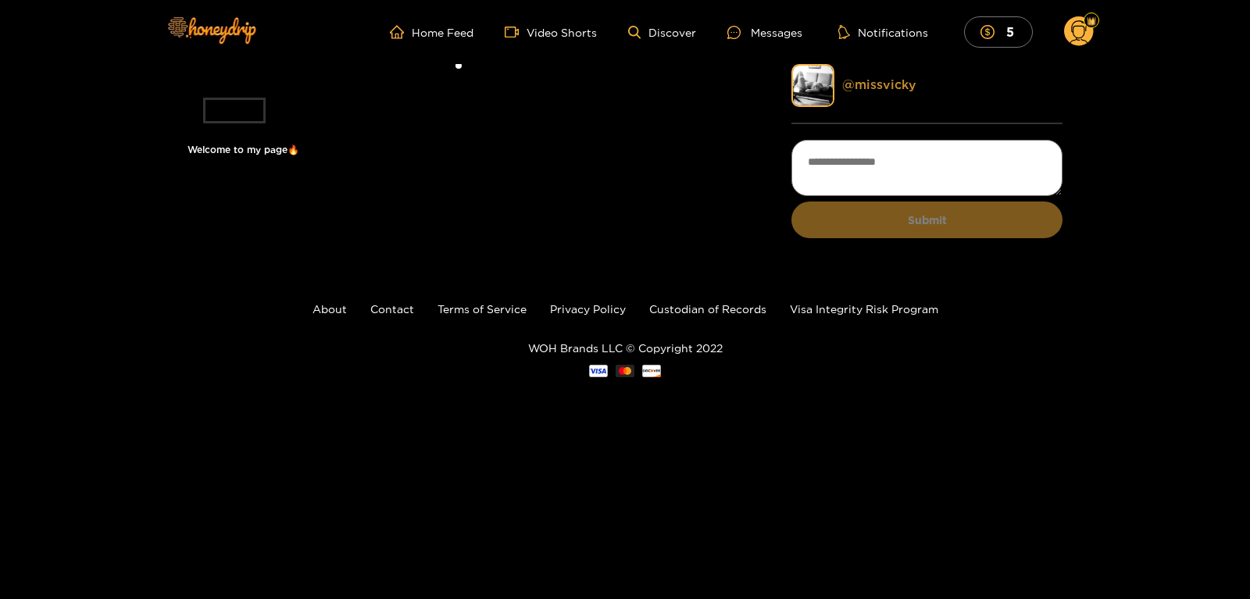
click at [866, 84] on link "@ missvicky" at bounding box center [879, 84] width 74 height 14
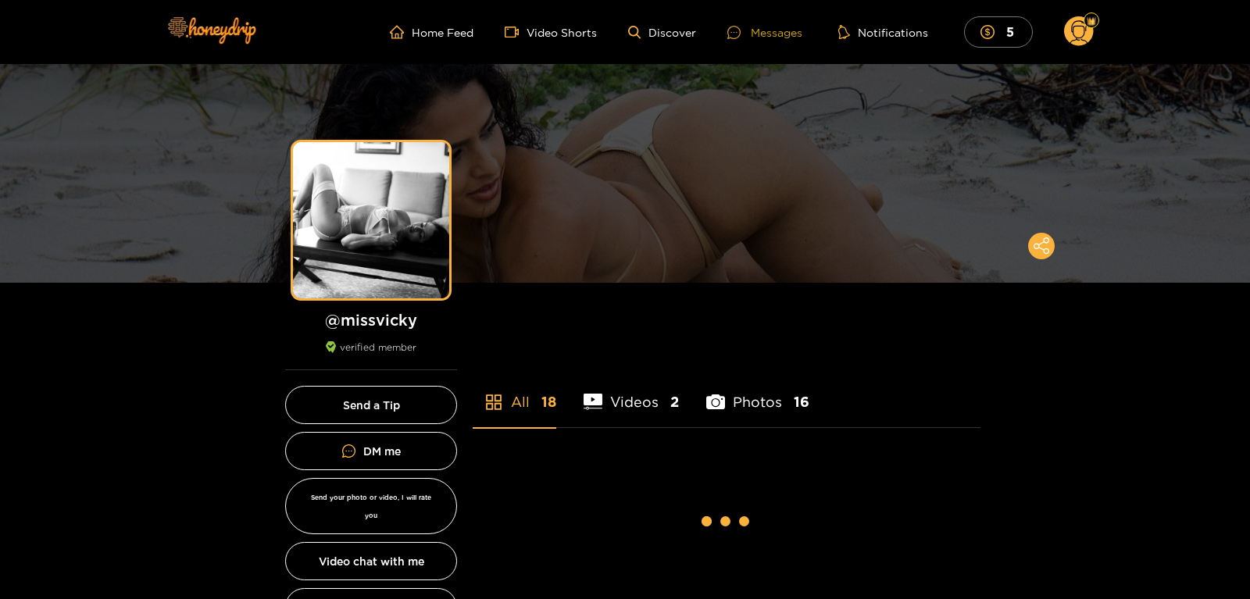
click at [756, 41] on div "Messages" at bounding box center [764, 32] width 75 height 18
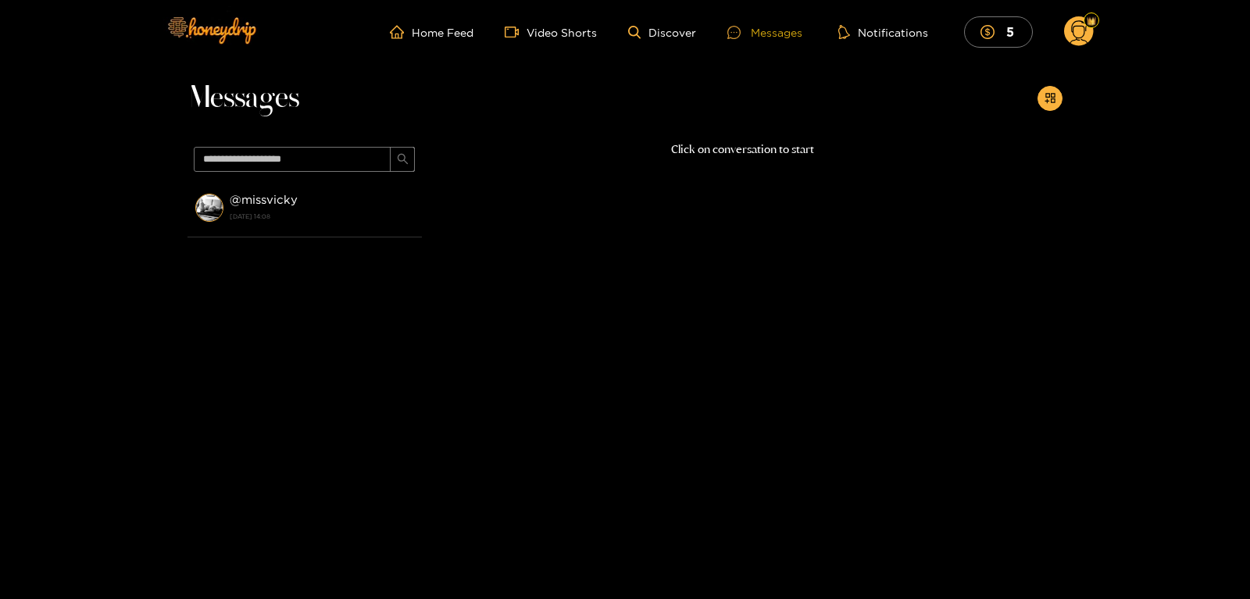
click at [760, 38] on div "Messages" at bounding box center [764, 32] width 75 height 18
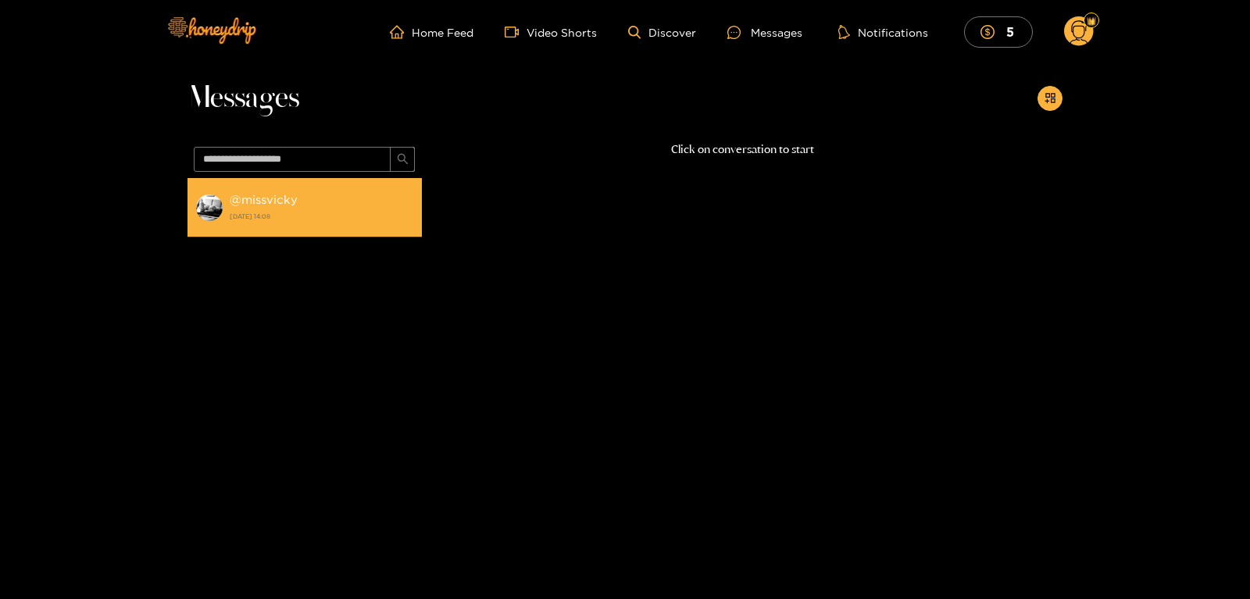
click at [358, 219] on strong "[DATE] 14:08" at bounding box center [322, 216] width 184 height 14
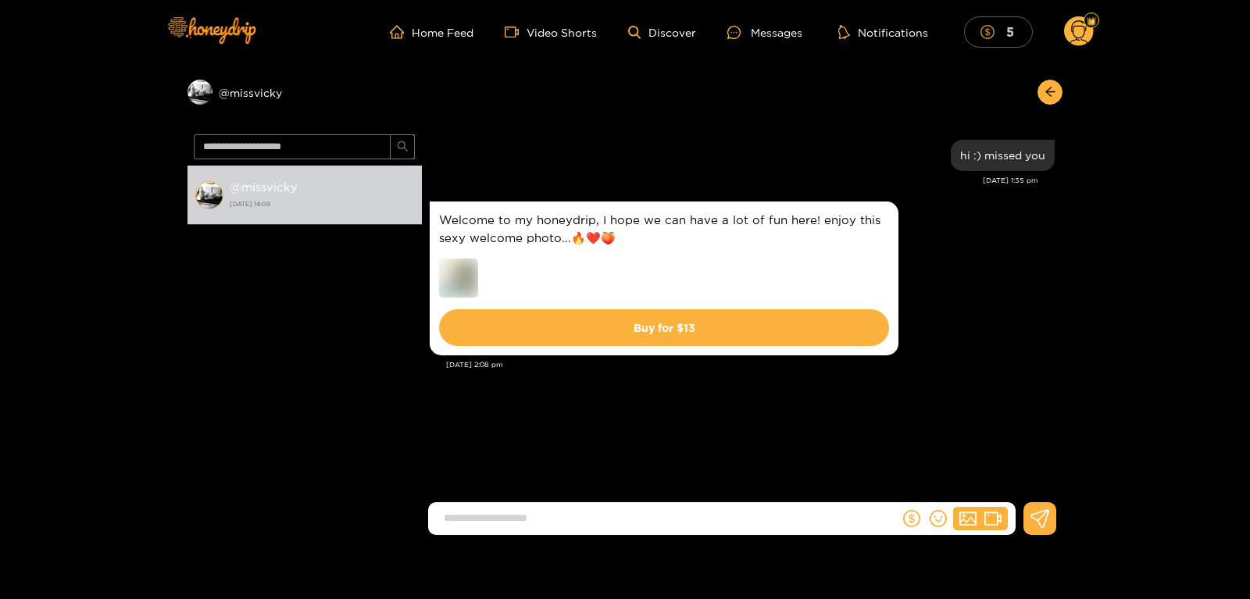
click at [986, 47] on button "5" at bounding box center [998, 31] width 69 height 30
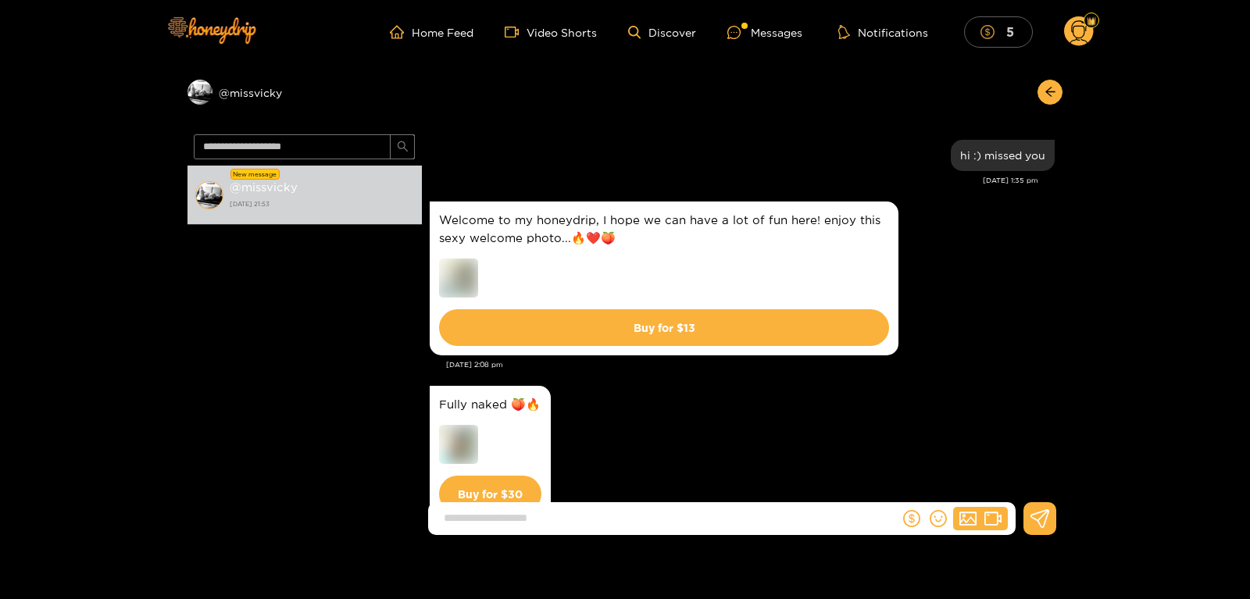
scroll to position [65, 0]
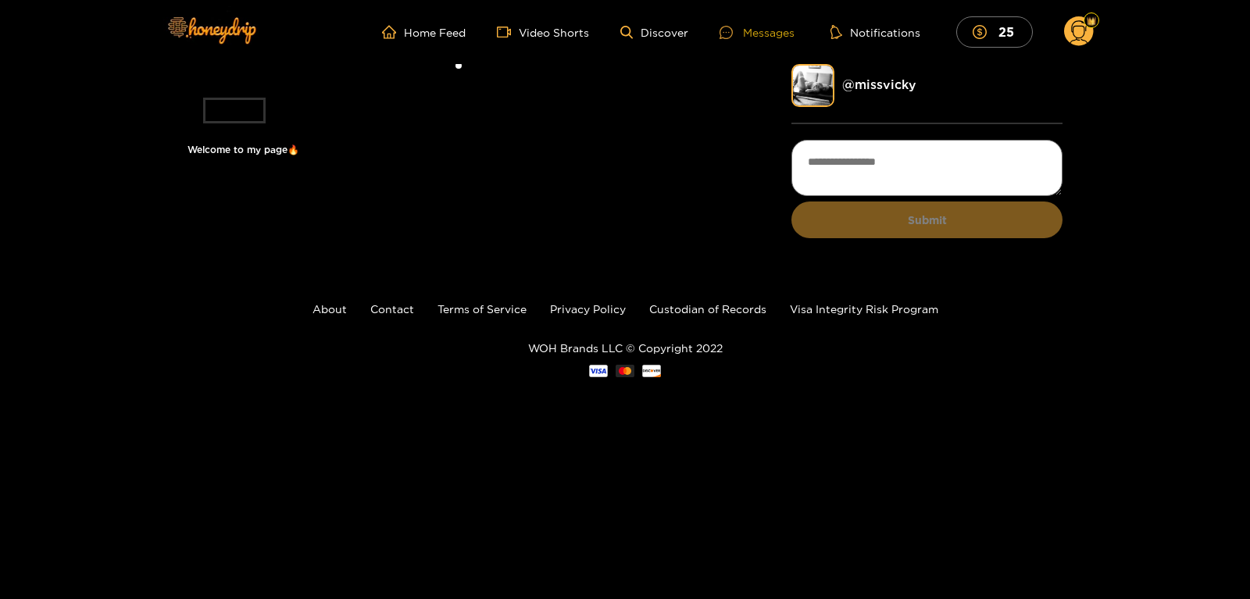
click at [758, 35] on div "Messages" at bounding box center [757, 32] width 75 height 18
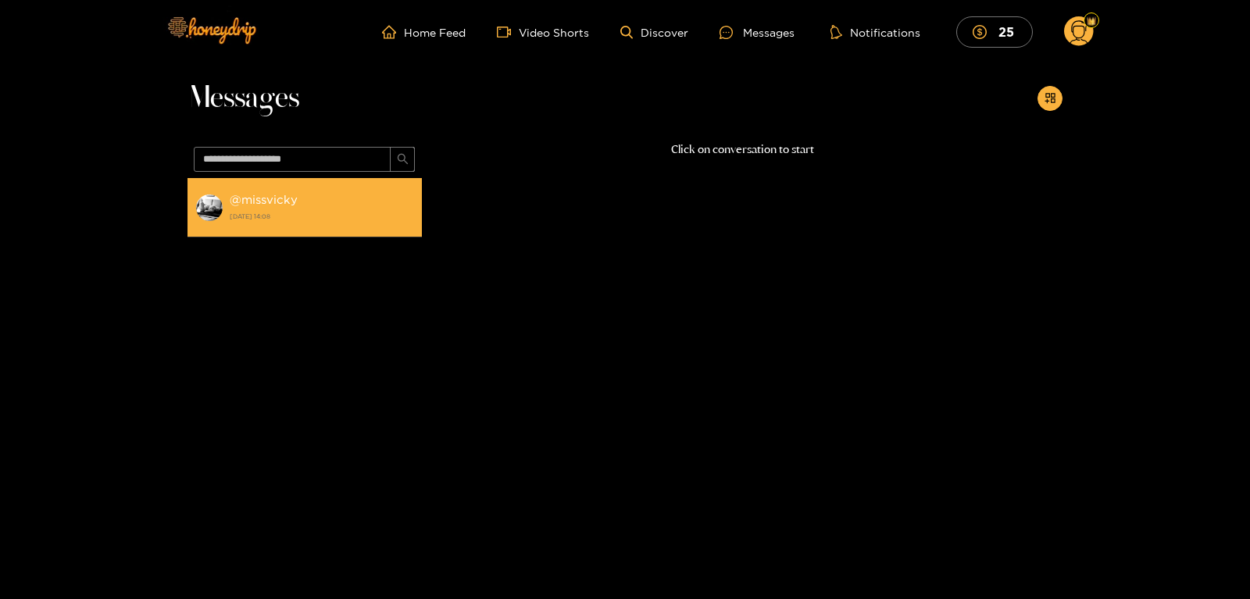
click at [334, 204] on div "@ missvicky [DATE] 14:08" at bounding box center [322, 207] width 184 height 35
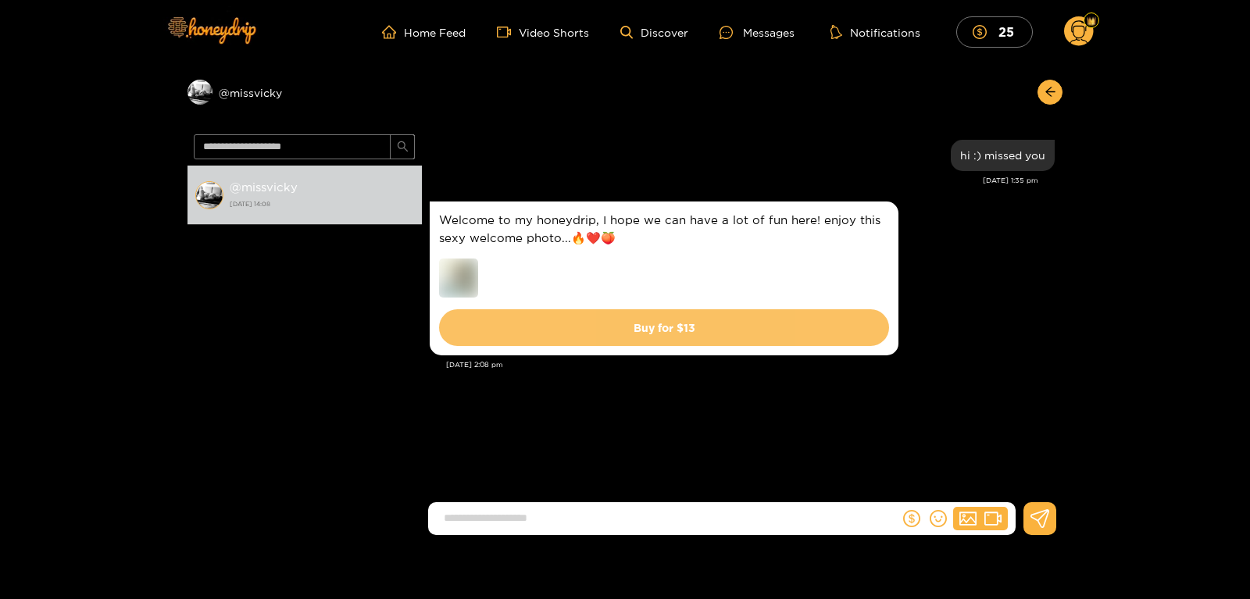
click at [696, 330] on button "Buy for $ 13" at bounding box center [664, 327] width 450 height 37
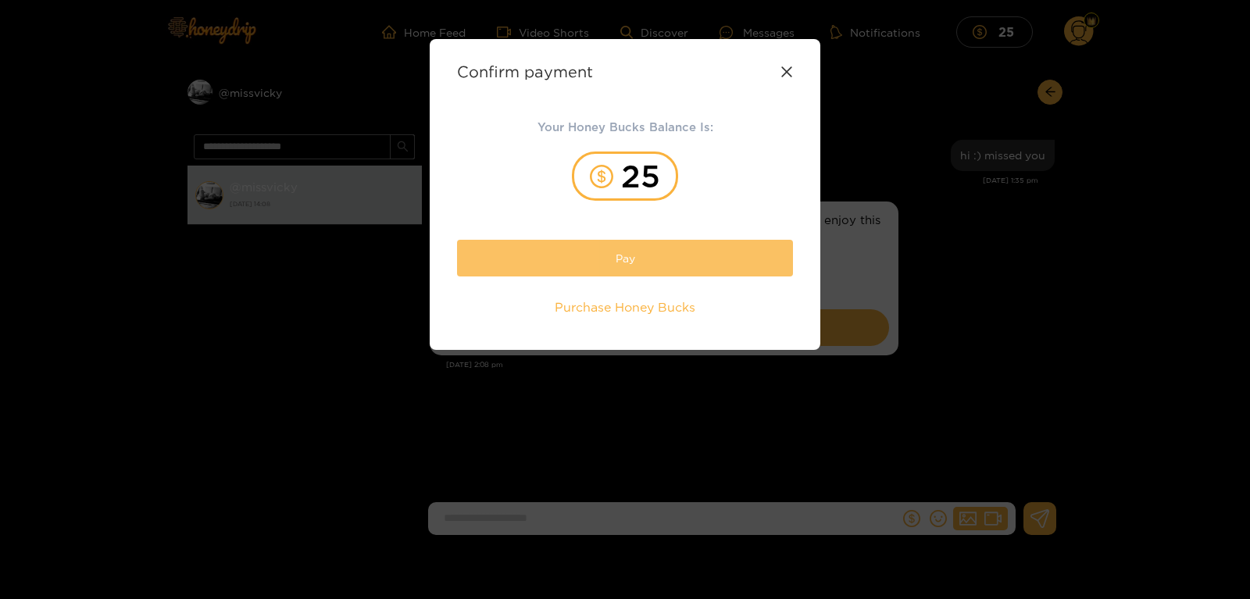
click at [645, 263] on button "Pay" at bounding box center [625, 258] width 336 height 37
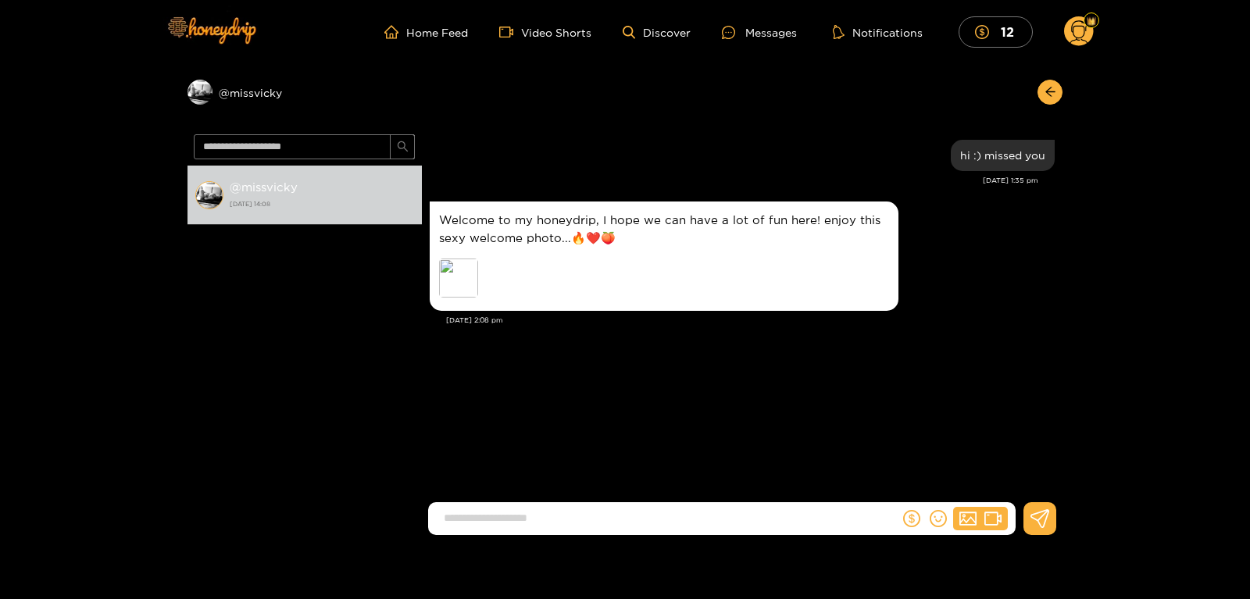
click at [706, 284] on div "Welcome to my honeydrip, I hope we can have a lot of fun here! enjoy this sexy …" at bounding box center [664, 256] width 450 height 91
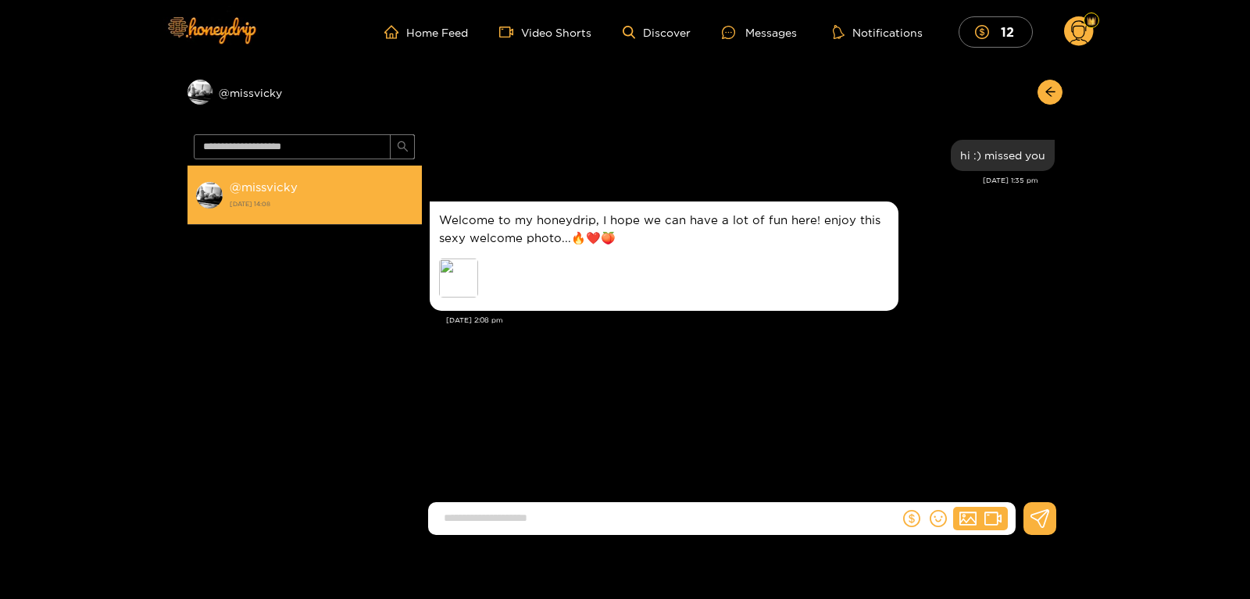
click at [349, 198] on strong "[DATE] 14:08" at bounding box center [322, 204] width 184 height 14
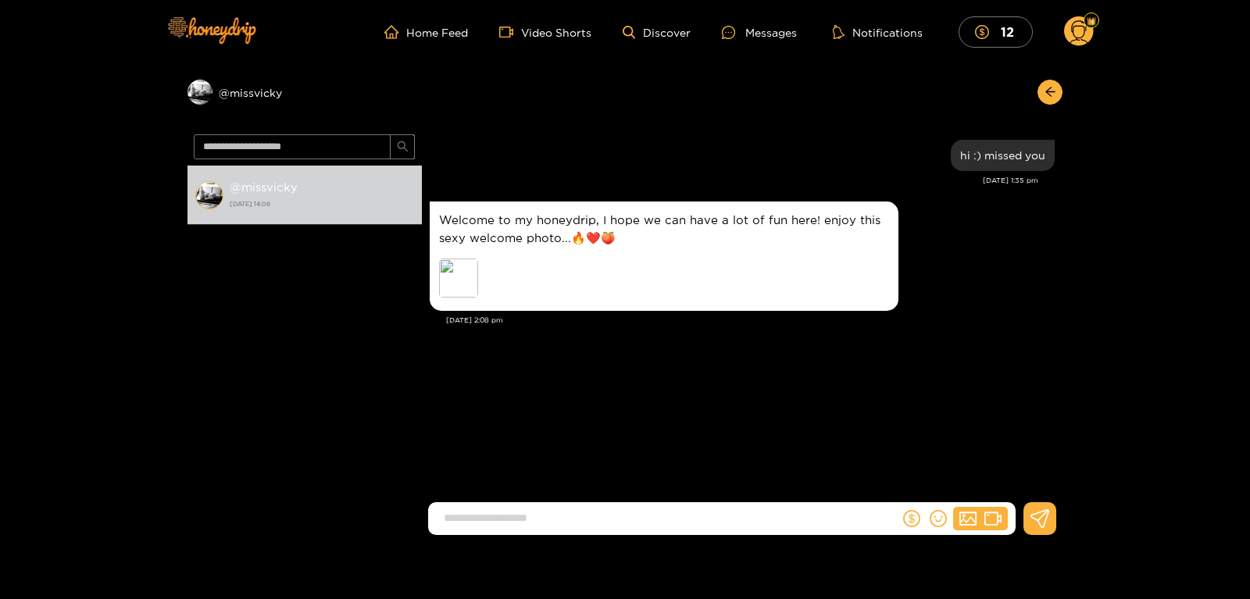
click at [529, 198] on div "hi :) missed you Aug. 9, 1:35 pm" at bounding box center [742, 167] width 625 height 62
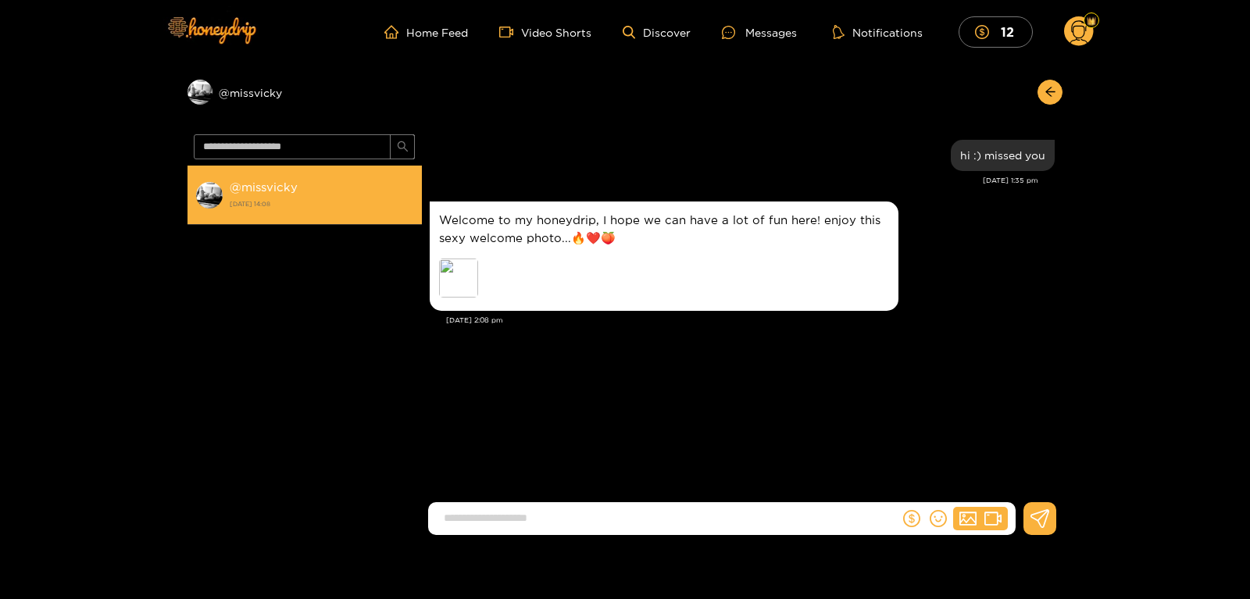
click at [322, 189] on div "@ missvicky [DATE] 14:08" at bounding box center [322, 194] width 184 height 35
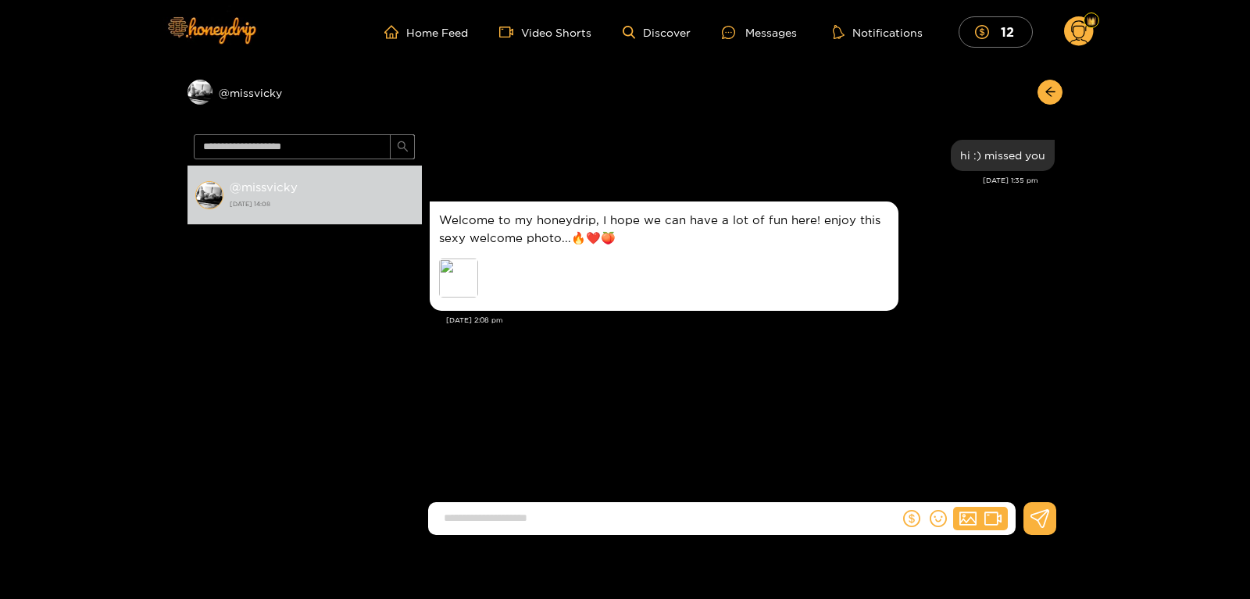
click at [601, 241] on p "Welcome to my honeydrip, I hope we can have a lot of fun here! enjoy this sexy …" at bounding box center [664, 229] width 450 height 36
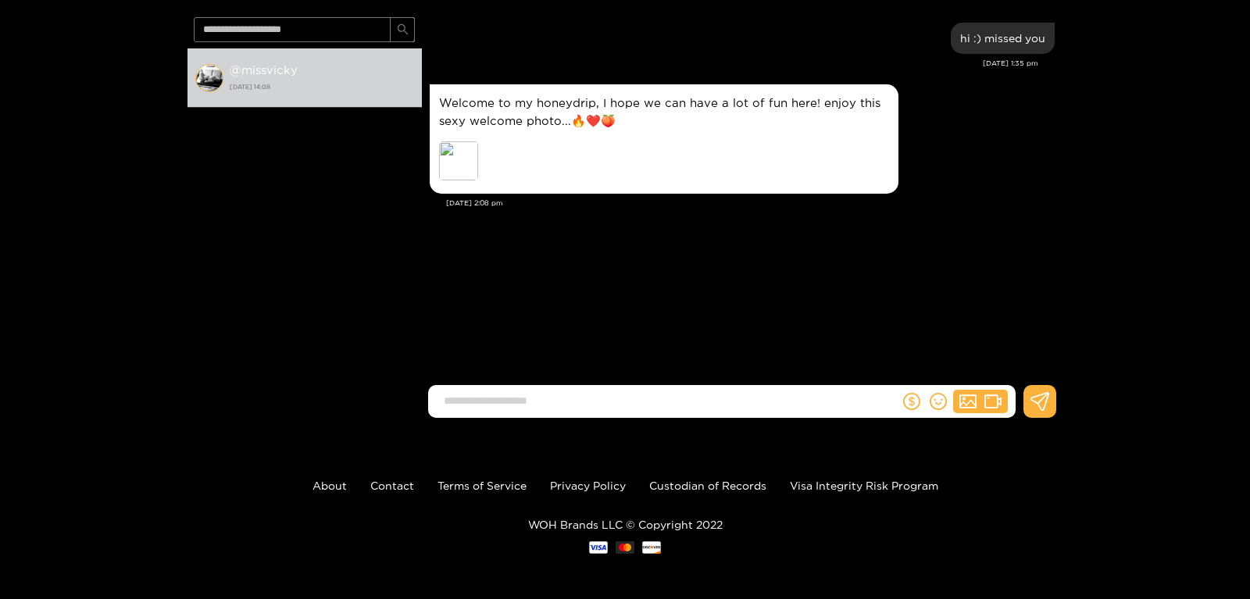
scroll to position [119, 0]
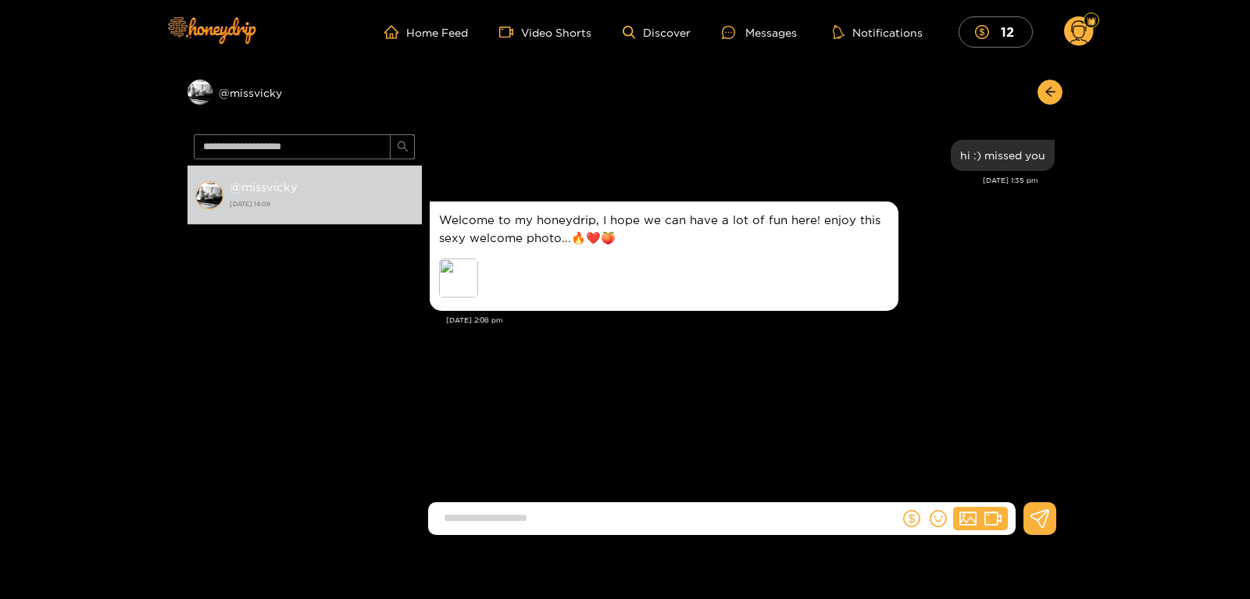
click at [644, 252] on div "Welcome to my honeydrip, I hope we can have a lot of fun here! enjoy this sexy …" at bounding box center [664, 256] width 450 height 91
click at [541, 258] on div "Welcome to my honeydrip, I hope we can have a lot of fun here! enjoy this sexy …" at bounding box center [664, 256] width 450 height 91
click at [570, 285] on div "Preview" at bounding box center [548, 280] width 219 height 43
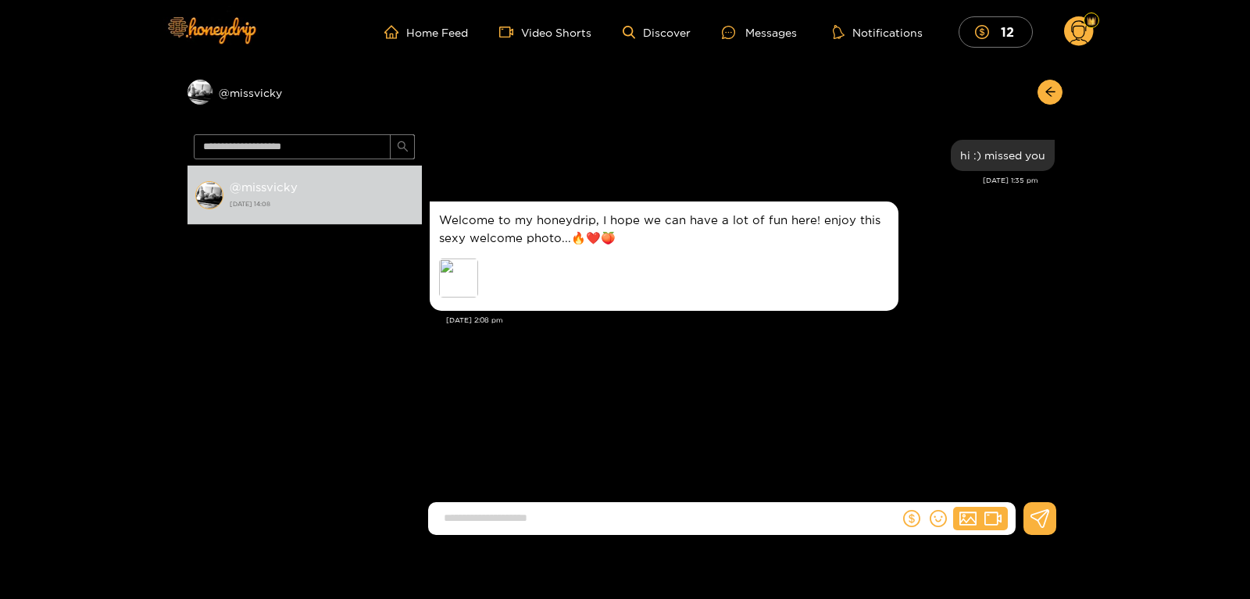
click at [570, 285] on div "Preview" at bounding box center [548, 280] width 219 height 43
click at [469, 284] on div "Preview" at bounding box center [458, 278] width 39 height 39
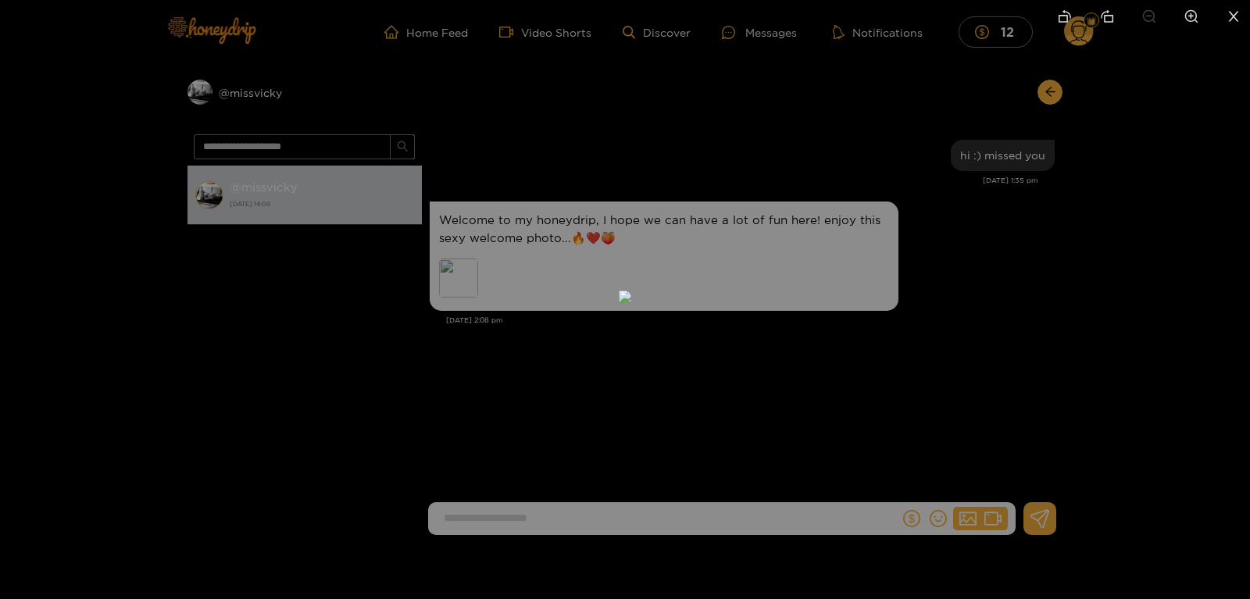
click at [876, 350] on div at bounding box center [625, 299] width 1250 height 599
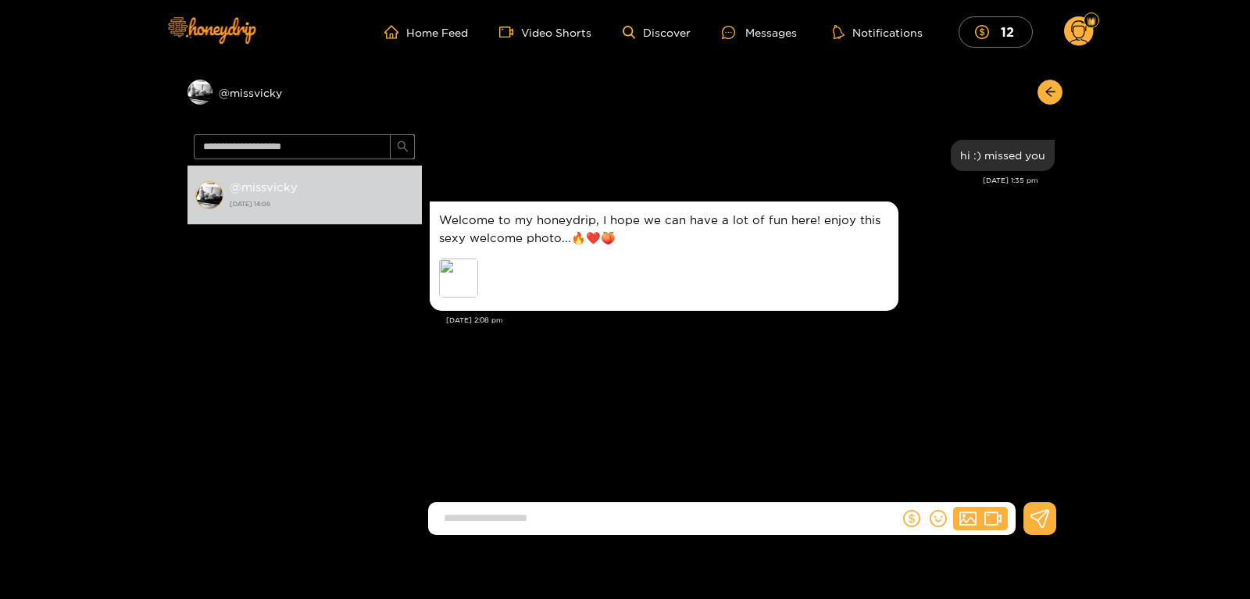
click at [611, 519] on input at bounding box center [667, 518] width 463 height 26
type input "*"
type input "**********"
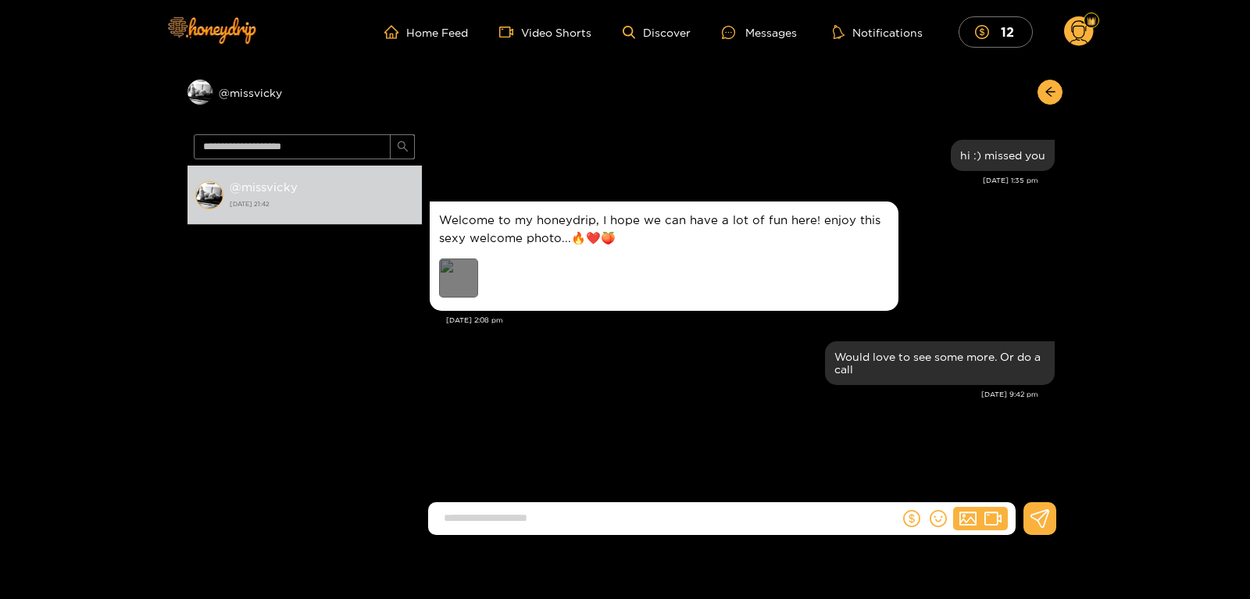
click at [462, 282] on div "Preview" at bounding box center [458, 278] width 39 height 39
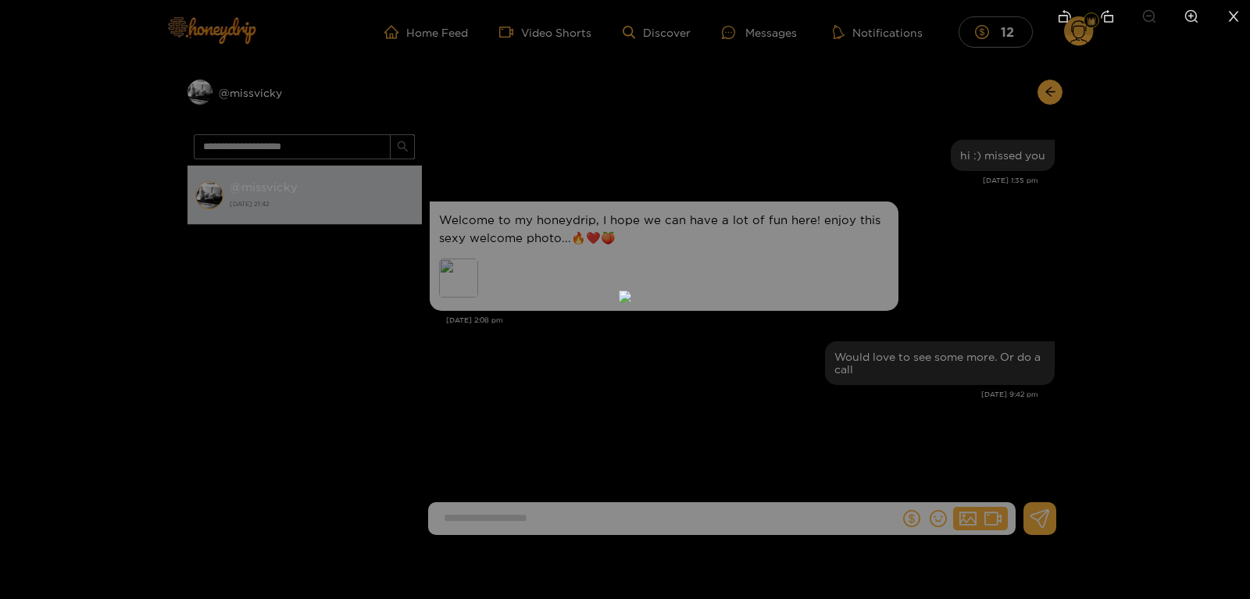
click at [631, 303] on img at bounding box center [625, 297] width 13 height 13
click at [631, 291] on img at bounding box center [625, 297] width 13 height 13
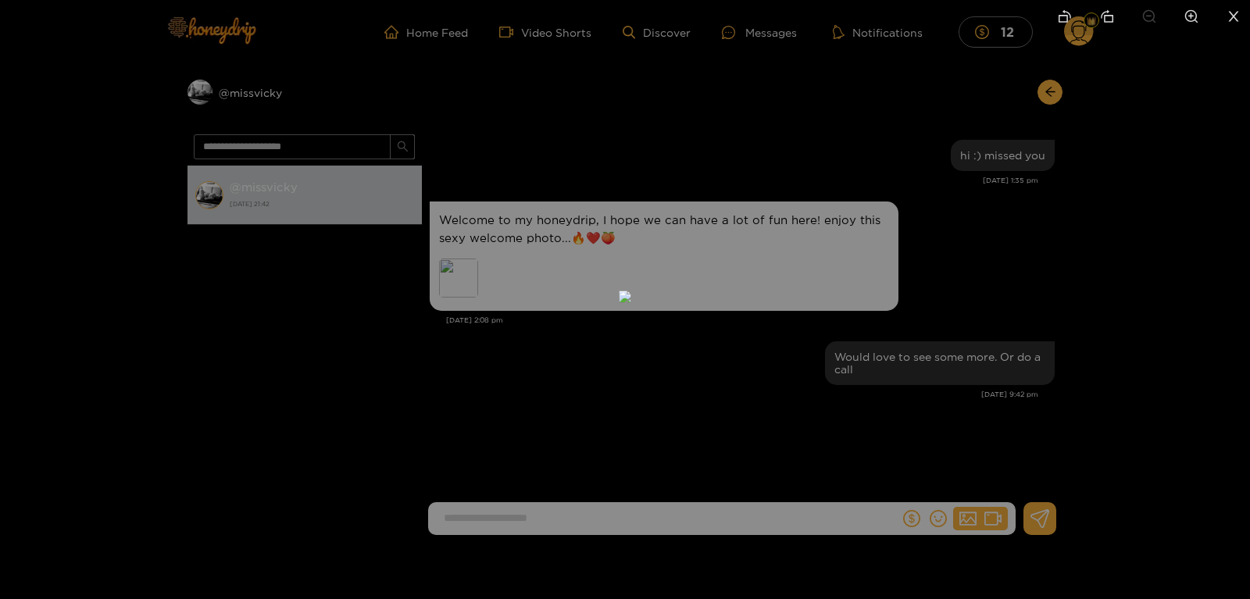
click at [960, 446] on div at bounding box center [625, 299] width 1250 height 599
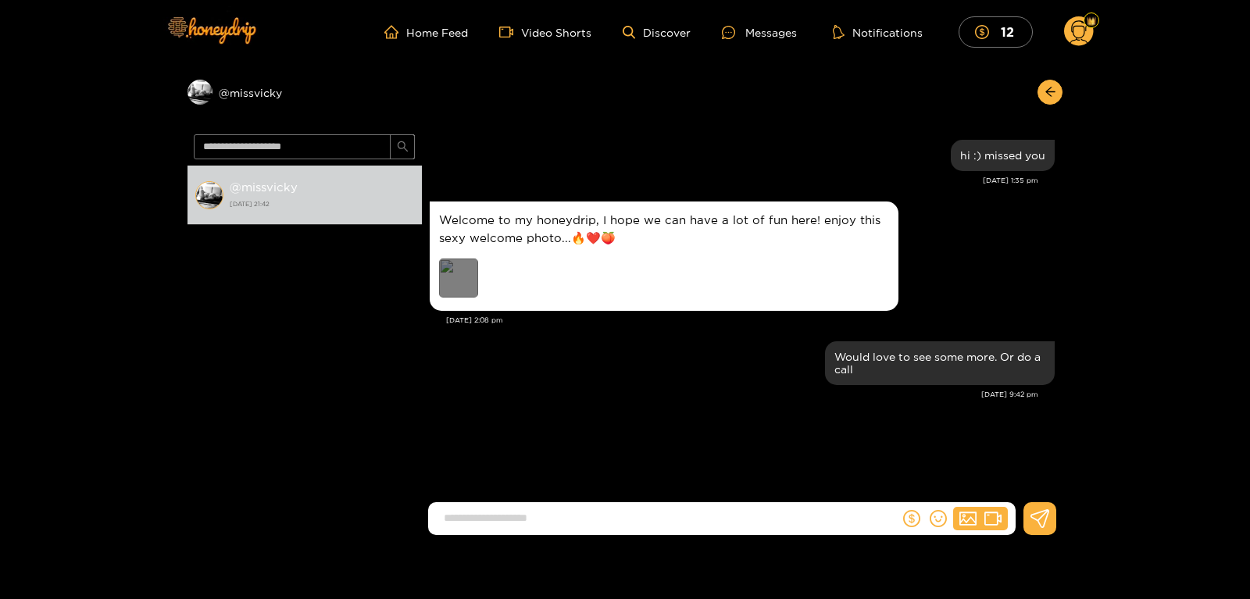
click at [457, 284] on div "Preview" at bounding box center [458, 278] width 39 height 39
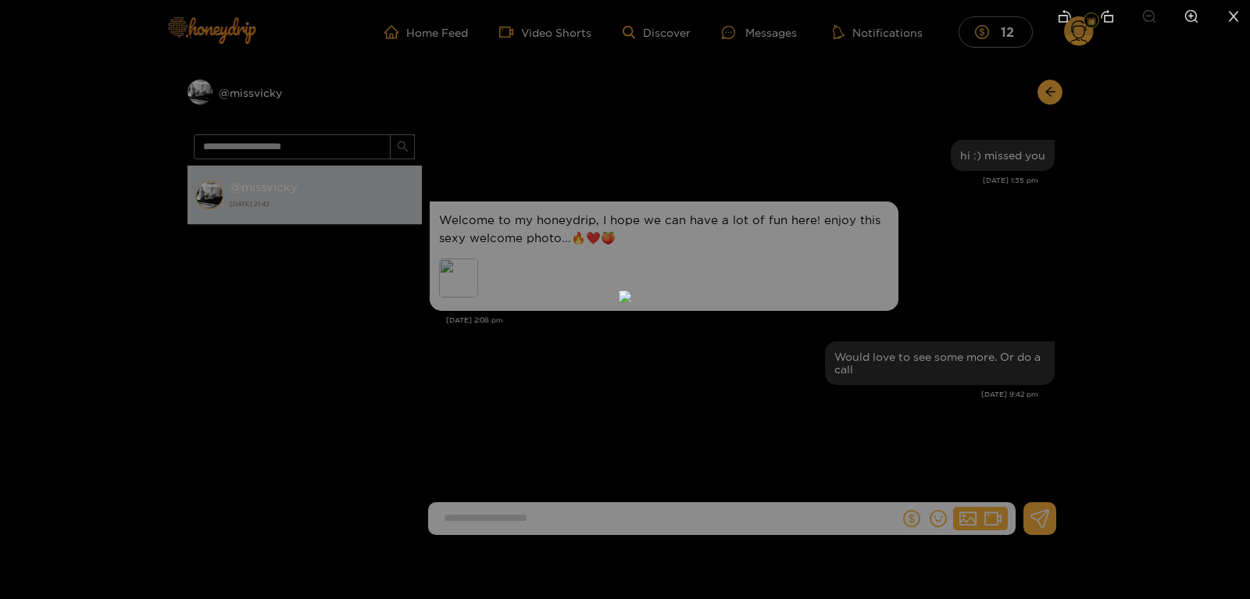
click at [631, 291] on img at bounding box center [625, 297] width 13 height 13
click at [889, 335] on div at bounding box center [625, 299] width 1250 height 599
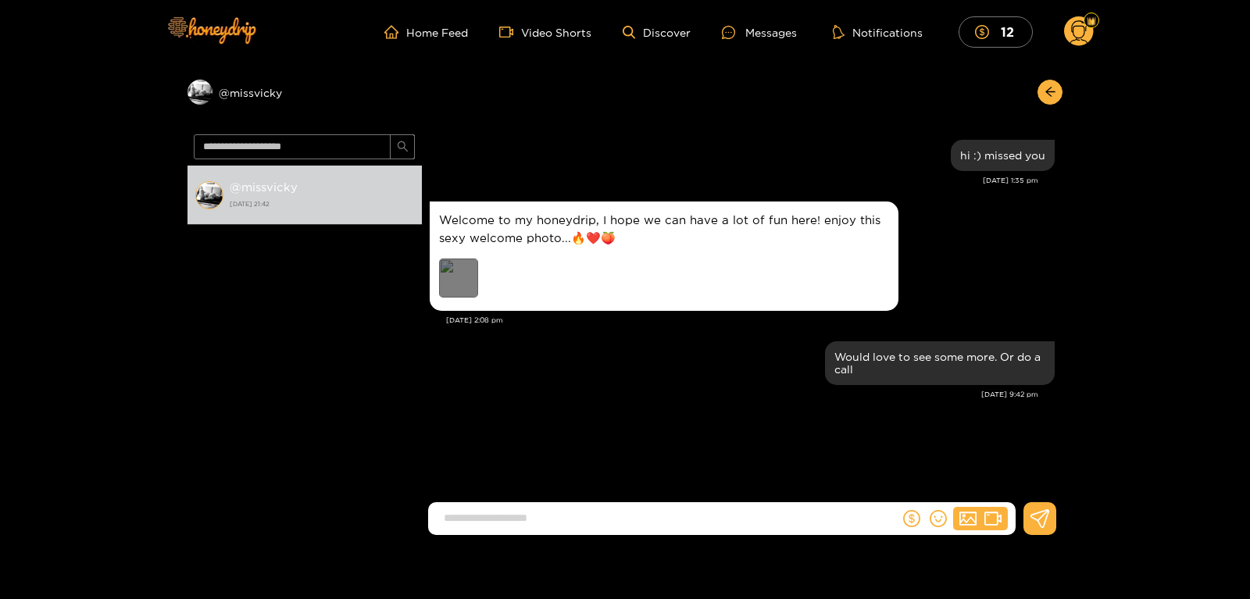
click at [446, 274] on div "Preview" at bounding box center [458, 278] width 39 height 39
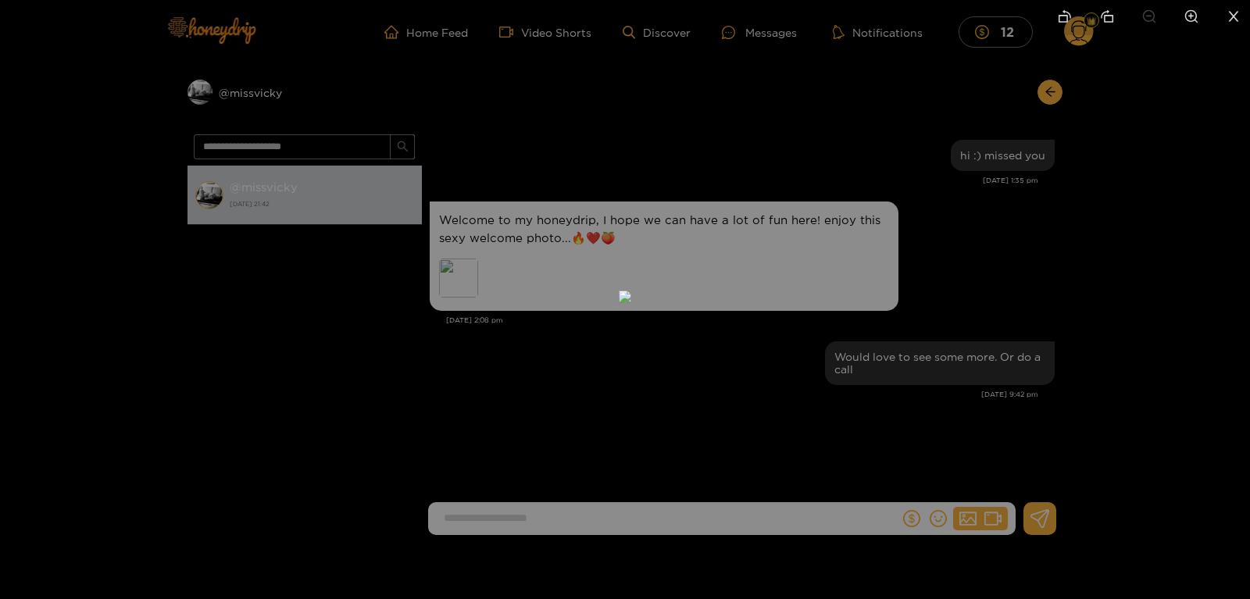
click at [928, 327] on div at bounding box center [625, 299] width 1250 height 599
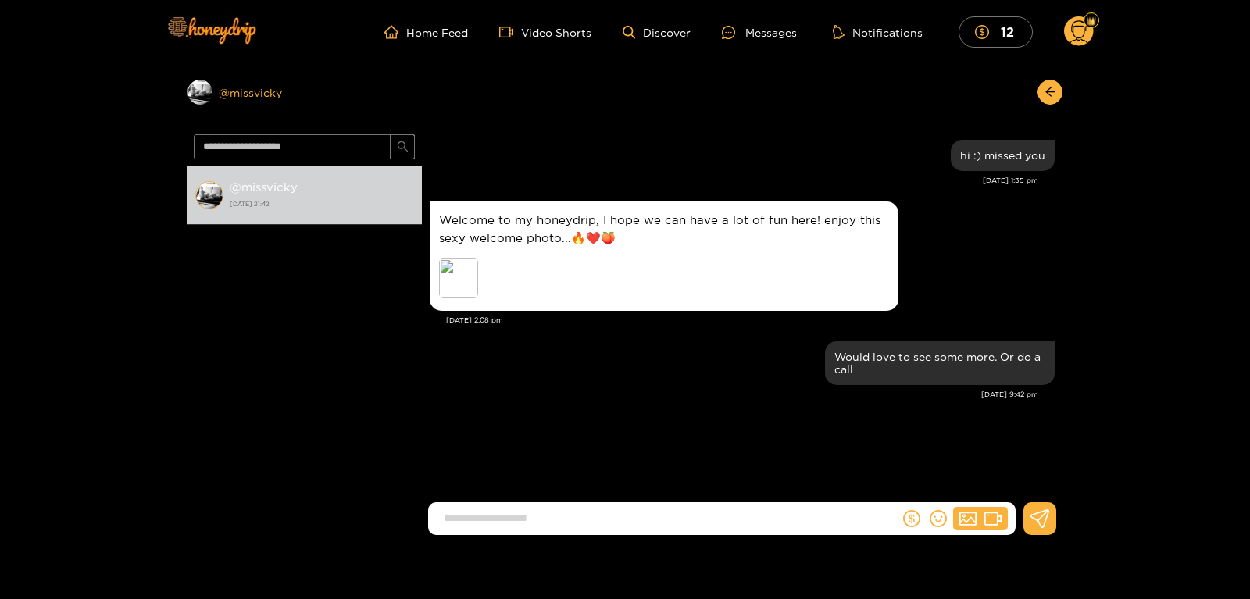
click at [244, 95] on div "Preview @ missvicky" at bounding box center [305, 92] width 234 height 25
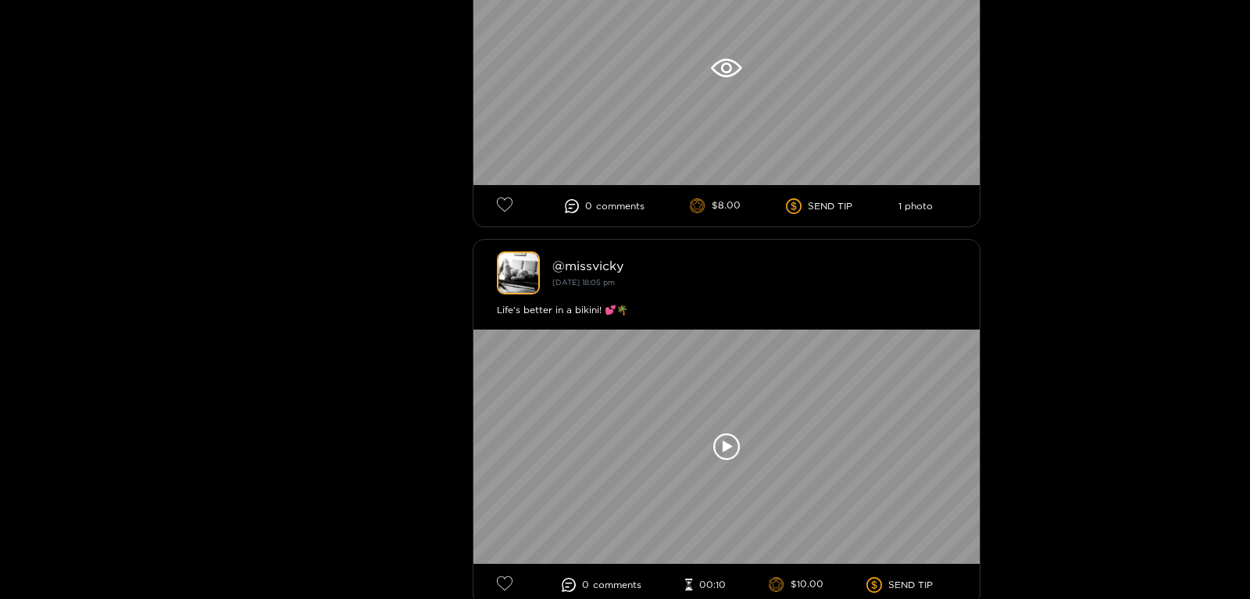
scroll to position [2377, 0]
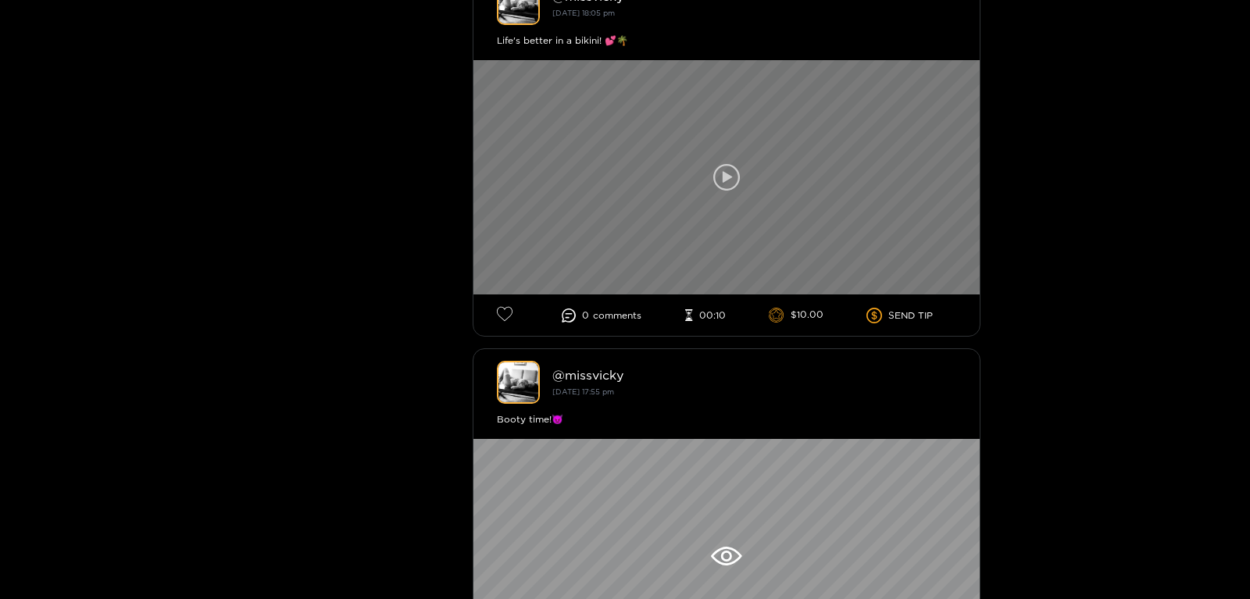
click at [734, 173] on icon at bounding box center [726, 177] width 27 height 27
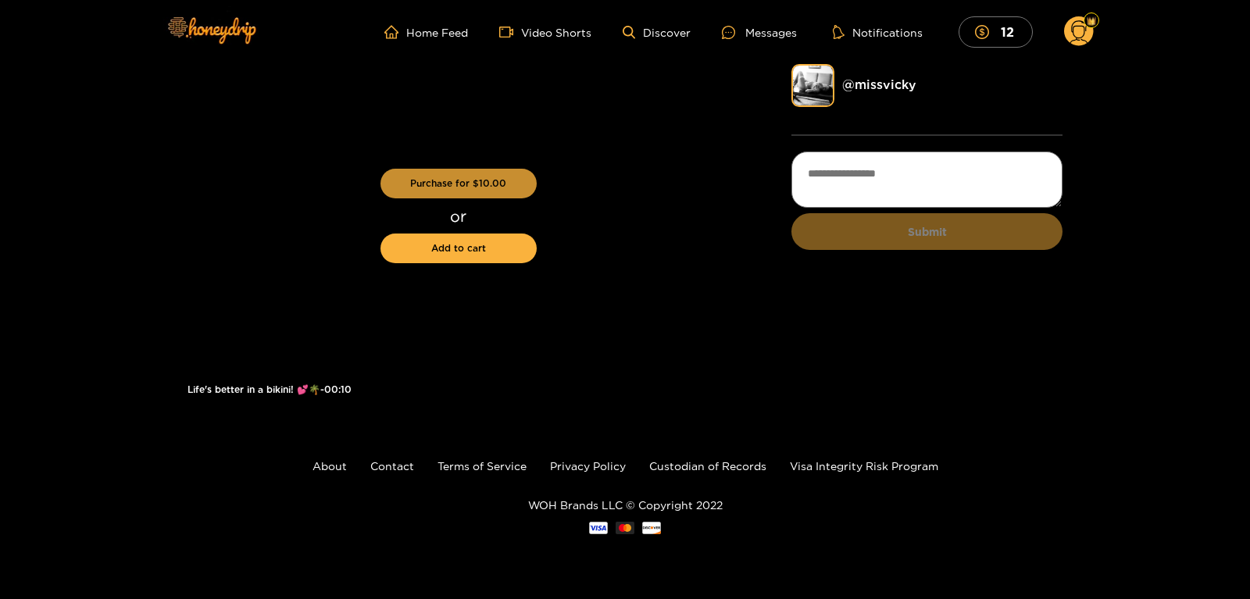
click at [469, 186] on button "Purchase for $ 10.00" at bounding box center [458, 184] width 156 height 30
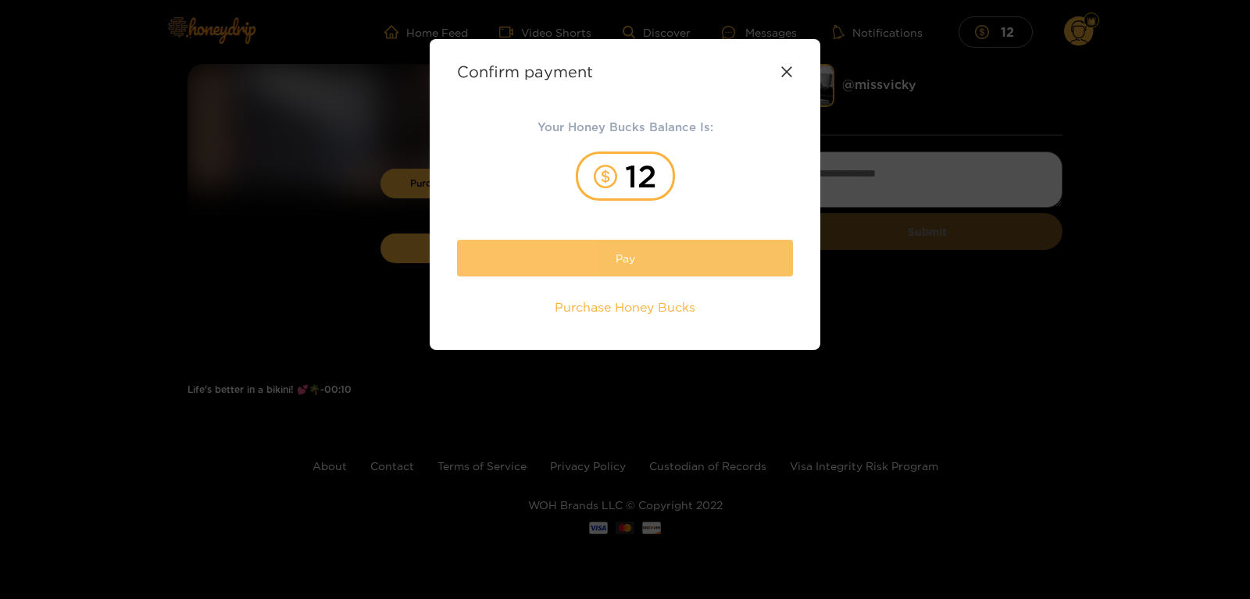
click at [585, 255] on button "Pay" at bounding box center [625, 258] width 336 height 37
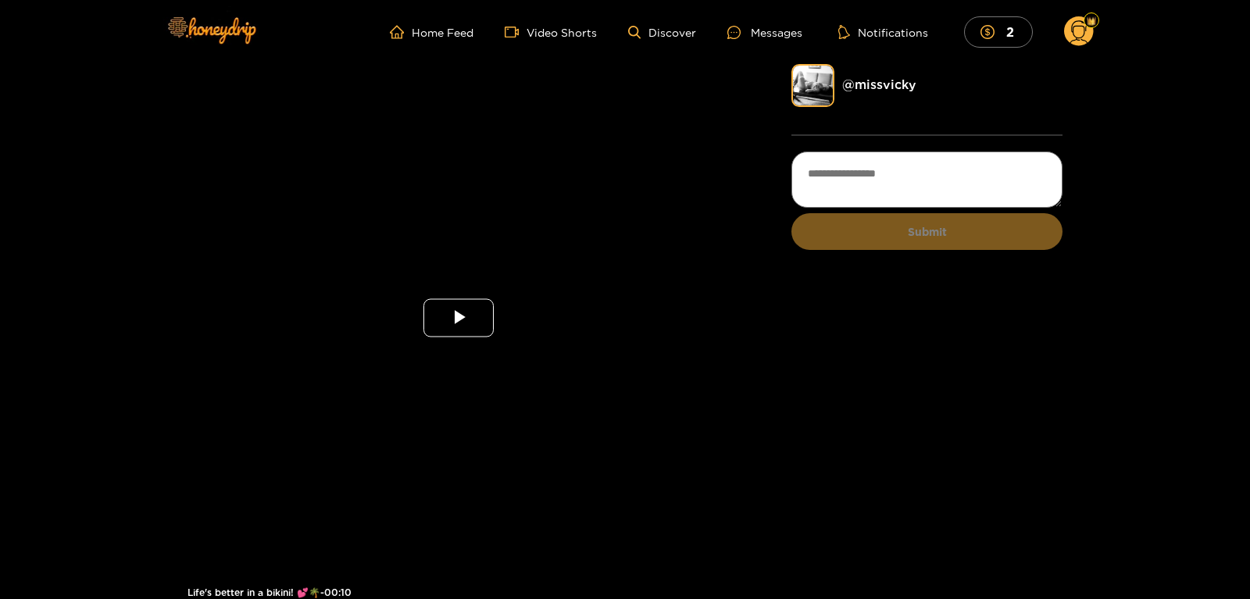
click at [459, 318] on span "Video Player" at bounding box center [459, 318] width 0 height 0
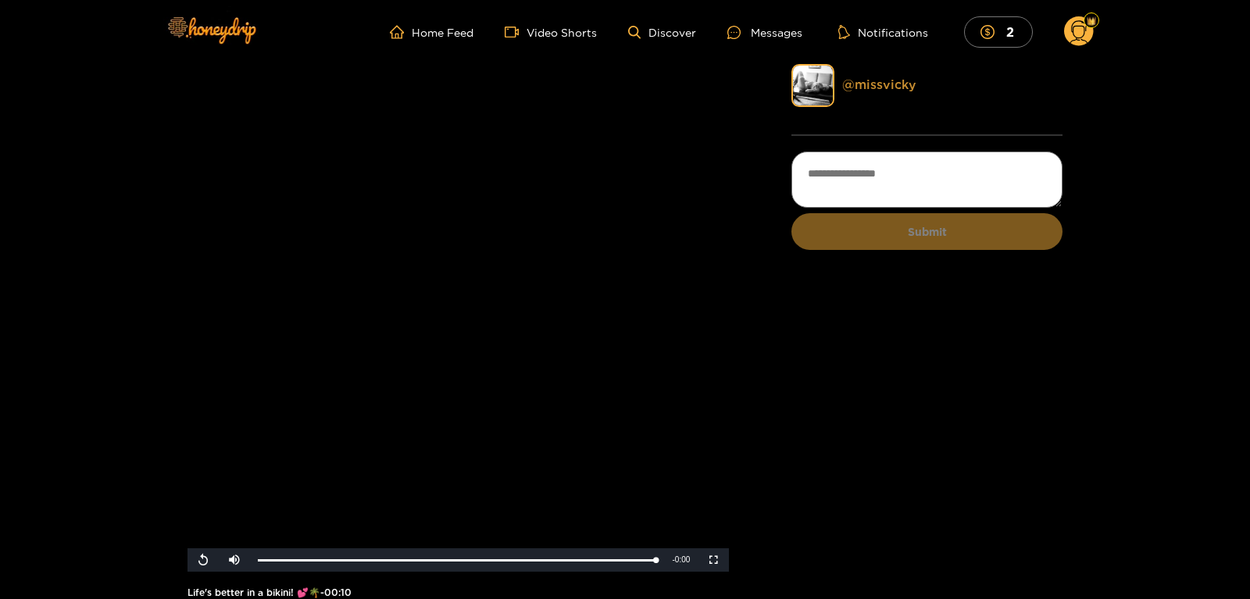
click at [888, 84] on link "@ missvicky" at bounding box center [879, 84] width 74 height 14
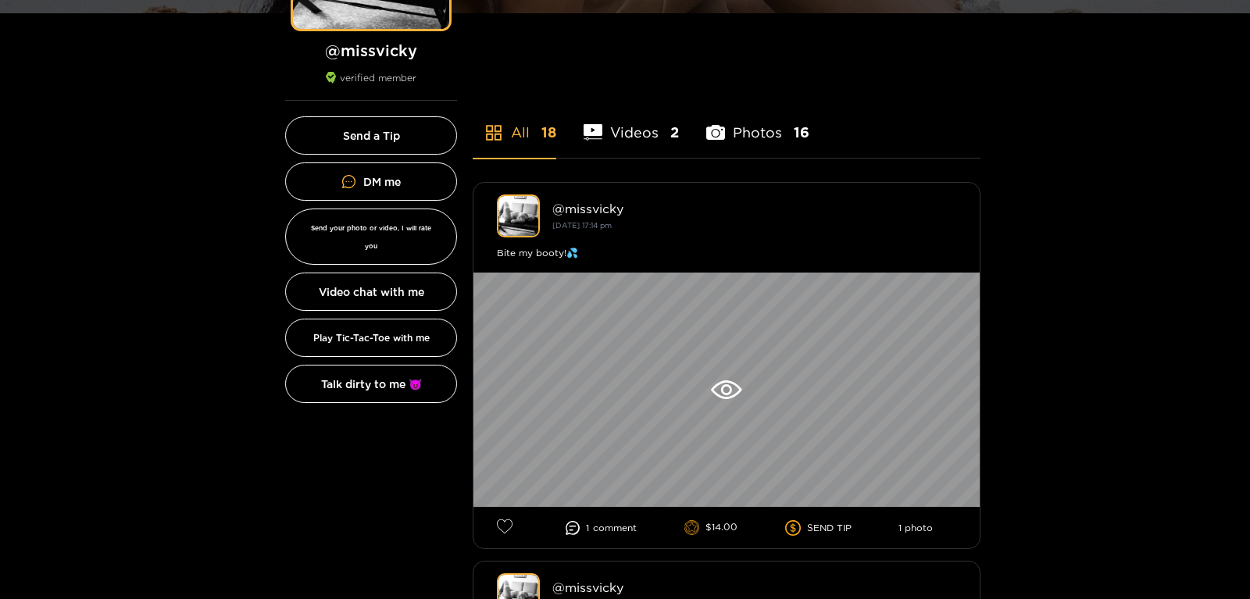
scroll to position [80, 0]
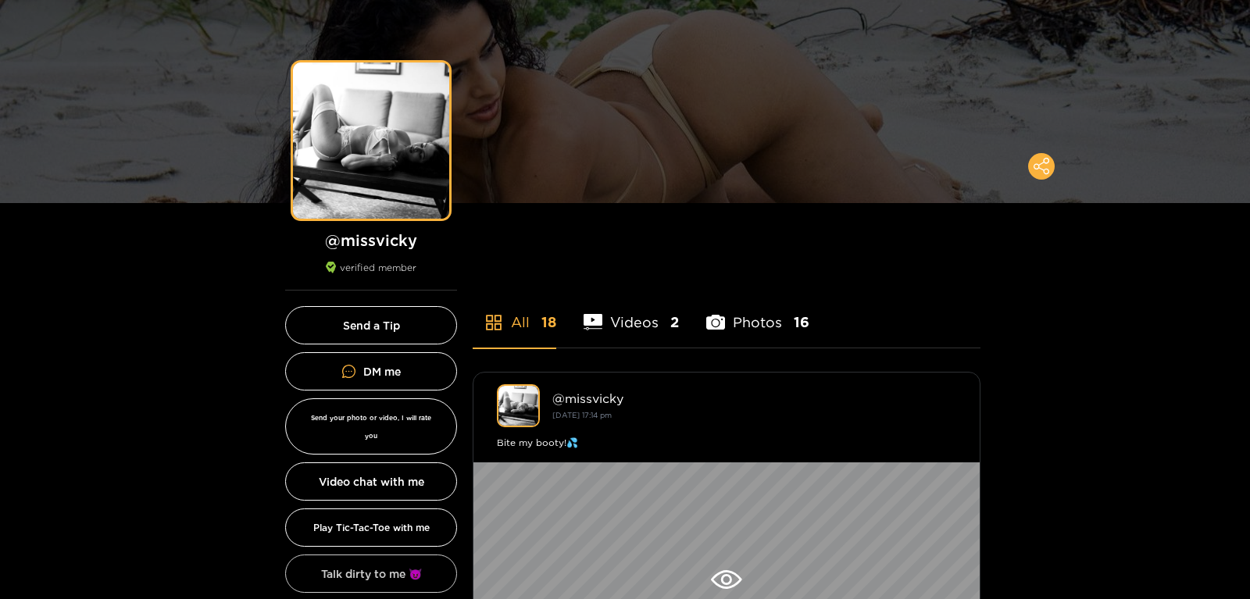
click at [361, 555] on button "Talk dirty to me 😈" at bounding box center [371, 574] width 172 height 38
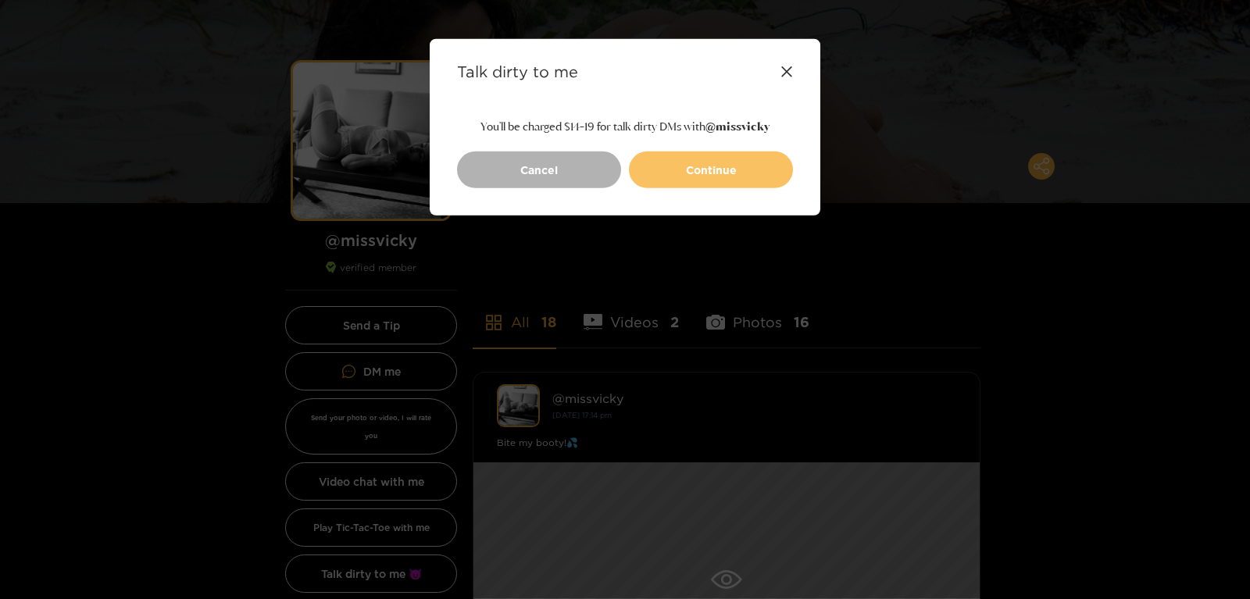
click at [677, 163] on button "Continue" at bounding box center [711, 170] width 164 height 37
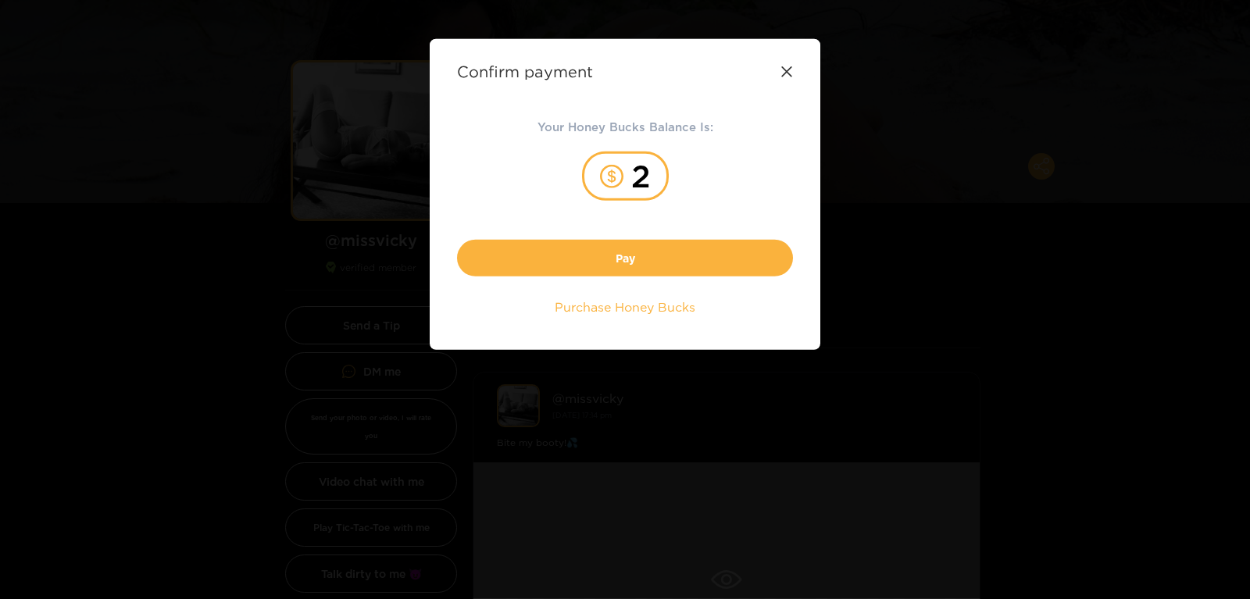
click at [795, 66] on div "Confirm payment Your Honey Bucks Balance Is: 2 Pay Purchase Honey Bucks" at bounding box center [625, 194] width 391 height 311
click at [788, 70] on icon at bounding box center [786, 71] width 10 height 10
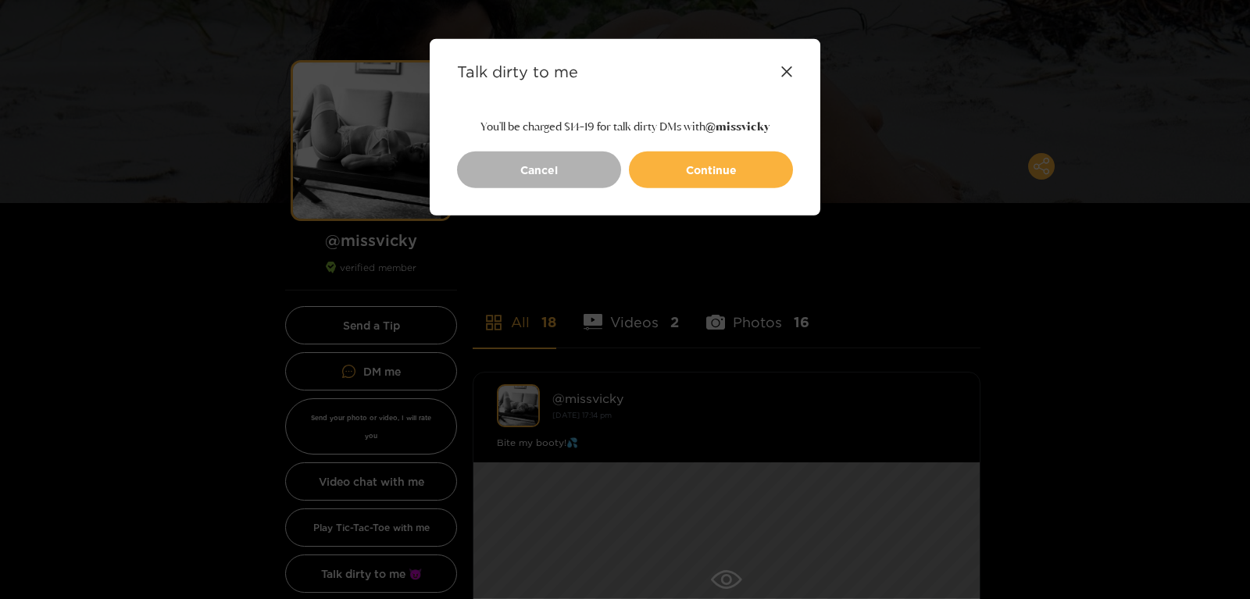
click at [788, 70] on icon at bounding box center [786, 71] width 10 height 10
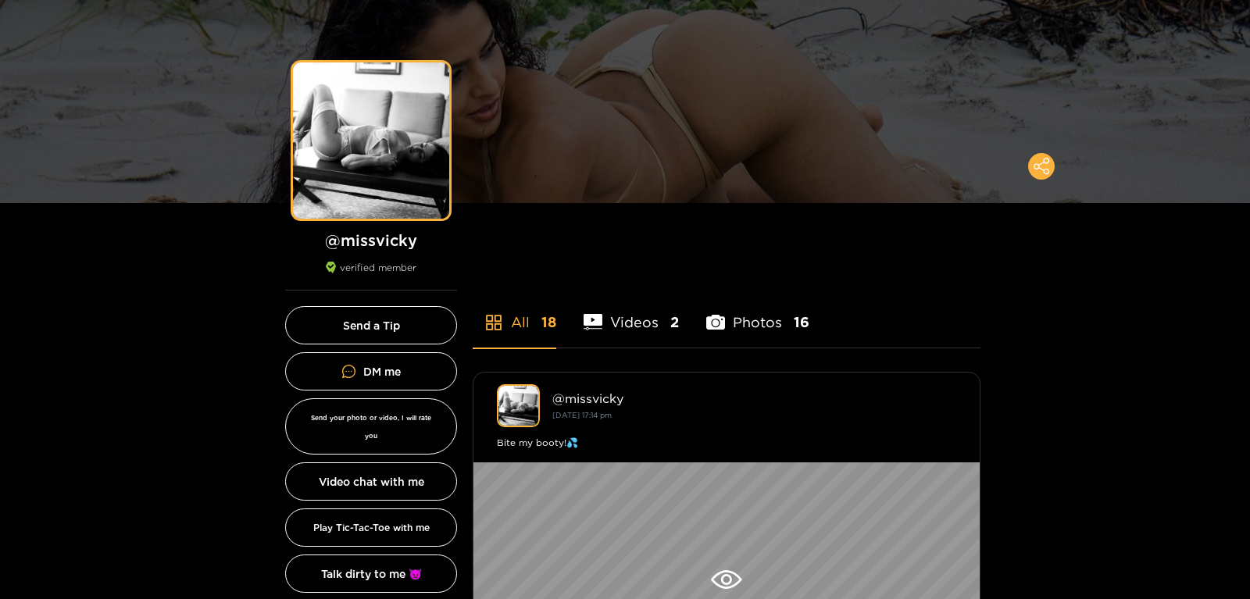
click at [788, 70] on div at bounding box center [625, 299] width 1250 height 599
click at [391, 463] on button "Video chat with me" at bounding box center [371, 482] width 172 height 38
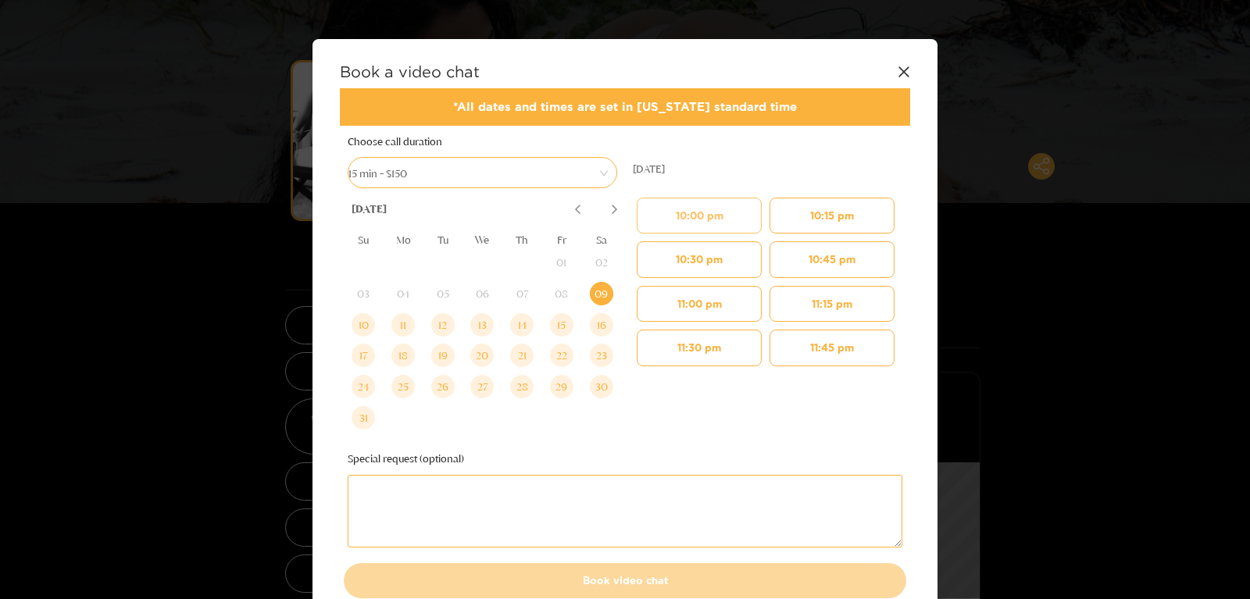
click at [682, 213] on button "10:00 pm" at bounding box center [699, 216] width 125 height 36
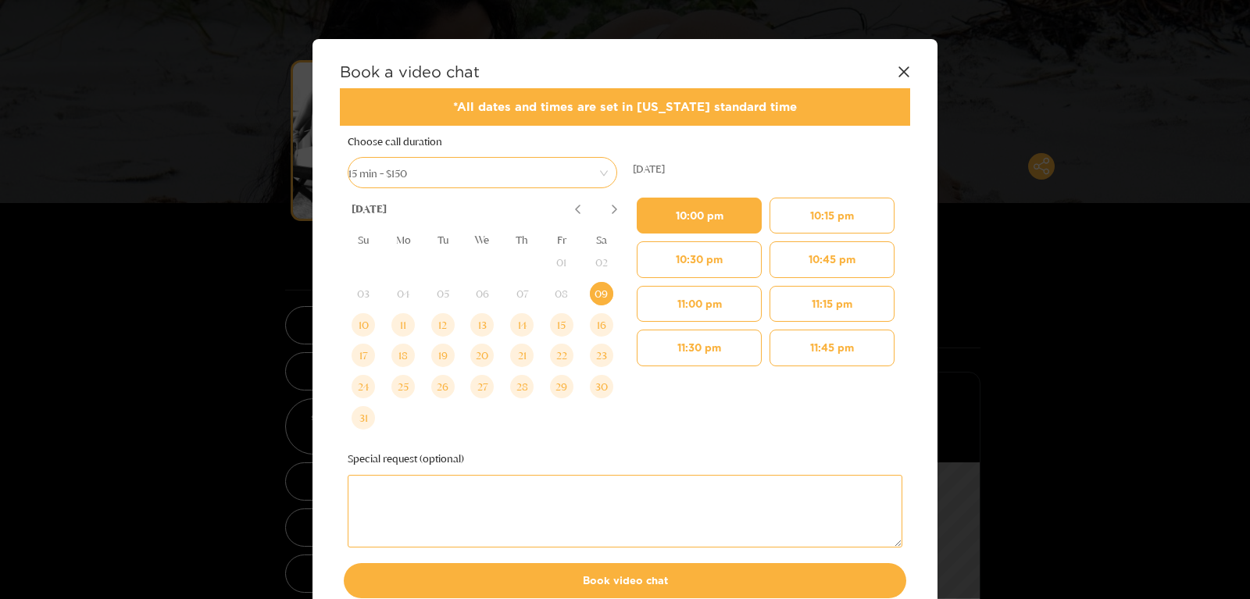
click at [519, 510] on textarea at bounding box center [625, 511] width 555 height 73
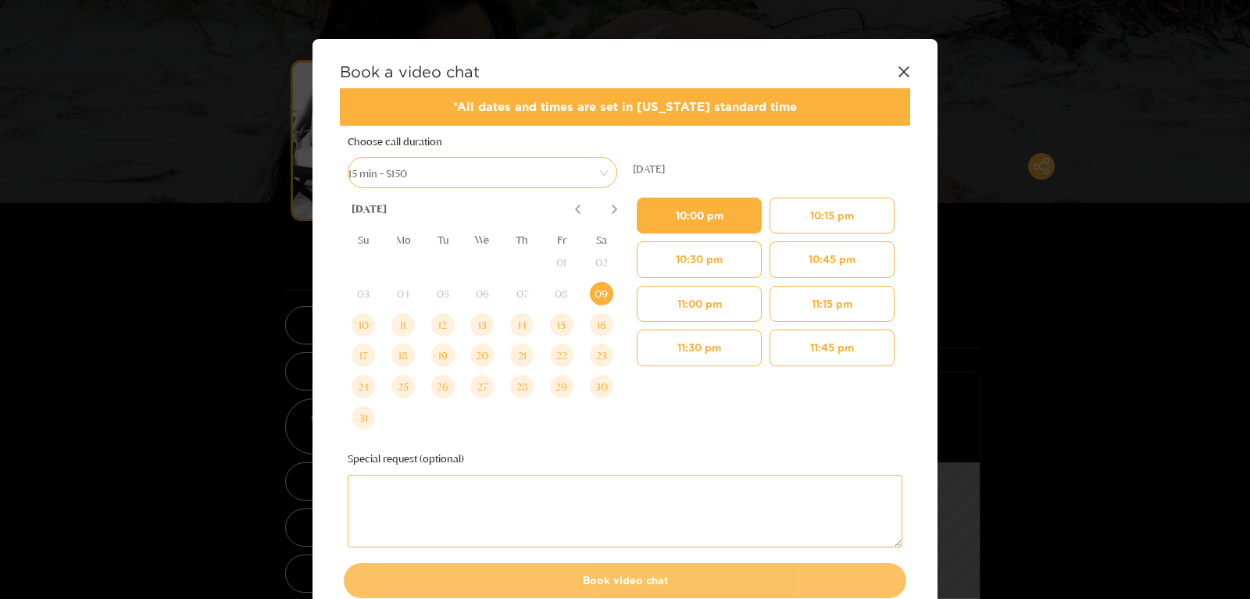
click at [519, 577] on button "Book video chat" at bounding box center [625, 580] width 563 height 34
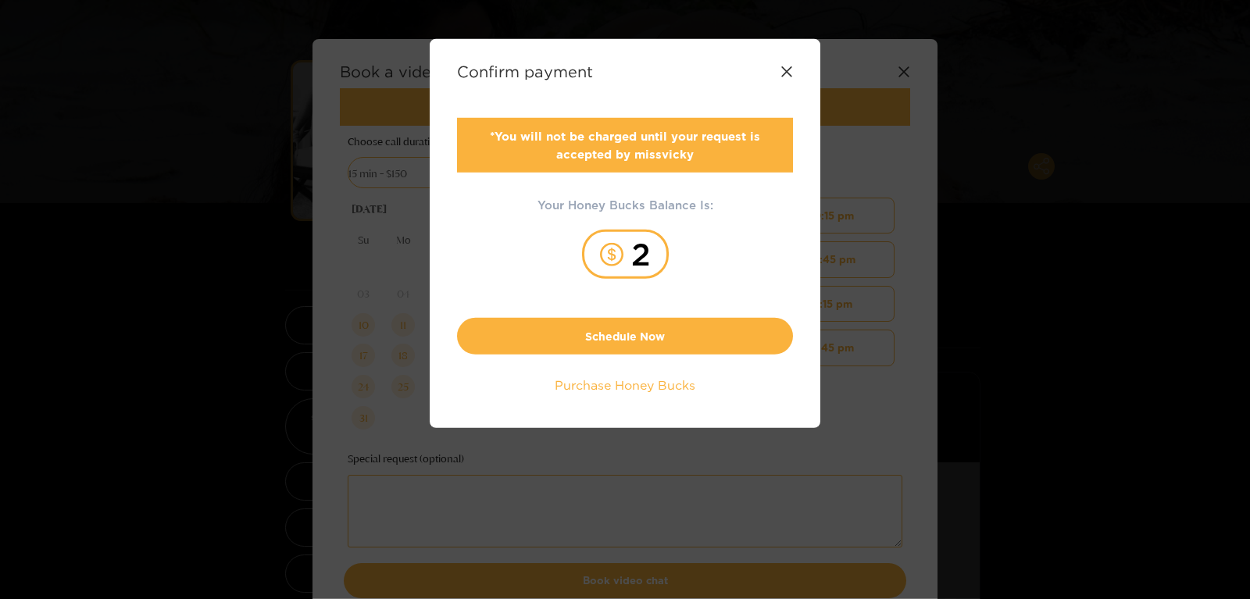
click at [784, 79] on div "Confirm payment" at bounding box center [625, 72] width 336 height 18
click at [784, 72] on icon at bounding box center [787, 72] width 13 height 13
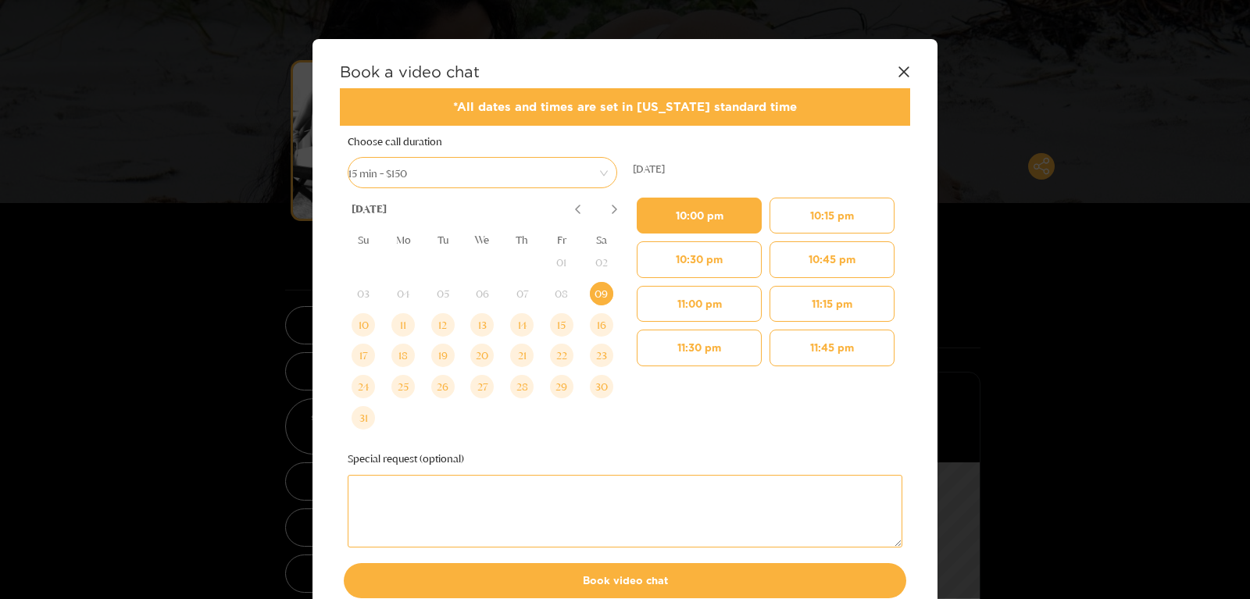
click at [909, 73] on icon at bounding box center [904, 72] width 13 height 13
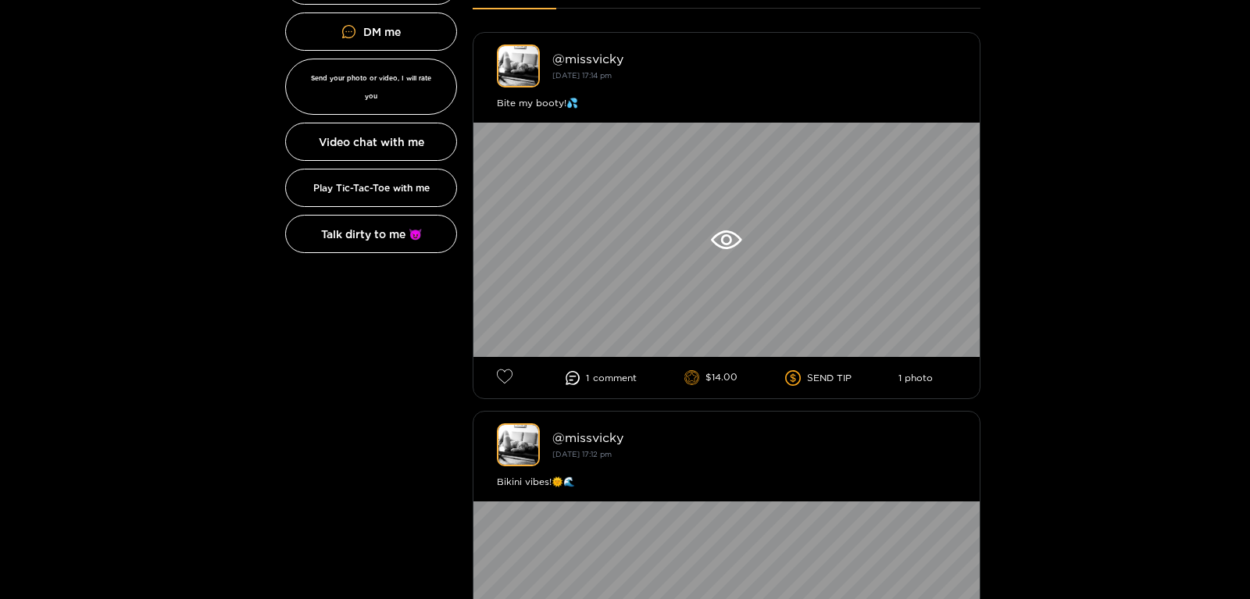
scroll to position [0, 0]
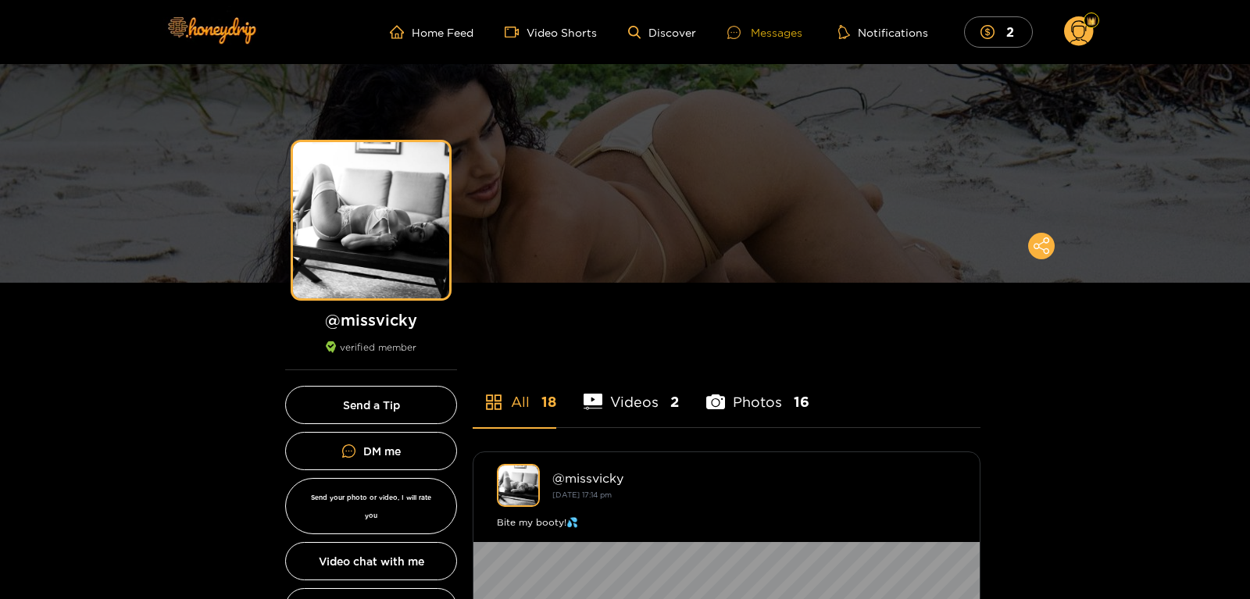
click at [795, 34] on div "Messages" at bounding box center [764, 32] width 75 height 18
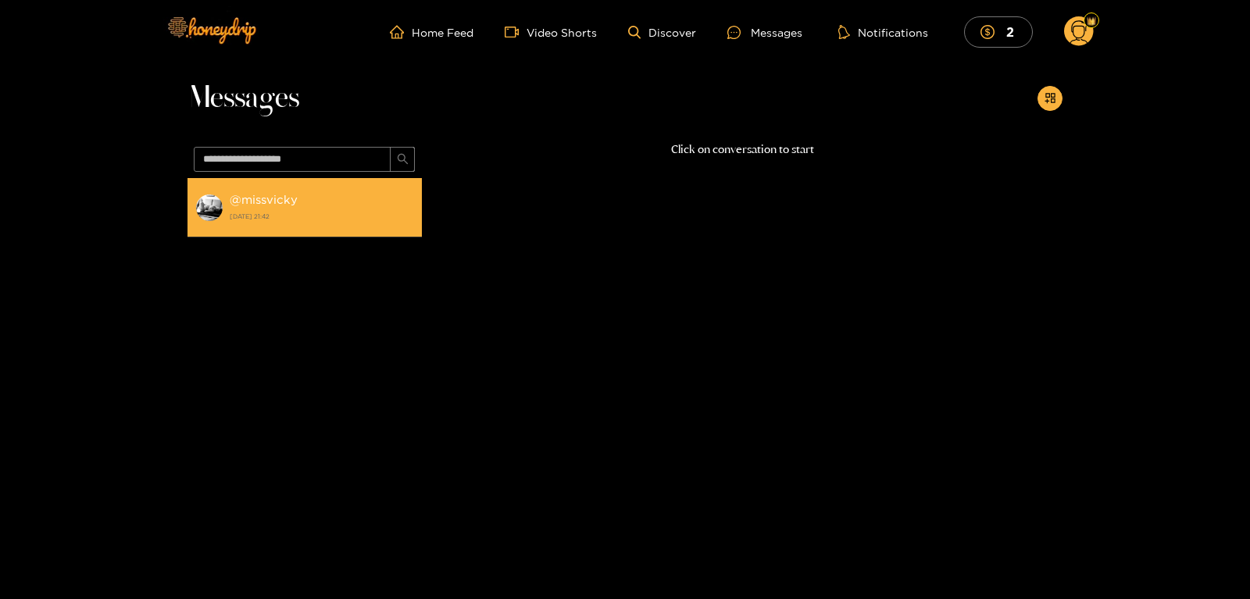
click at [283, 199] on strong "@ missvicky" at bounding box center [264, 199] width 68 height 13
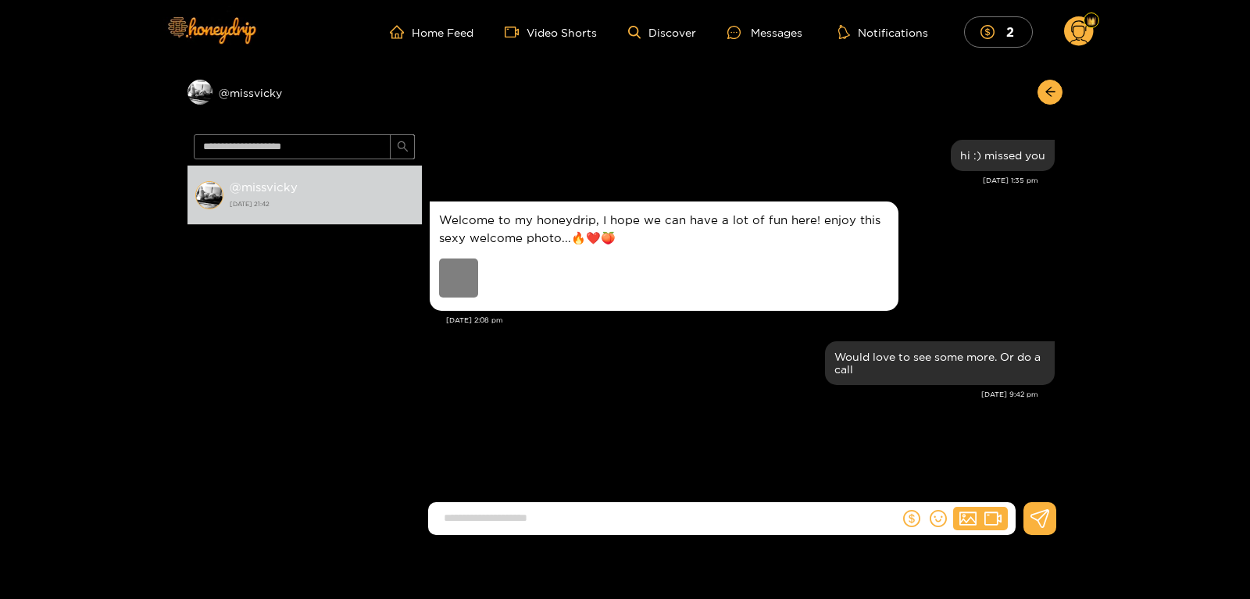
click at [448, 280] on div "Preview" at bounding box center [458, 278] width 39 height 39
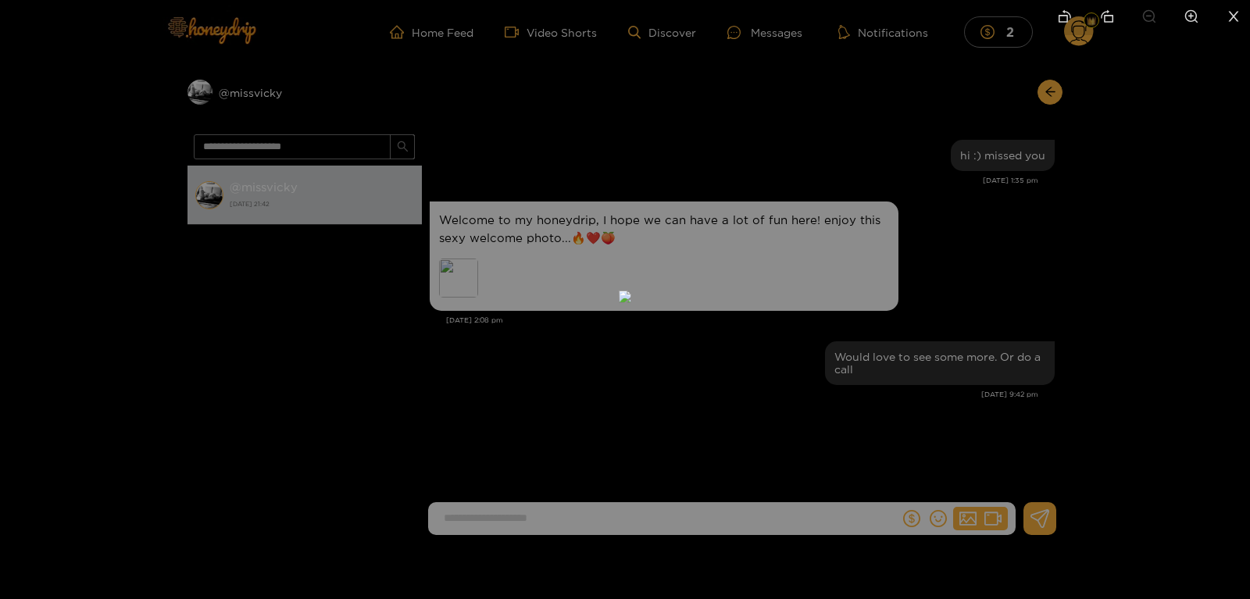
click at [954, 245] on div at bounding box center [625, 299] width 1250 height 599
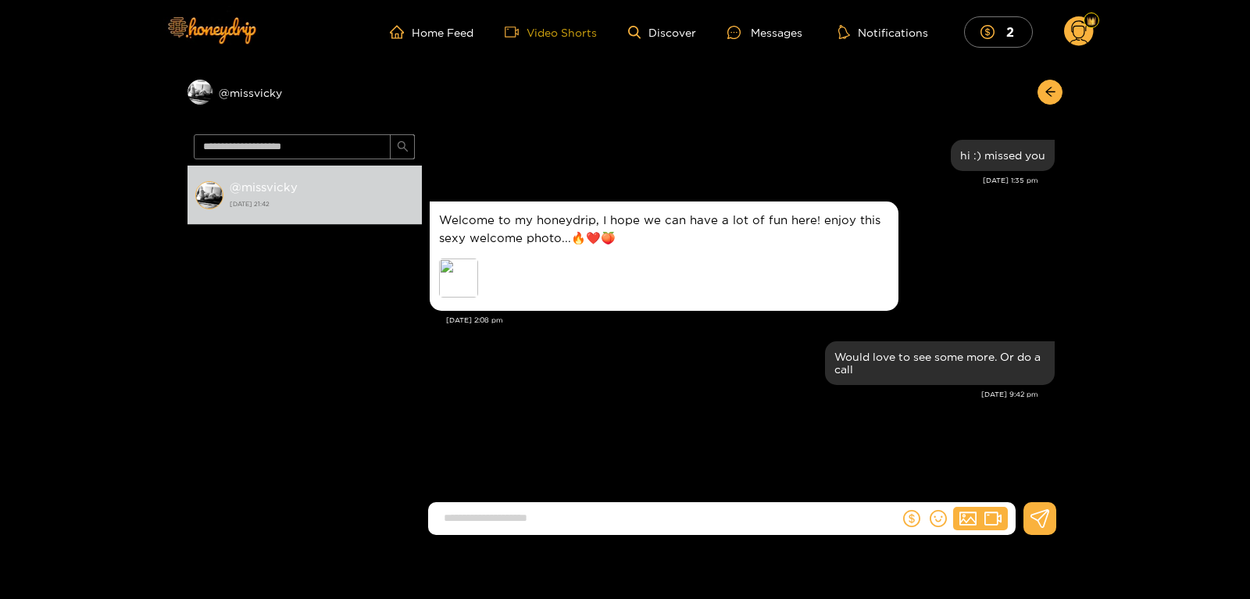
click at [536, 29] on link "Video Shorts" at bounding box center [551, 32] width 92 height 14
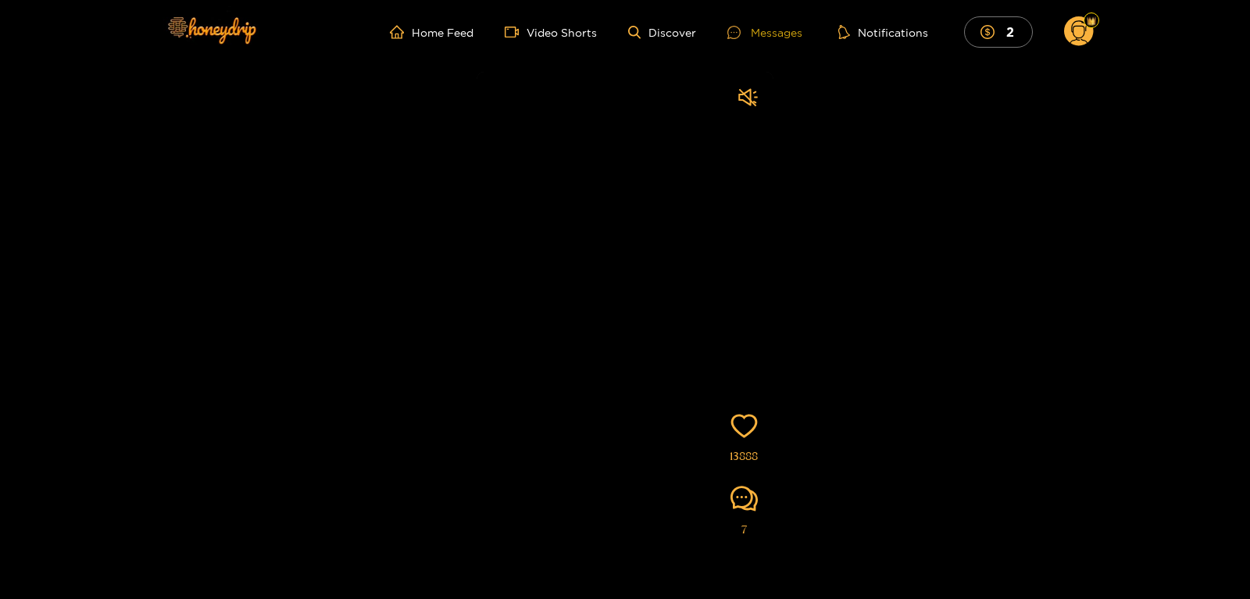
click at [795, 24] on div "Messages" at bounding box center [764, 32] width 75 height 18
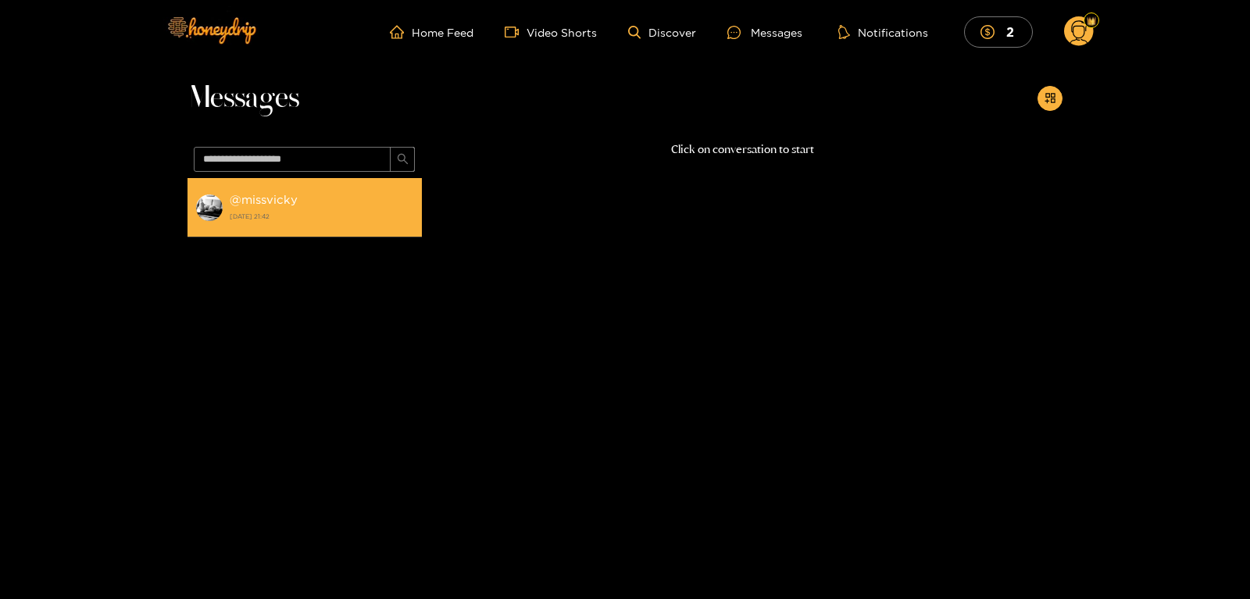
click at [306, 197] on div "@ missvicky 9 August 2025 21:42" at bounding box center [322, 207] width 184 height 35
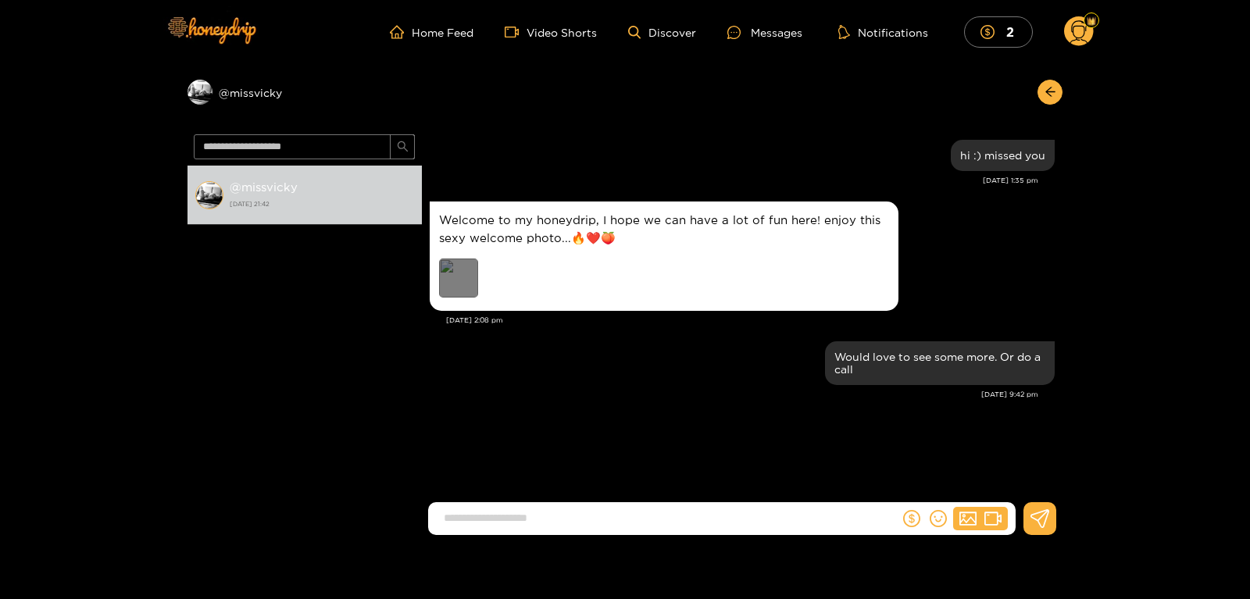
click at [469, 280] on div "Preview" at bounding box center [458, 278] width 39 height 39
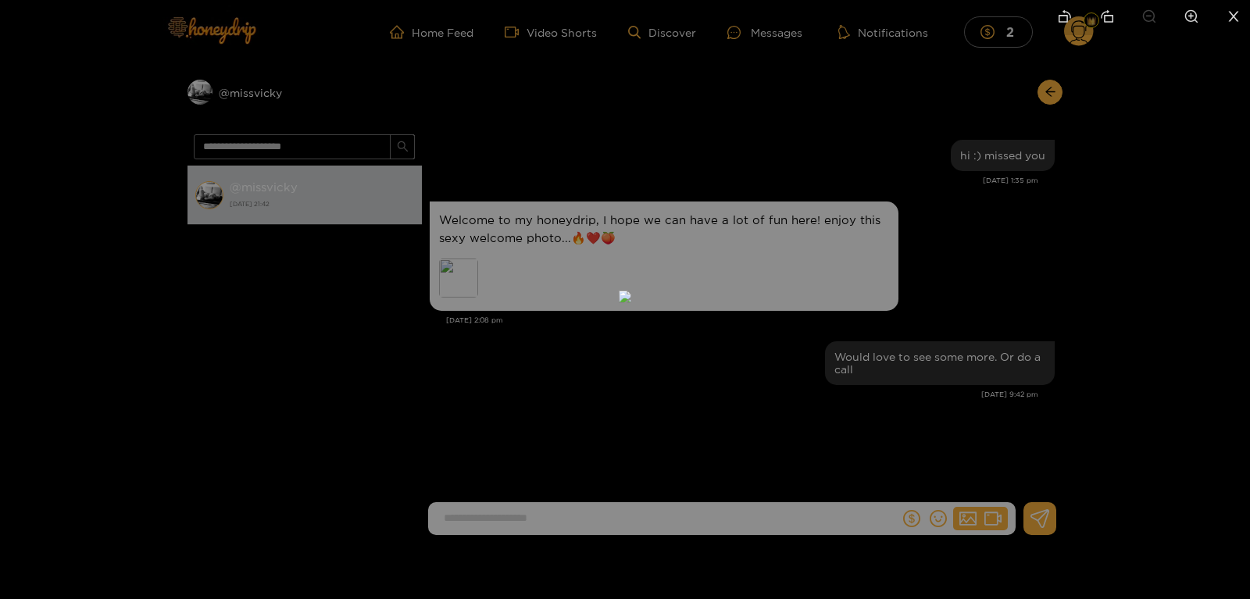
click at [1241, 17] on li at bounding box center [1233, 17] width 33 height 35
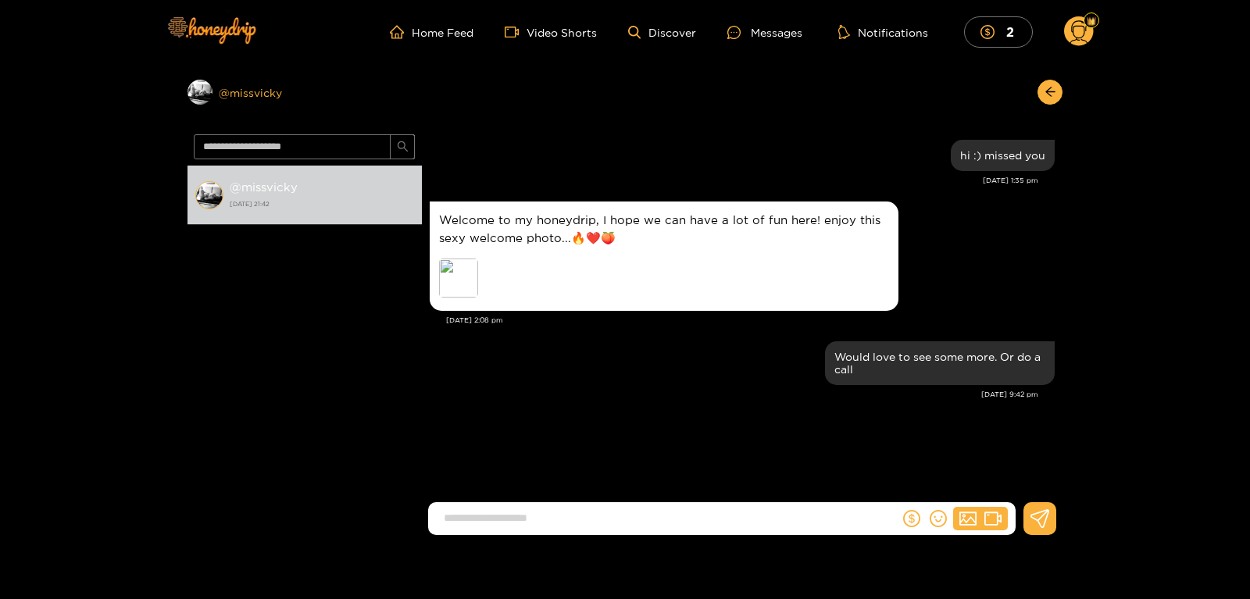
click at [270, 95] on div "Preview @ missvicky" at bounding box center [305, 92] width 234 height 25
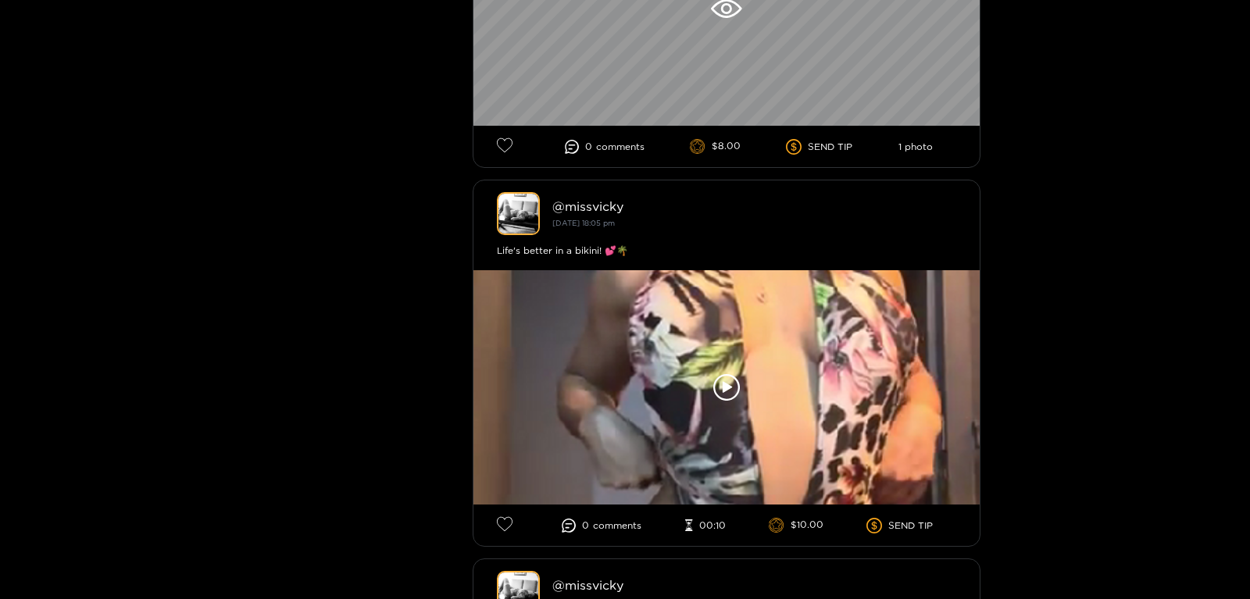
scroll to position [2247, 0]
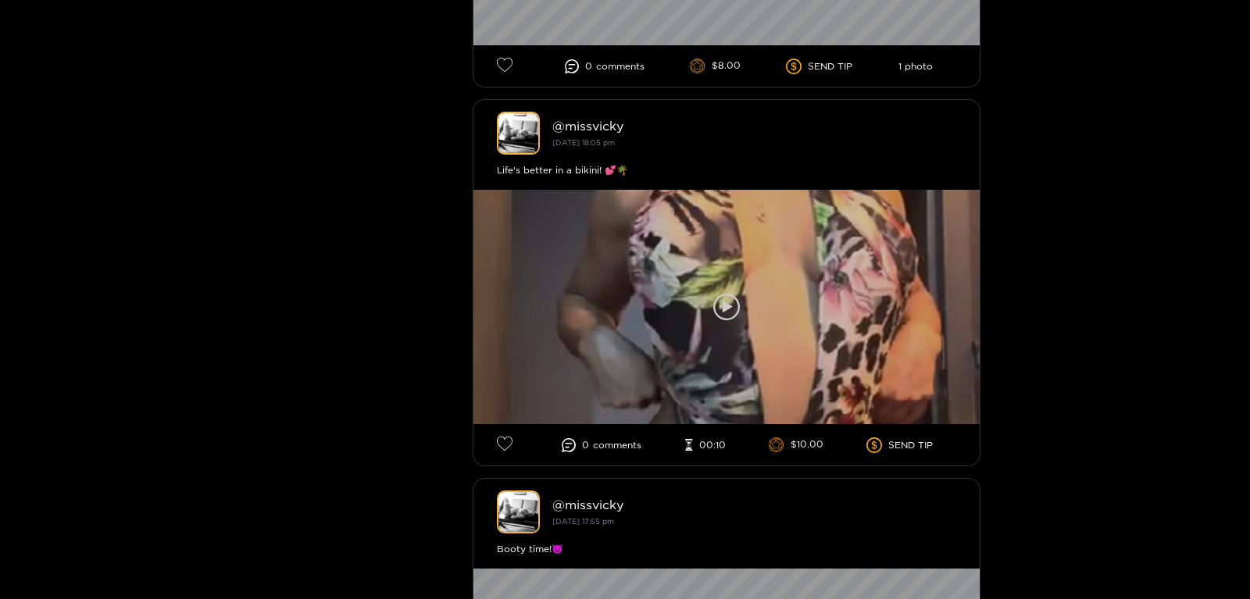
click at [724, 303] on icon at bounding box center [727, 307] width 9 height 12
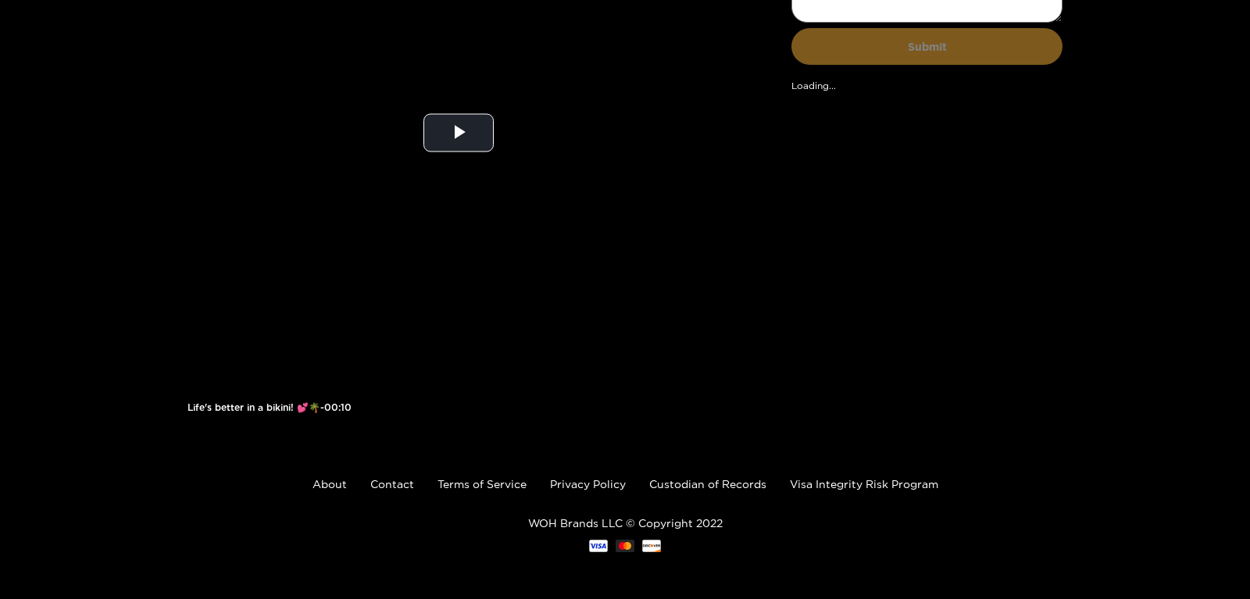
scroll to position [185, 0]
click at [459, 133] on span "Video Player" at bounding box center [459, 133] width 0 height 0
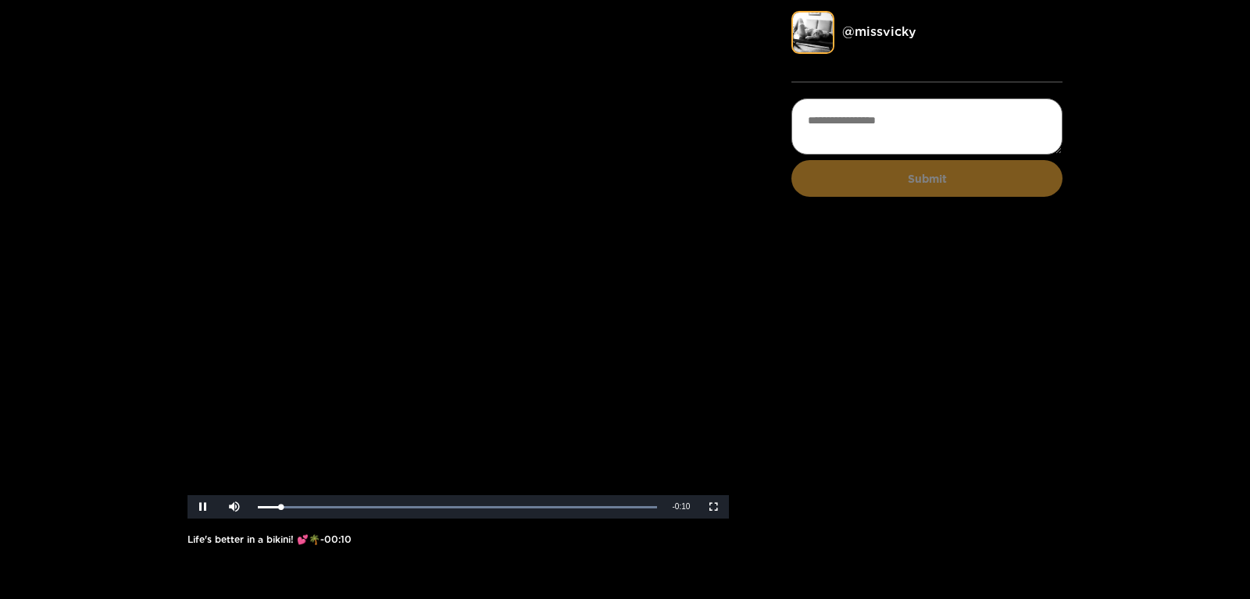
scroll to position [52, 0]
click at [713, 508] on span "Video Player" at bounding box center [713, 508] width 0 height 0
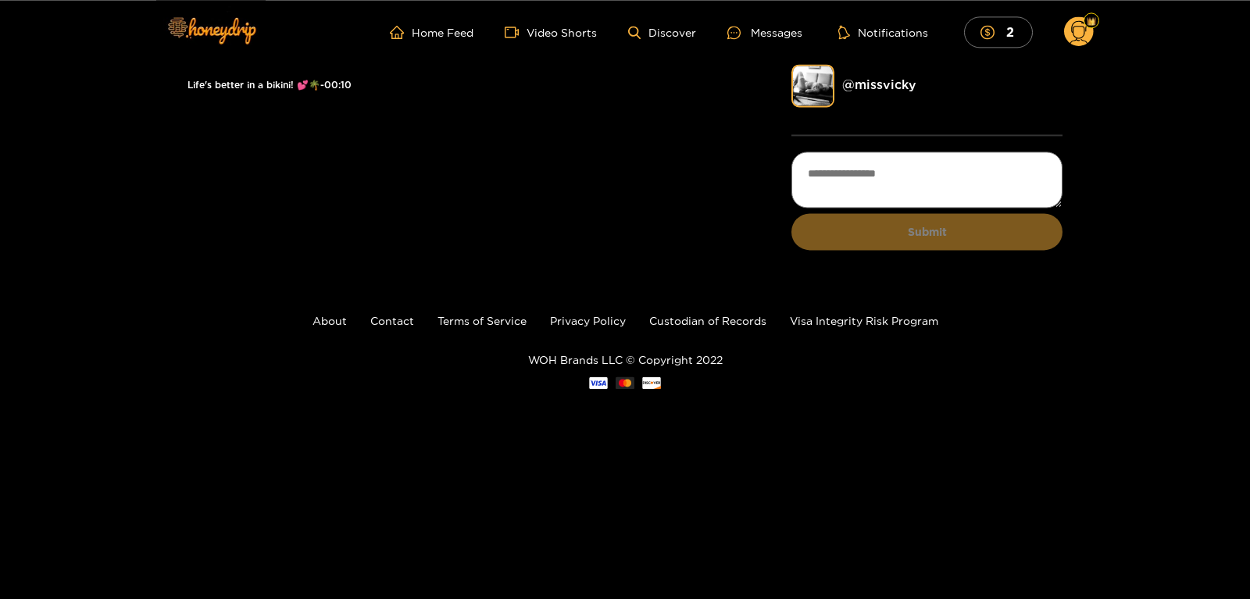
scroll to position [0, 0]
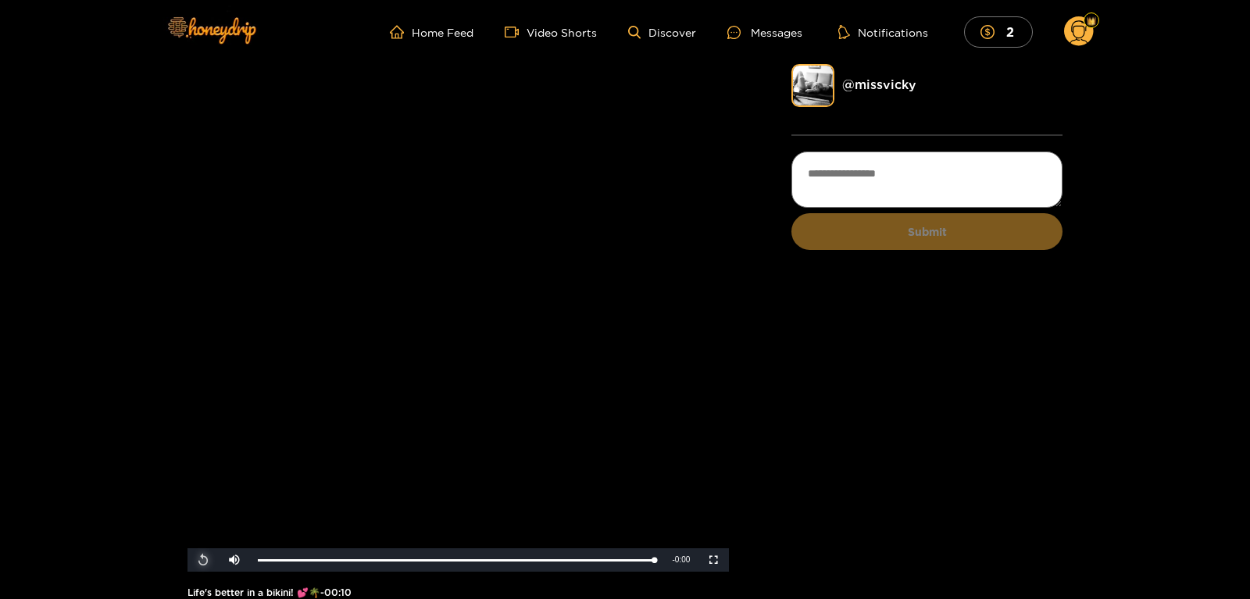
click at [203, 560] on span "Video Player" at bounding box center [203, 560] width 0 height 0
click at [748, 35] on div at bounding box center [738, 32] width 23 height 13
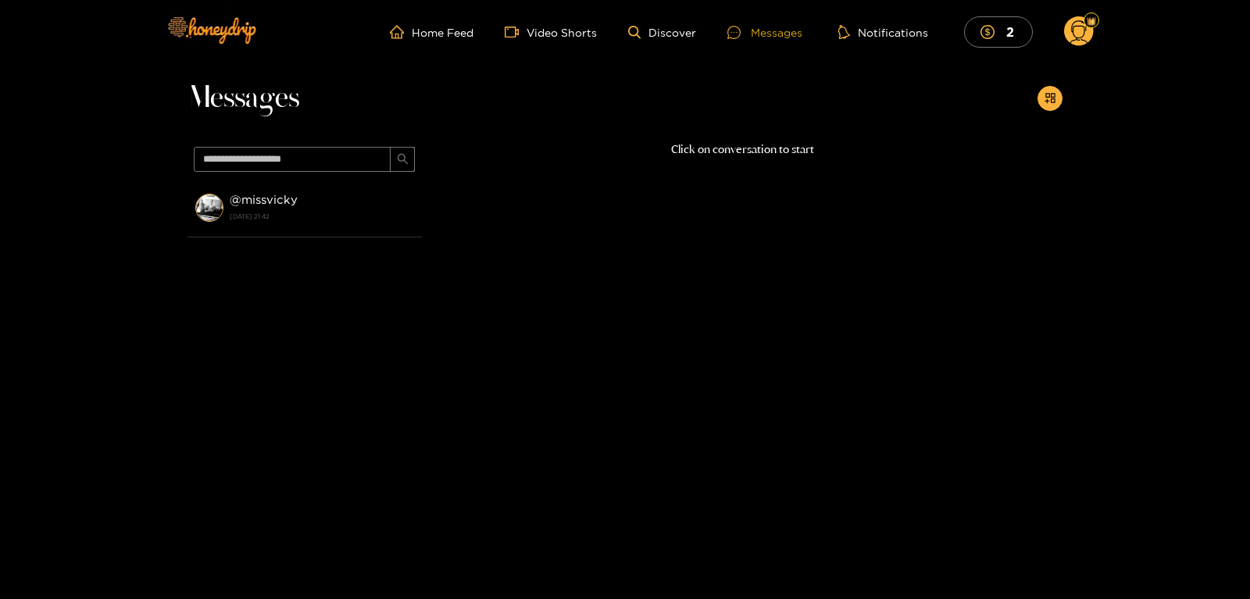
click at [748, 35] on div at bounding box center [738, 32] width 23 height 13
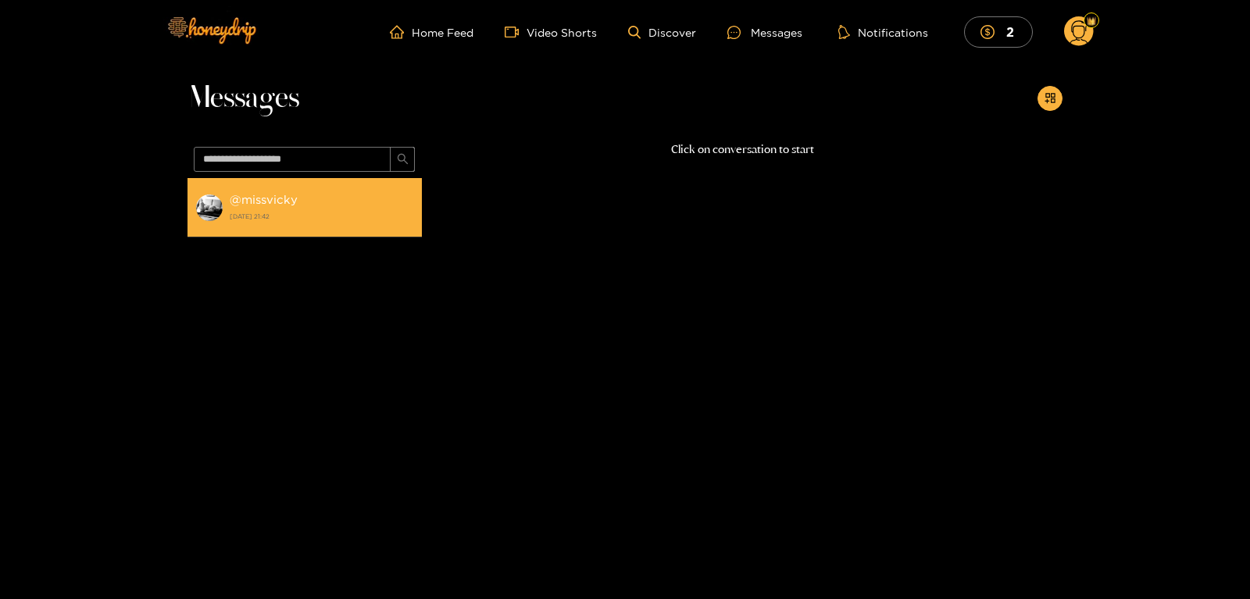
click at [310, 197] on div "@ missvicky 9 August 2025 21:42" at bounding box center [322, 207] width 184 height 35
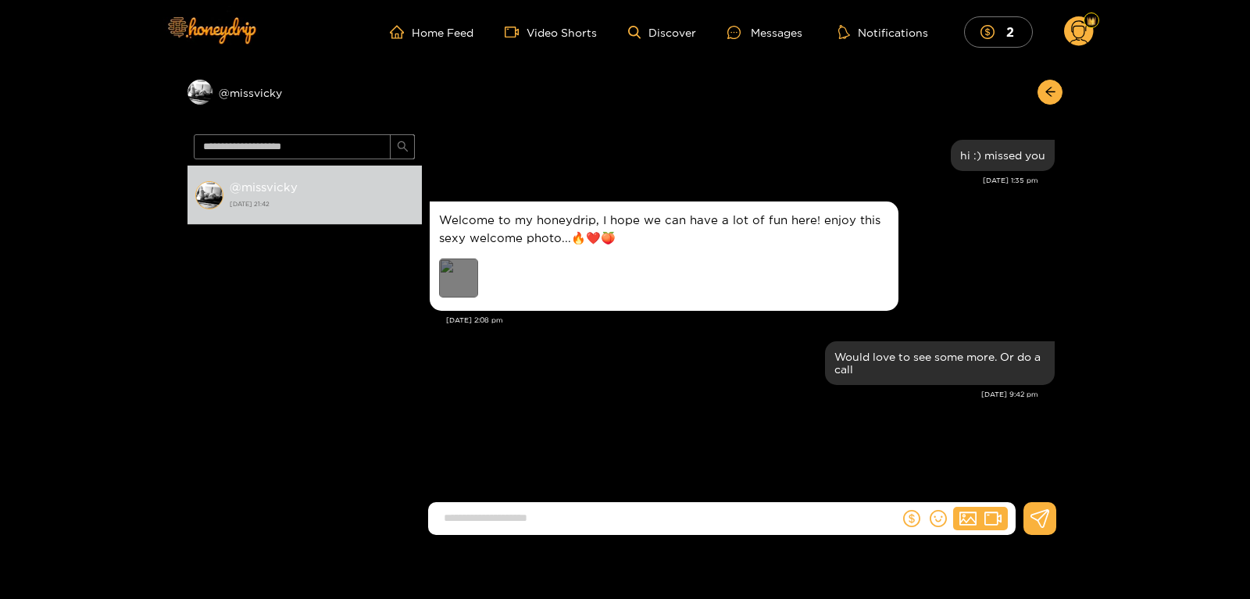
click at [470, 291] on div "Preview" at bounding box center [458, 278] width 39 height 39
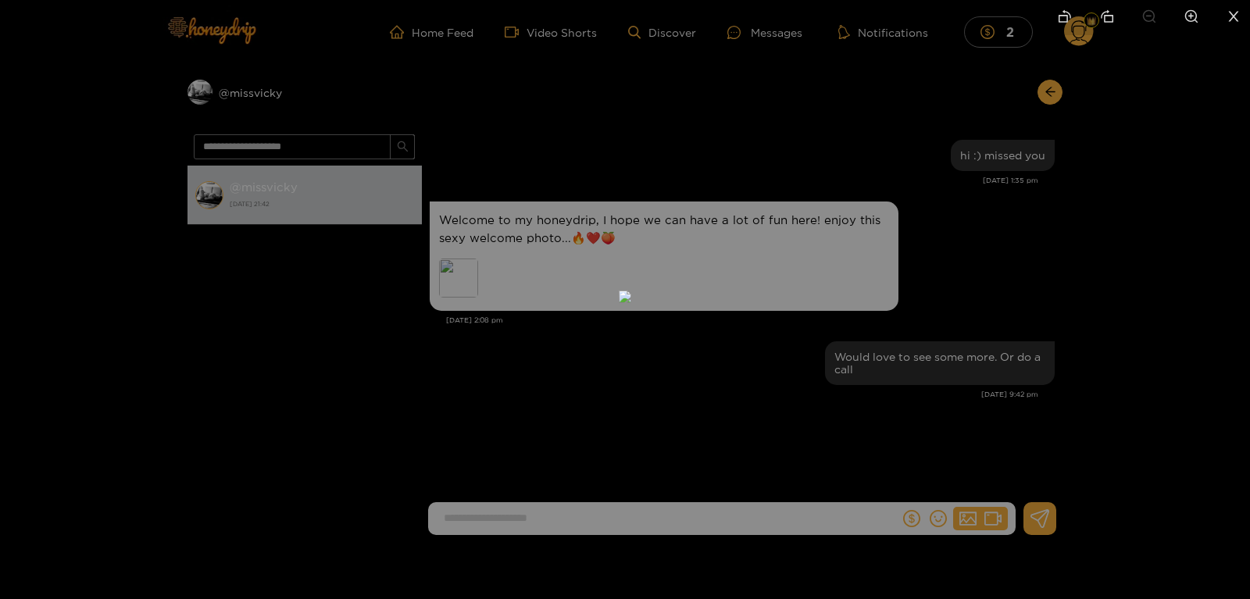
click at [175, 381] on div at bounding box center [625, 299] width 1250 height 599
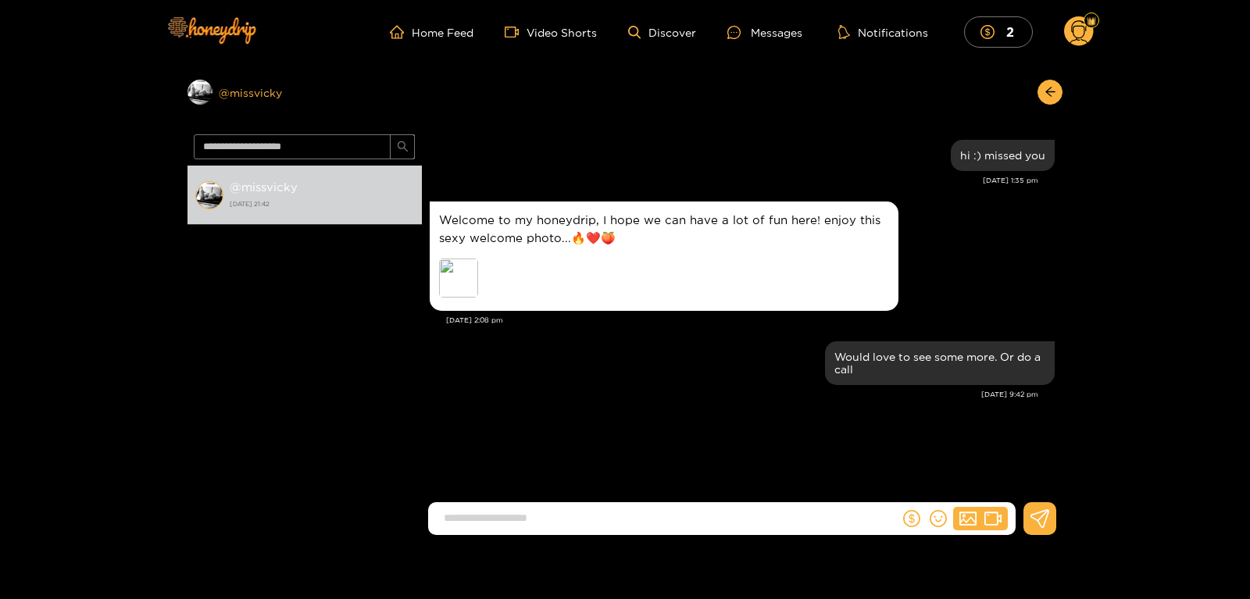
click at [252, 92] on div "Preview @ missvicky" at bounding box center [305, 92] width 234 height 25
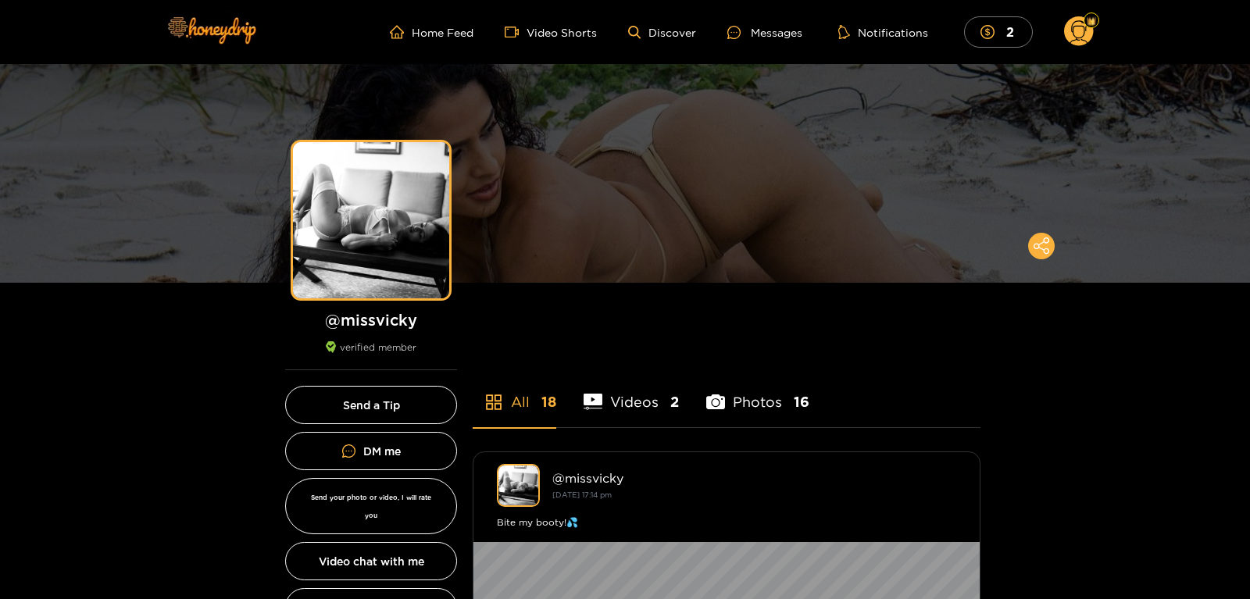
drag, startPoint x: 1248, startPoint y: 5, endPoint x: 1249, endPoint y: 26, distance: 21.1
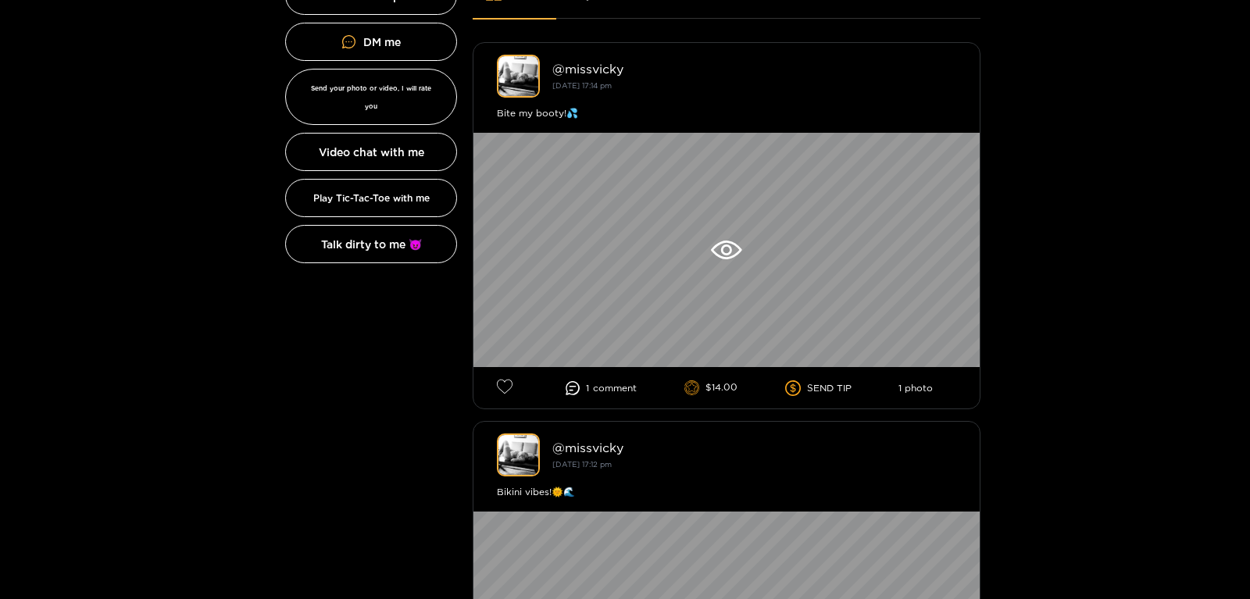
scroll to position [270, 0]
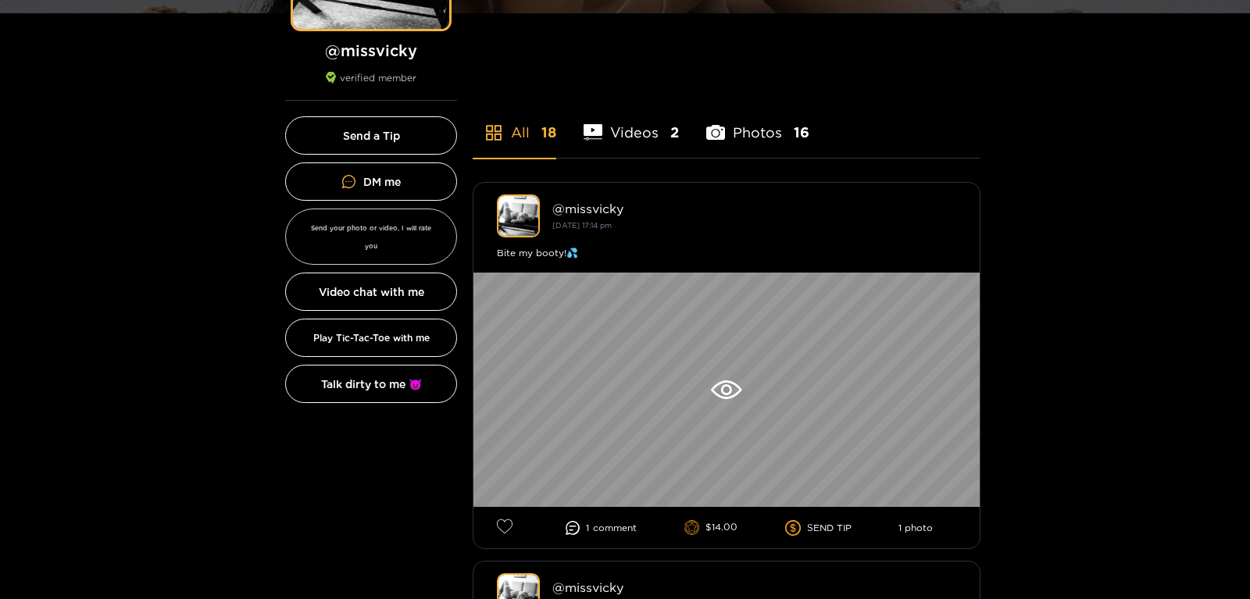
click at [393, 222] on button "Send your photo or video, I will rate you" at bounding box center [371, 237] width 172 height 56
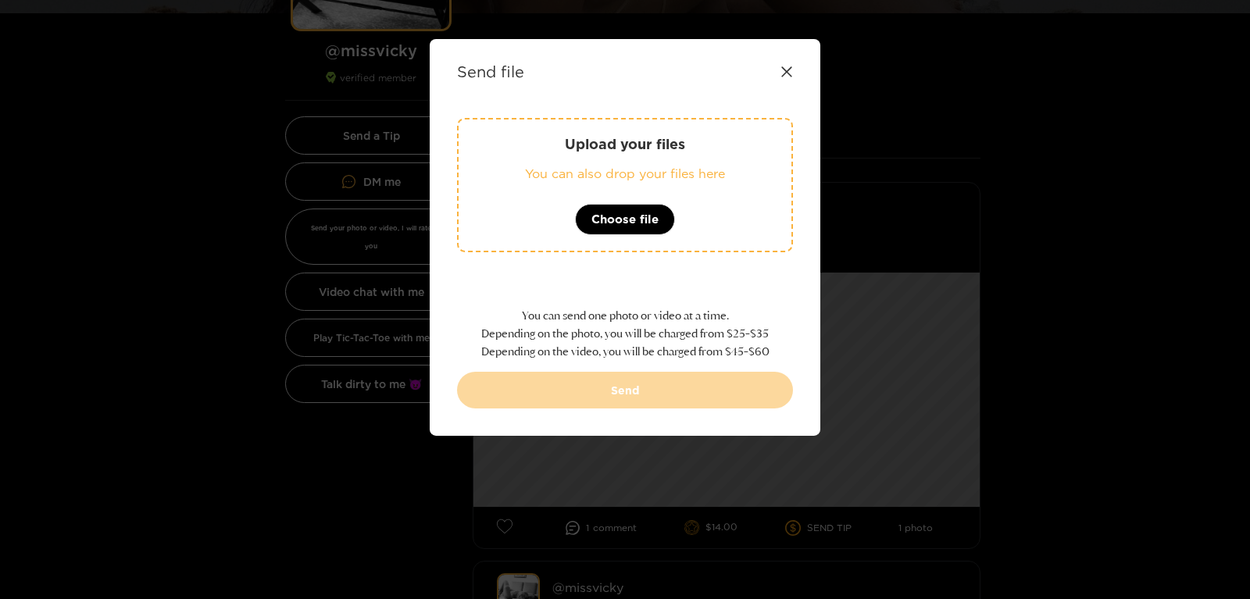
click at [789, 76] on icon at bounding box center [787, 72] width 13 height 13
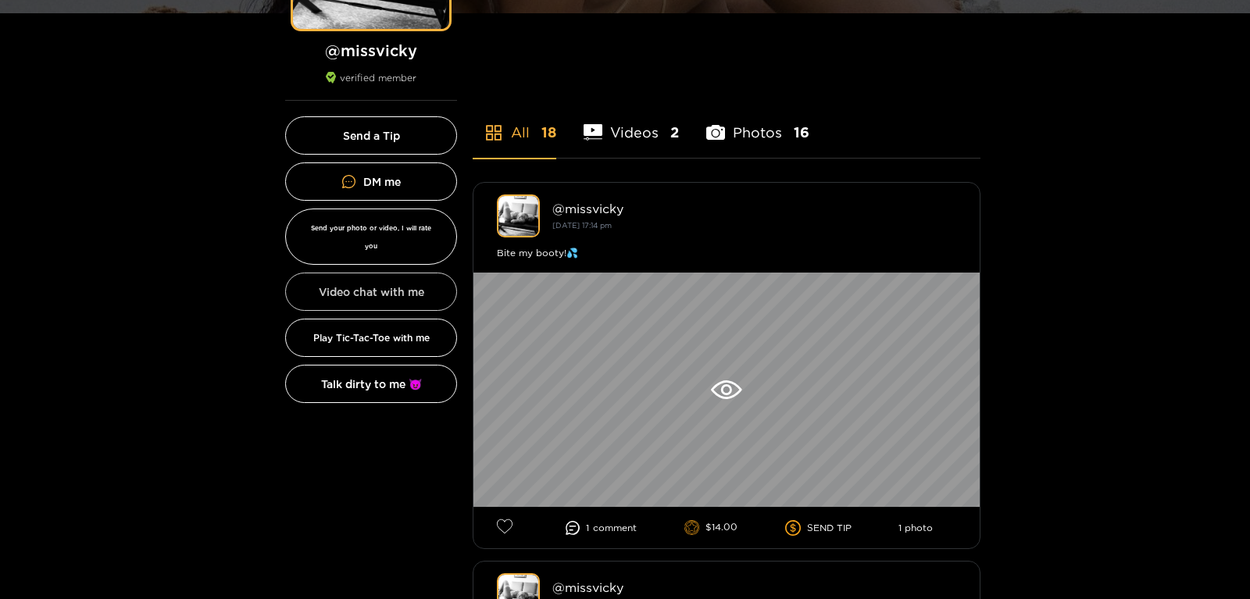
click at [340, 280] on button "Video chat with me" at bounding box center [371, 292] width 172 height 38
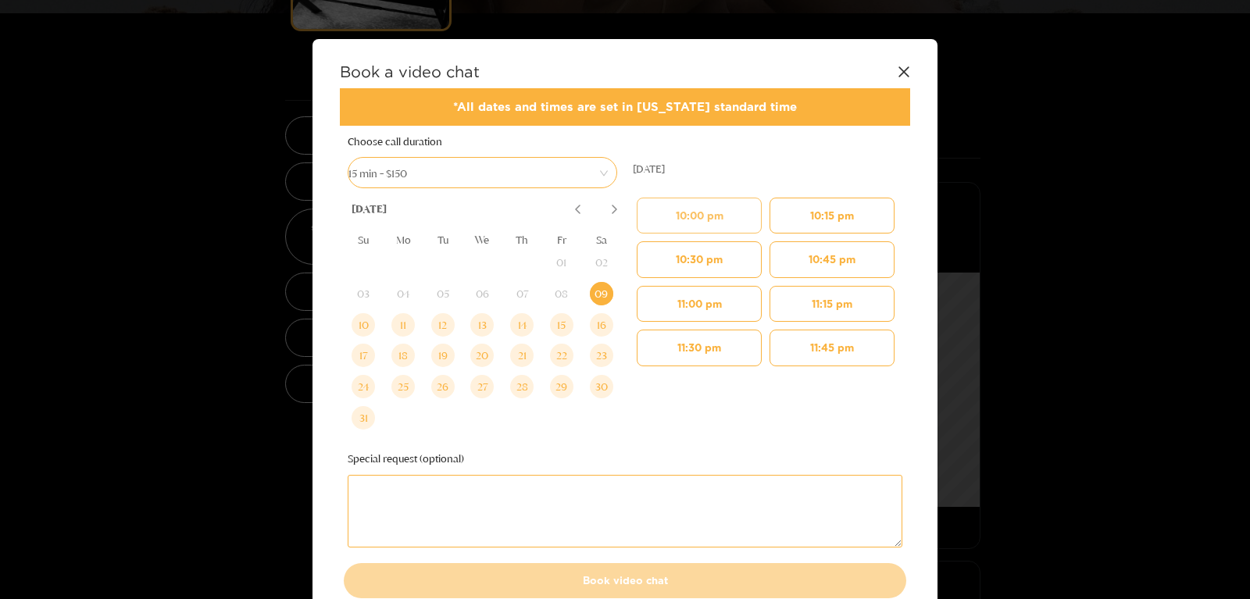
click at [689, 227] on button "10:00 pm" at bounding box center [699, 216] width 125 height 36
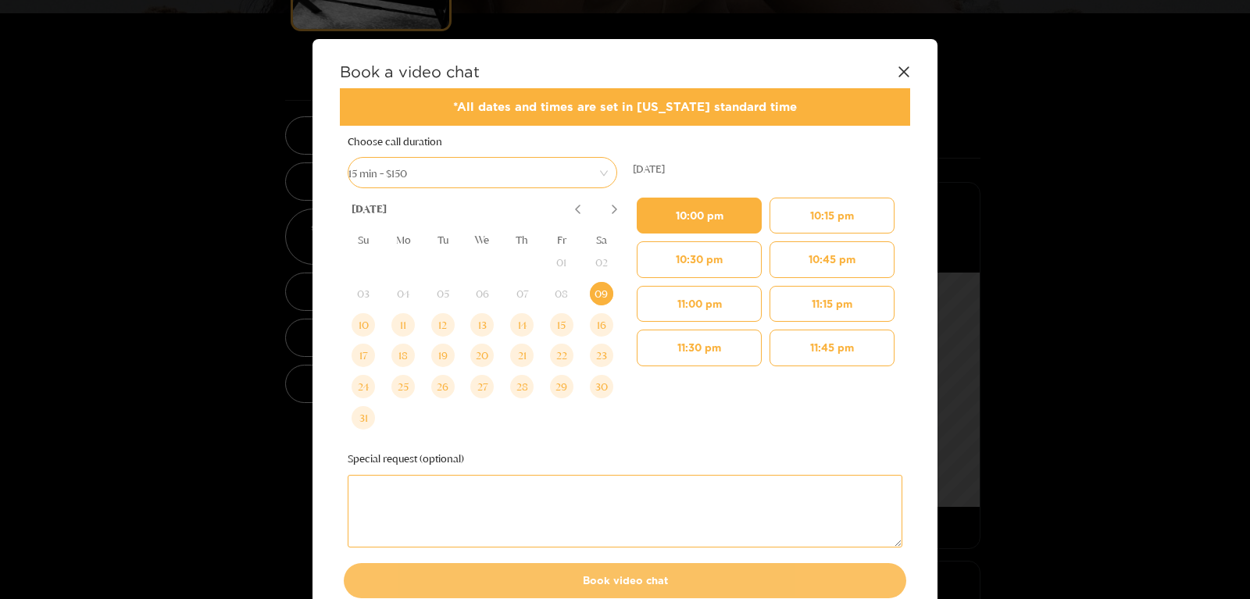
click at [585, 590] on button "Book video chat" at bounding box center [625, 580] width 563 height 34
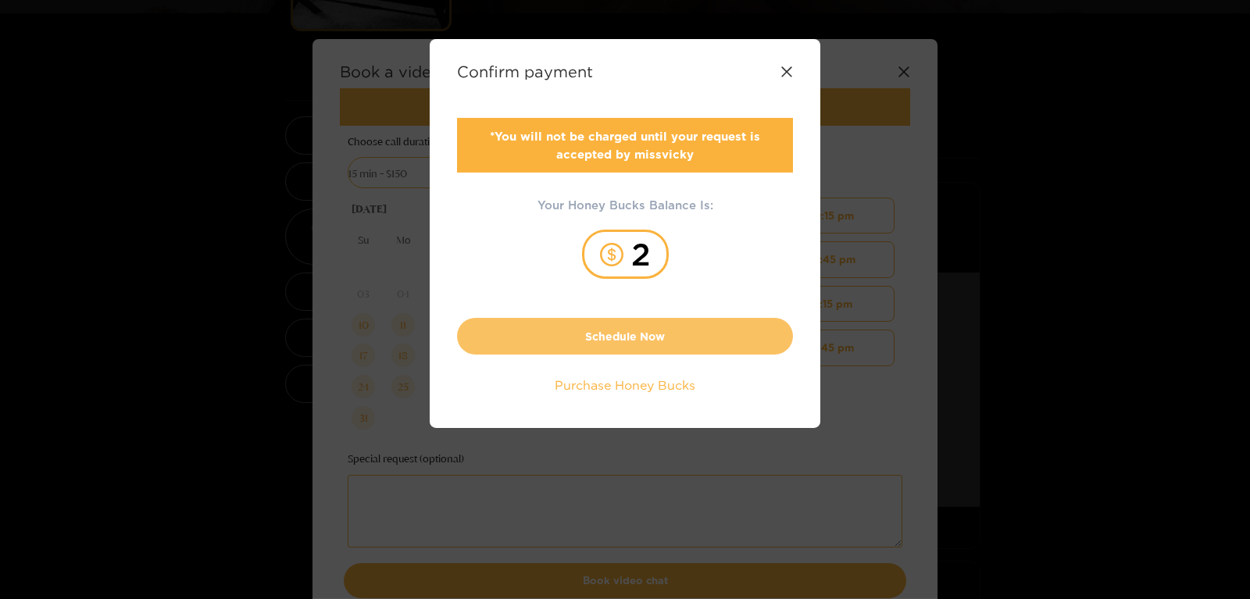
click at [667, 350] on button "Schedule Now" at bounding box center [625, 336] width 336 height 37
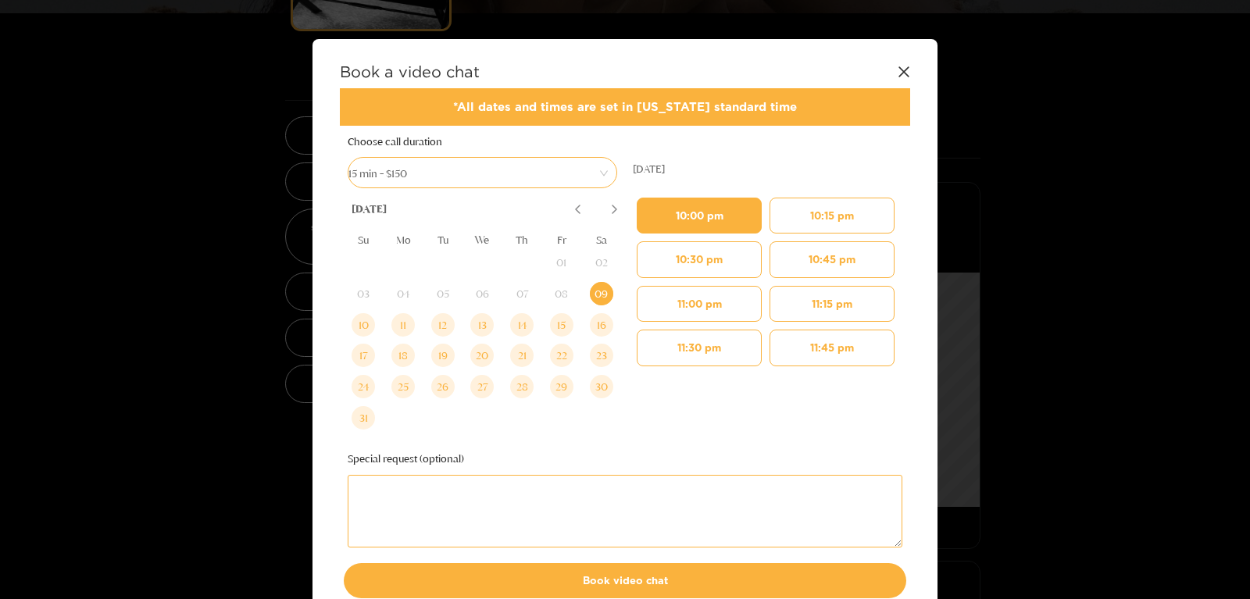
click at [907, 70] on icon at bounding box center [904, 72] width 13 height 13
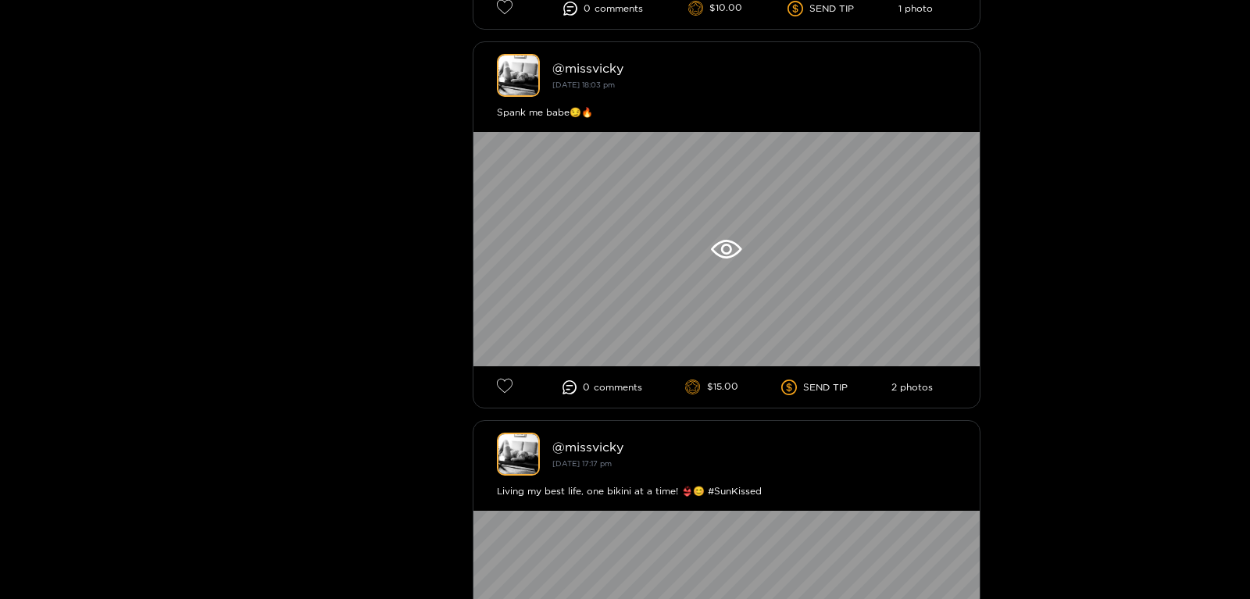
scroll to position [0, 0]
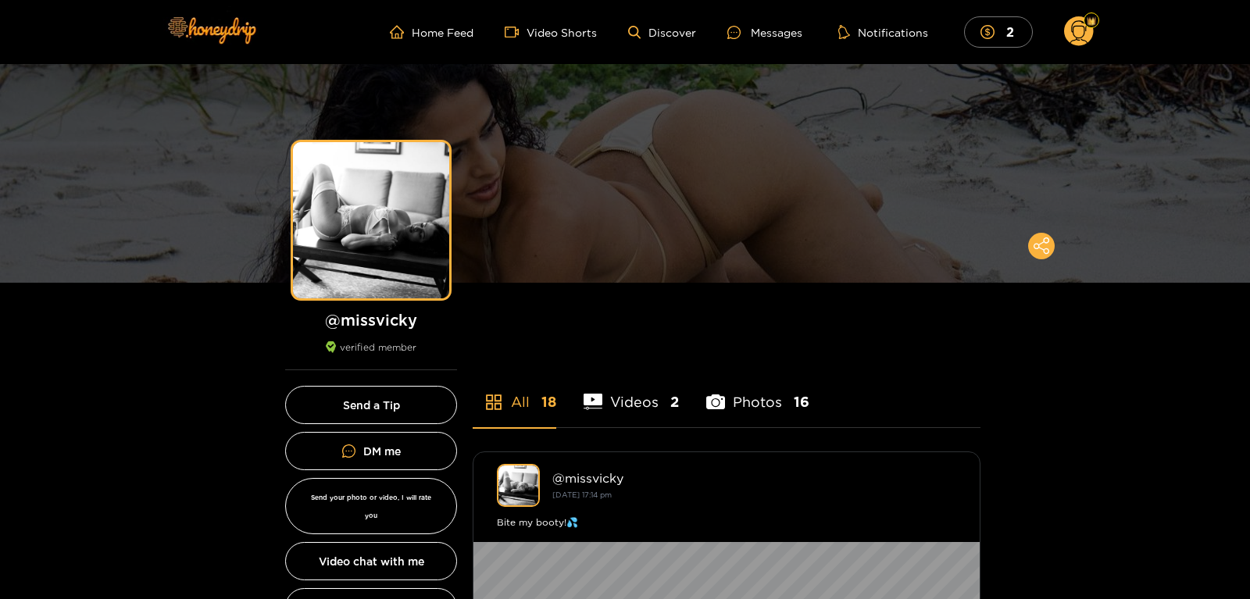
click at [790, 45] on ul "Home Feed Video Shorts Discover Messages Notifications 2" at bounding box center [742, 31] width 704 height 31
click at [784, 43] on ul "Home Feed Video Shorts Discover Messages Notifications 2" at bounding box center [742, 31] width 704 height 31
click at [773, 30] on div "Messages" at bounding box center [764, 32] width 75 height 18
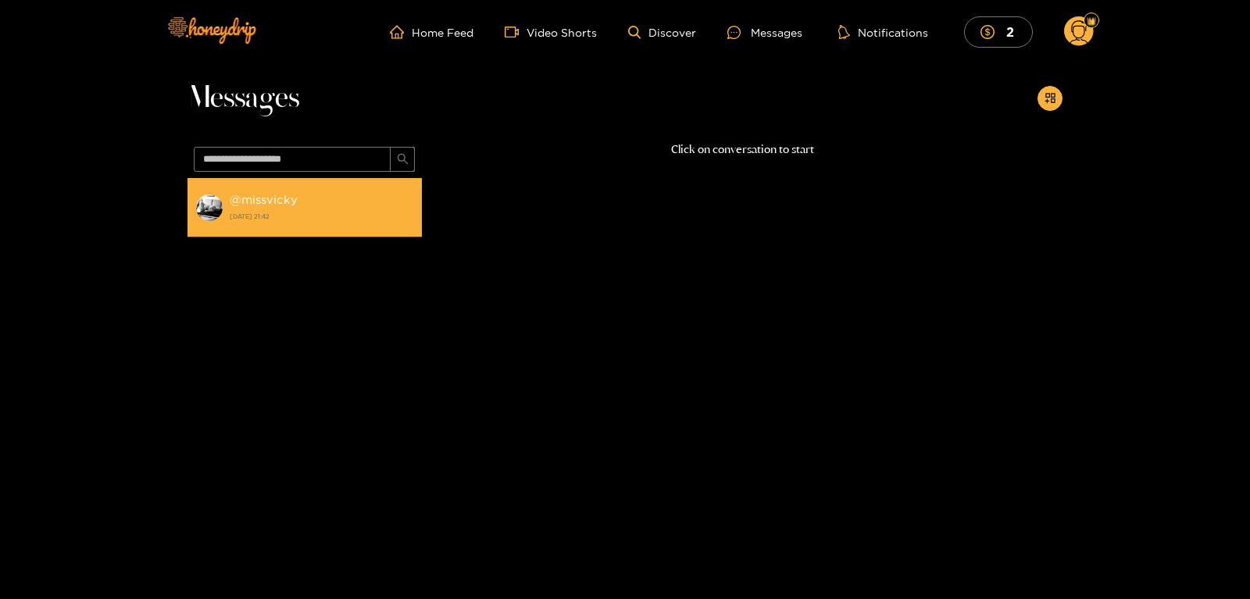
click at [386, 187] on li "@ missvicky 9 August 2025 21:42" at bounding box center [305, 207] width 234 height 59
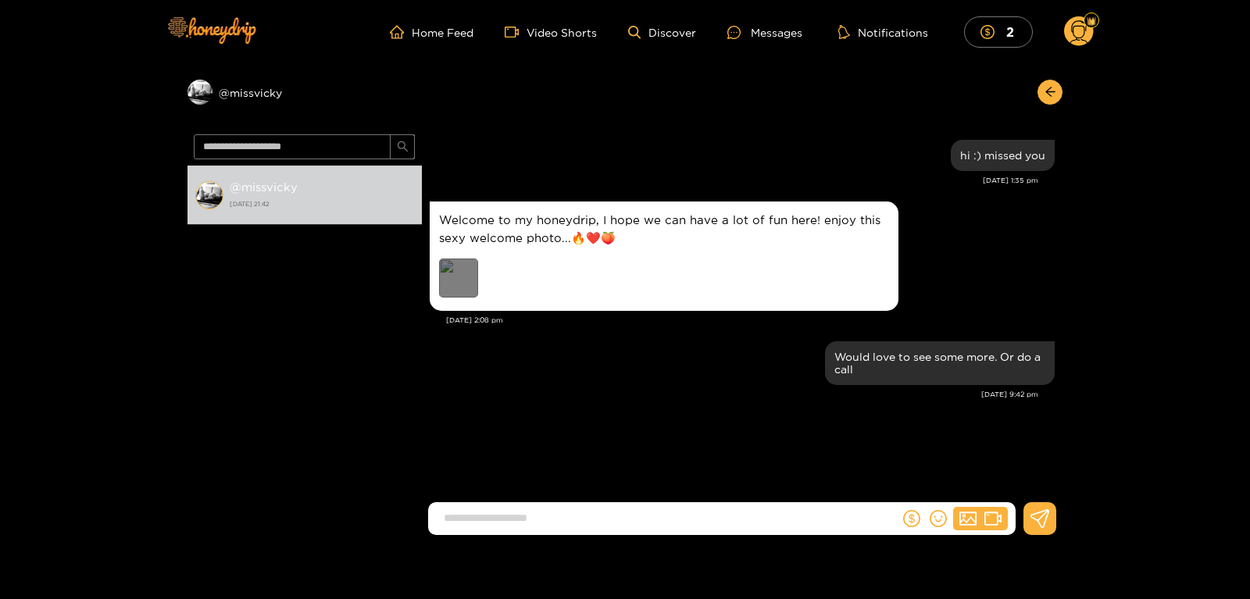
click at [464, 260] on div "Preview" at bounding box center [458, 278] width 39 height 39
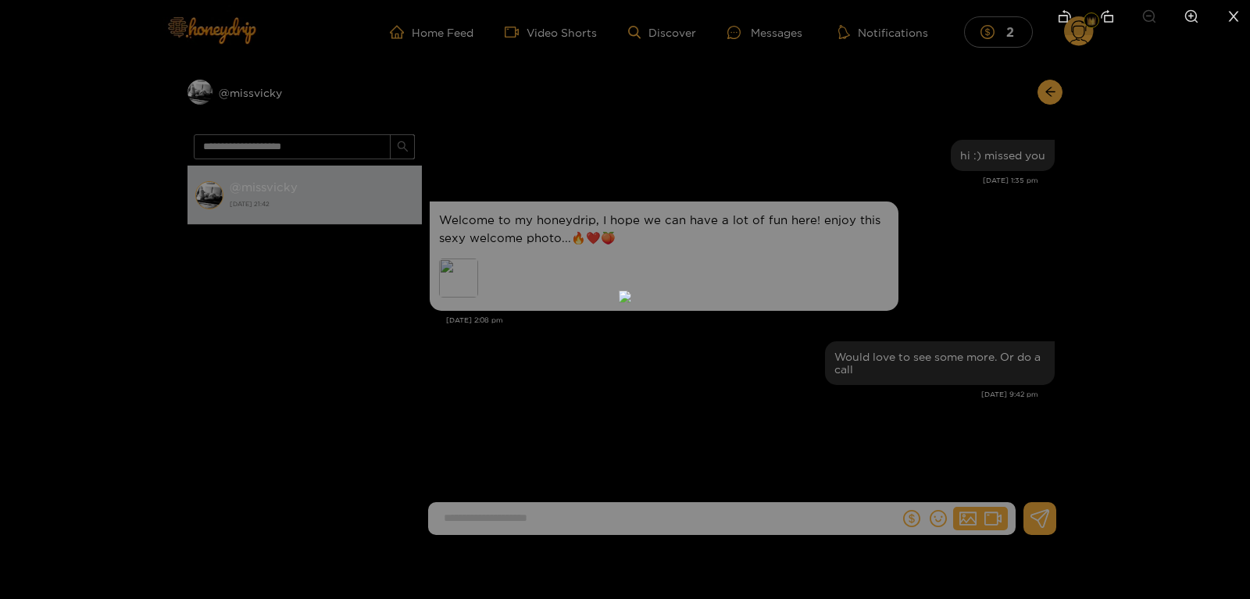
click at [173, 305] on div at bounding box center [625, 299] width 1250 height 599
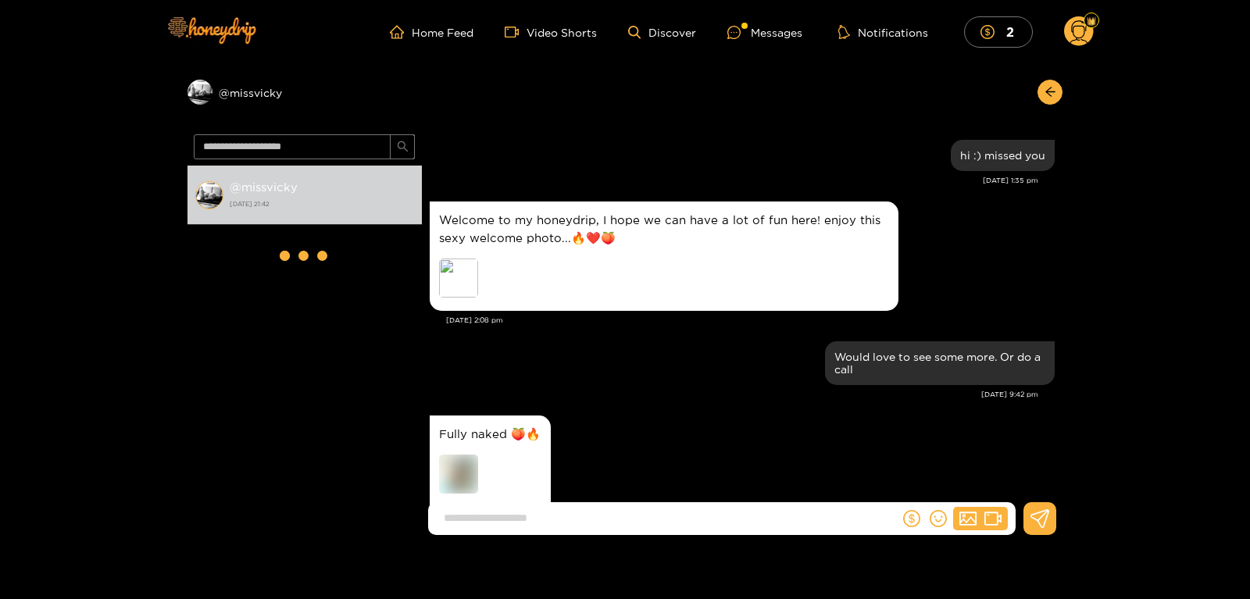
scroll to position [95, 0]
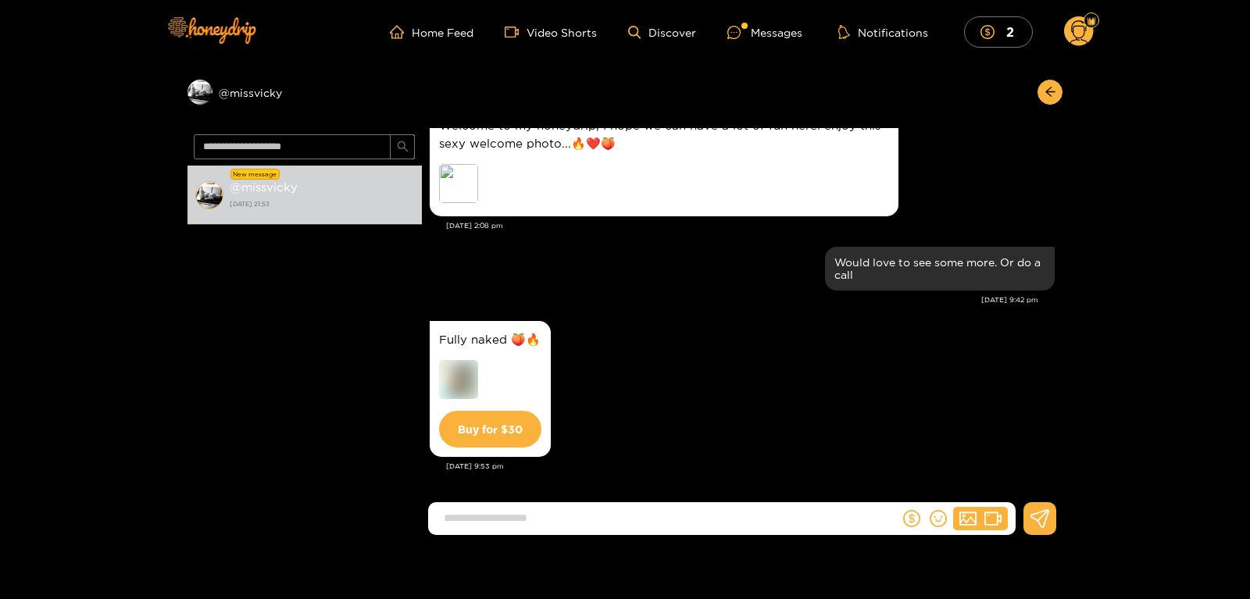
click at [107, 323] on div "Preview @ missvicky New message @ missvicky 9 August 2025 21:53 Victoria Prado …" at bounding box center [625, 306] width 1250 height 484
click at [994, 31] on icon "dollar" at bounding box center [988, 32] width 14 height 14
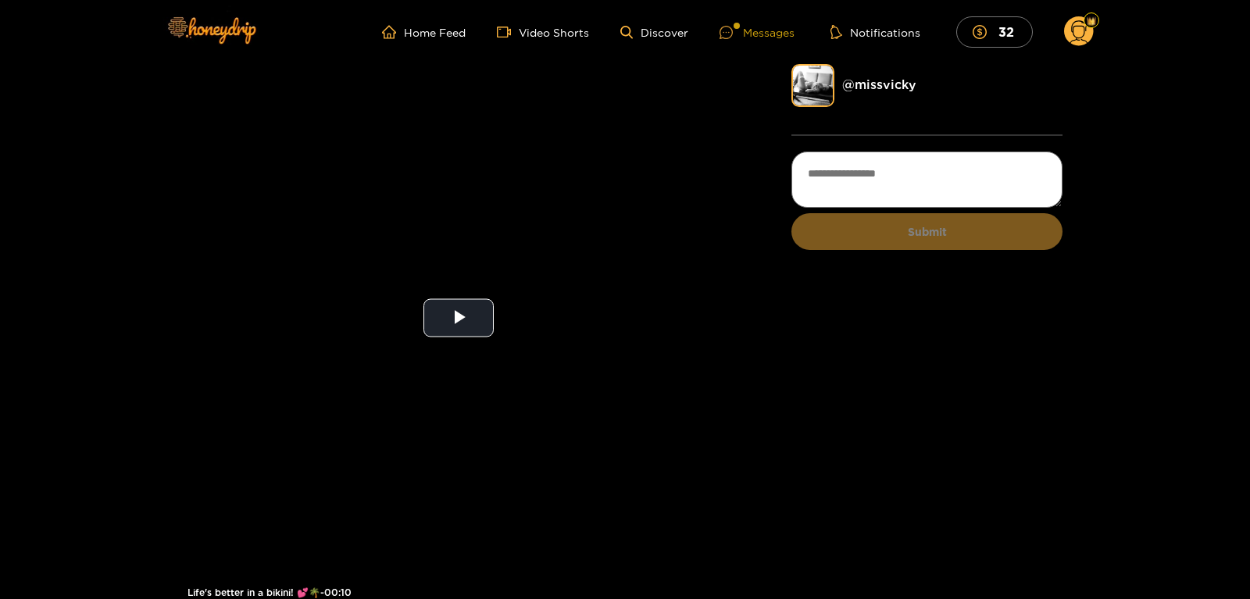
click at [785, 35] on div "Messages" at bounding box center [757, 32] width 75 height 18
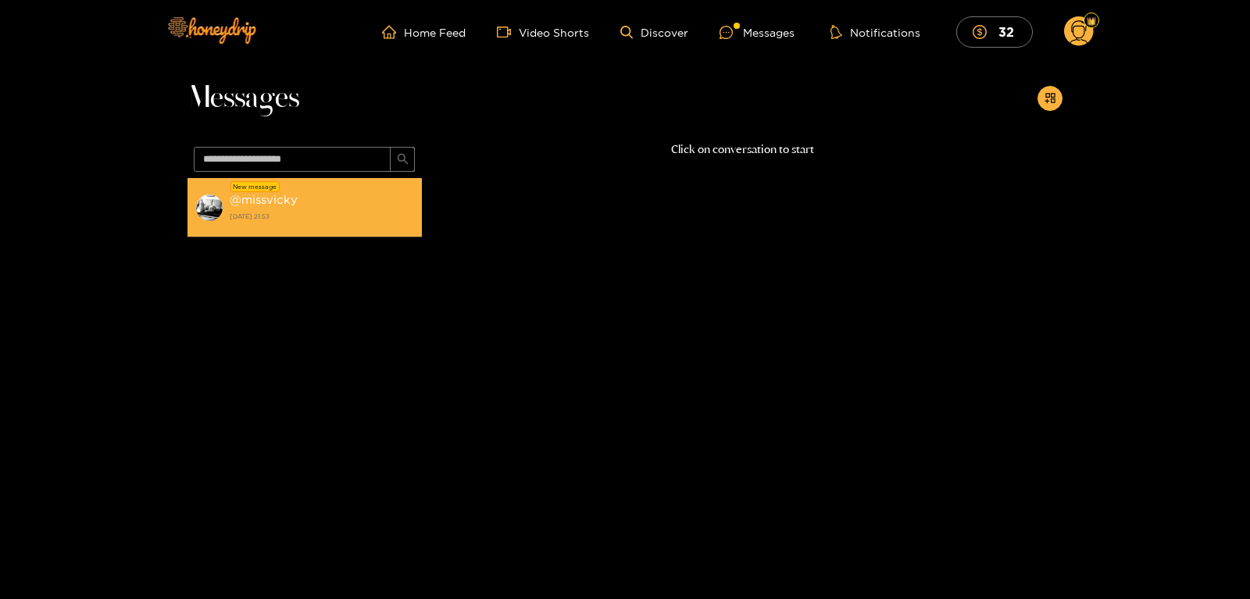
click at [329, 209] on div "@ missvicky 9 August 2025 21:53" at bounding box center [322, 207] width 184 height 35
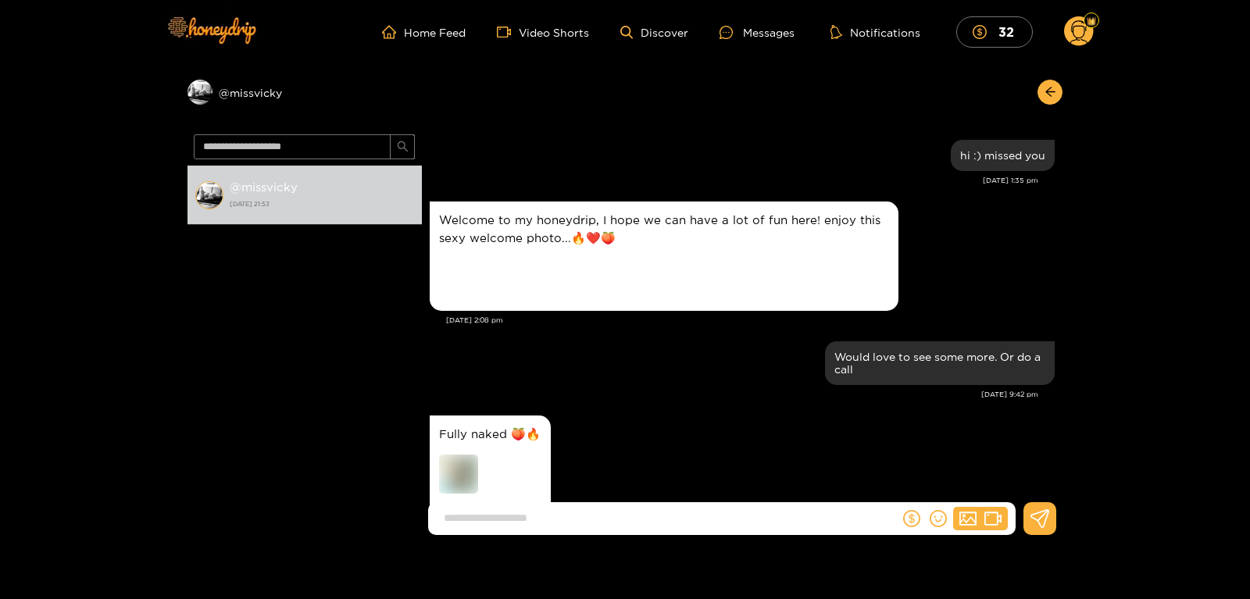
scroll to position [95, 0]
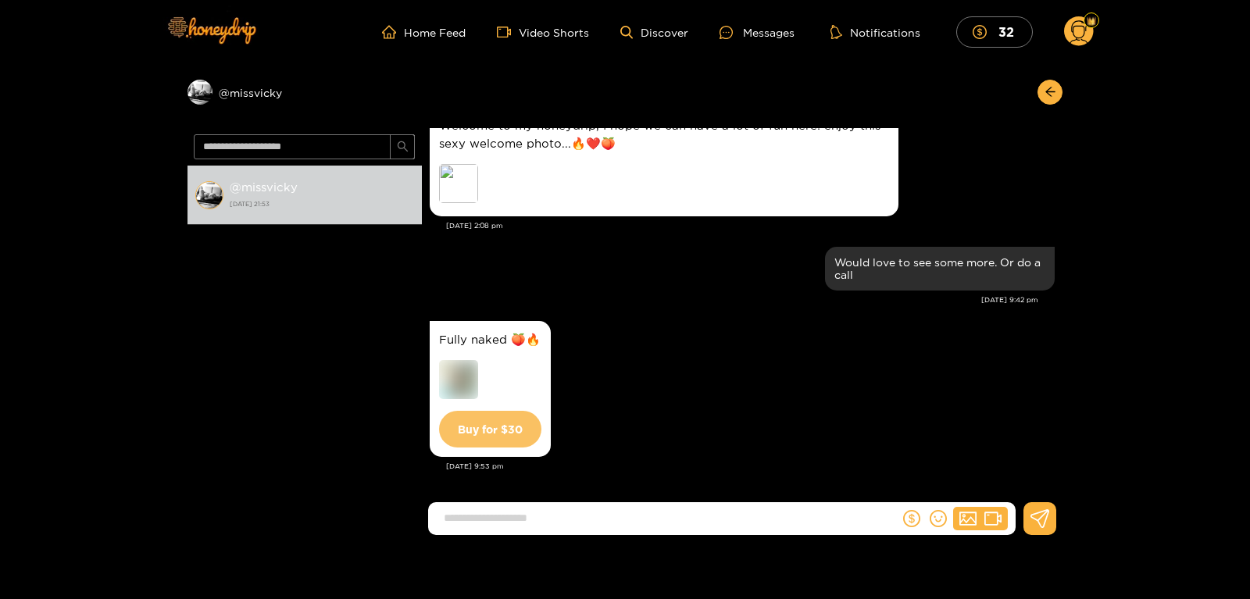
click at [487, 434] on button "Buy for $ 30" at bounding box center [490, 429] width 102 height 37
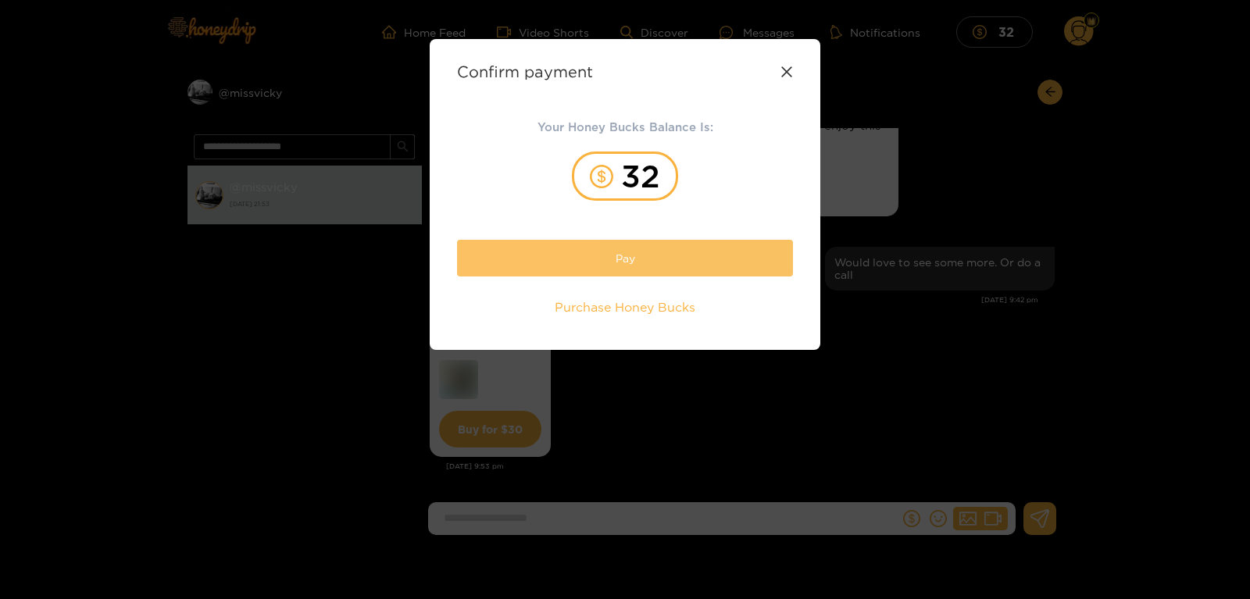
click at [627, 252] on button "Pay" at bounding box center [625, 258] width 336 height 37
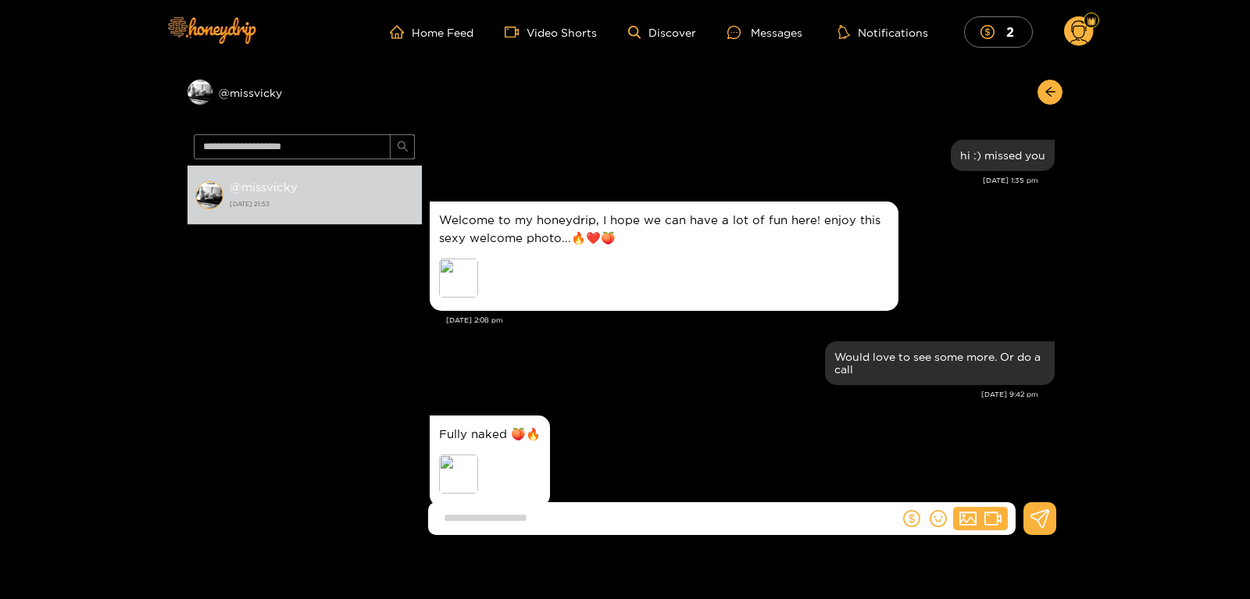
scroll to position [50, 0]
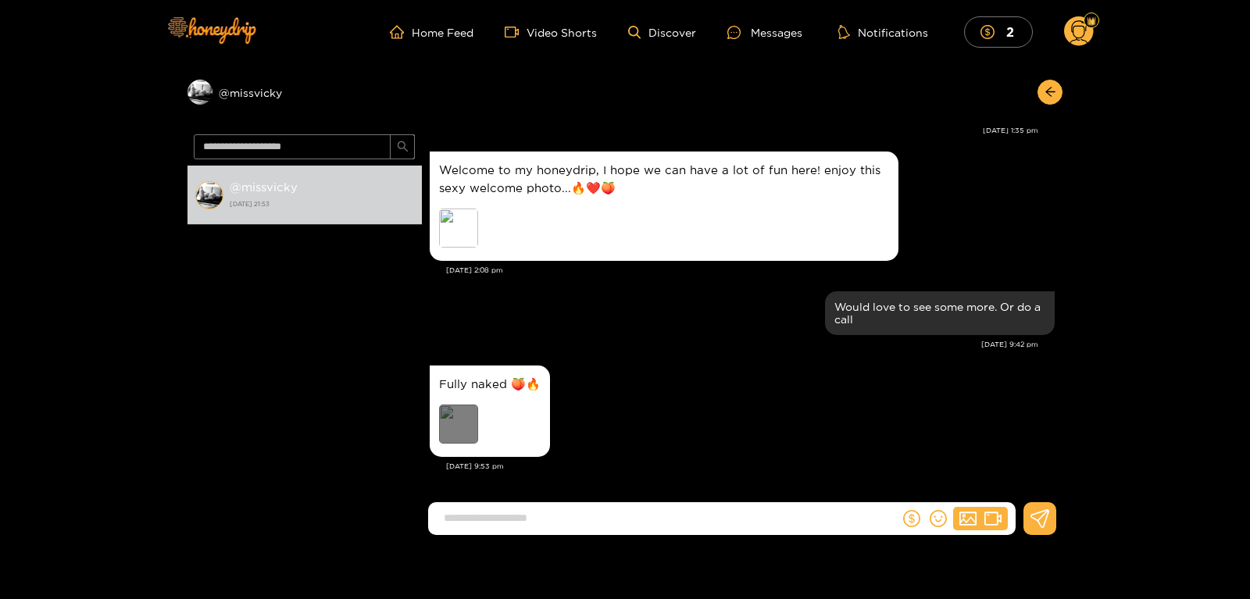
click at [470, 433] on div "Preview" at bounding box center [458, 424] width 39 height 39
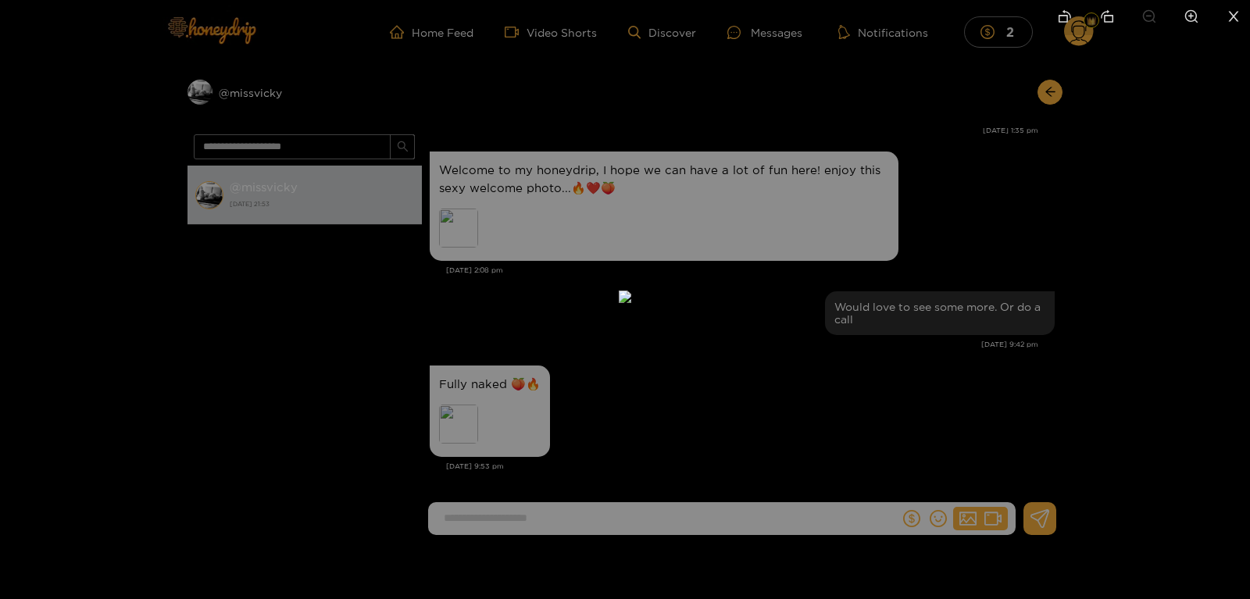
click at [631, 291] on img at bounding box center [625, 297] width 13 height 13
click at [1113, 217] on div at bounding box center [625, 299] width 1250 height 599
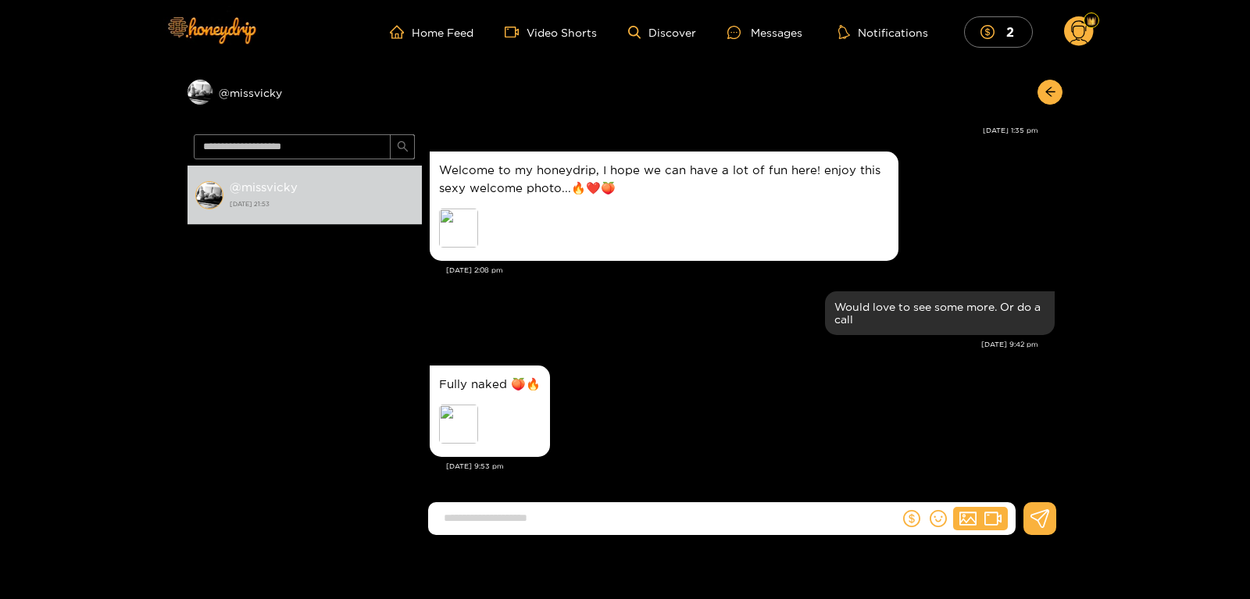
click at [541, 517] on input at bounding box center [667, 518] width 463 height 26
type input "*****"
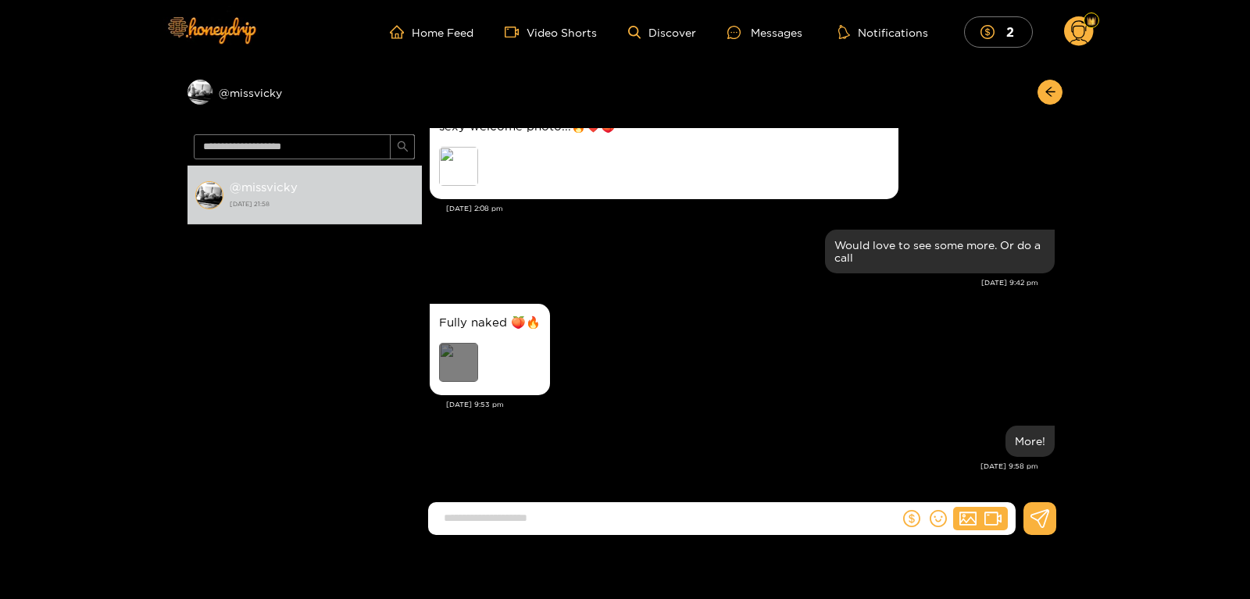
click at [463, 366] on div "Preview" at bounding box center [458, 362] width 39 height 39
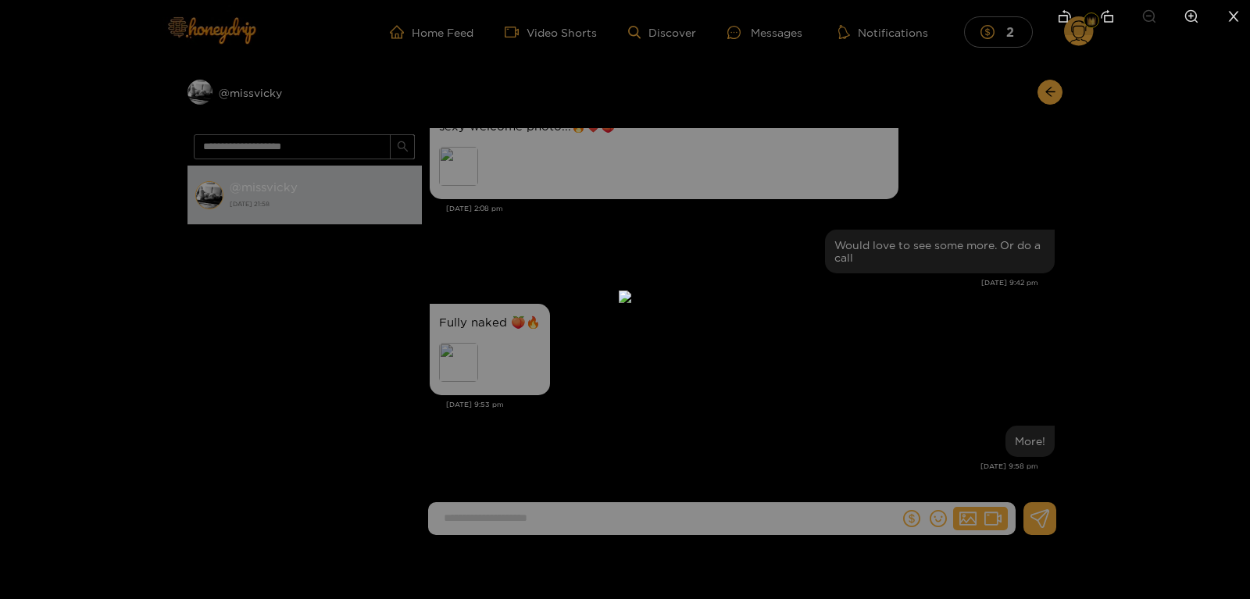
click at [631, 303] on img at bounding box center [625, 297] width 13 height 13
click at [619, 291] on img at bounding box center [625, 297] width 13 height 13
drag, startPoint x: 606, startPoint y: 207, endPoint x: 592, endPoint y: 213, distance: 15.4
click at [619, 291] on img at bounding box center [625, 297] width 13 height 13
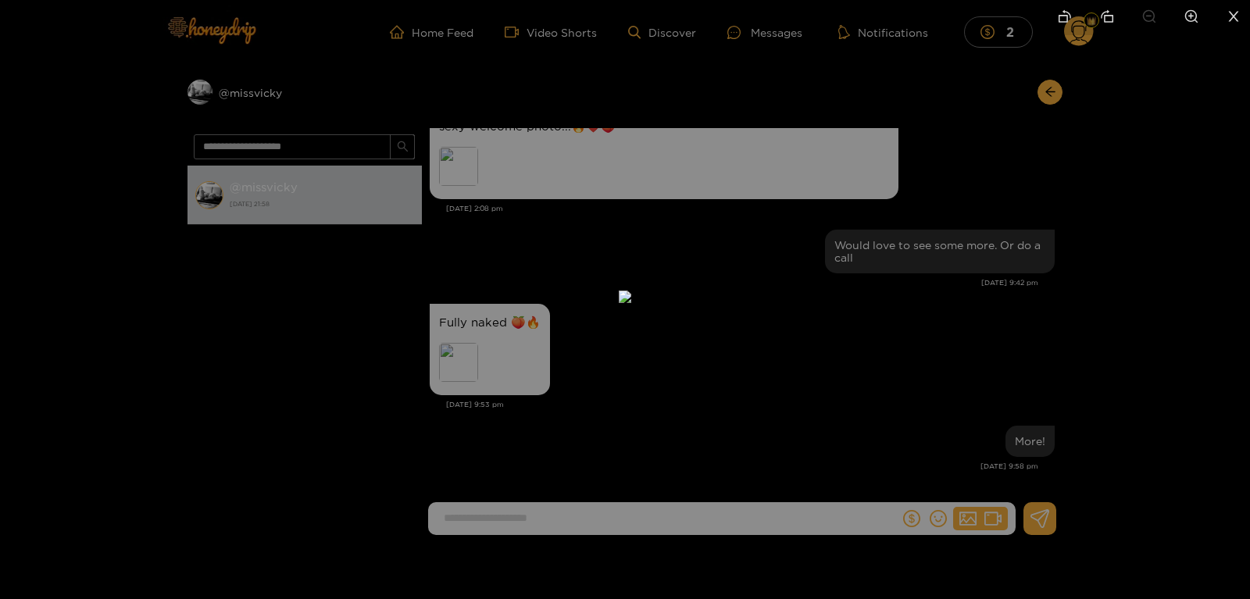
click at [619, 291] on img at bounding box center [625, 297] width 13 height 13
click at [631, 291] on img at bounding box center [625, 297] width 13 height 13
click at [867, 361] on div at bounding box center [625, 299] width 1250 height 599
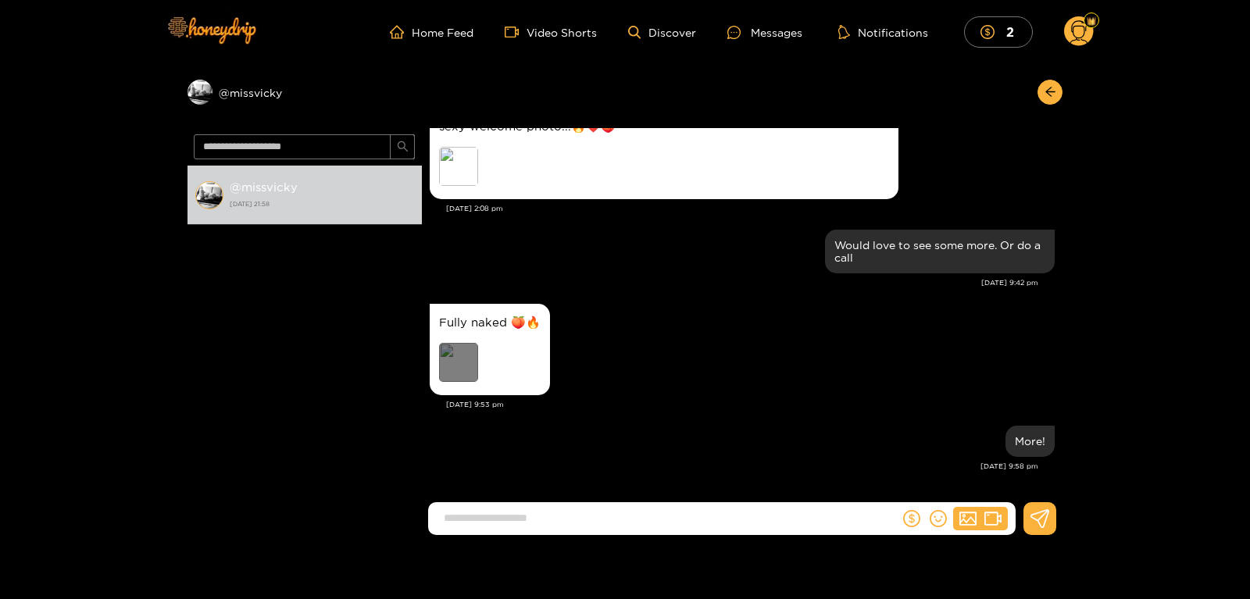
click at [466, 374] on div "Preview" at bounding box center [458, 362] width 39 height 39
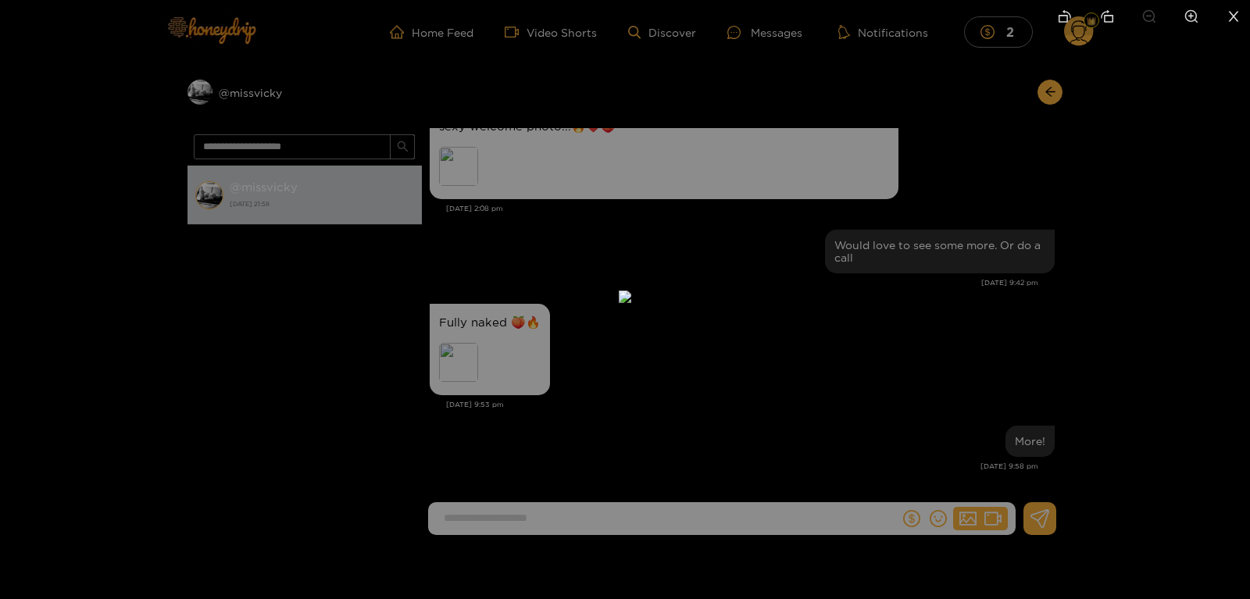
click at [262, 370] on div at bounding box center [625, 299] width 1250 height 599
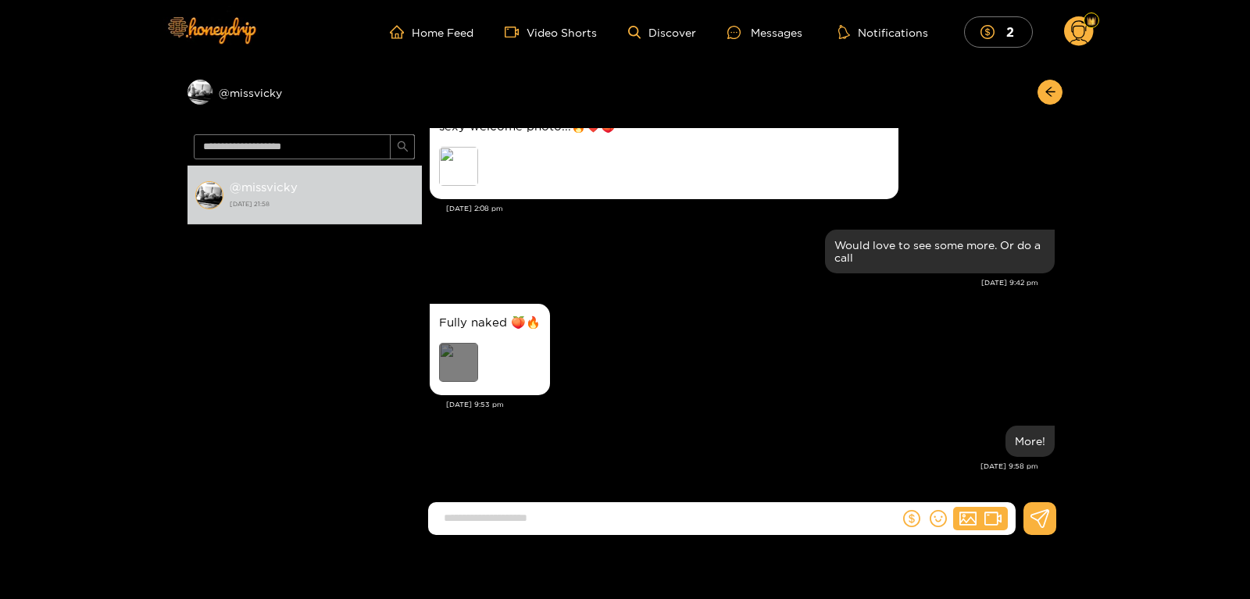
click at [455, 352] on div "Preview" at bounding box center [458, 362] width 39 height 39
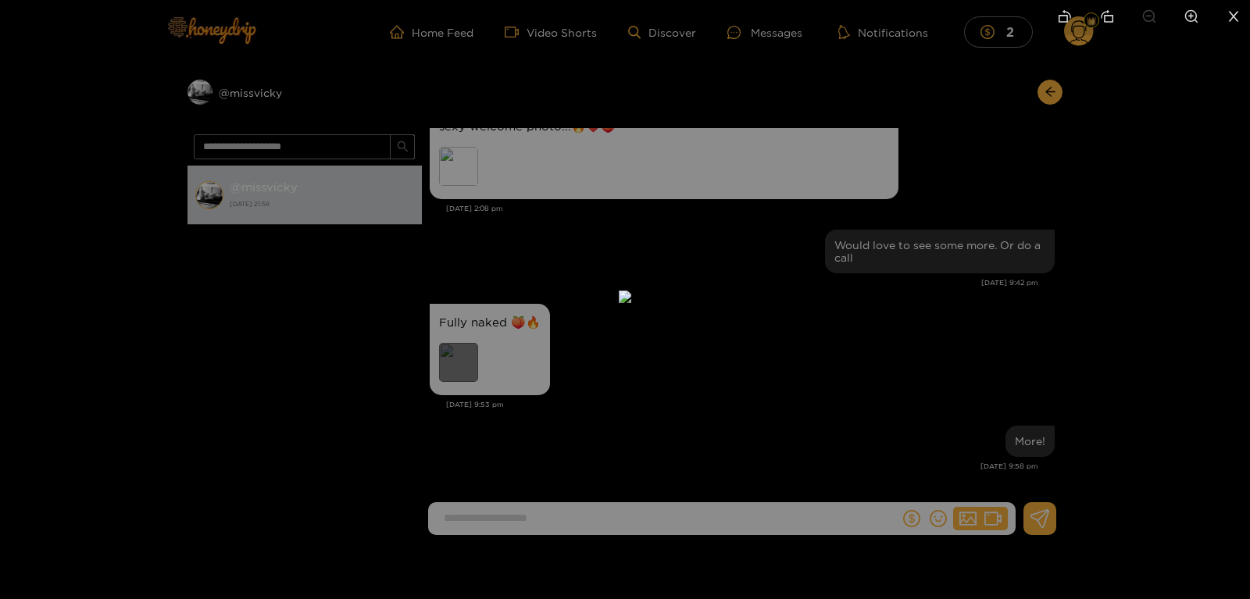
click at [619, 303] on img at bounding box center [625, 297] width 13 height 13
click at [272, 387] on div at bounding box center [625, 299] width 1250 height 599
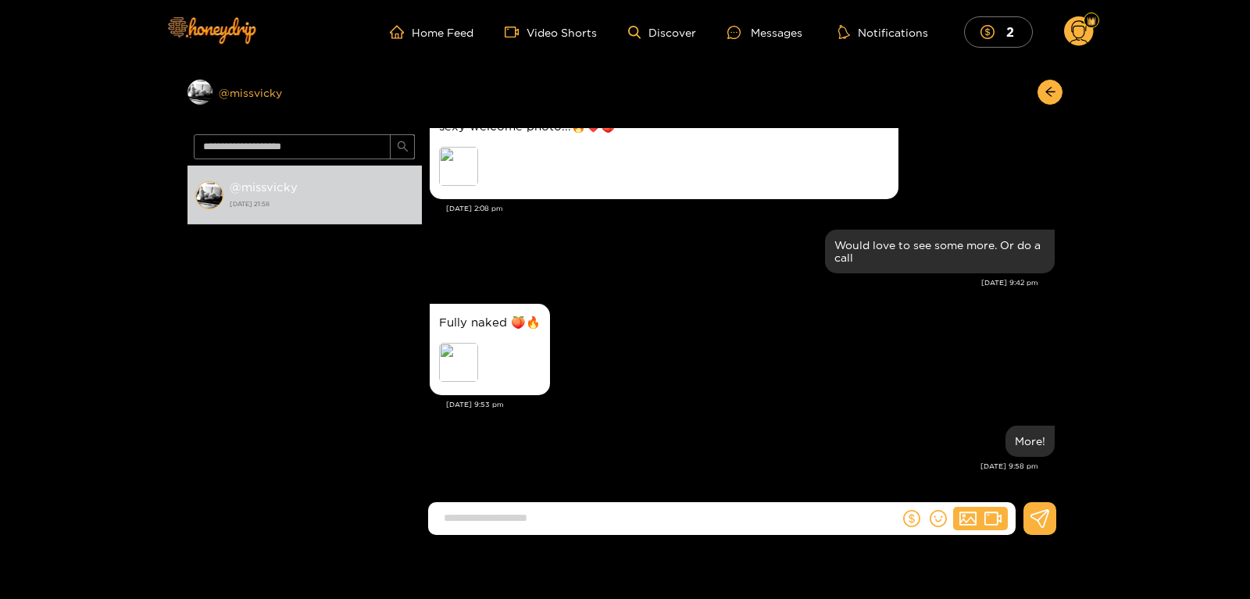
click at [225, 88] on div "Preview @ missvicky" at bounding box center [305, 92] width 234 height 25
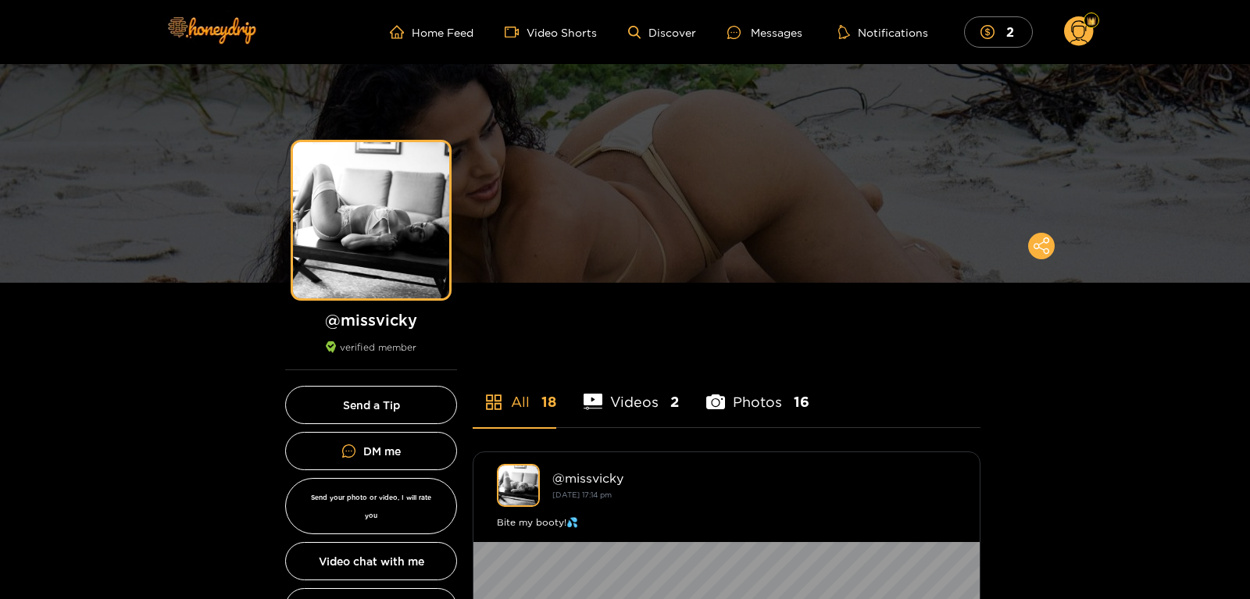
click at [772, 42] on ul "Home Feed Video Shorts Discover Messages Notifications 2" at bounding box center [742, 31] width 704 height 31
click at [767, 34] on div "Messages" at bounding box center [764, 32] width 75 height 18
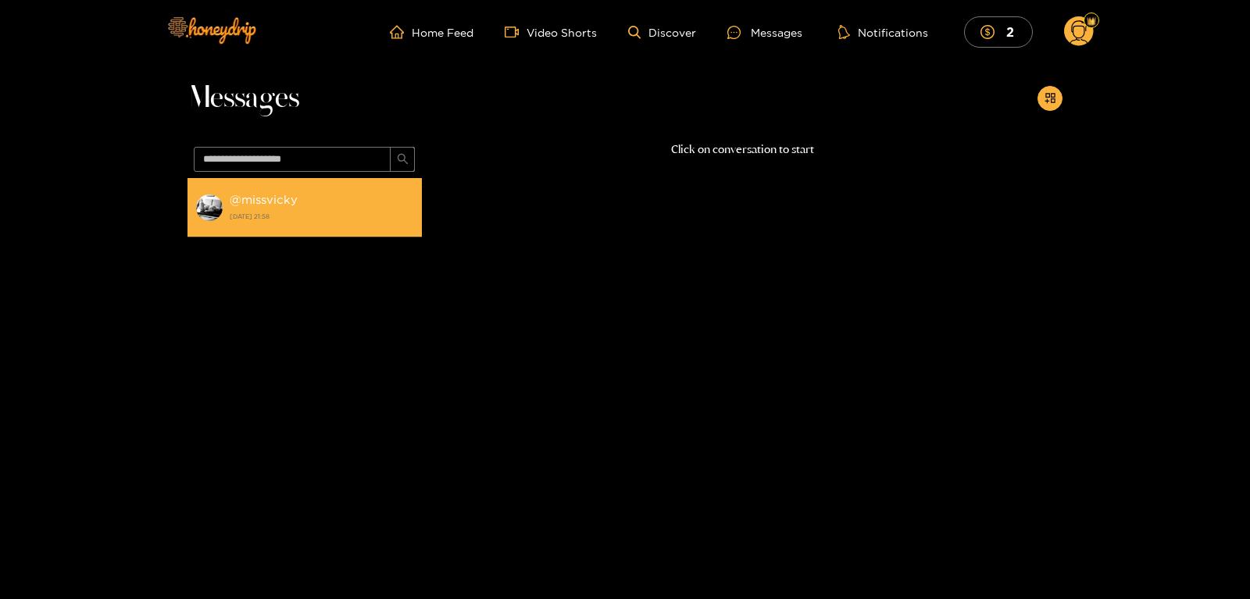
click at [313, 209] on div "@ missvicky 9 August 2025 21:58" at bounding box center [322, 207] width 184 height 35
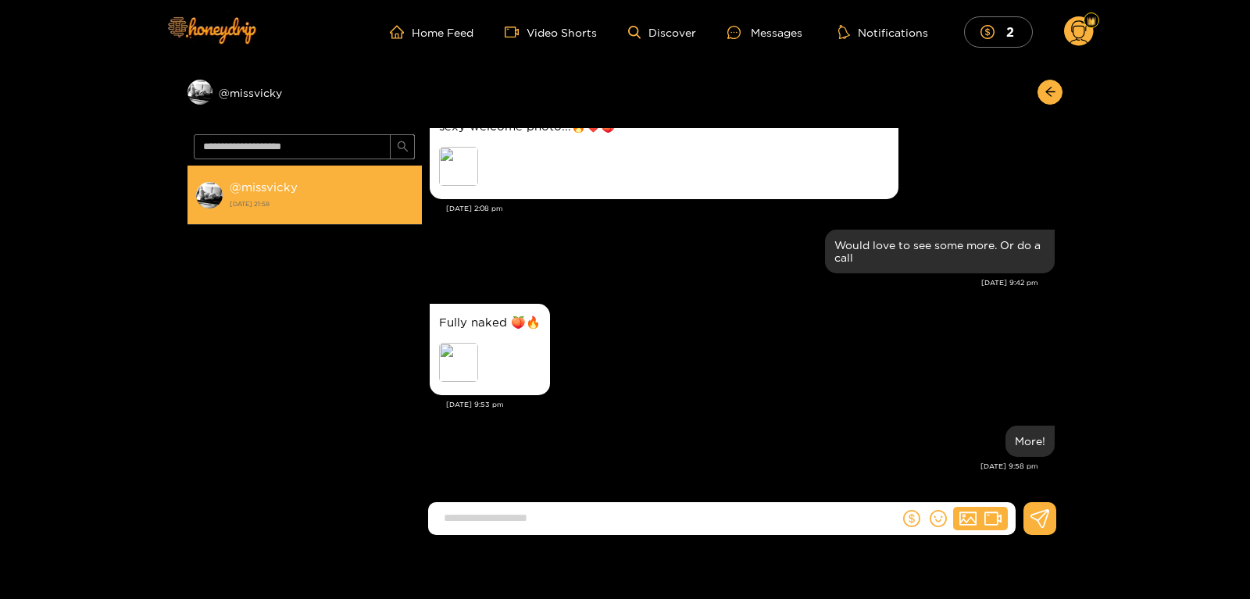
scroll to position [112, 0]
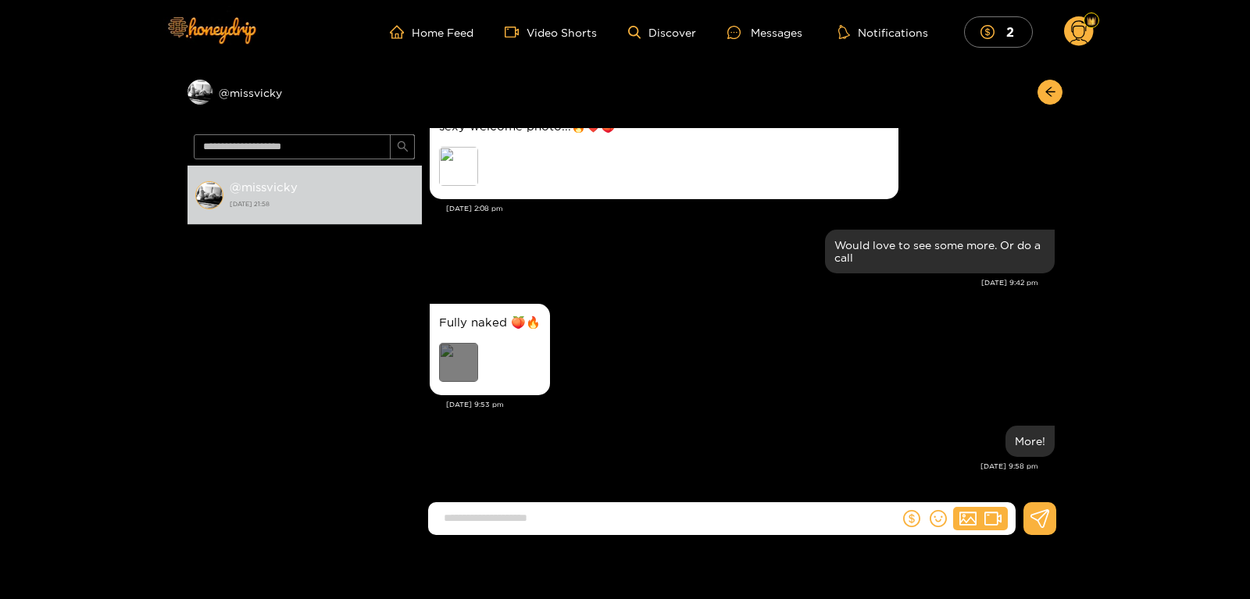
click at [455, 350] on div "Preview" at bounding box center [458, 362] width 39 height 39
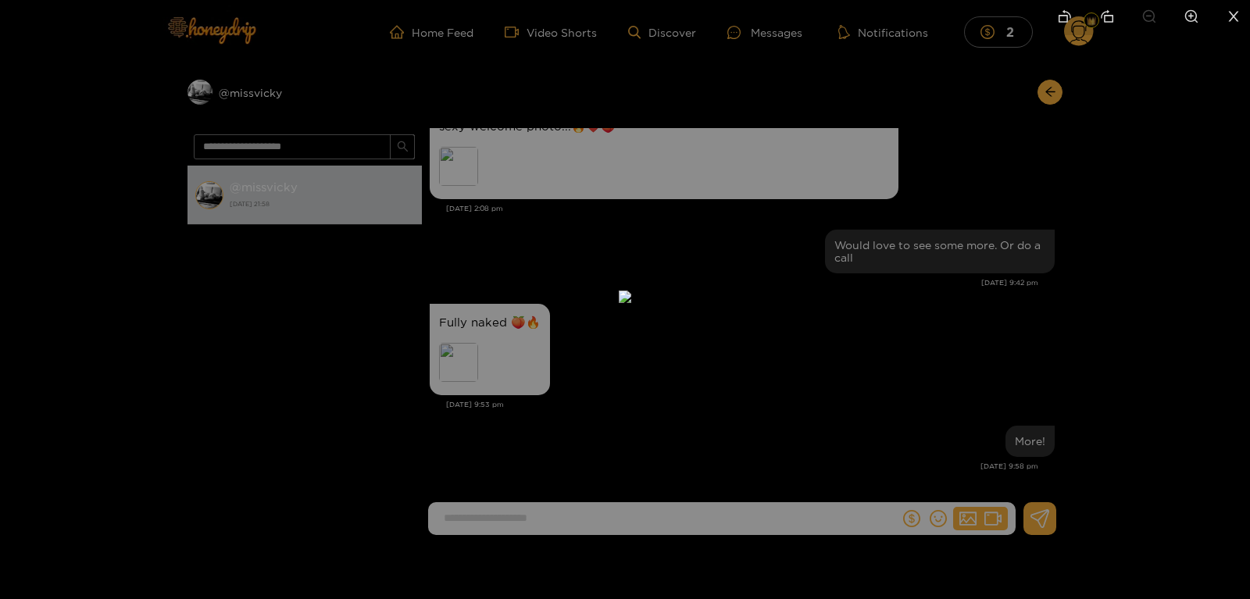
click at [230, 361] on div at bounding box center [625, 299] width 1250 height 599
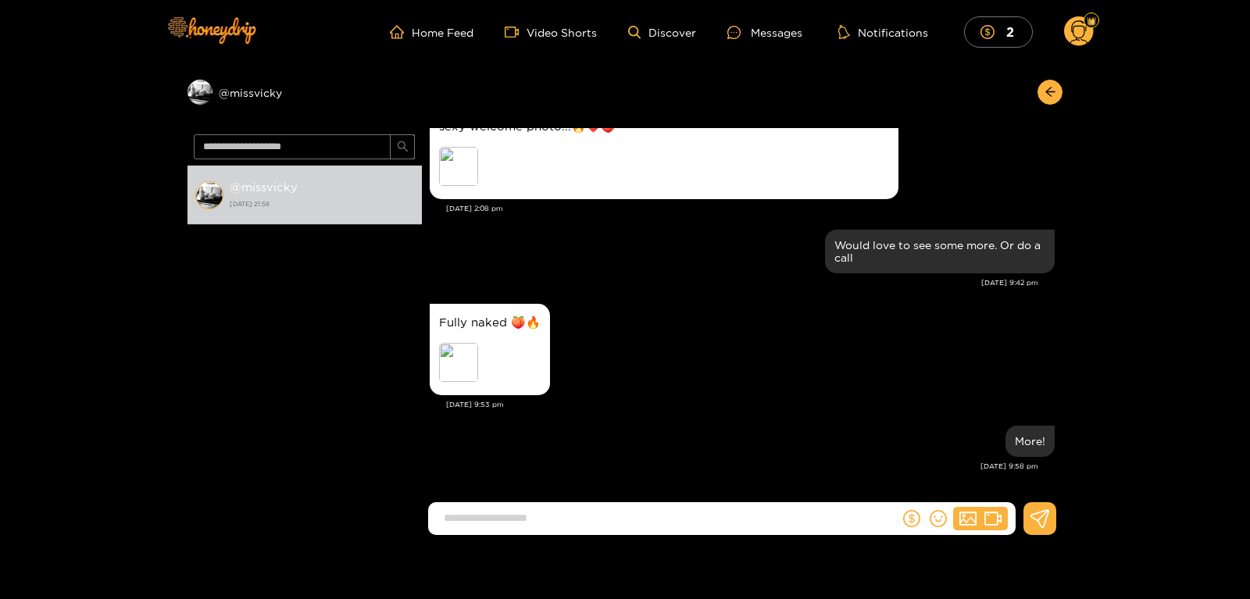
click at [1002, 49] on div "Home Feed Video Shorts Discover Messages Notifications 2 2 0" at bounding box center [625, 32] width 938 height 64
click at [989, 34] on icon "dollar" at bounding box center [988, 32] width 14 height 14
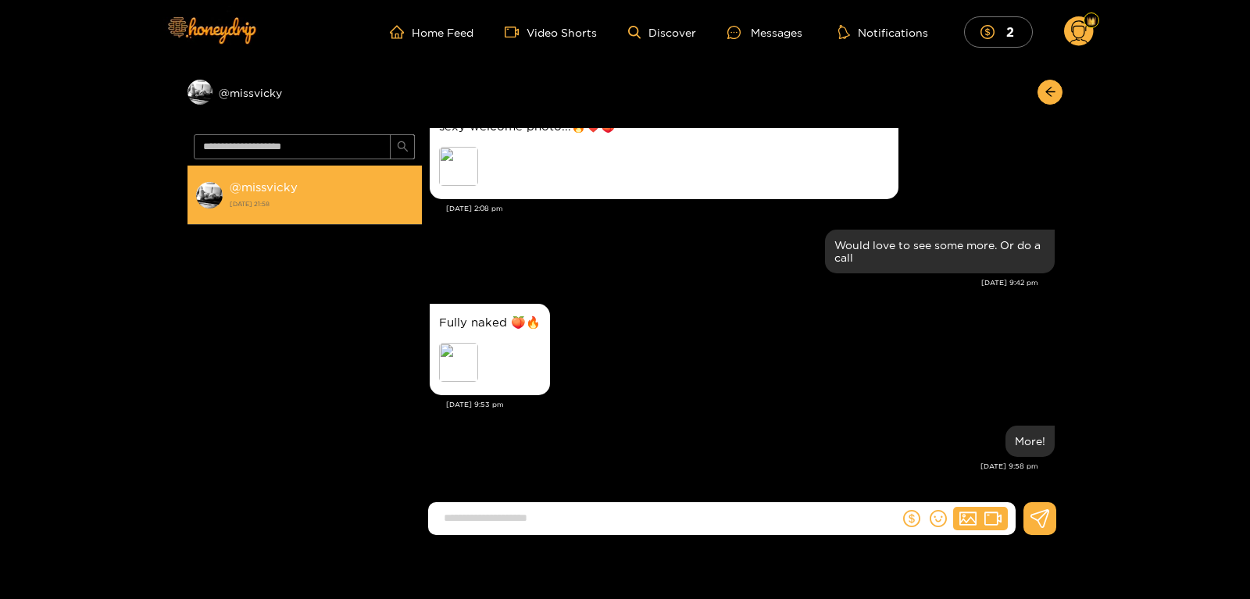
click at [277, 189] on strong "@ missvicky" at bounding box center [264, 186] width 68 height 13
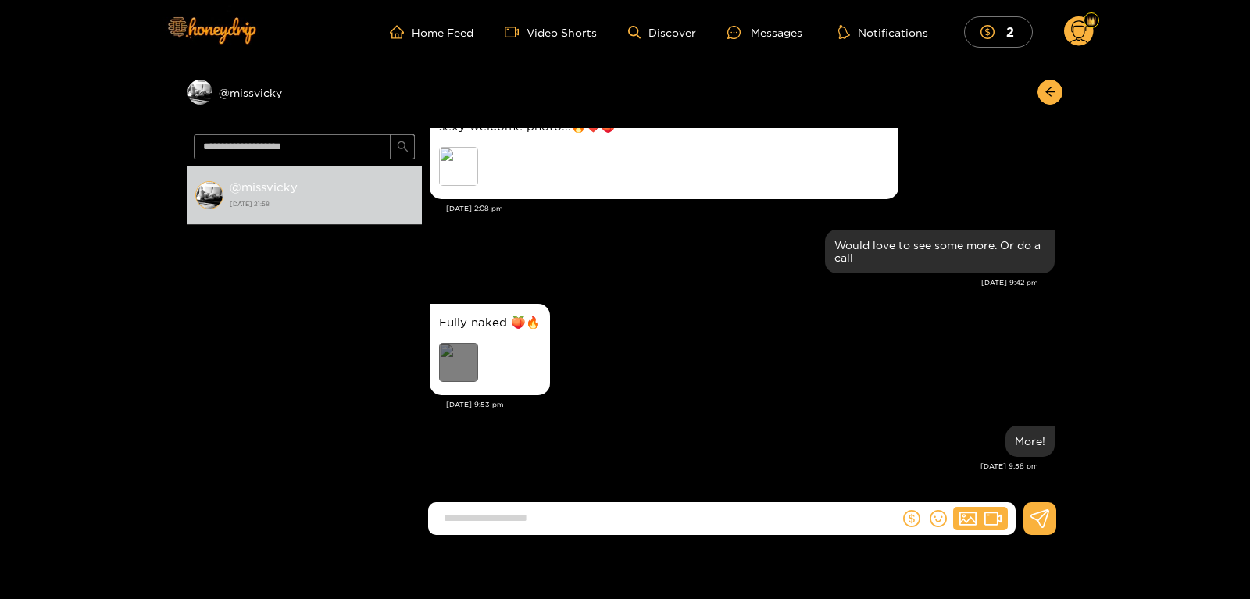
click at [466, 368] on div "Preview" at bounding box center [458, 362] width 39 height 39
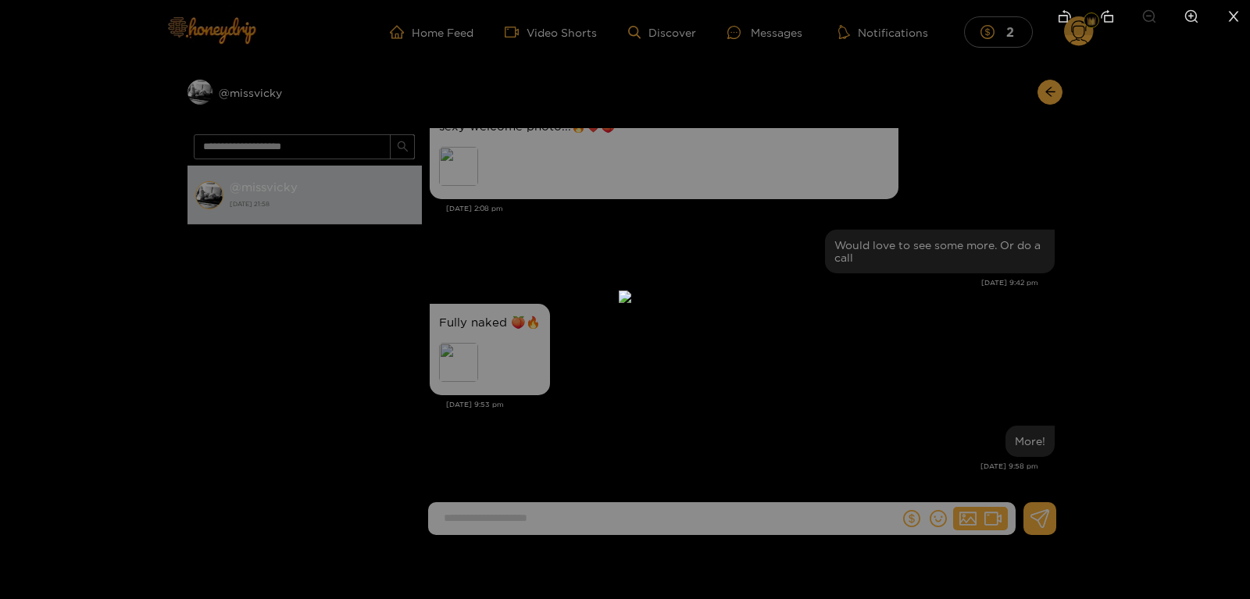
click at [631, 291] on img at bounding box center [625, 297] width 13 height 13
click at [1031, 330] on div at bounding box center [625, 299] width 1250 height 599
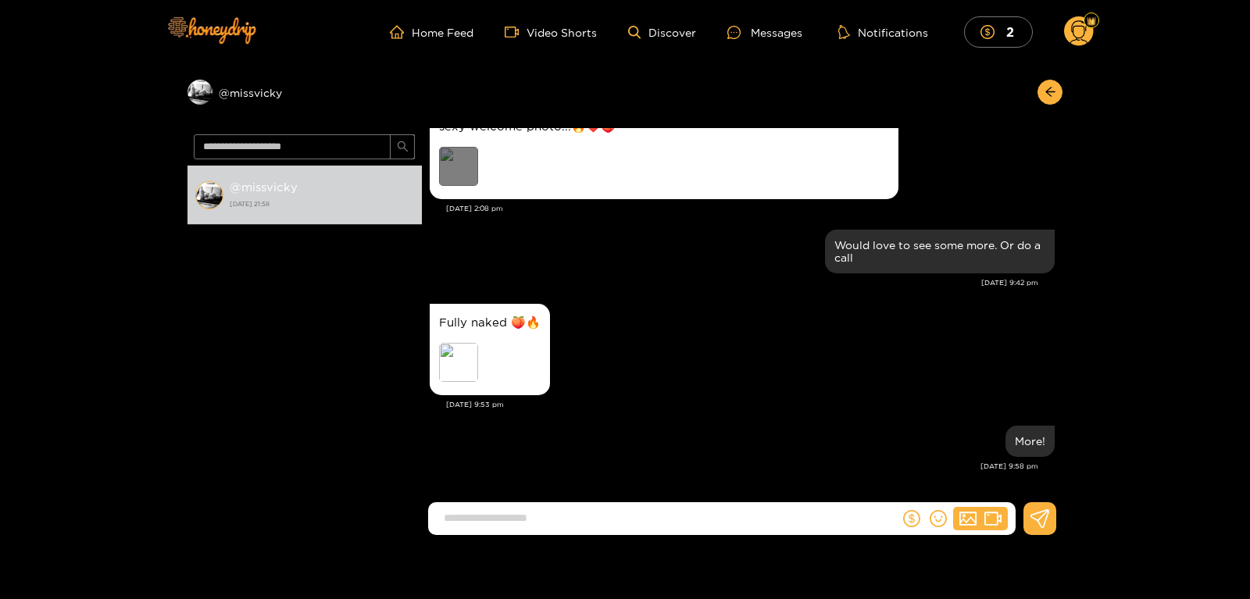
click at [448, 175] on div "Preview" at bounding box center [458, 166] width 39 height 39
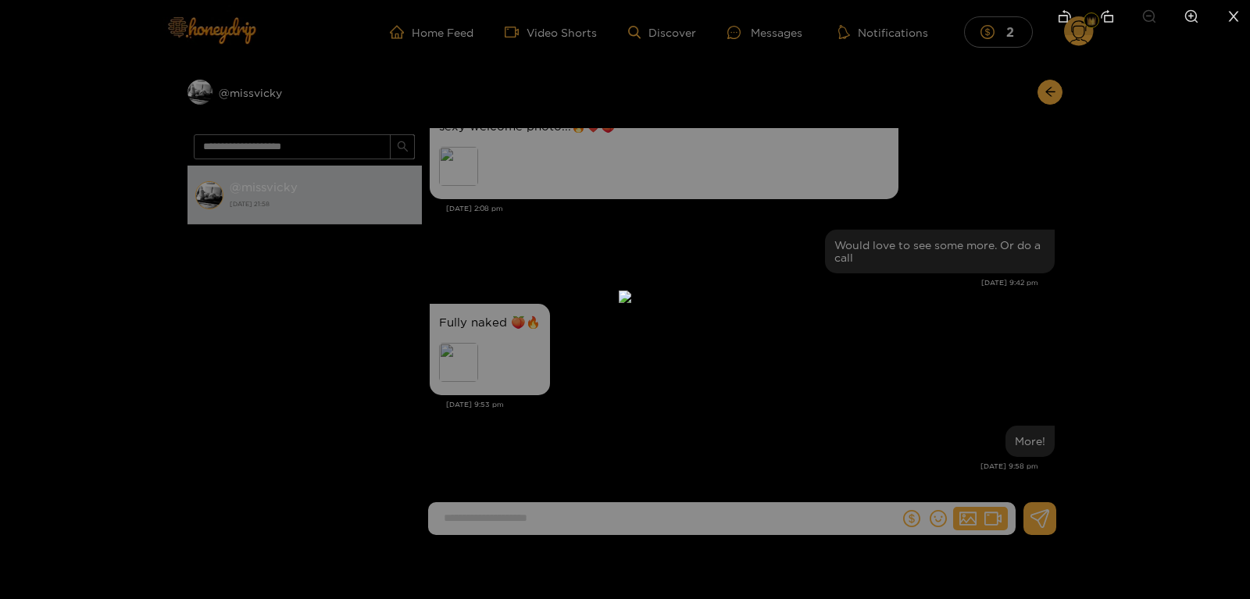
click at [1160, 320] on div at bounding box center [625, 299] width 1250 height 599
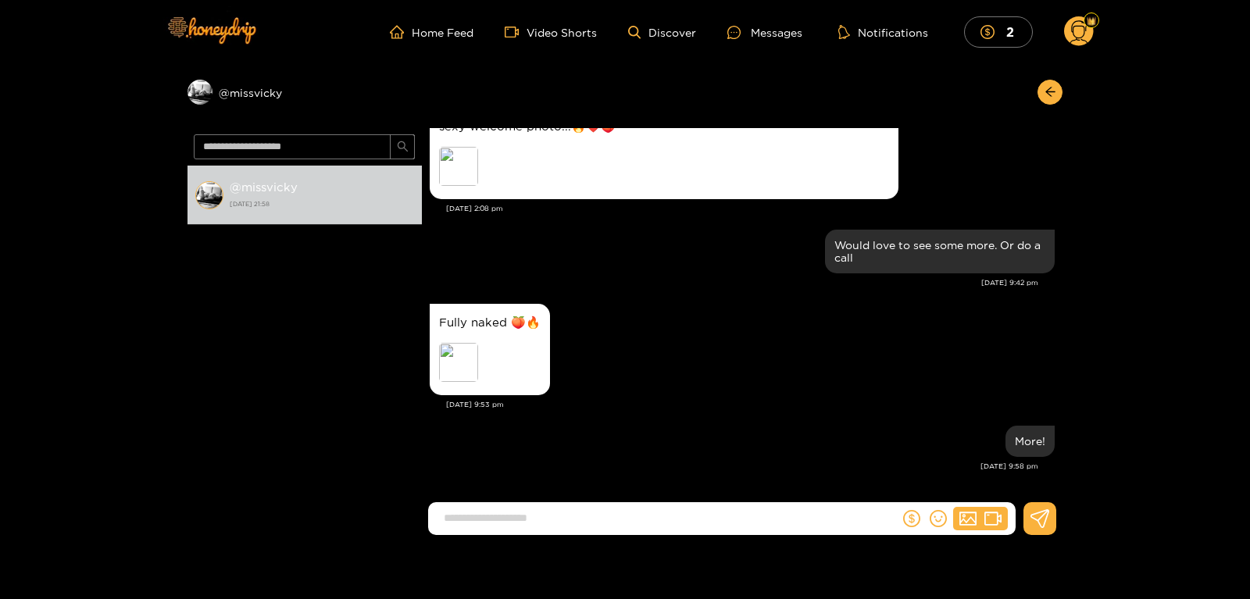
click at [1083, 39] on circle at bounding box center [1079, 31] width 30 height 30
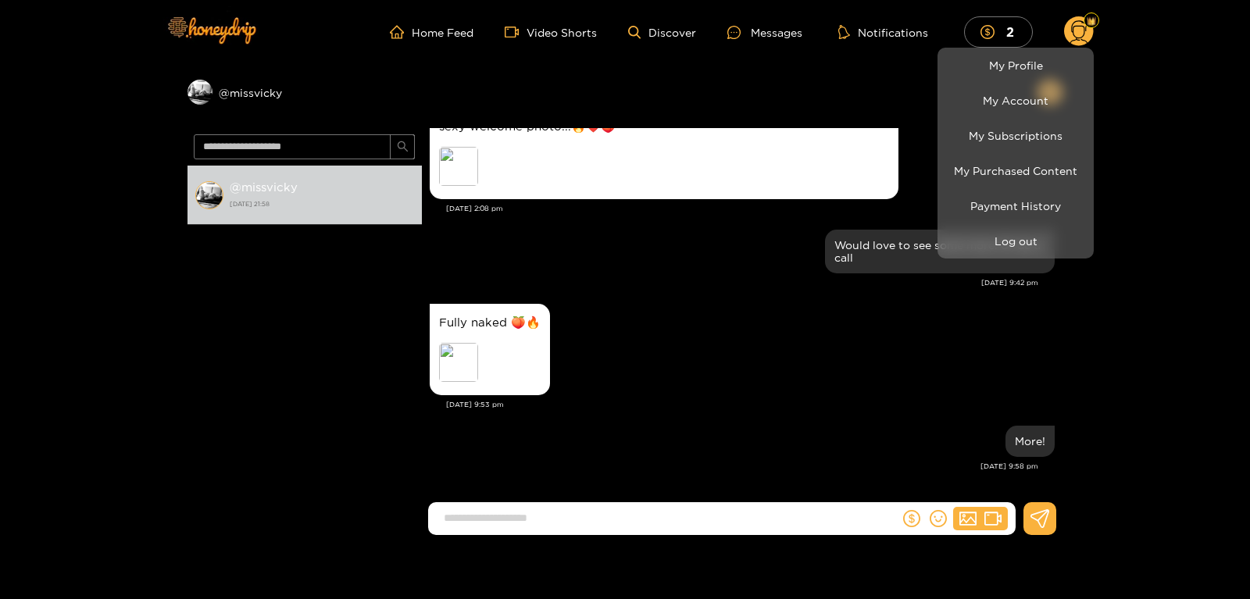
click at [1009, 40] on div at bounding box center [625, 299] width 1250 height 599
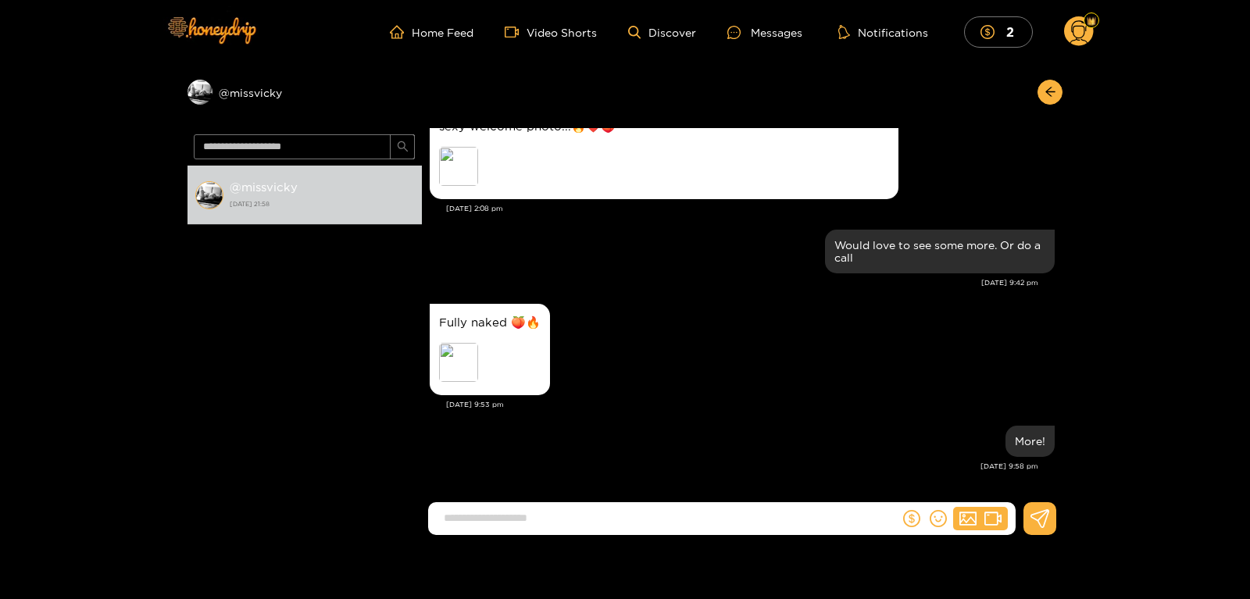
click at [1009, 40] on mark "2" at bounding box center [1010, 31] width 13 height 16
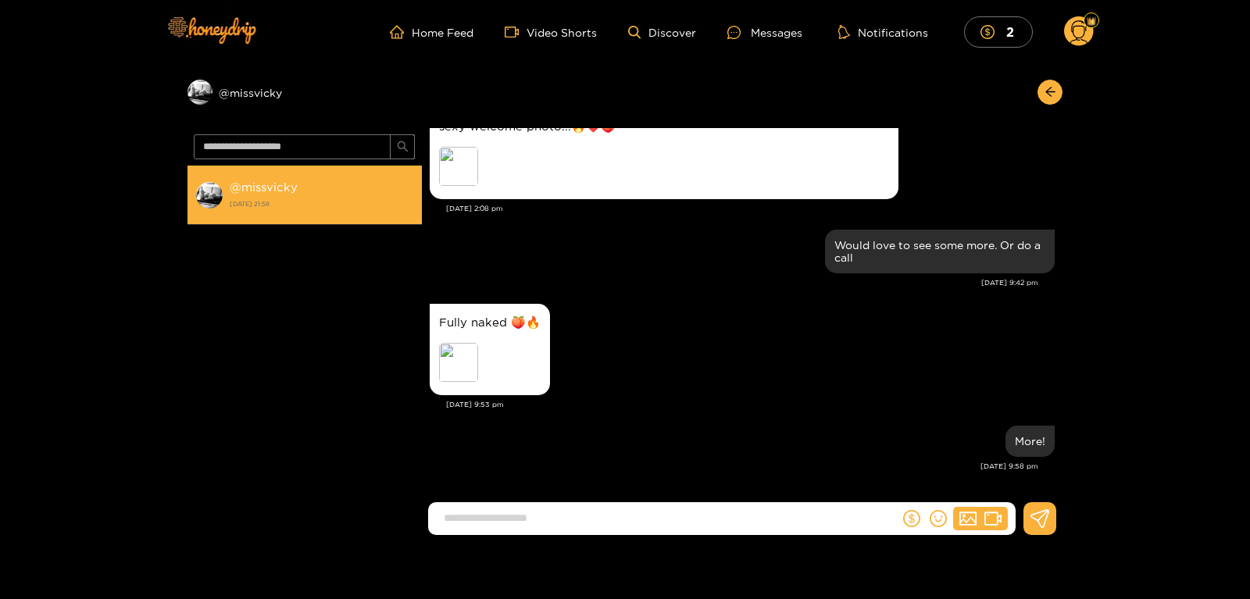
click at [283, 205] on strong "9 August 2025 21:58" at bounding box center [322, 204] width 184 height 14
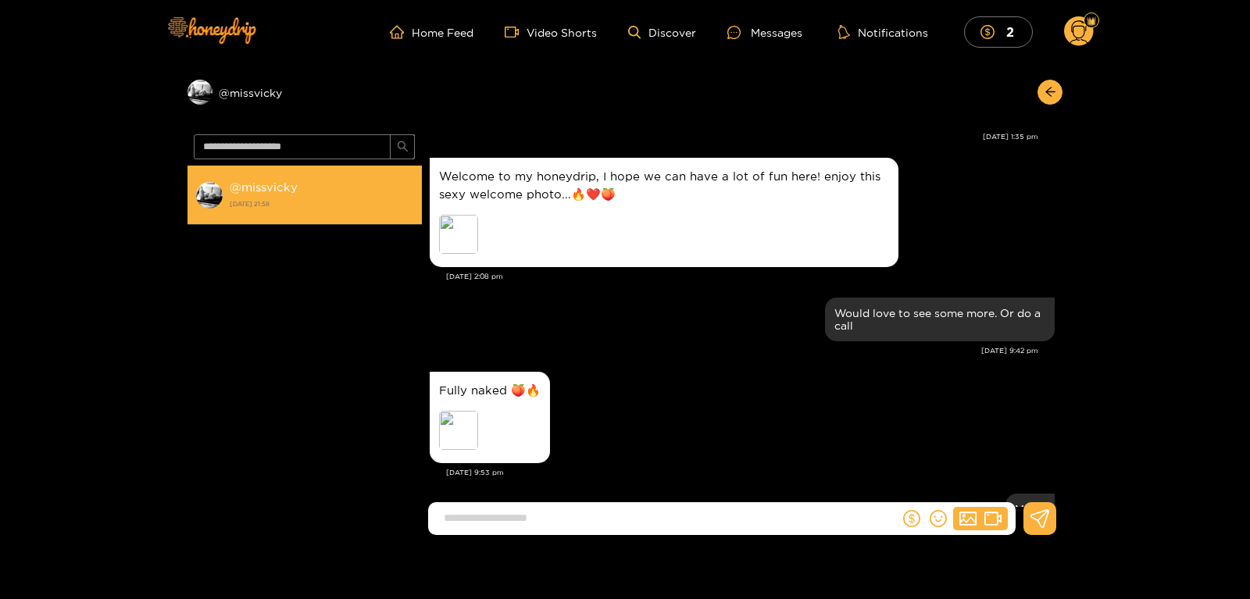
scroll to position [180, 0]
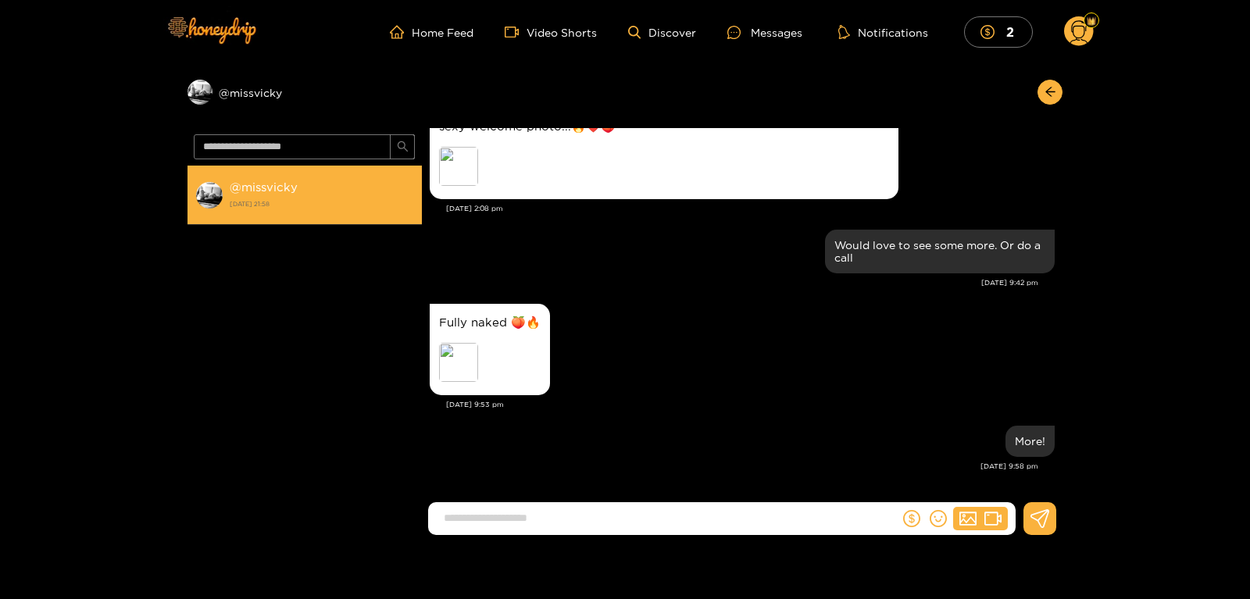
click at [270, 191] on strong "@ missvicky" at bounding box center [264, 186] width 68 height 13
click at [279, 189] on strong "@ missvicky" at bounding box center [264, 186] width 68 height 13
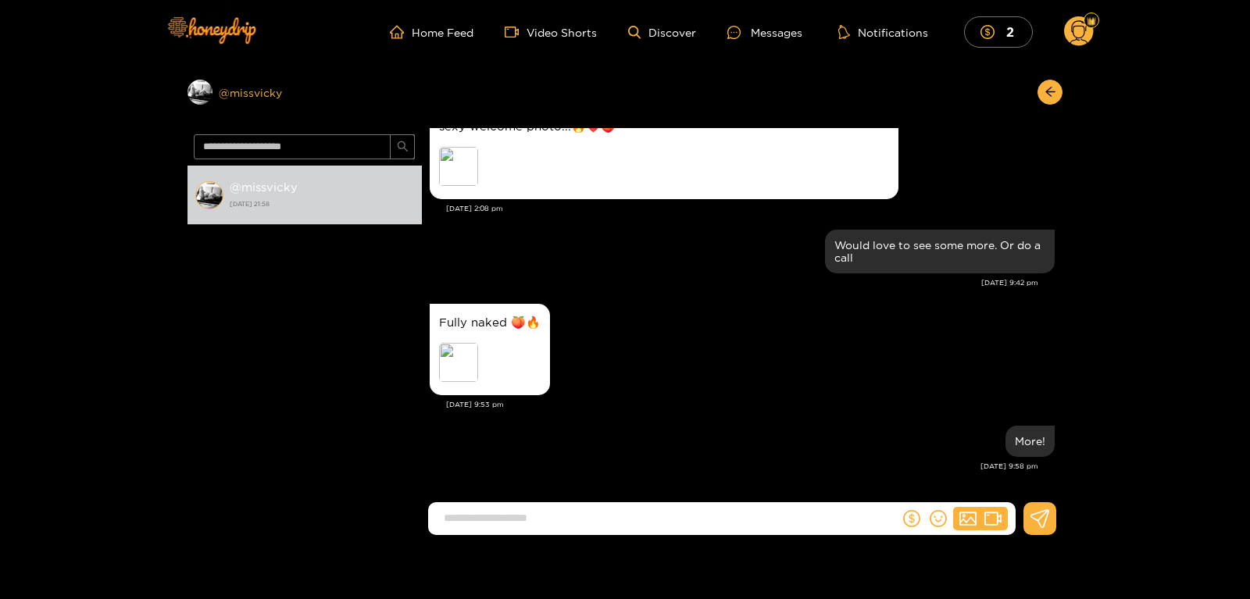
click at [280, 94] on div "Preview @ missvicky" at bounding box center [305, 92] width 234 height 25
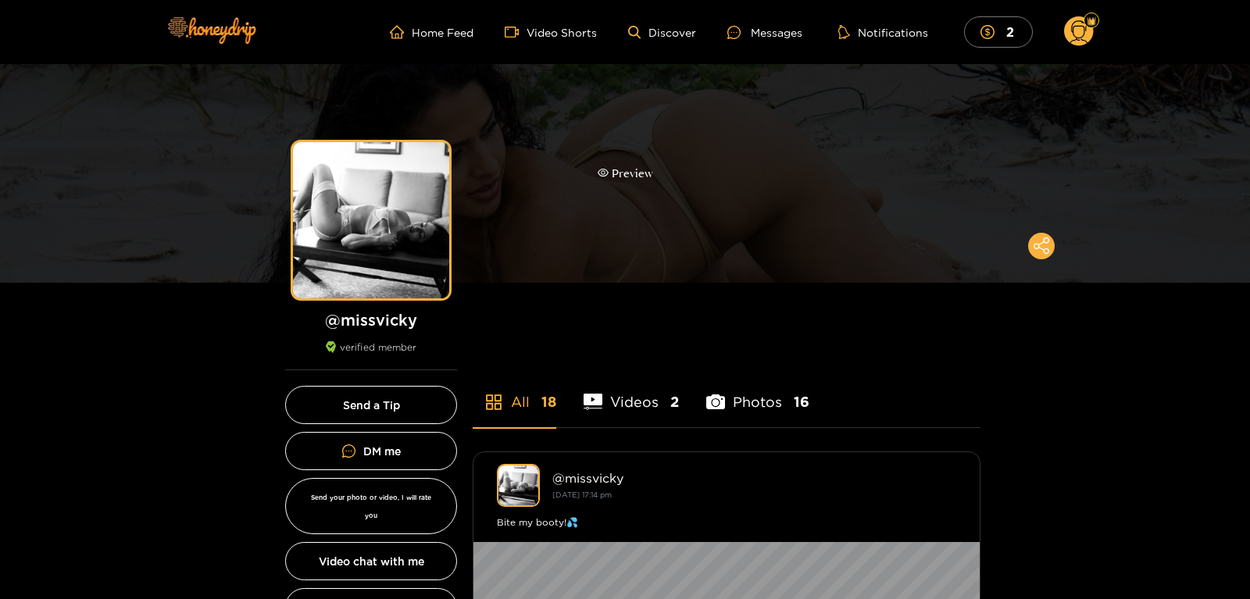
click at [552, 201] on div "Preview" at bounding box center [625, 173] width 1250 height 219
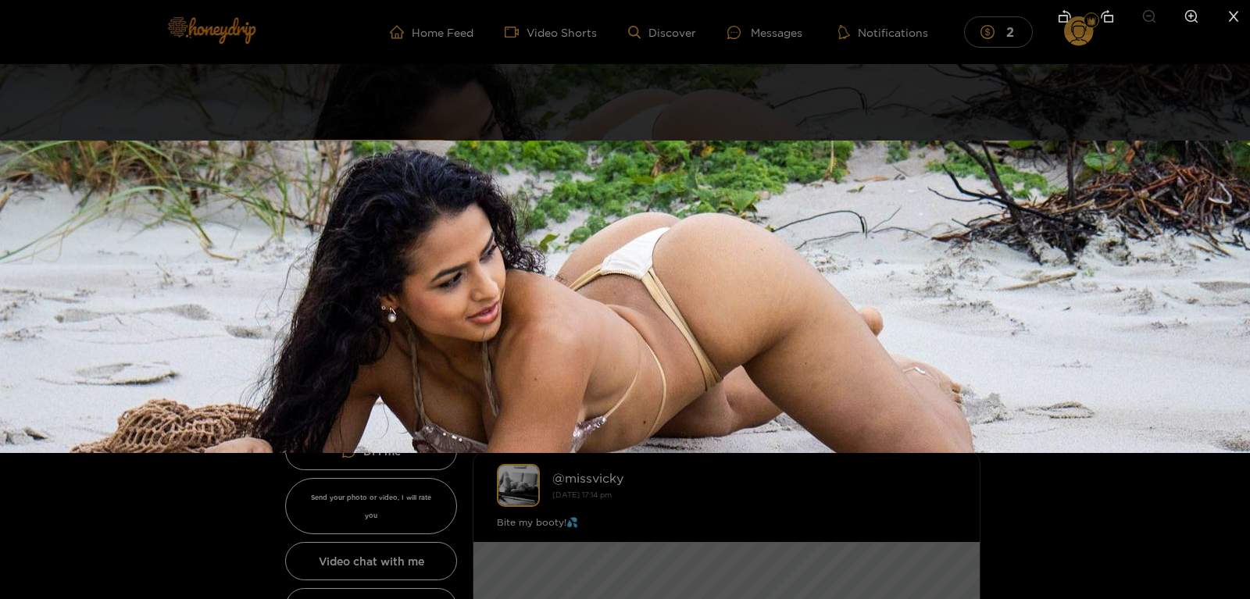
click at [1238, 8] on li at bounding box center [1233, 17] width 33 height 35
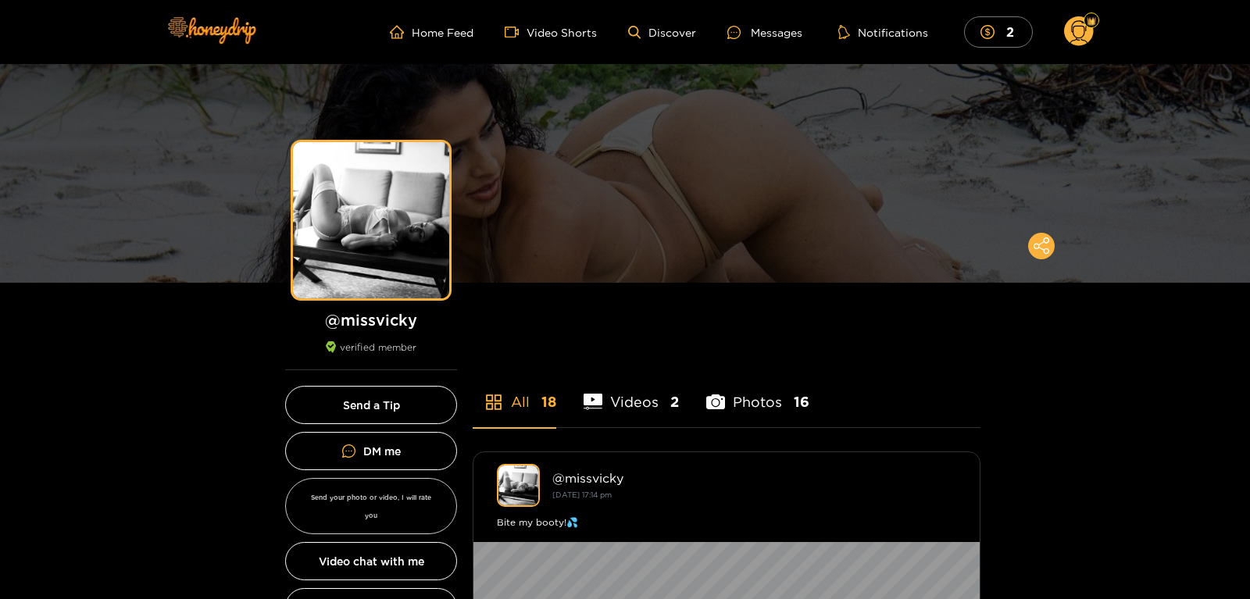
click at [402, 503] on button "Send your photo or video, I will rate you" at bounding box center [371, 506] width 172 height 56
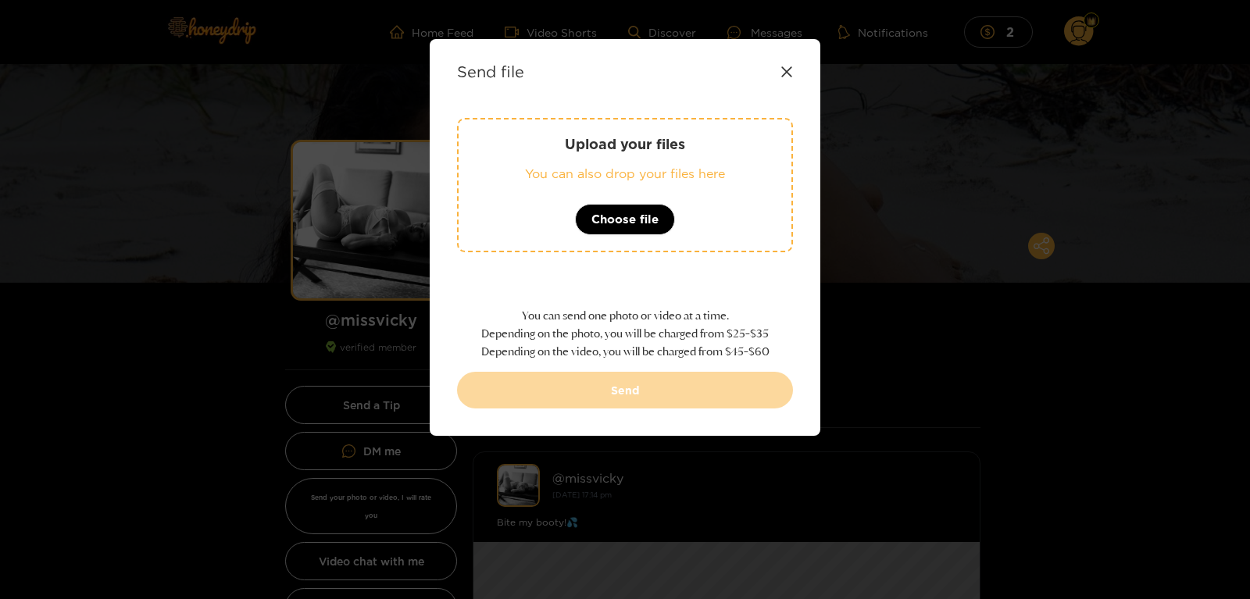
click at [785, 76] on icon at bounding box center [787, 72] width 13 height 13
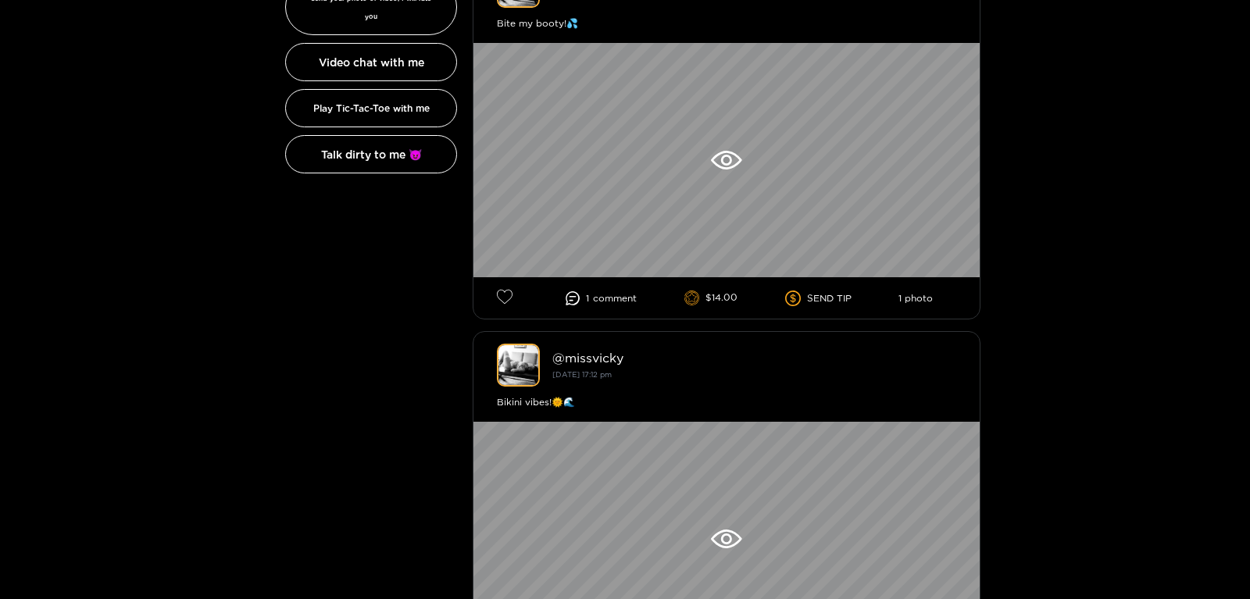
scroll to position [449, 0]
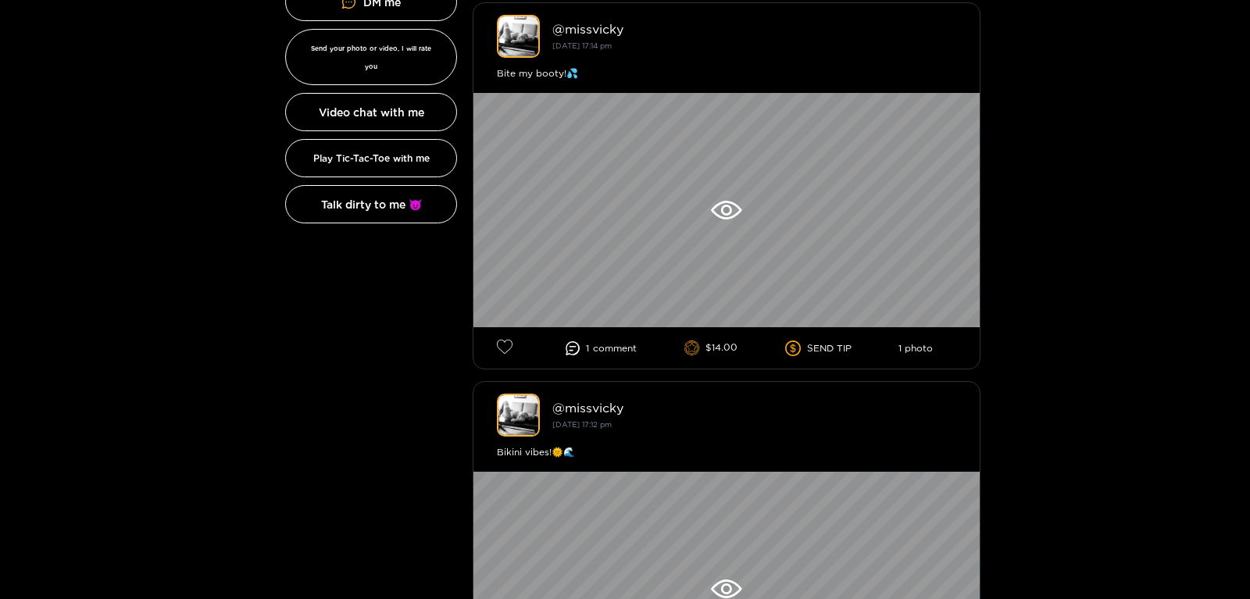
click at [605, 350] on span "comment" at bounding box center [615, 348] width 44 height 11
click at [580, 349] on li "1 comment" at bounding box center [601, 348] width 71 height 14
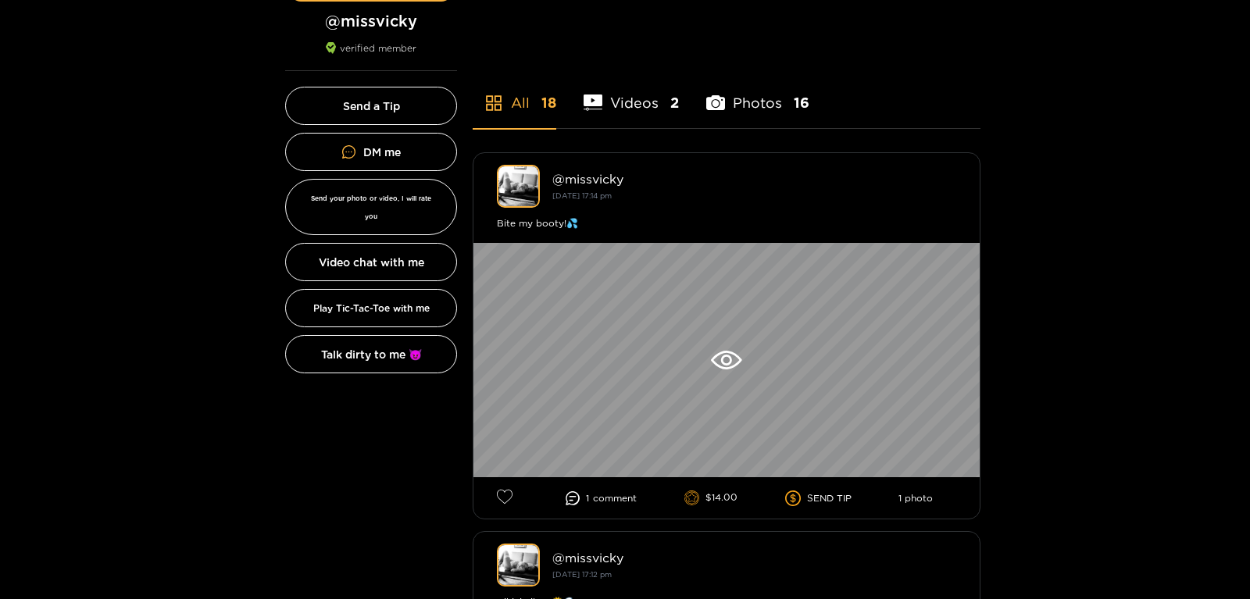
scroll to position [309, 0]
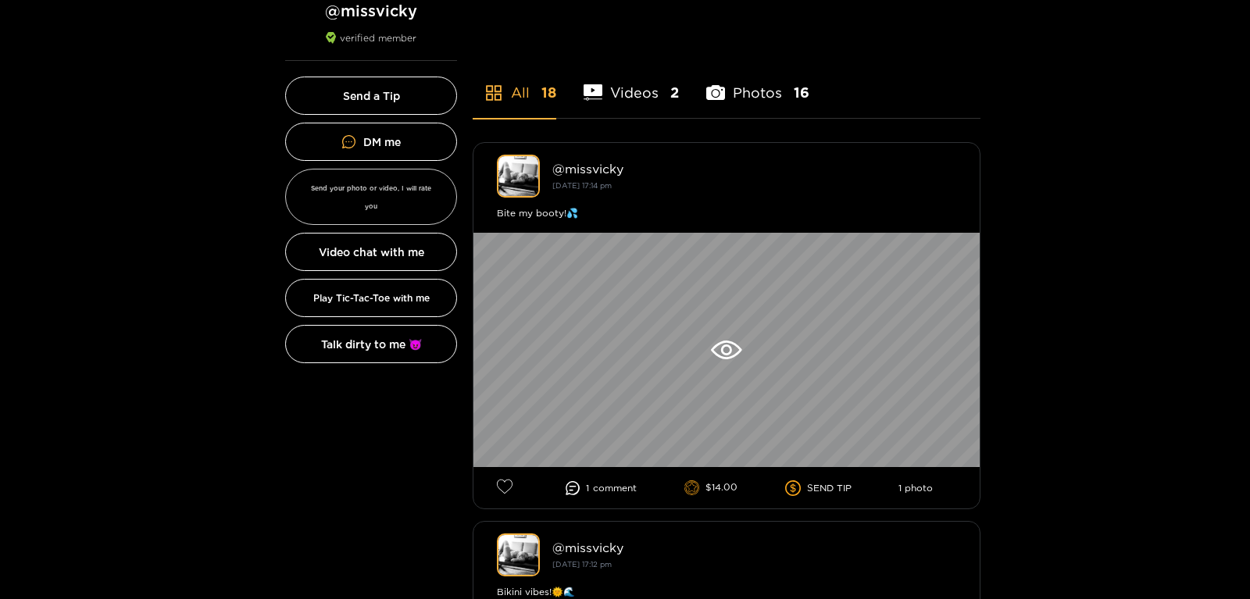
click at [405, 193] on button "Send your photo or video, I will rate you" at bounding box center [371, 197] width 172 height 56
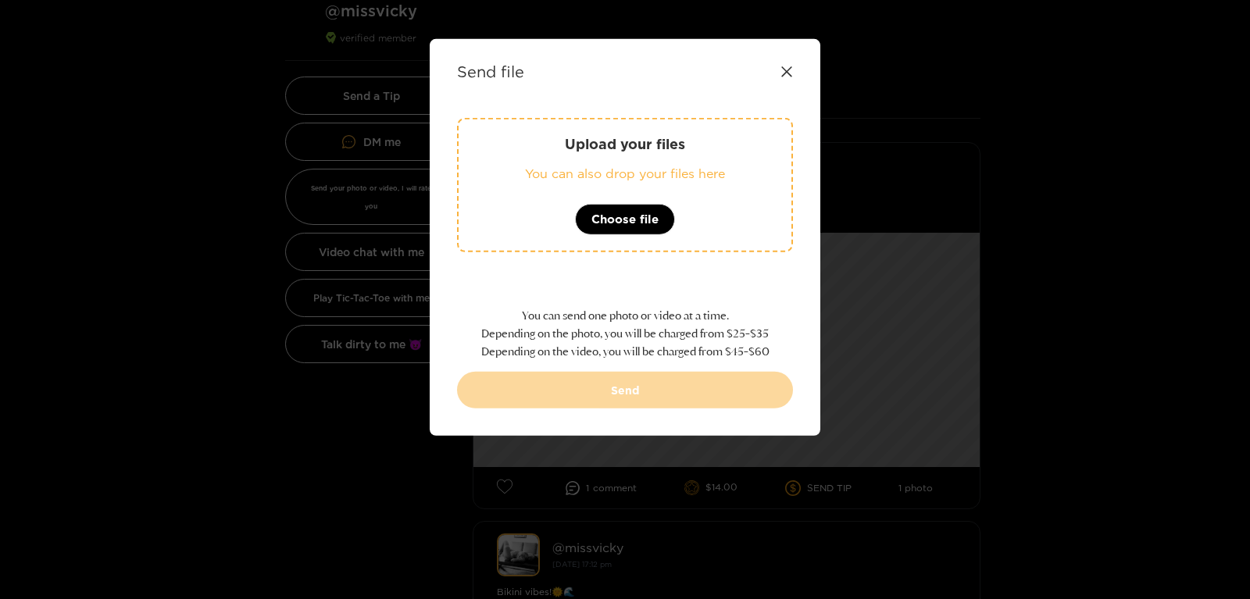
click at [383, 231] on div "Send file Upload your files You can also drop your files here Choose file You c…" at bounding box center [625, 299] width 1250 height 599
click at [778, 72] on div "Send file" at bounding box center [625, 72] width 336 height 18
click at [784, 72] on icon at bounding box center [787, 72] width 13 height 13
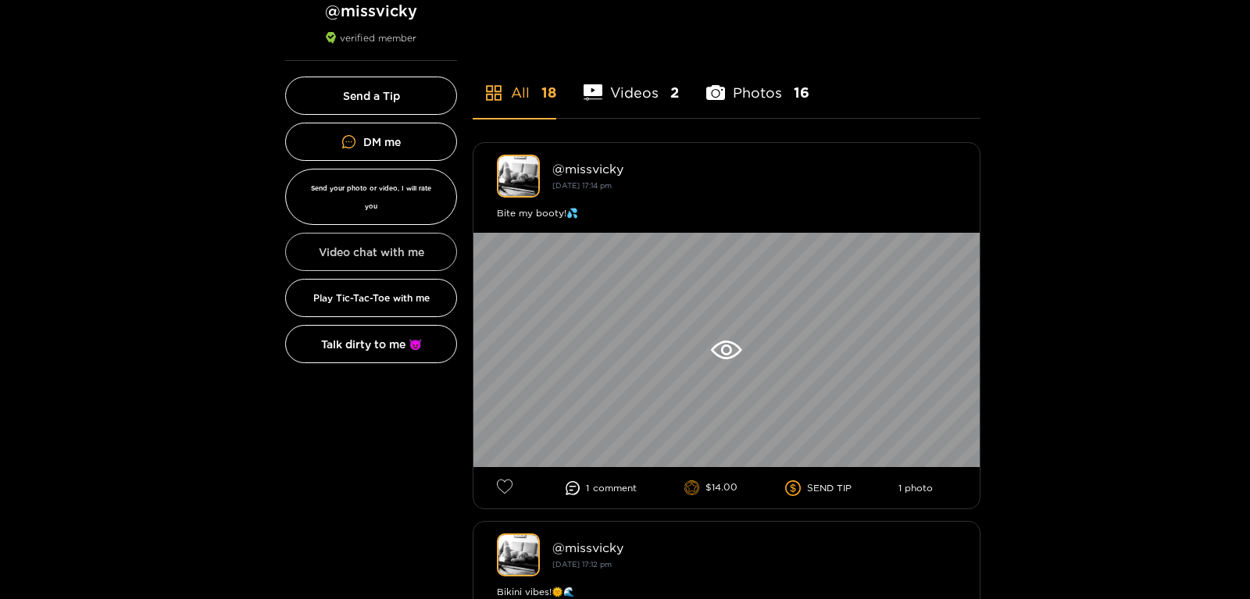
click at [386, 248] on button "Video chat with me" at bounding box center [371, 252] width 172 height 38
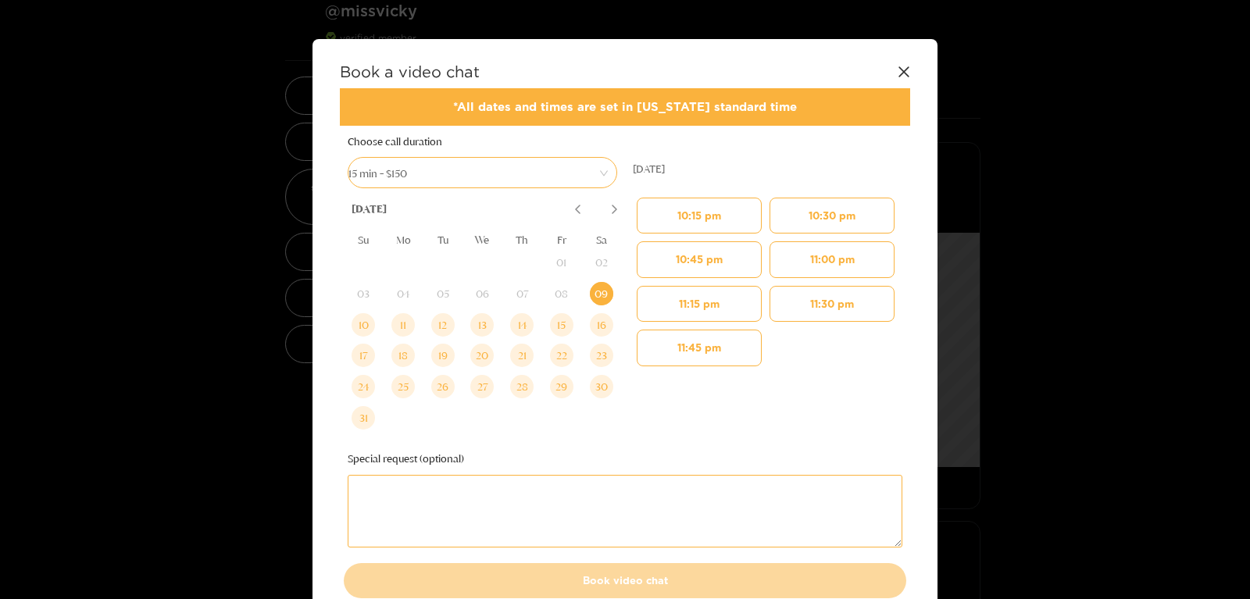
click at [513, 170] on span "15 min - $150" at bounding box center [482, 173] width 268 height 22
click at [897, 62] on div "Book a video chat *All dates and times are set in New York standard time Choose…" at bounding box center [625, 334] width 625 height 591
click at [899, 67] on icon at bounding box center [903, 71] width 10 height 10
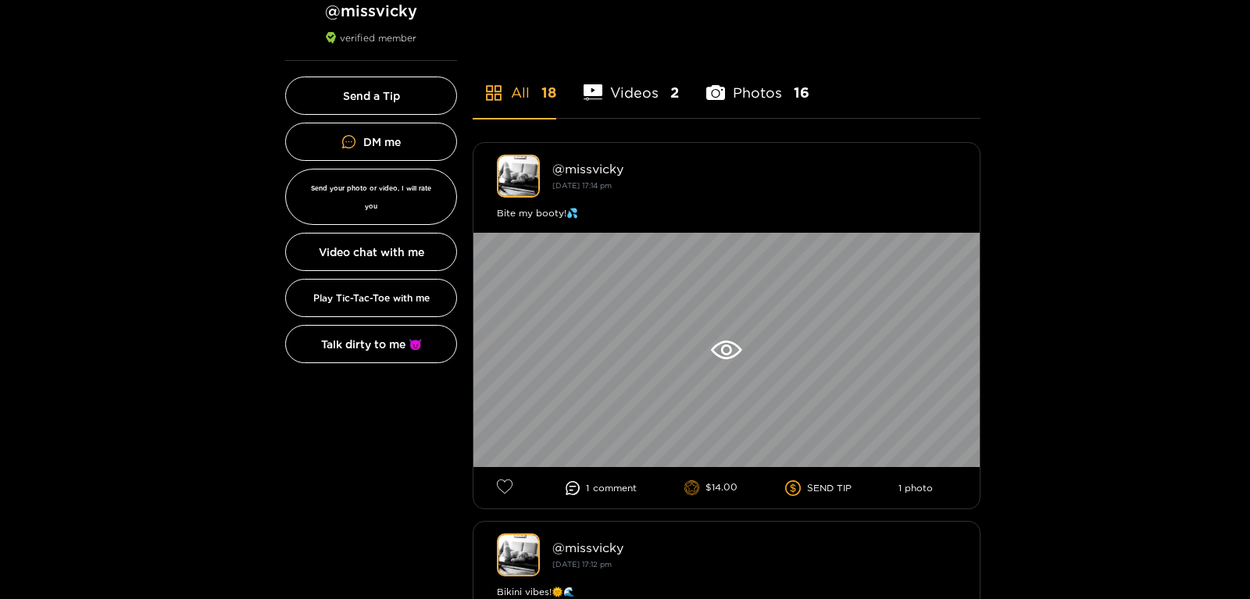
scroll to position [0, 0]
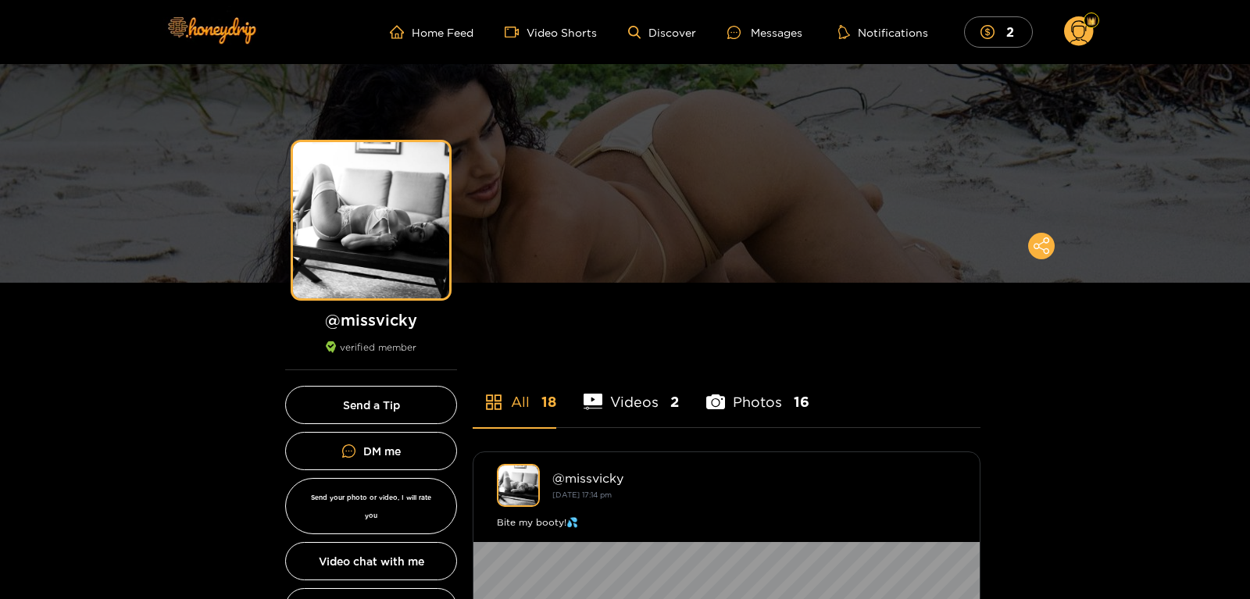
drag, startPoint x: 1245, startPoint y: 66, endPoint x: 1249, endPoint y: 82, distance: 16.1
click at [1249, 82] on html "Home Feed Video Shorts Discover Messages Notifications 2 2 0 Preview Preview @ …" at bounding box center [625, 299] width 1250 height 599
click at [1093, 30] on circle at bounding box center [1079, 31] width 30 height 30
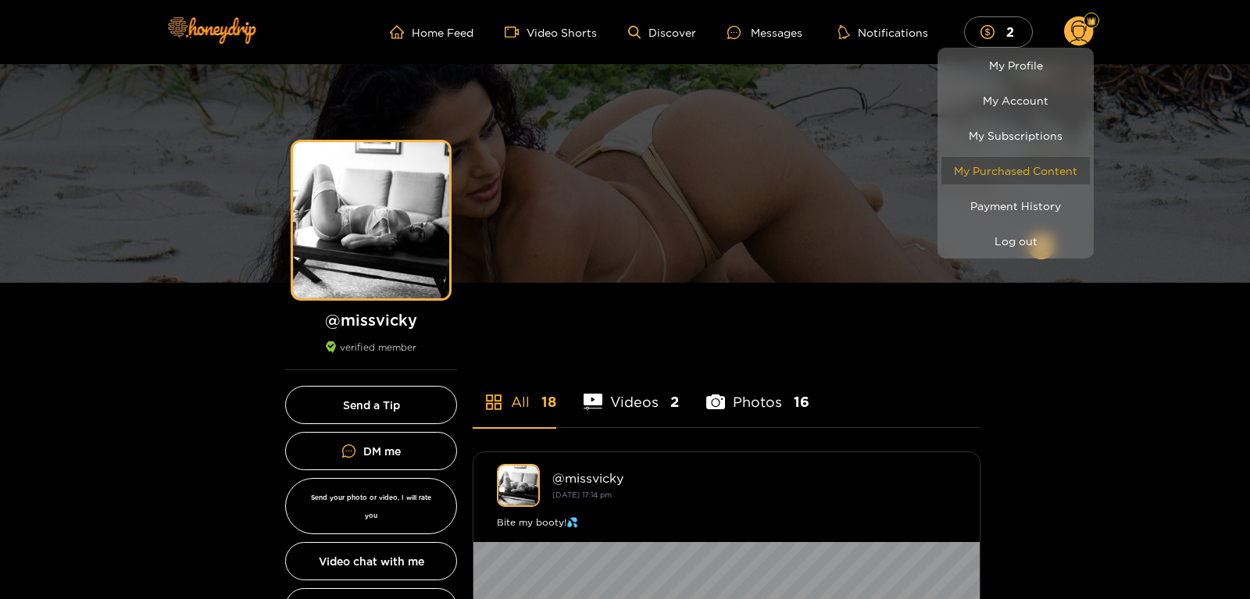
click at [1008, 162] on link "My Purchased Content" at bounding box center [1015, 170] width 148 height 27
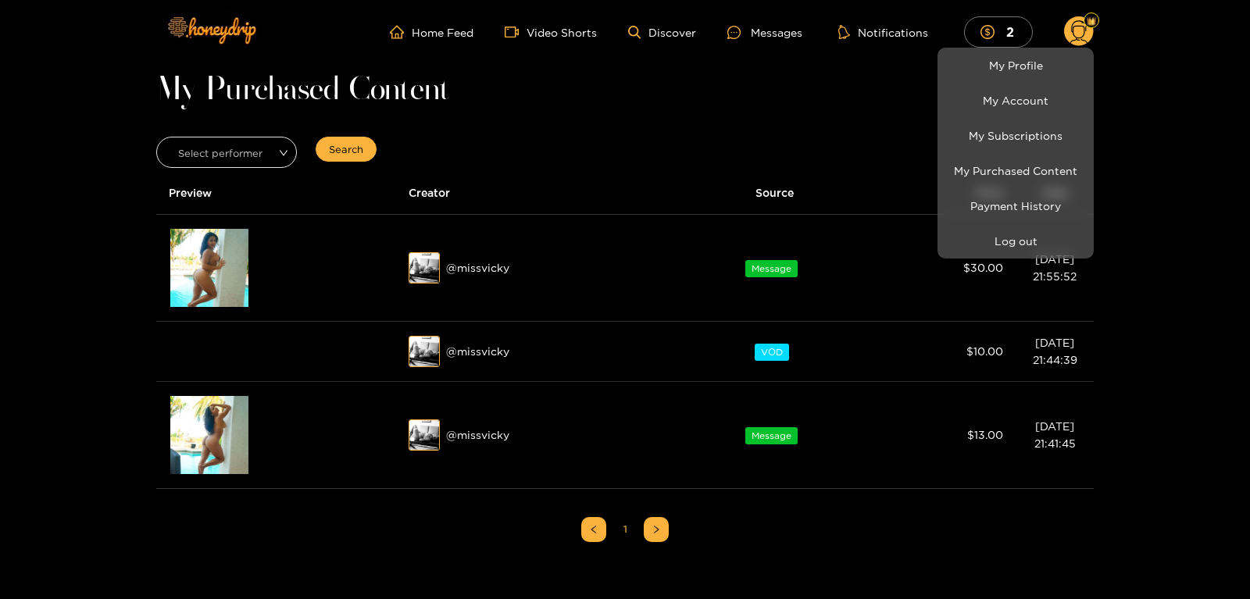
click at [213, 291] on div at bounding box center [625, 299] width 1250 height 599
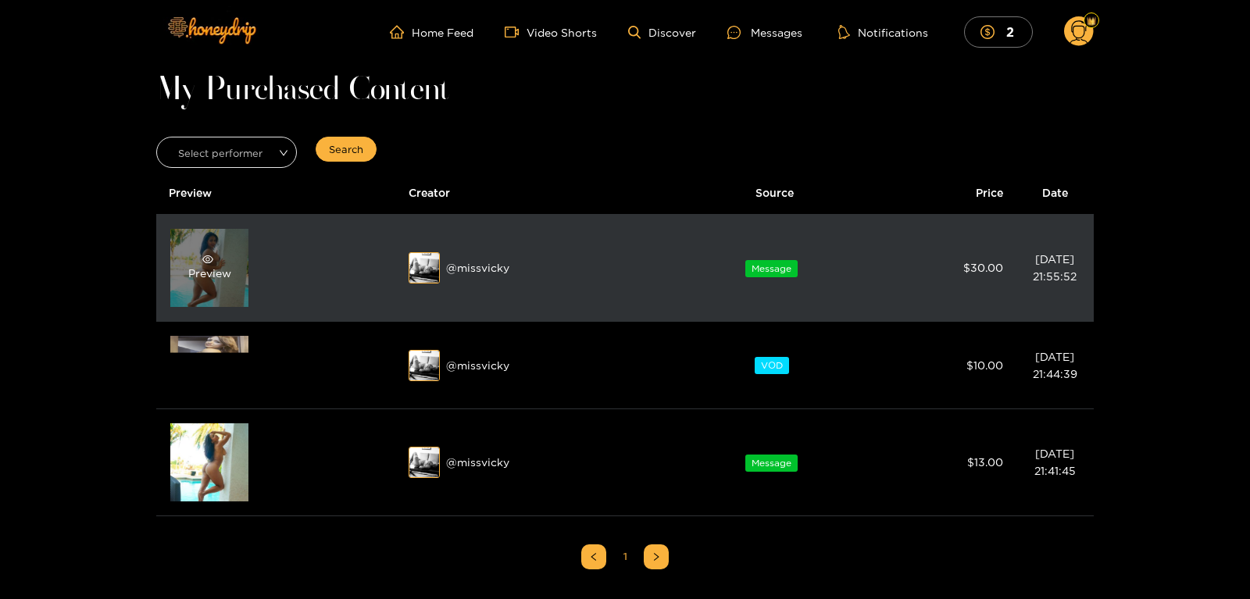
click at [210, 286] on div "Preview" at bounding box center [209, 268] width 78 height 78
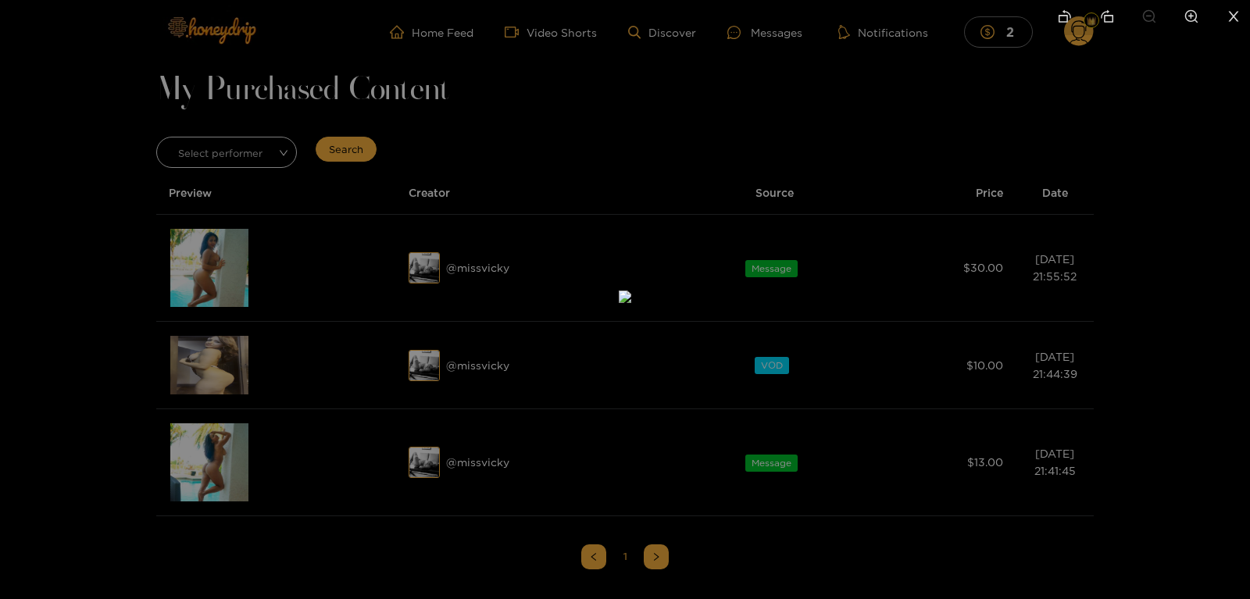
click at [201, 280] on div at bounding box center [625, 299] width 1250 height 599
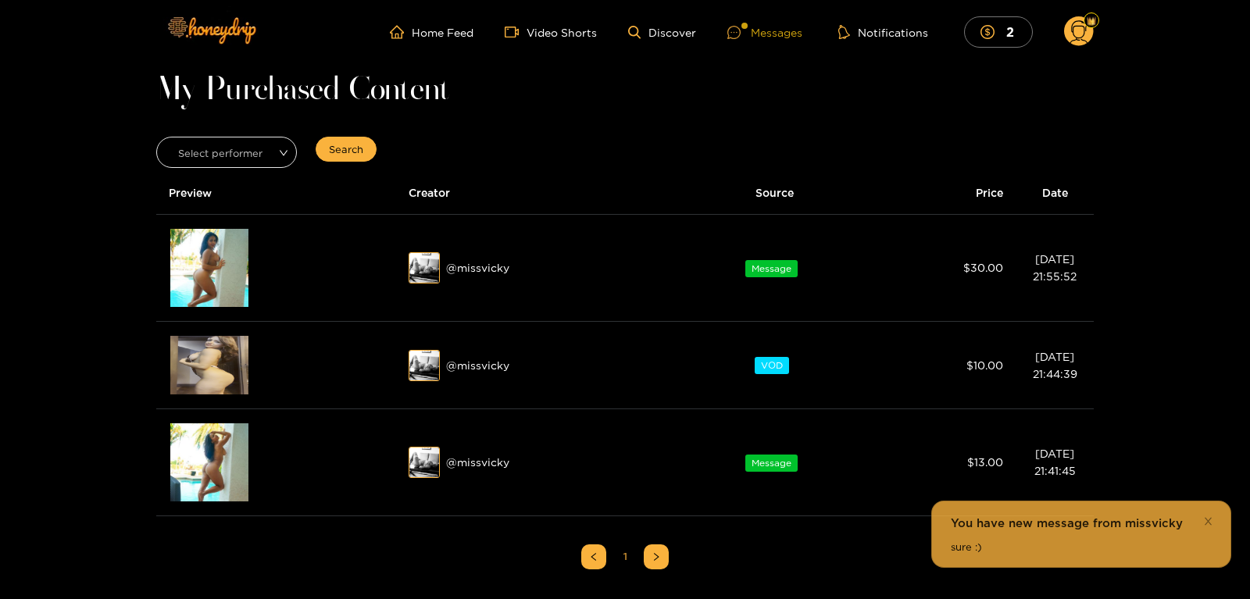
click at [772, 27] on div "Messages" at bounding box center [764, 32] width 75 height 18
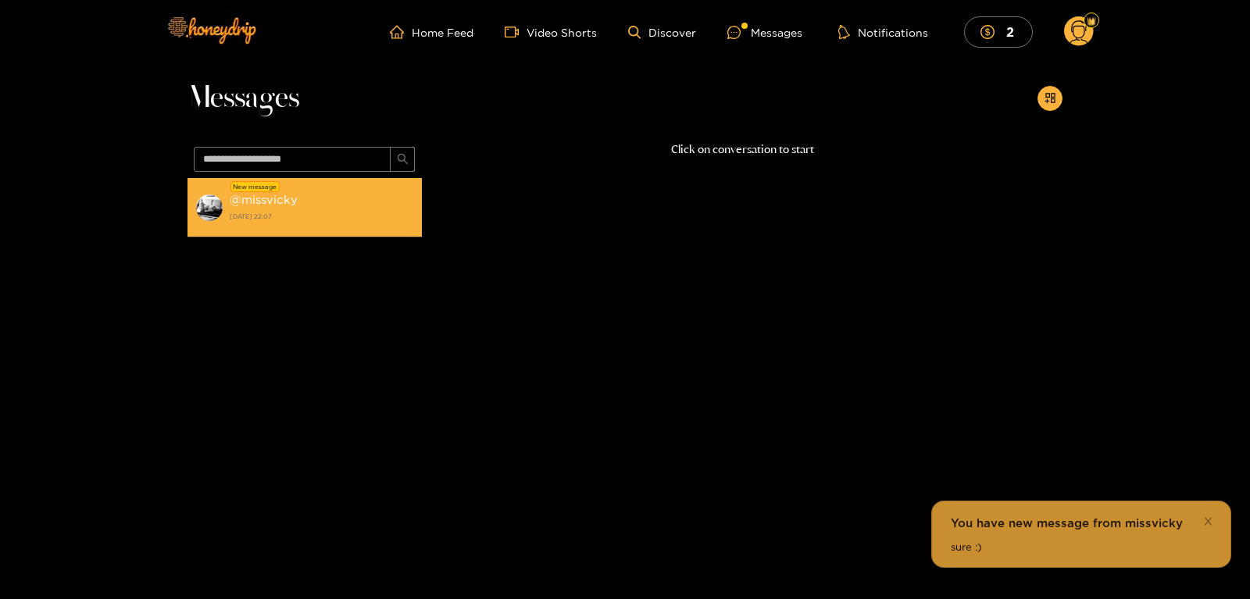
click at [304, 216] on strong "9 August 2025 22:07" at bounding box center [322, 216] width 184 height 14
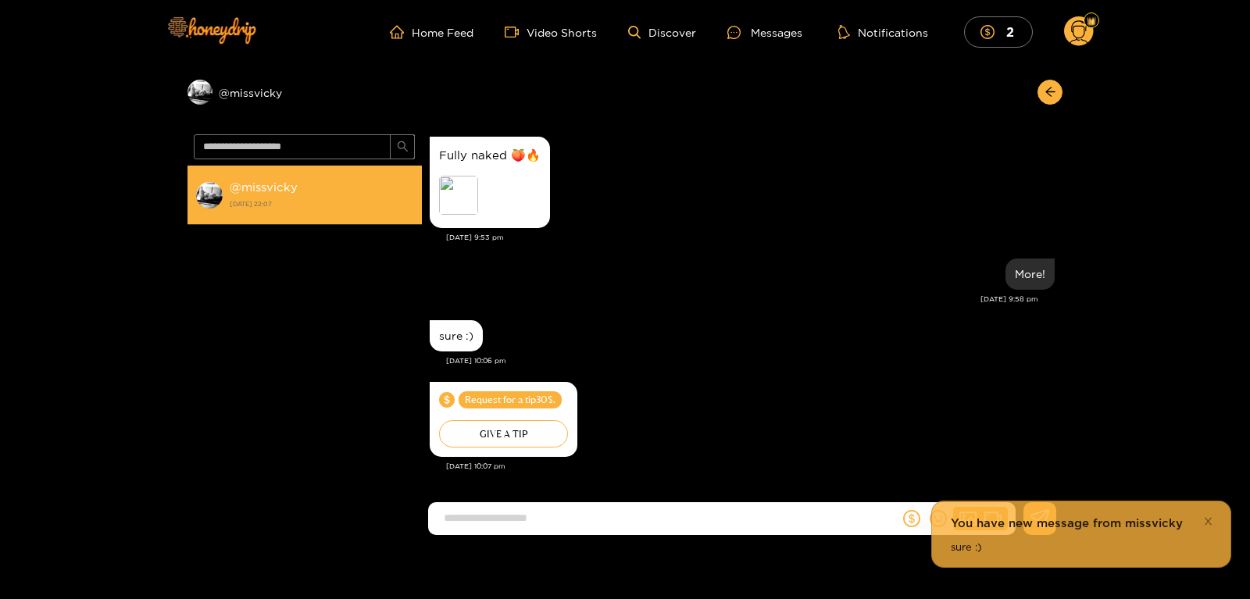
scroll to position [279, 0]
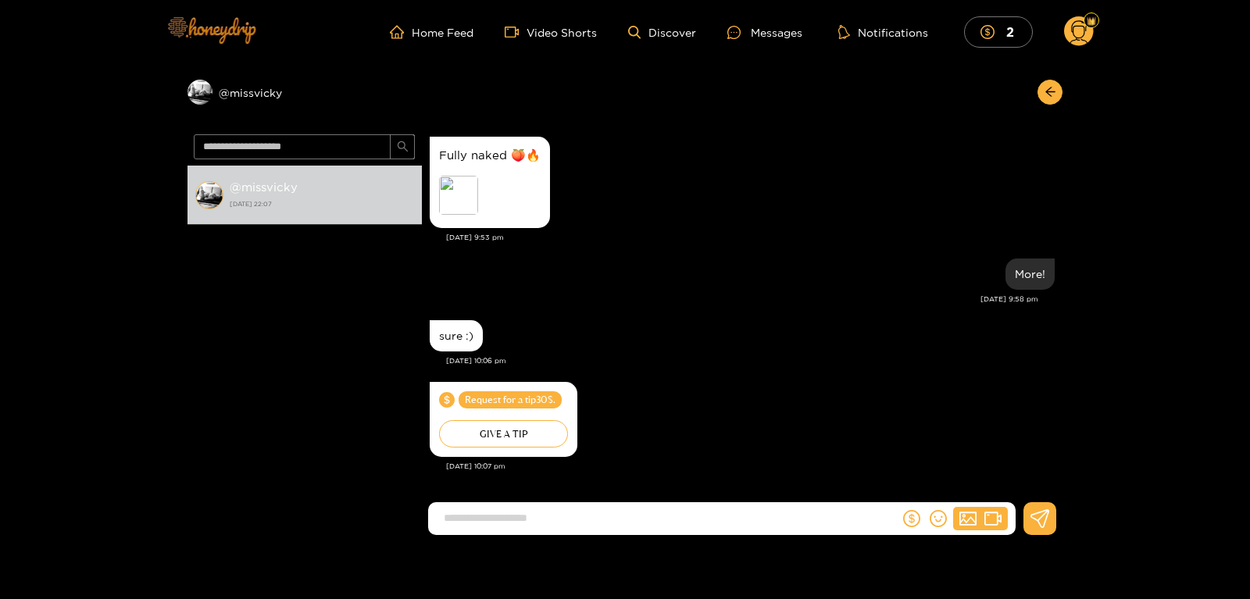
click at [228, 24] on img at bounding box center [210, 30] width 109 height 66
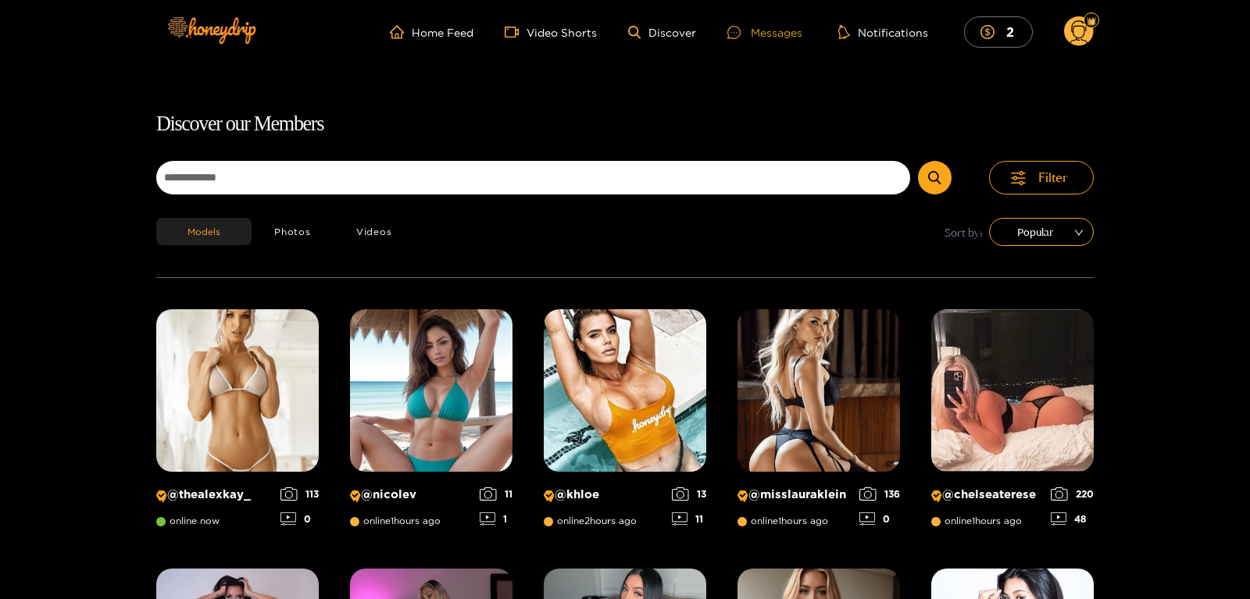
click at [786, 38] on div "Messages" at bounding box center [764, 32] width 75 height 18
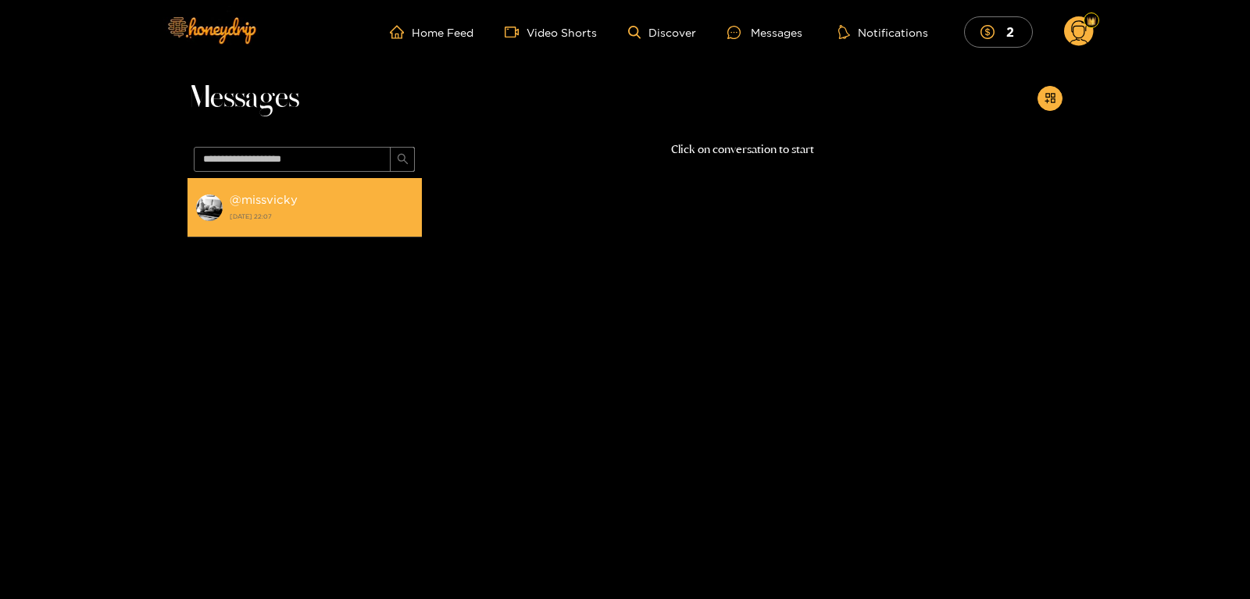
click at [295, 205] on strong "@ missvicky" at bounding box center [264, 199] width 68 height 13
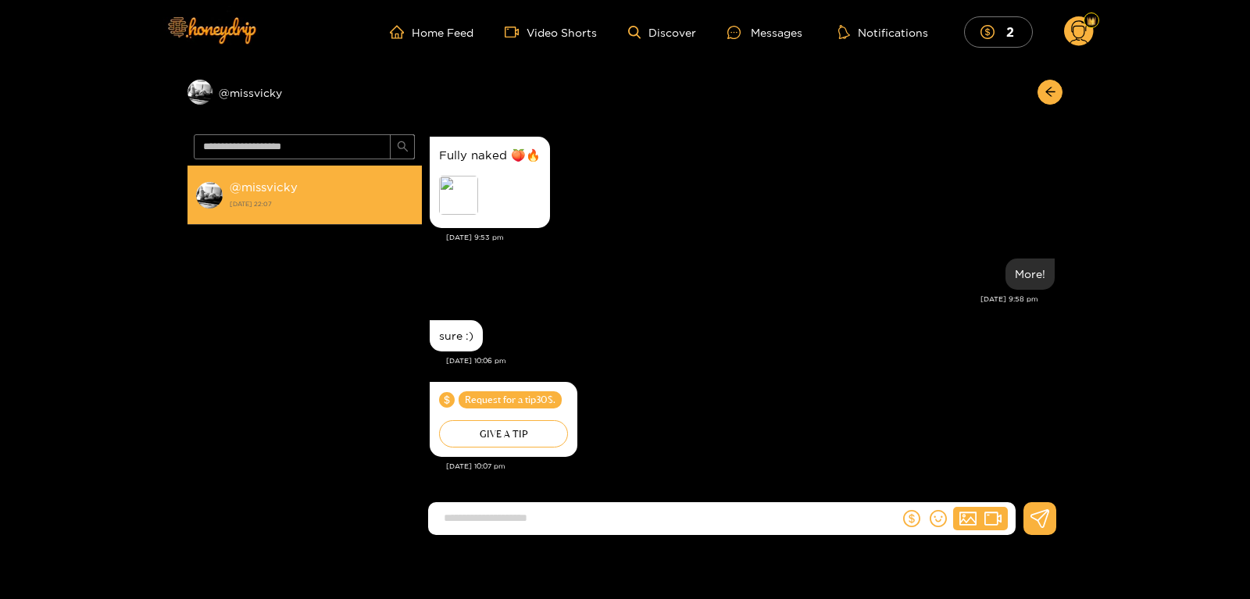
scroll to position [279, 0]
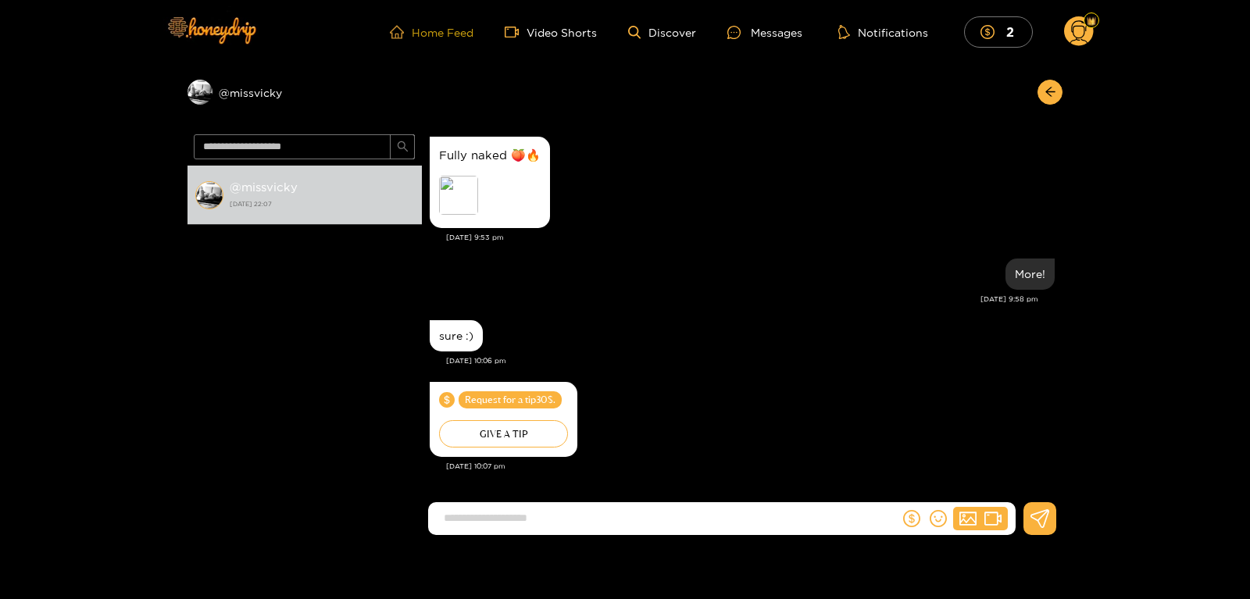
click at [419, 29] on link "Home Feed" at bounding box center [432, 32] width 84 height 14
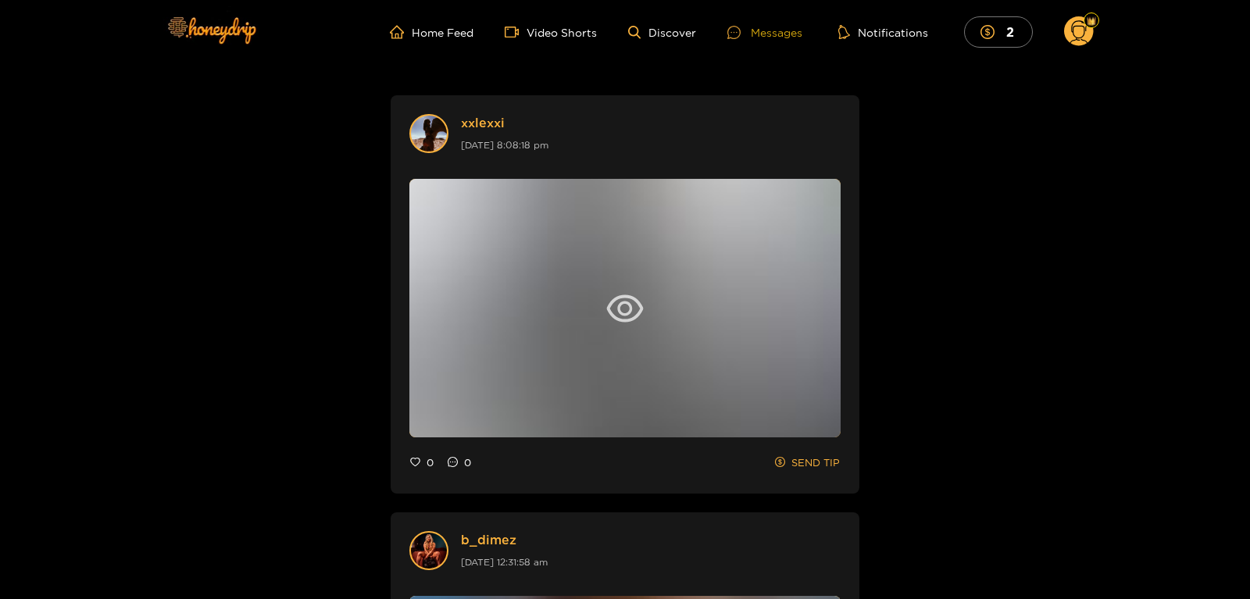
click at [764, 40] on div "Messages" at bounding box center [764, 32] width 75 height 18
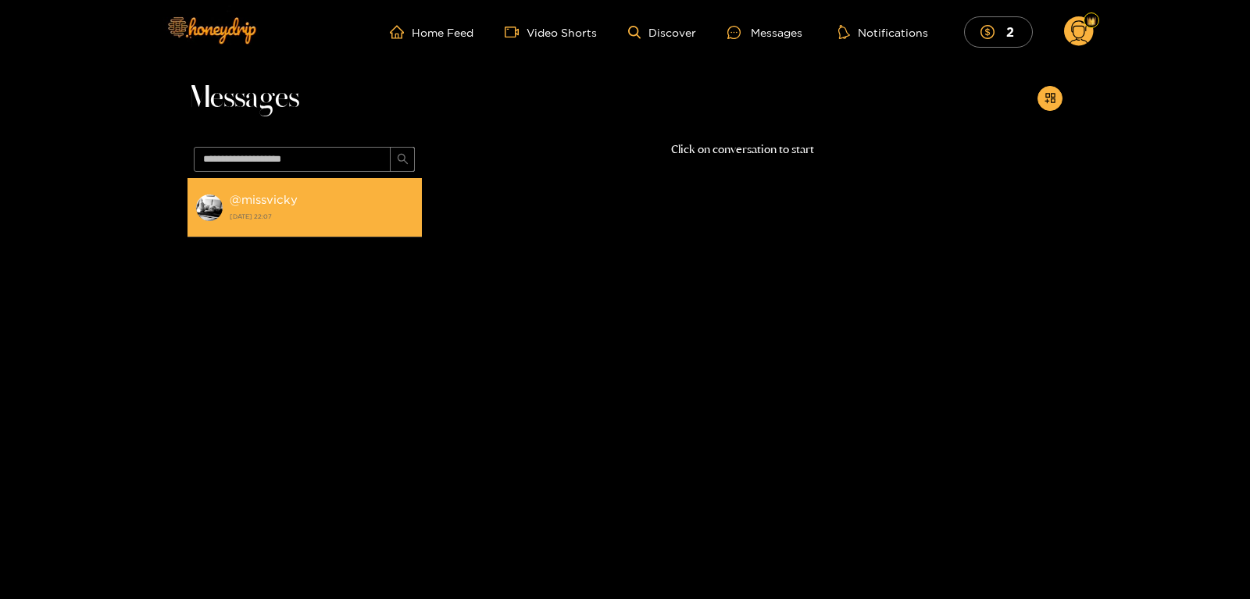
click at [355, 226] on li "@ missvicky 9 August 2025 22:07" at bounding box center [305, 207] width 234 height 59
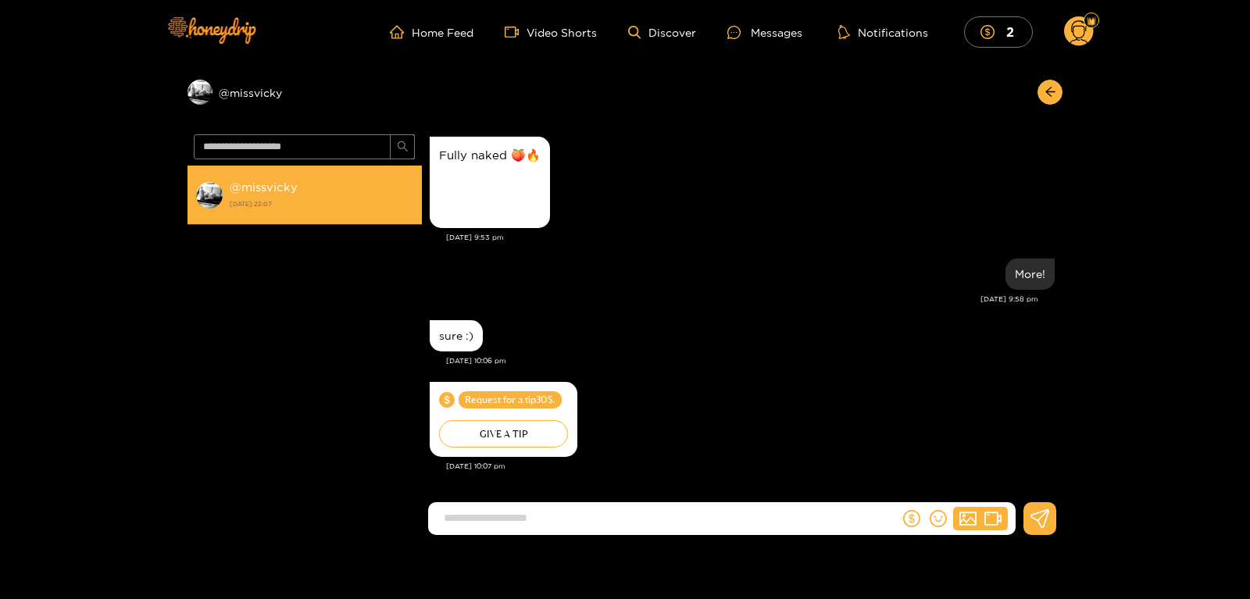
scroll to position [279, 0]
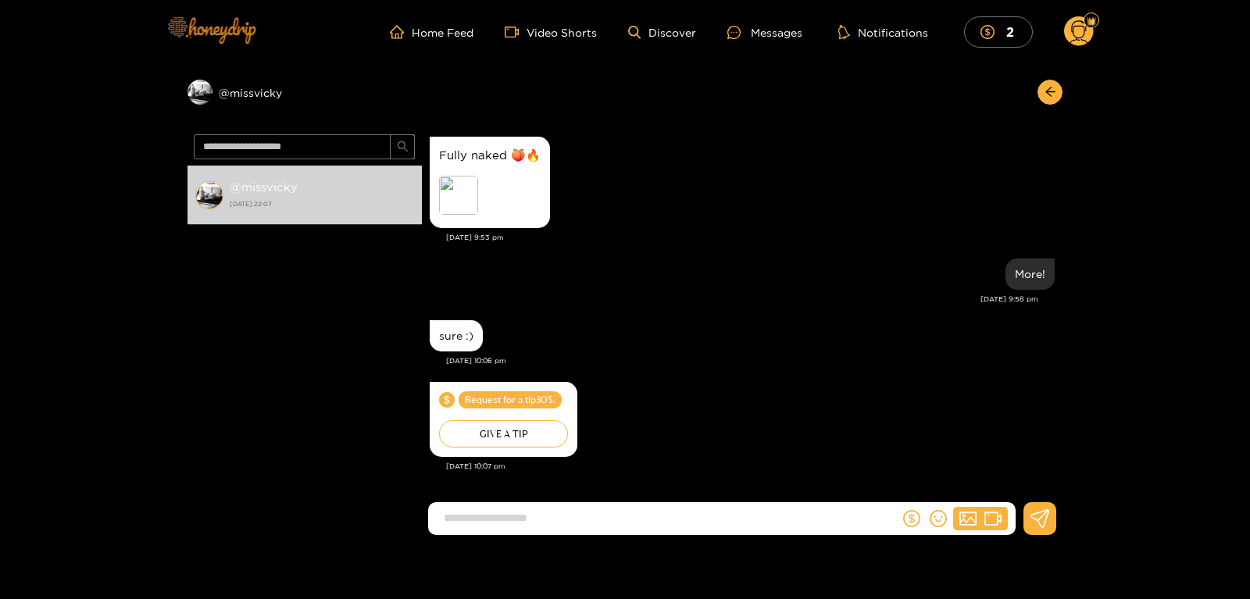
click at [214, 30] on img at bounding box center [210, 30] width 109 height 66
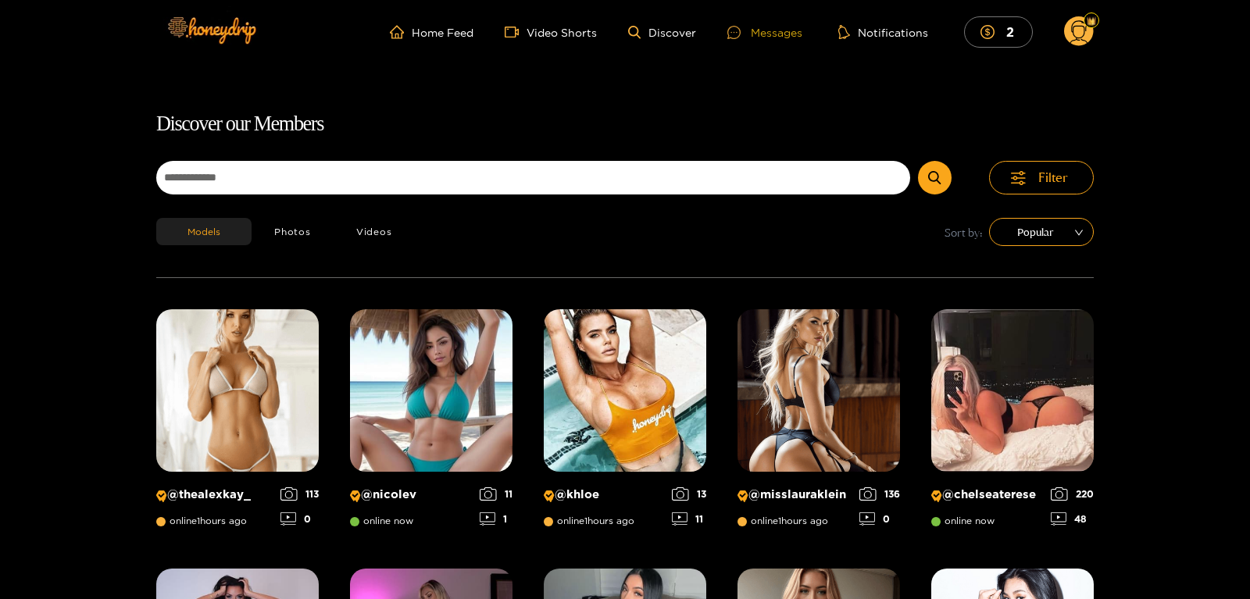
click at [782, 38] on div "Messages" at bounding box center [764, 32] width 75 height 18
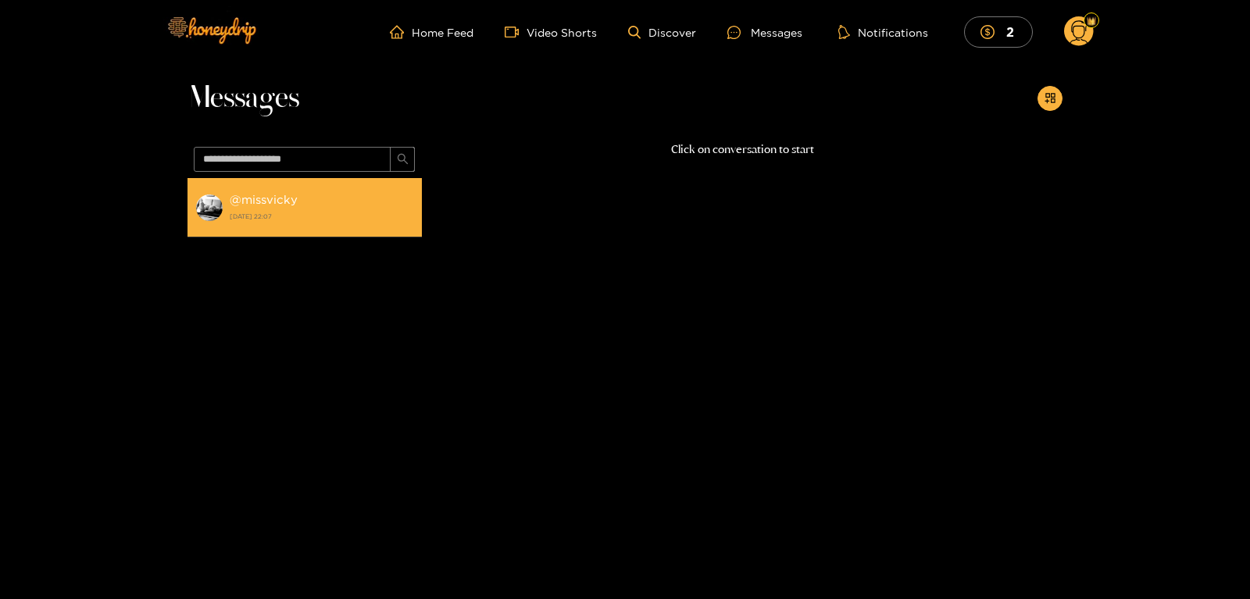
click at [258, 195] on strong "@ missvicky" at bounding box center [264, 199] width 68 height 13
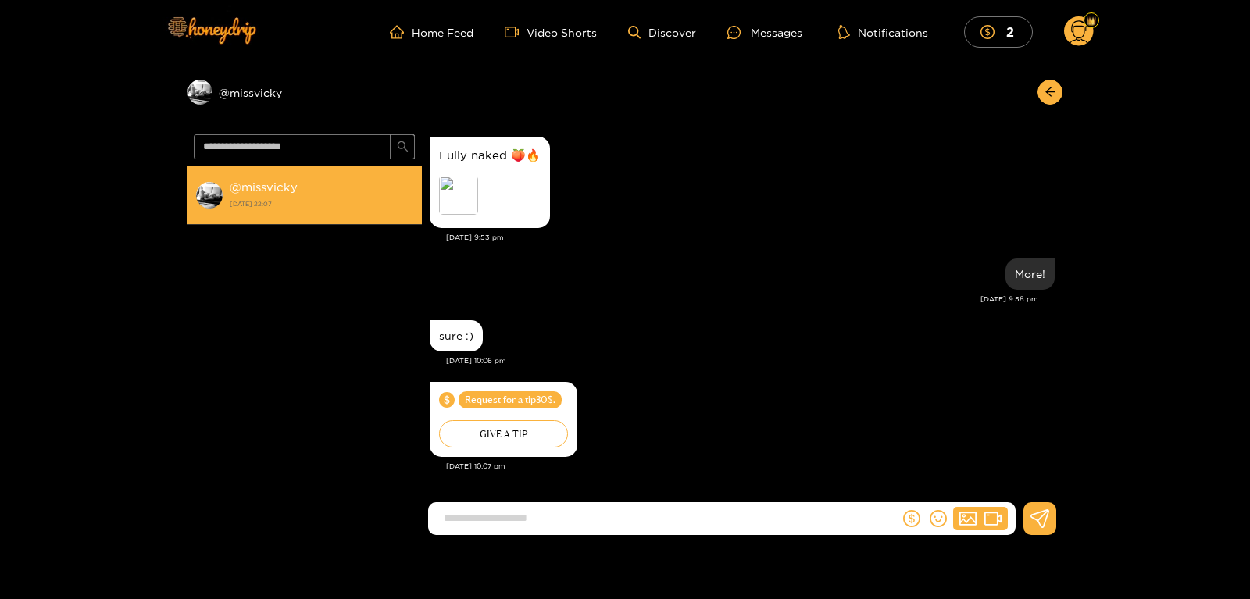
scroll to position [279, 0]
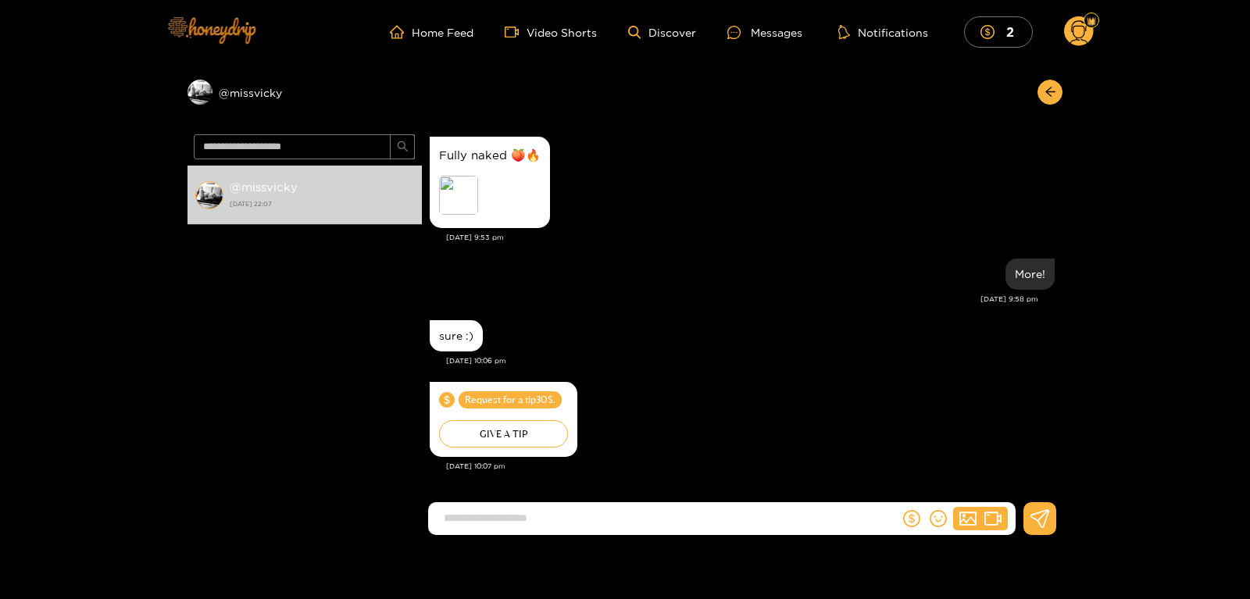
click at [206, 19] on img at bounding box center [210, 30] width 109 height 66
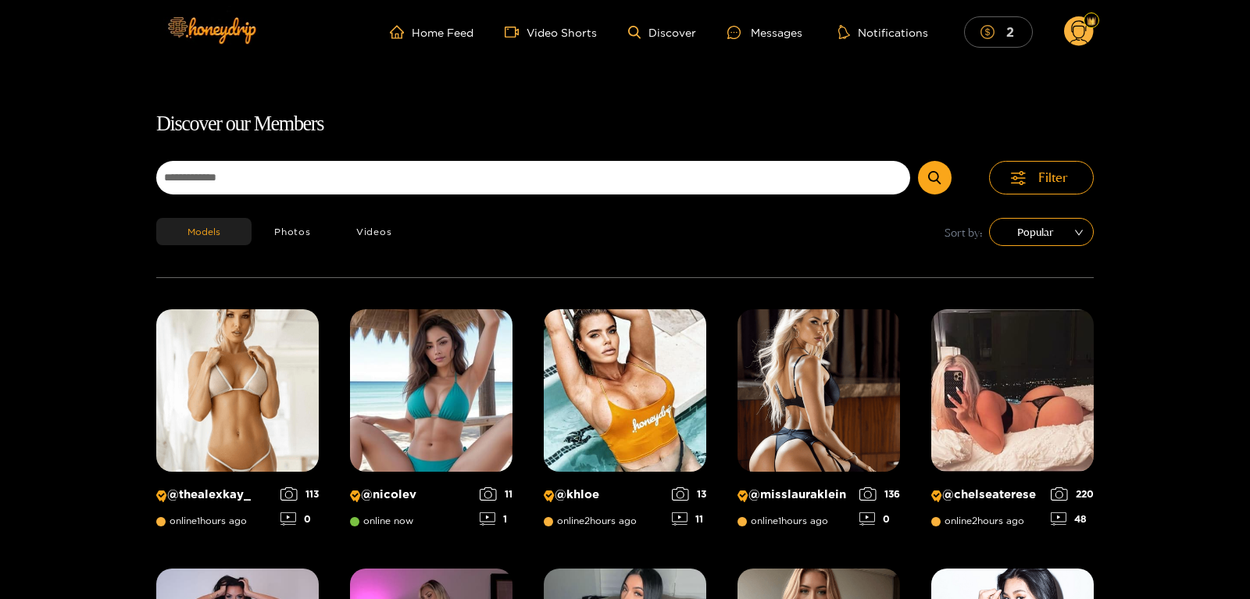
click at [1006, 31] on mark "2" at bounding box center [1010, 31] width 13 height 16
click at [751, 27] on div at bounding box center [738, 32] width 23 height 13
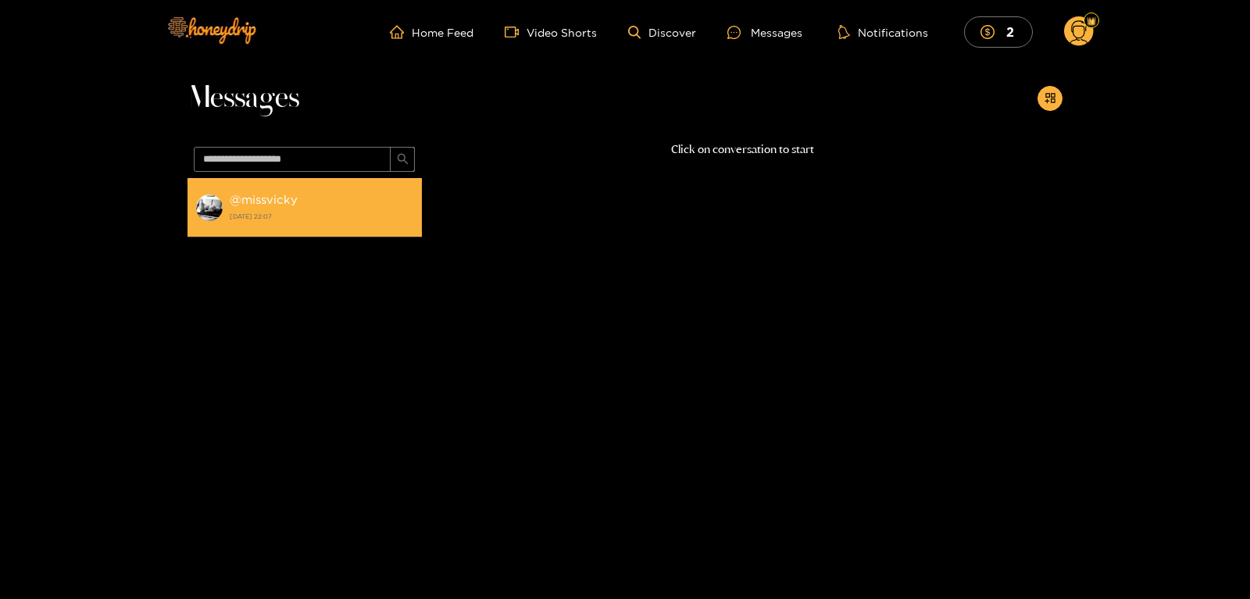
click at [309, 213] on strong "9 August 2025 22:07" at bounding box center [322, 216] width 184 height 14
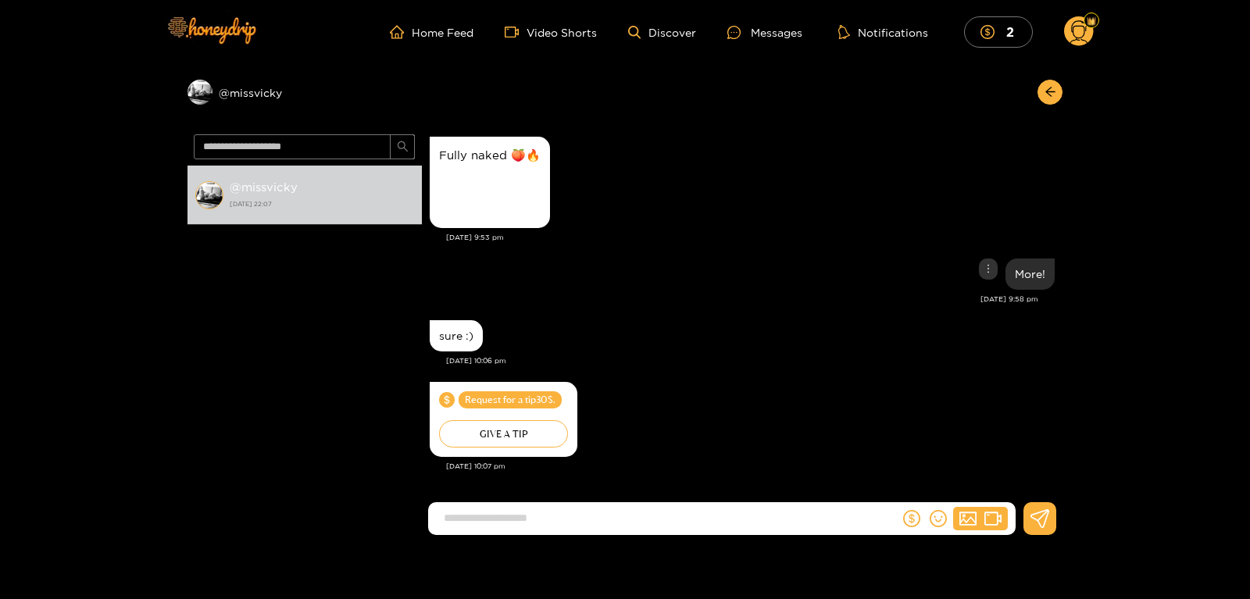
scroll to position [279, 0]
click at [463, 198] on div "Preview" at bounding box center [458, 195] width 39 height 39
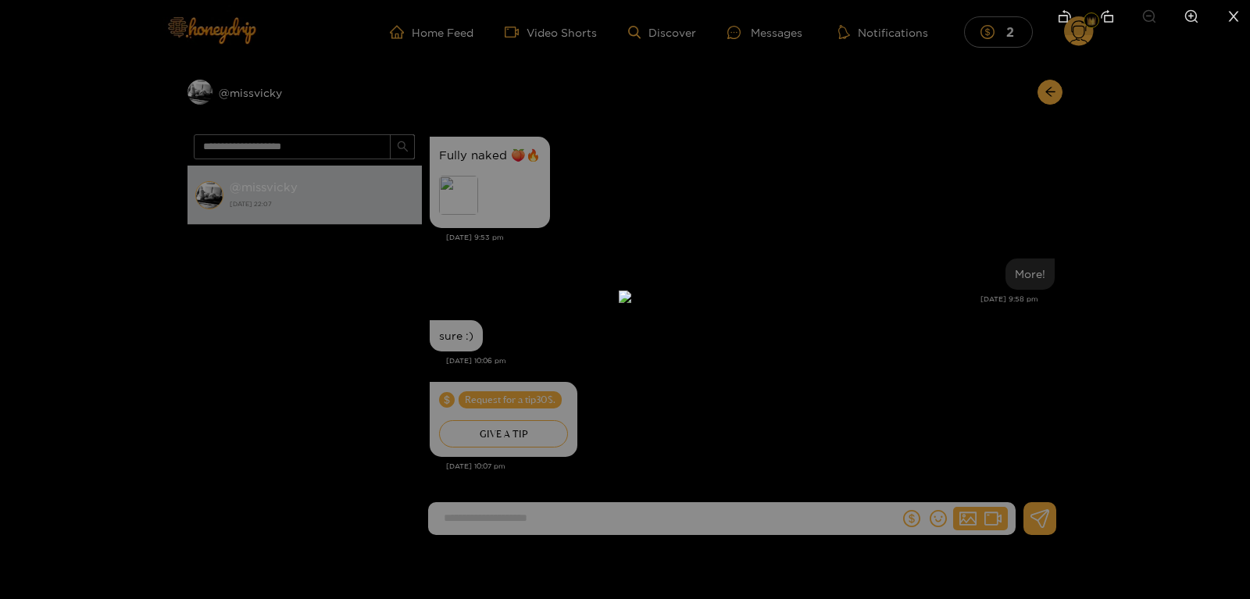
click at [631, 291] on img at bounding box center [625, 297] width 13 height 13
click at [907, 272] on div at bounding box center [625, 299] width 1250 height 599
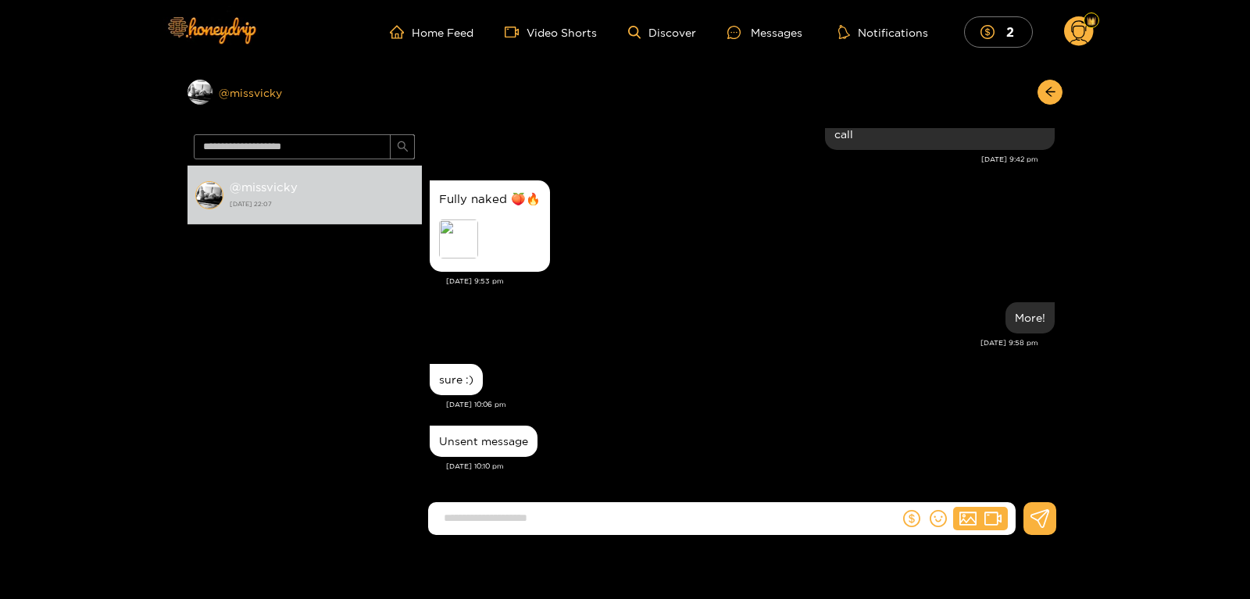
scroll to position [235, 0]
click at [488, 521] on input at bounding box center [667, 518] width 463 height 26
click at [359, 439] on div "@ missvicky 9 August 2025 22:07" at bounding box center [305, 340] width 234 height 349
click at [475, 512] on input at bounding box center [667, 518] width 463 height 26
type input "**********"
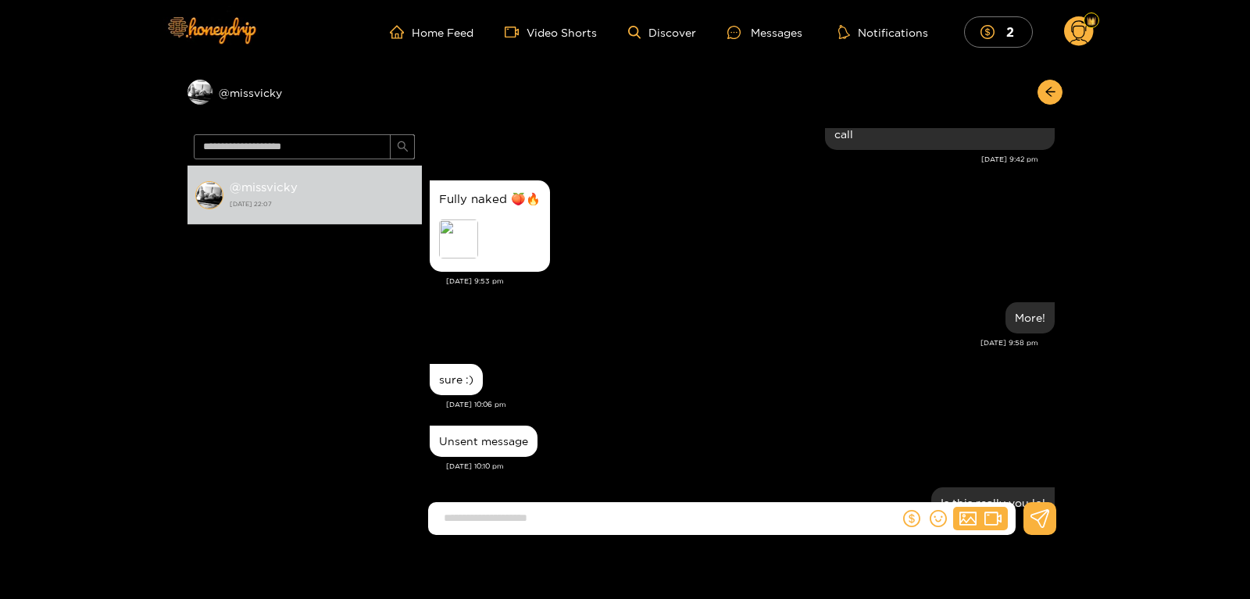
scroll to position [297, 0]
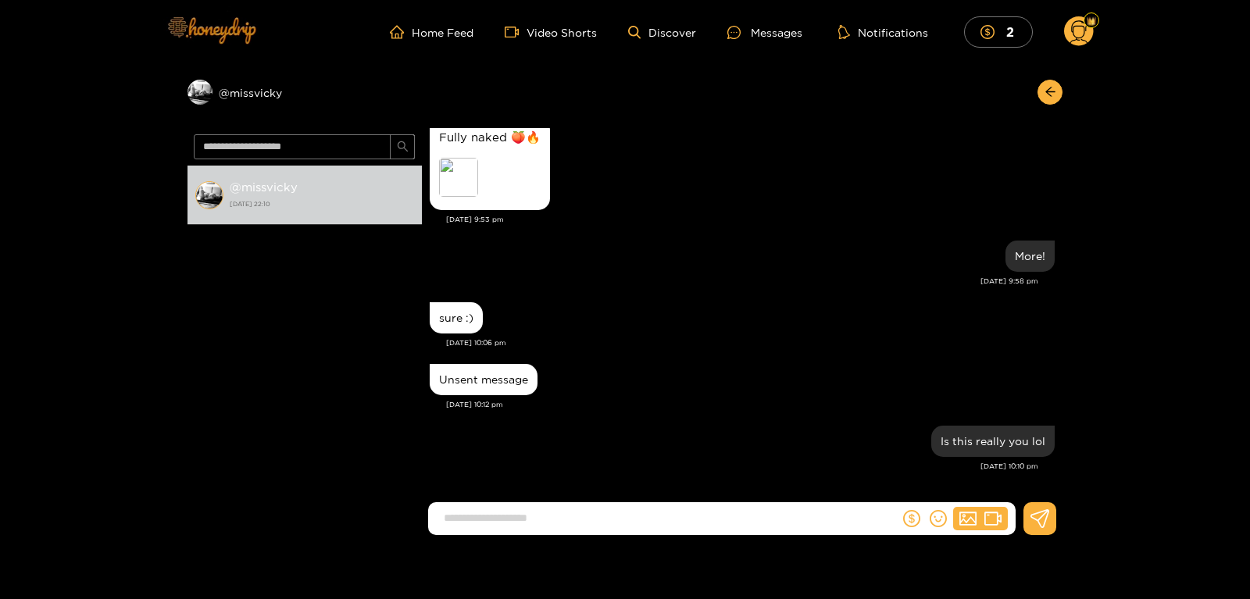
click at [203, 30] on img at bounding box center [210, 30] width 109 height 66
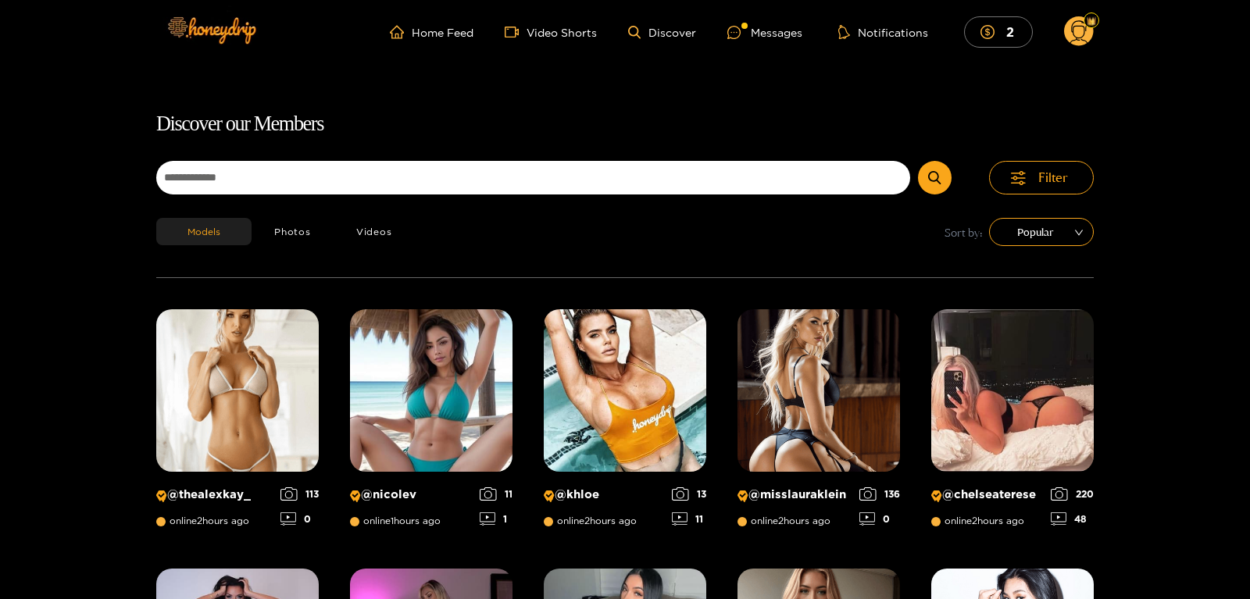
click at [771, 44] on ul "Home Feed Video Shorts Discover Messages Notifications 2" at bounding box center [742, 31] width 704 height 31
click at [762, 35] on div "Messages" at bounding box center [764, 32] width 75 height 18
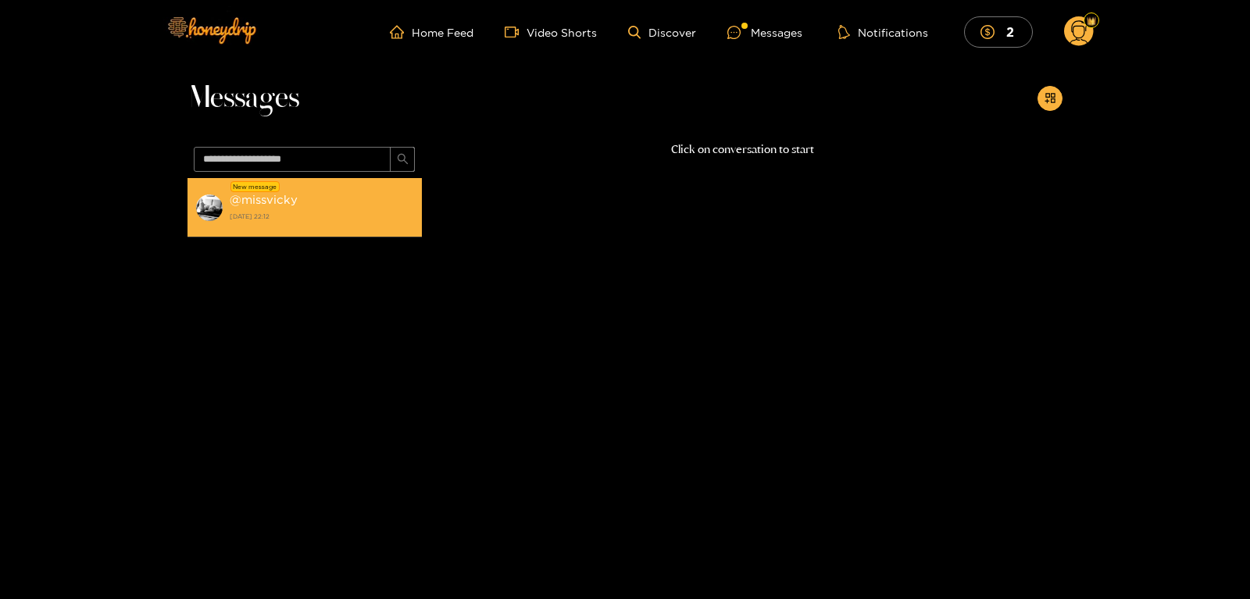
click at [276, 225] on div "@ missvicky 9 August 2025 22:12" at bounding box center [322, 207] width 184 height 35
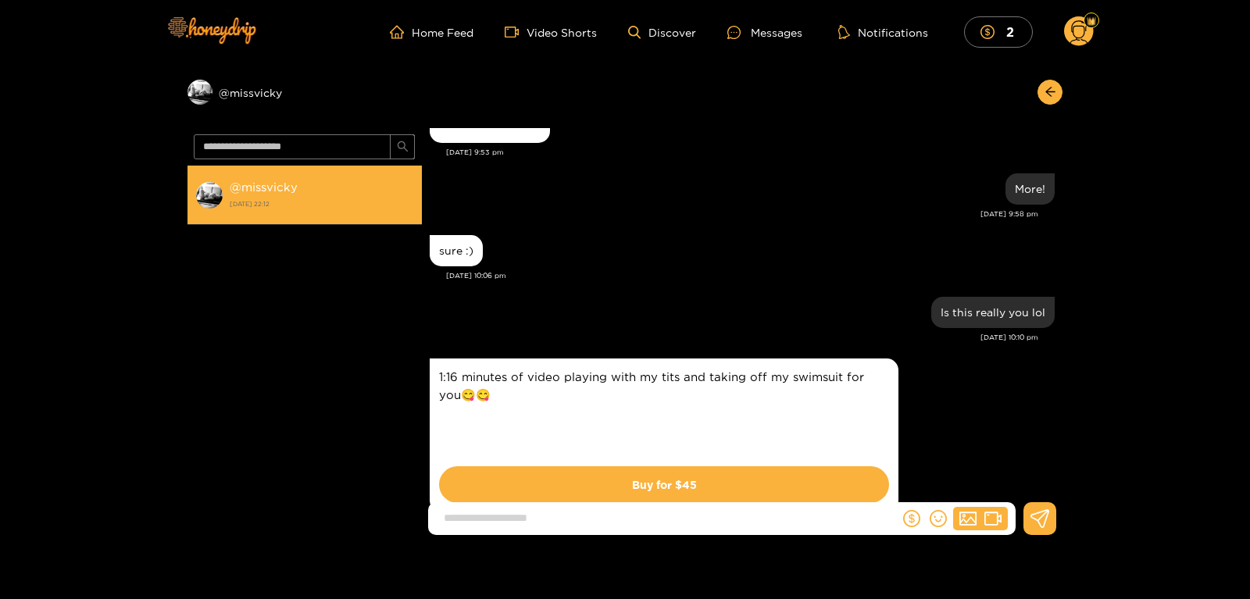
scroll to position [481, 0]
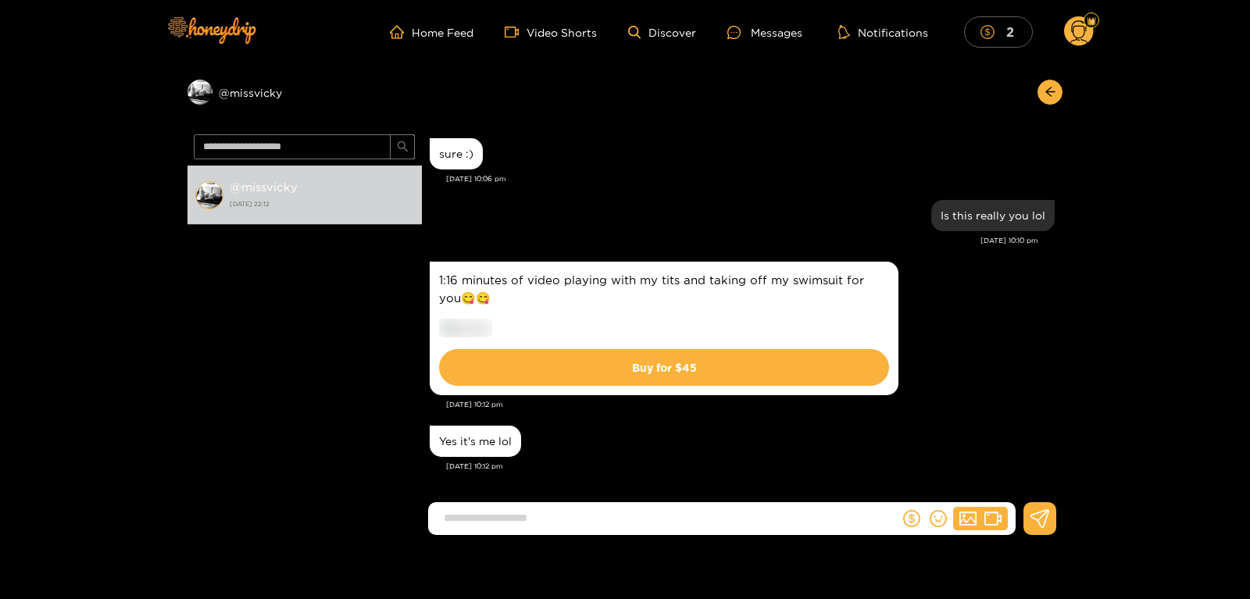
click at [980, 35] on button "2" at bounding box center [998, 31] width 69 height 30
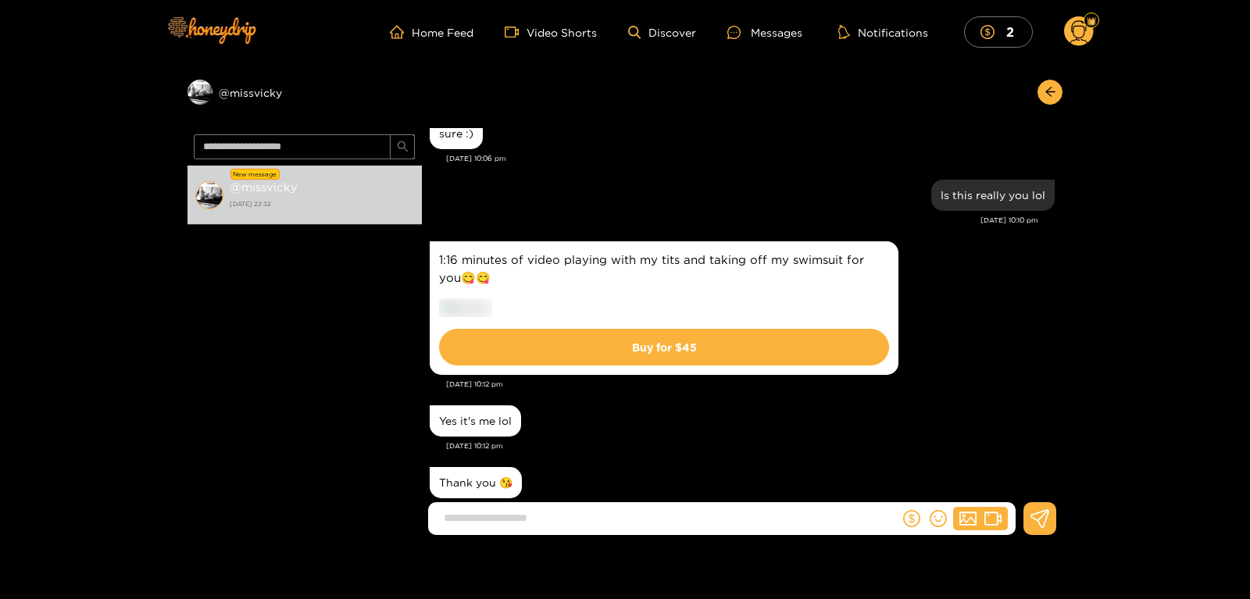
scroll to position [543, 0]
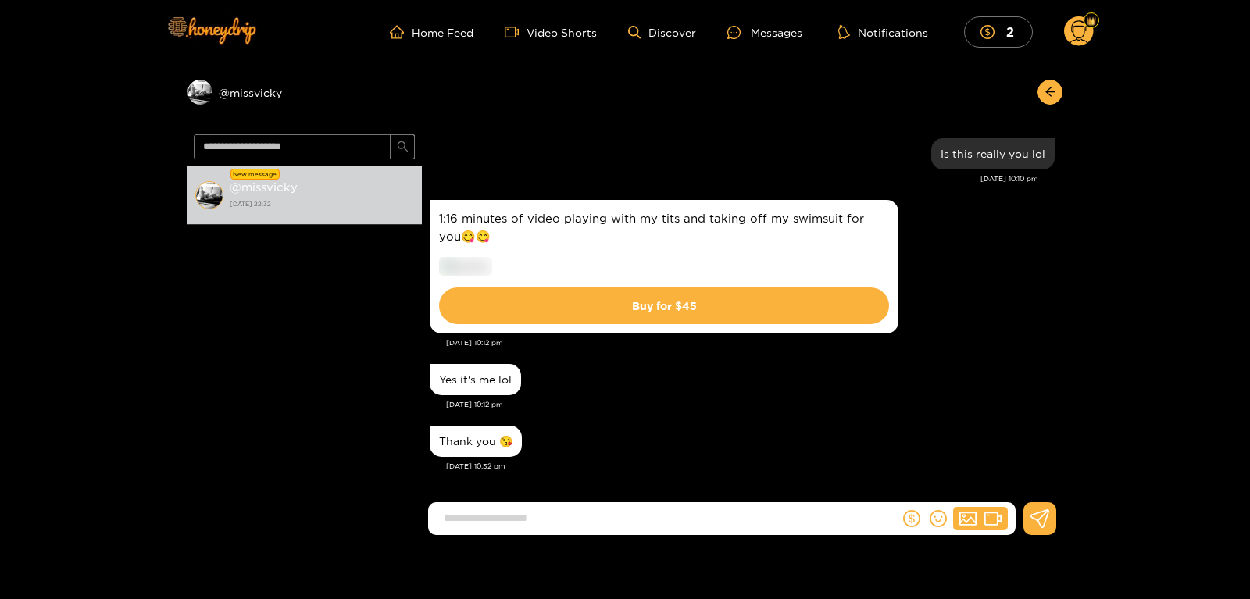
click at [1018, 248] on div "1:16 minutes of video playing with my tits and taking off my swimsuit for you😋😋…" at bounding box center [742, 266] width 625 height 141
click at [1049, 379] on div "Yes it's me lol" at bounding box center [742, 379] width 625 height 39
drag, startPoint x: 1058, startPoint y: 398, endPoint x: 1054, endPoint y: 363, distance: 35.4
drag, startPoint x: 1063, startPoint y: 389, endPoint x: 1063, endPoint y: 375, distance: 14.1
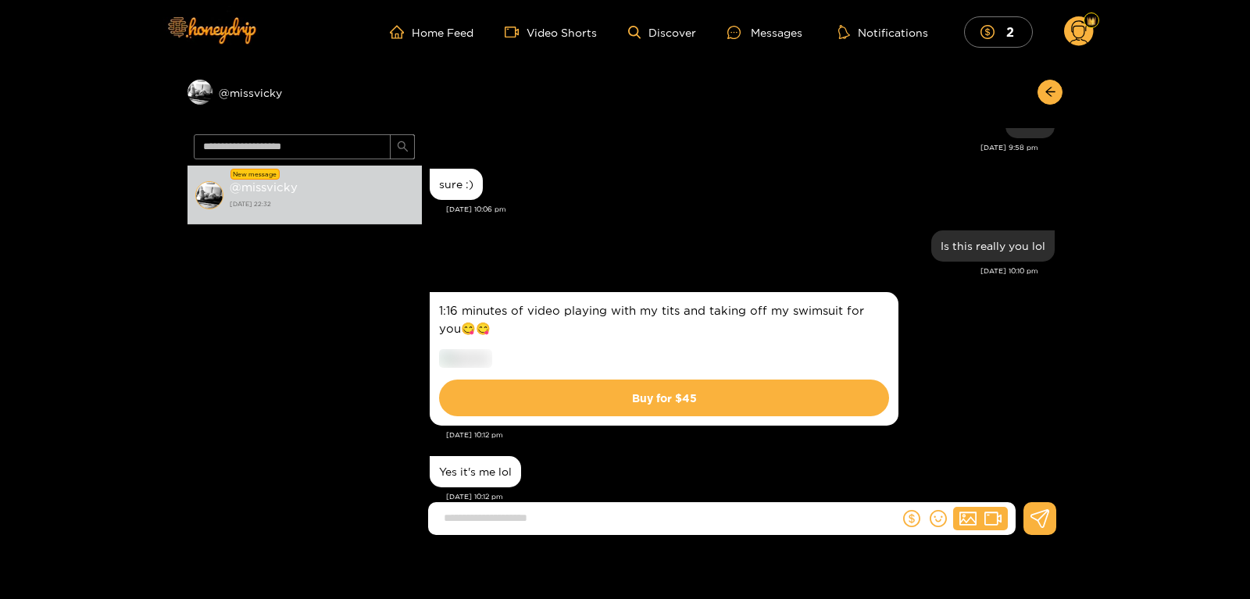
scroll to position [429, 0]
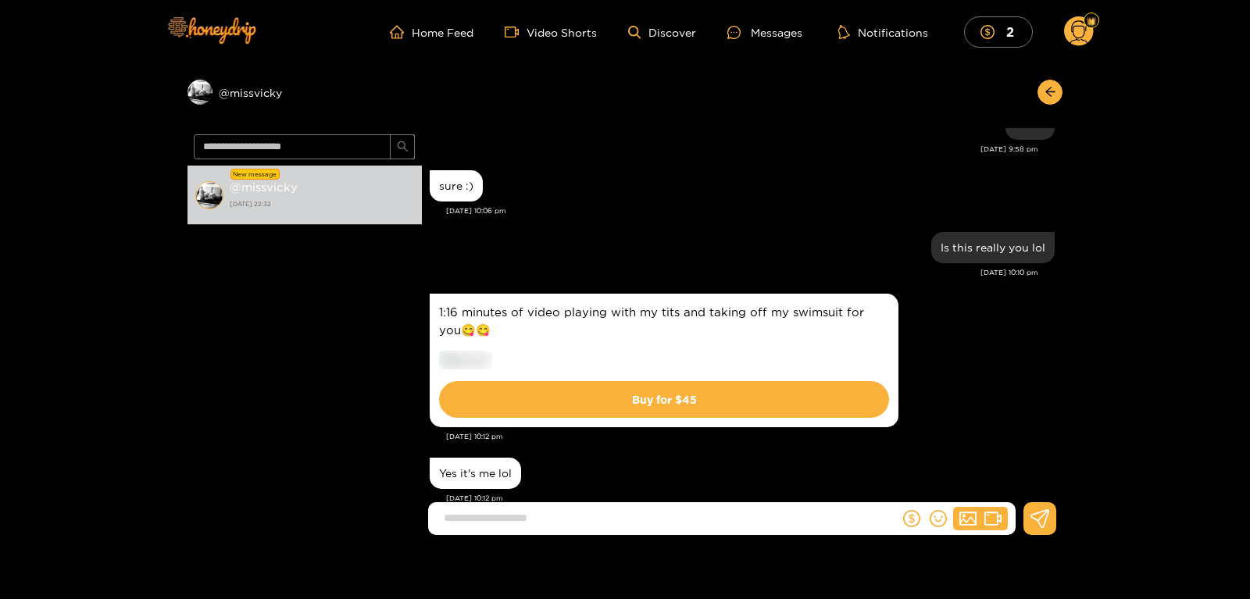
drag, startPoint x: 1060, startPoint y: 334, endPoint x: 1057, endPoint y: 385, distance: 50.9
drag, startPoint x: 1057, startPoint y: 385, endPoint x: 1053, endPoint y: 430, distance: 45.5
drag, startPoint x: 1056, startPoint y: 418, endPoint x: 1061, endPoint y: 468, distance: 50.3
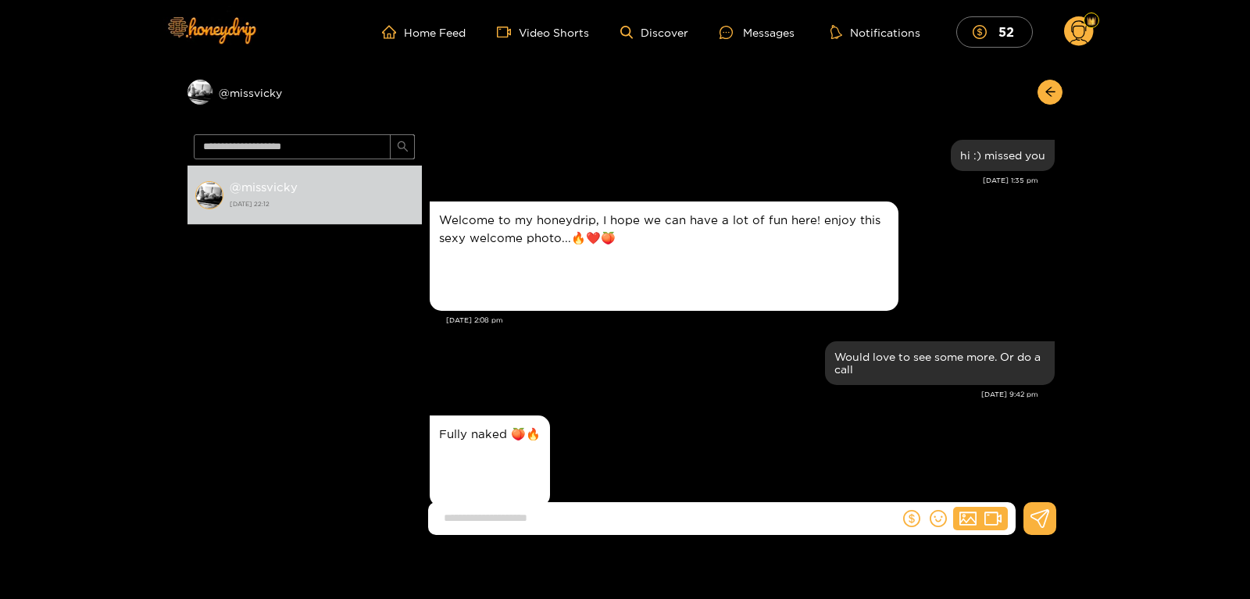
scroll to position [481, 0]
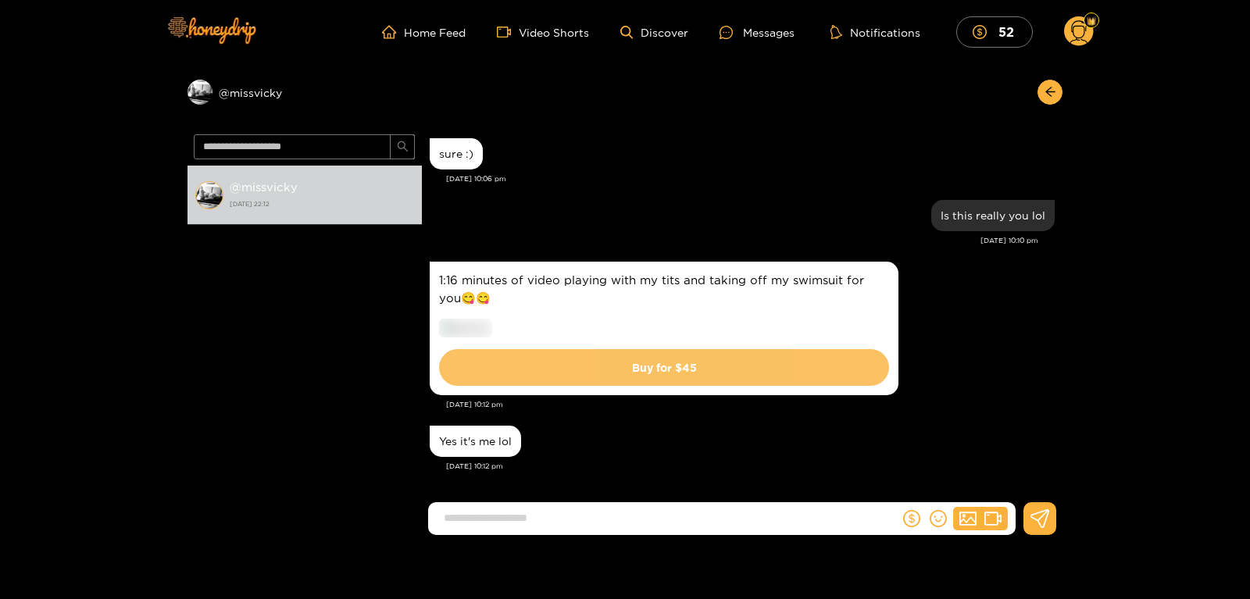
click at [630, 373] on button "Buy for $ 45" at bounding box center [664, 367] width 450 height 37
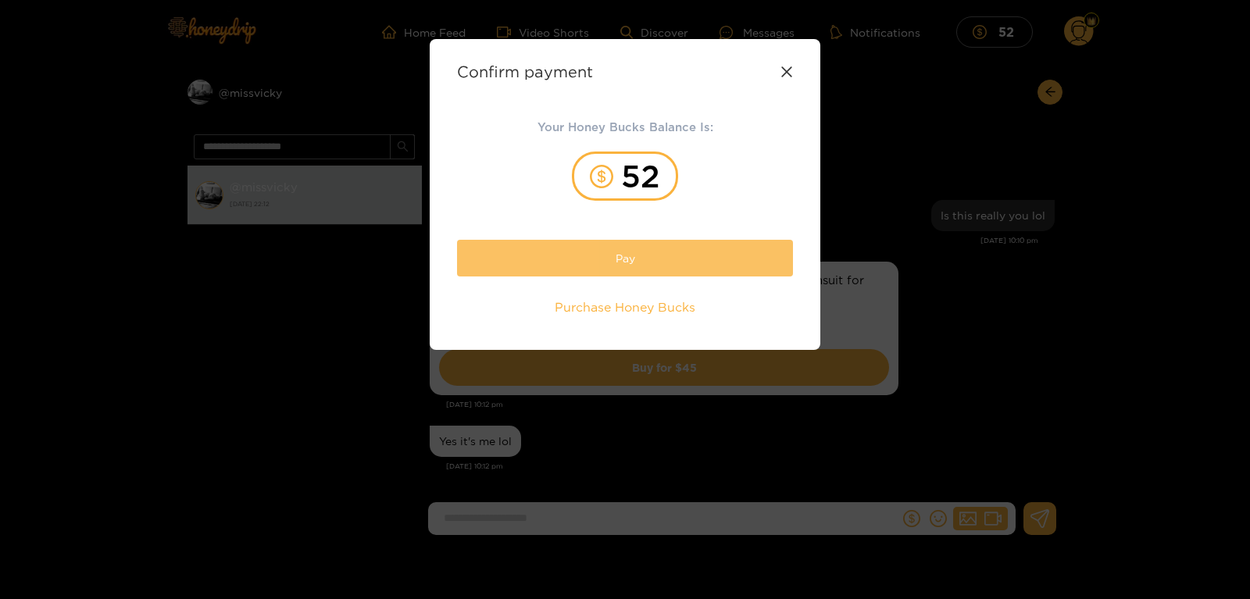
click at [623, 266] on button "Pay" at bounding box center [625, 258] width 336 height 37
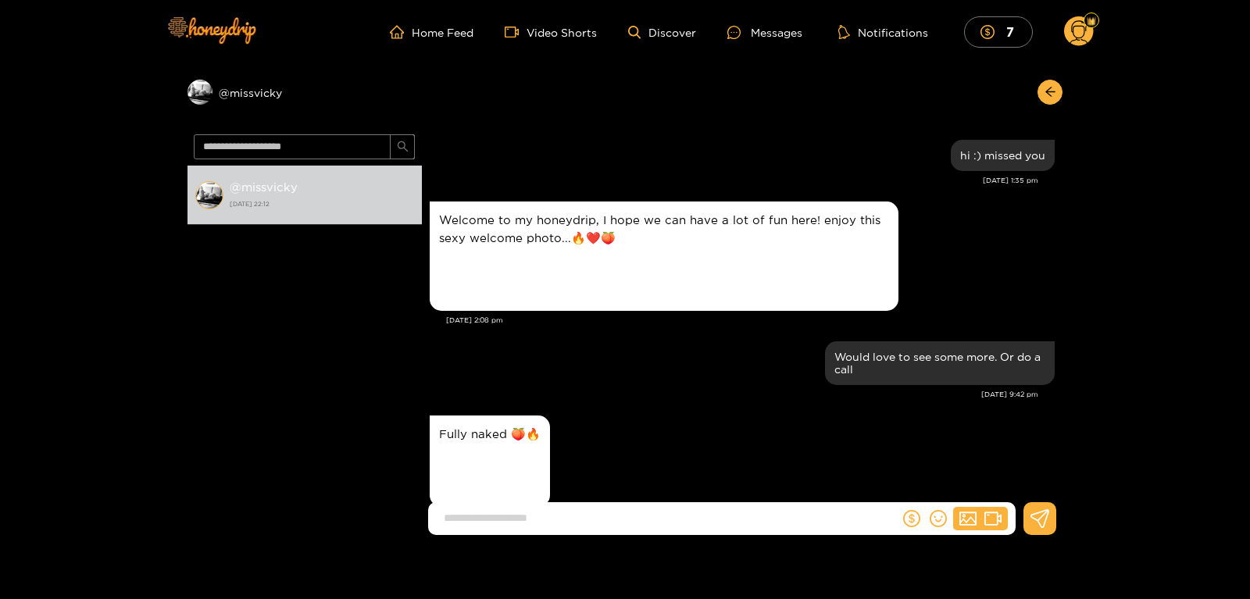
scroll to position [437, 0]
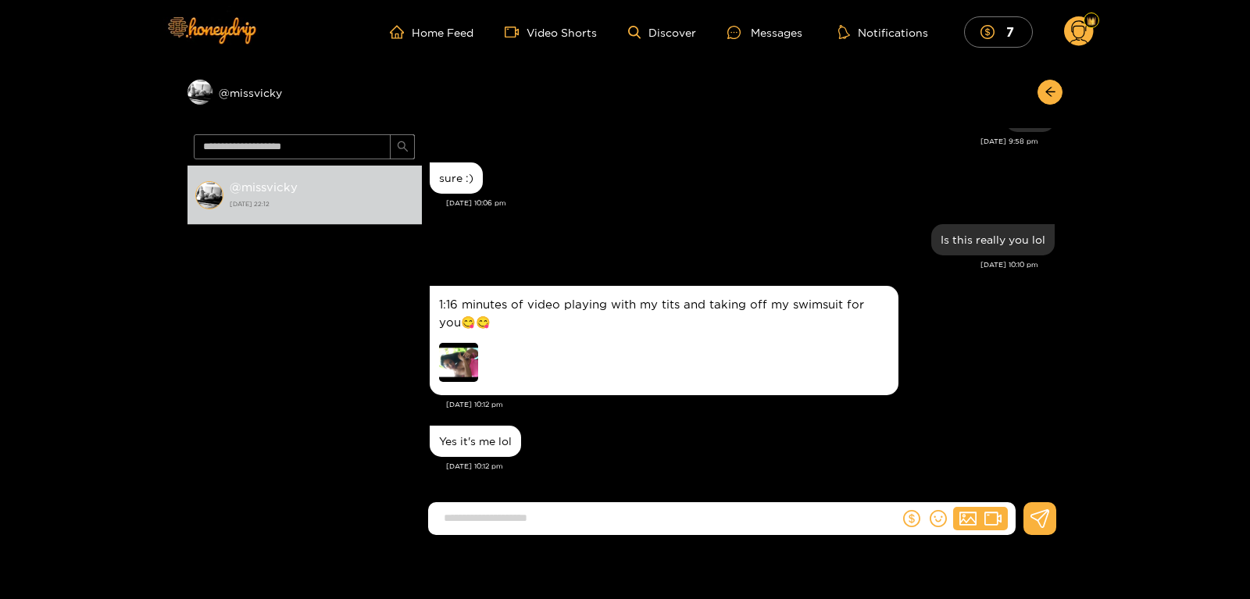
click at [463, 361] on img at bounding box center [458, 362] width 39 height 39
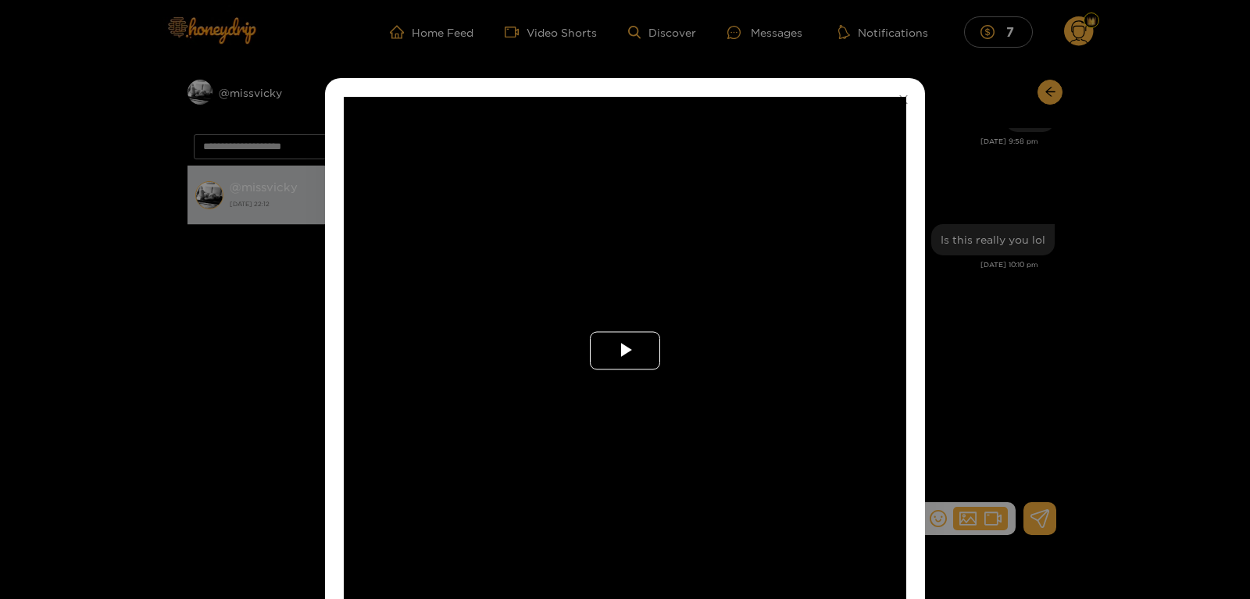
click at [625, 351] on span "Video Player" at bounding box center [625, 351] width 0 height 0
click at [1002, 135] on div "**********" at bounding box center [625, 299] width 1250 height 599
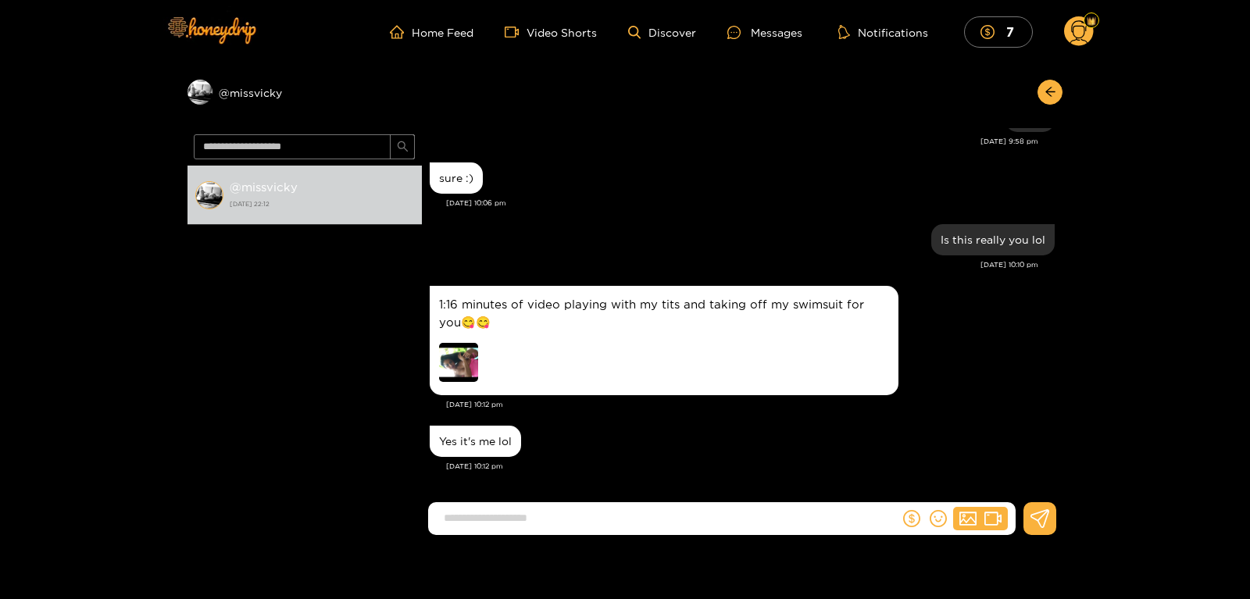
click at [520, 525] on input at bounding box center [667, 518] width 463 height 26
type input "*"
type input "**********"
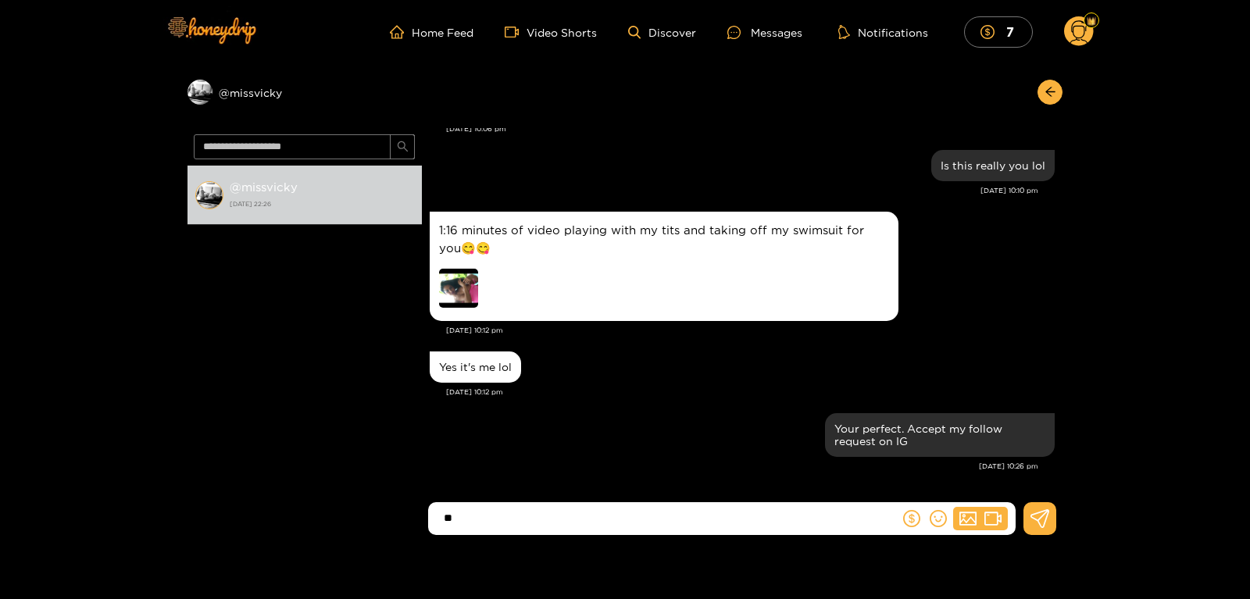
type input "*"
type input "**********"
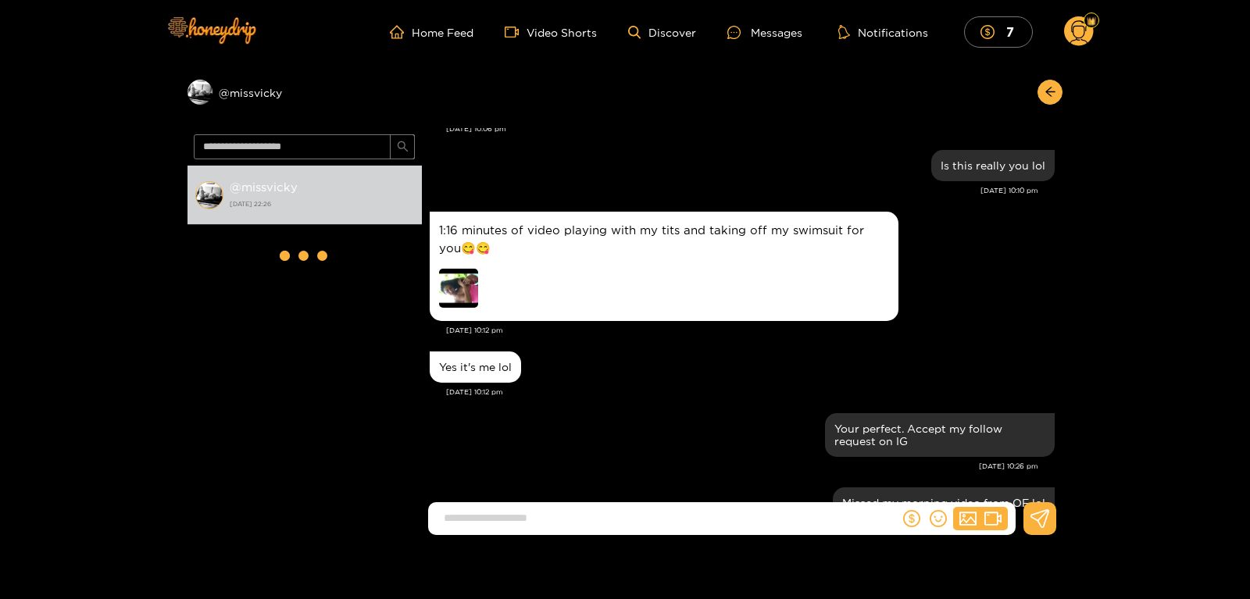
scroll to position [573, 0]
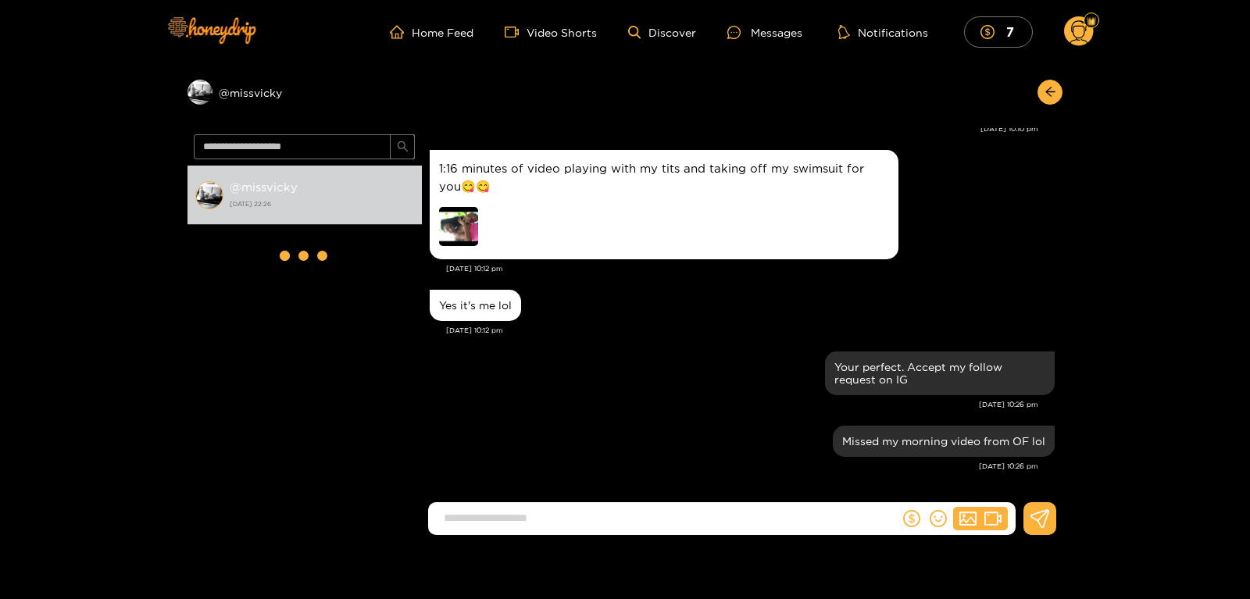
click at [458, 291] on div "Yes it's me lol" at bounding box center [475, 305] width 91 height 31
click at [468, 229] on img at bounding box center [458, 226] width 39 height 39
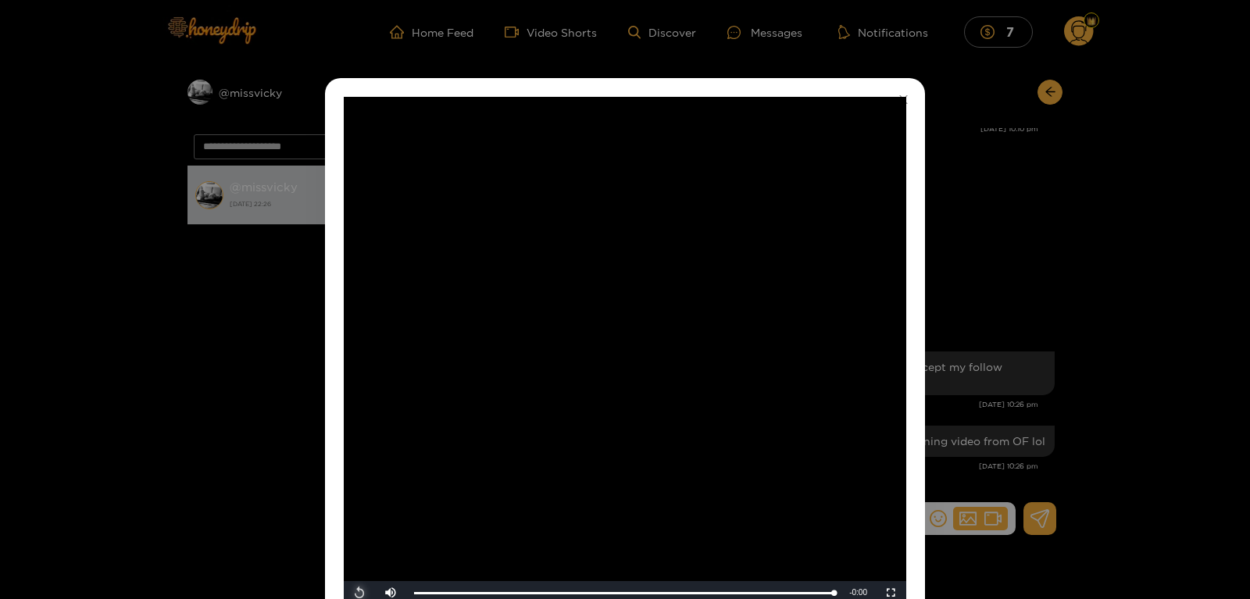
click at [359, 593] on span "Video Player" at bounding box center [359, 593] width 0 height 0
click at [639, 592] on div "0:40" at bounding box center [639, 593] width 1 height 4
click at [238, 418] on div "**********" at bounding box center [625, 299] width 1250 height 599
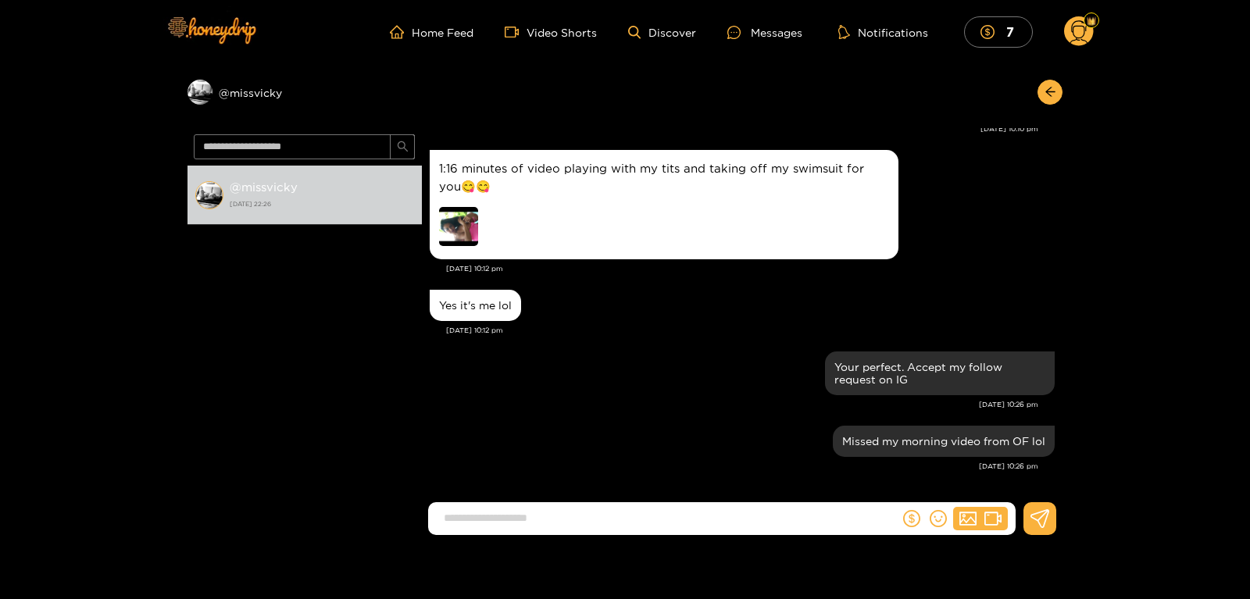
click at [459, 227] on img at bounding box center [458, 226] width 39 height 39
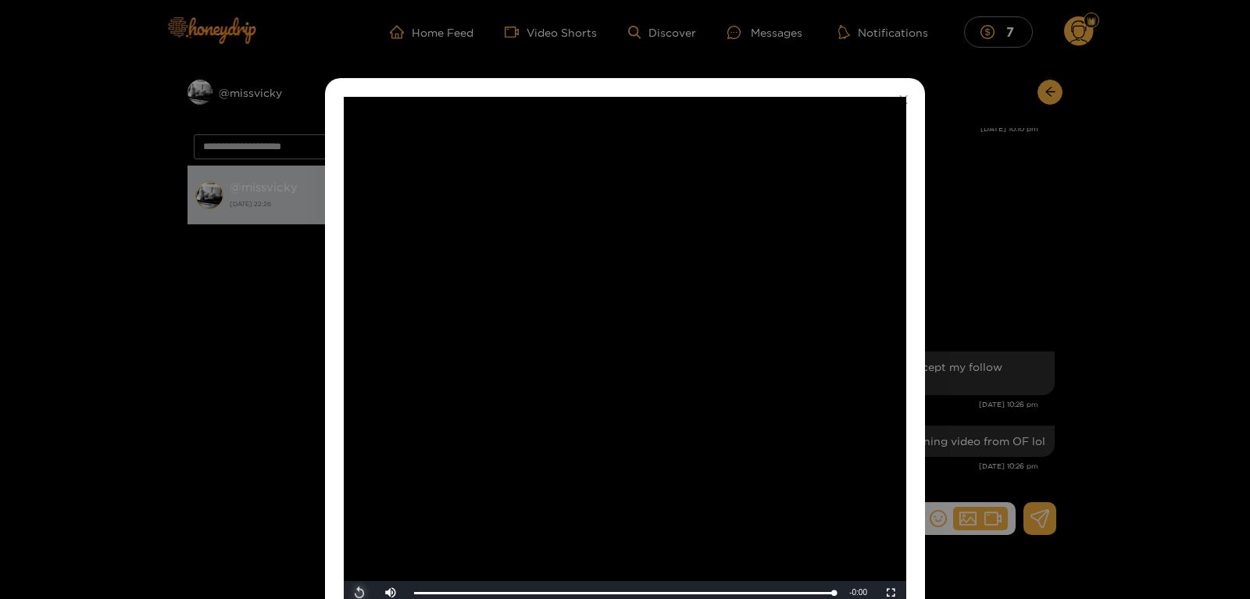
click at [359, 593] on span "Video Player" at bounding box center [359, 593] width 0 height 0
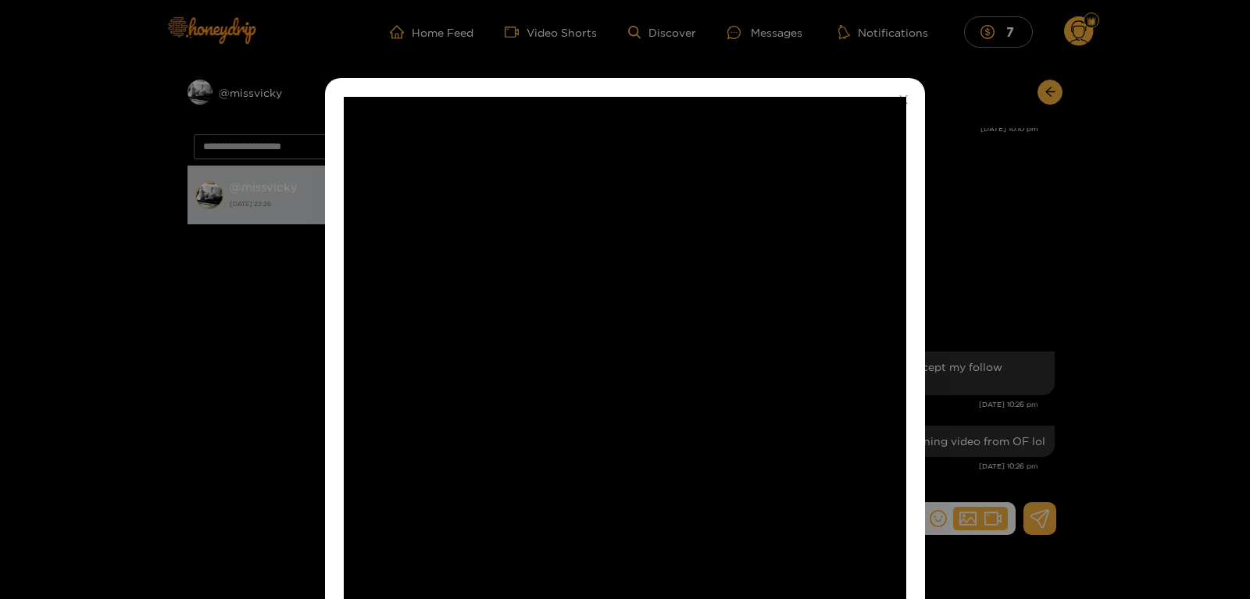
click at [209, 457] on div "**********" at bounding box center [625, 299] width 1250 height 599
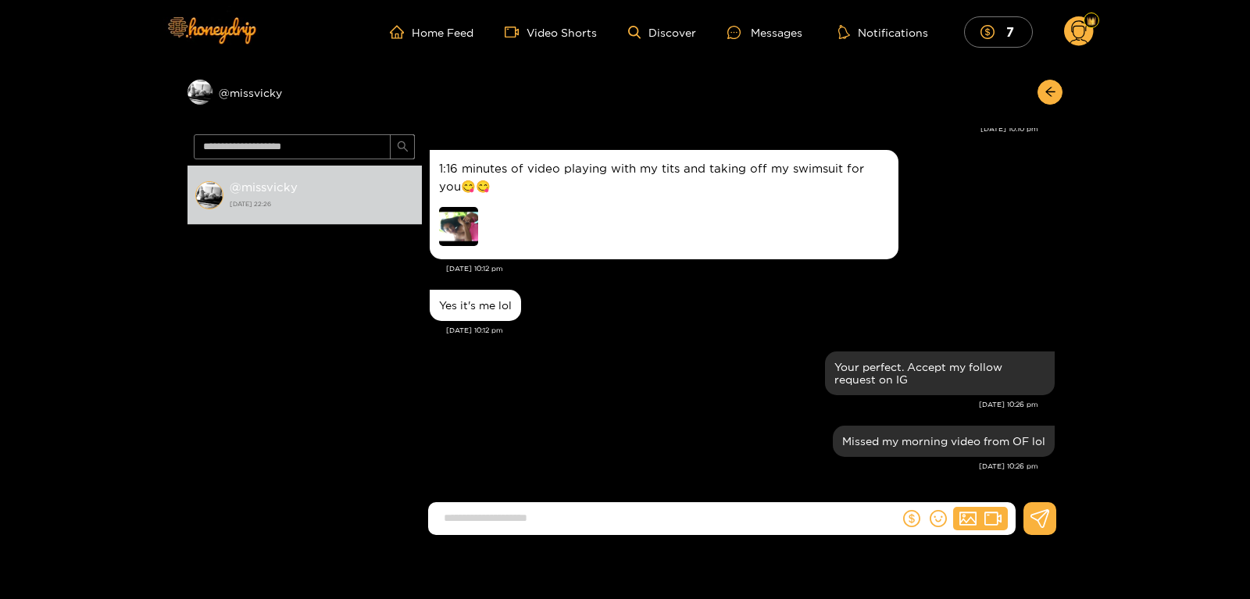
click at [461, 221] on img at bounding box center [458, 226] width 39 height 39
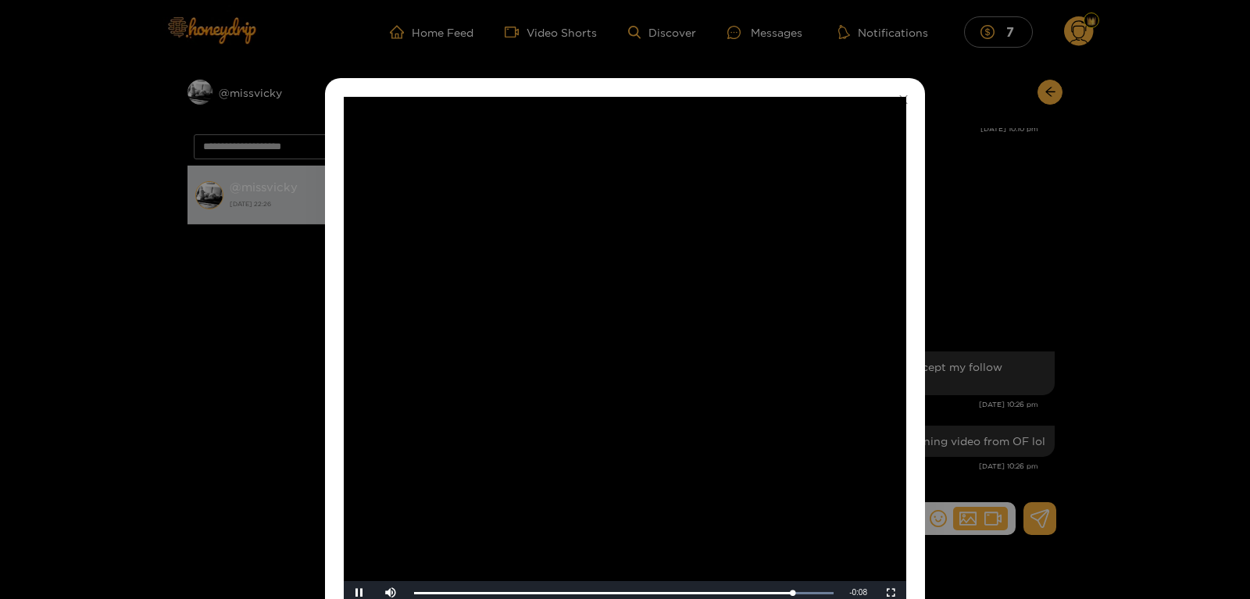
click at [227, 452] on div "**********" at bounding box center [625, 299] width 1250 height 599
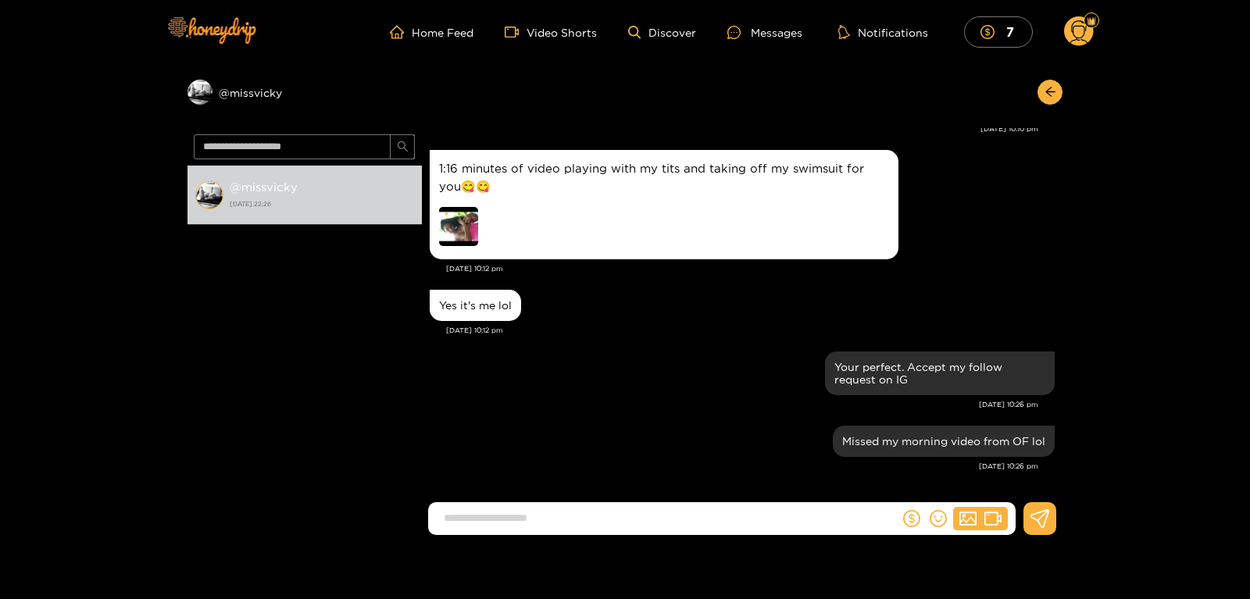
drag, startPoint x: 1059, startPoint y: 420, endPoint x: 1063, endPoint y: 352, distance: 68.9
drag, startPoint x: 1062, startPoint y: 414, endPoint x: 1057, endPoint y: 371, distance: 43.2
drag, startPoint x: 1056, startPoint y: 405, endPoint x: 1055, endPoint y: 366, distance: 39.9
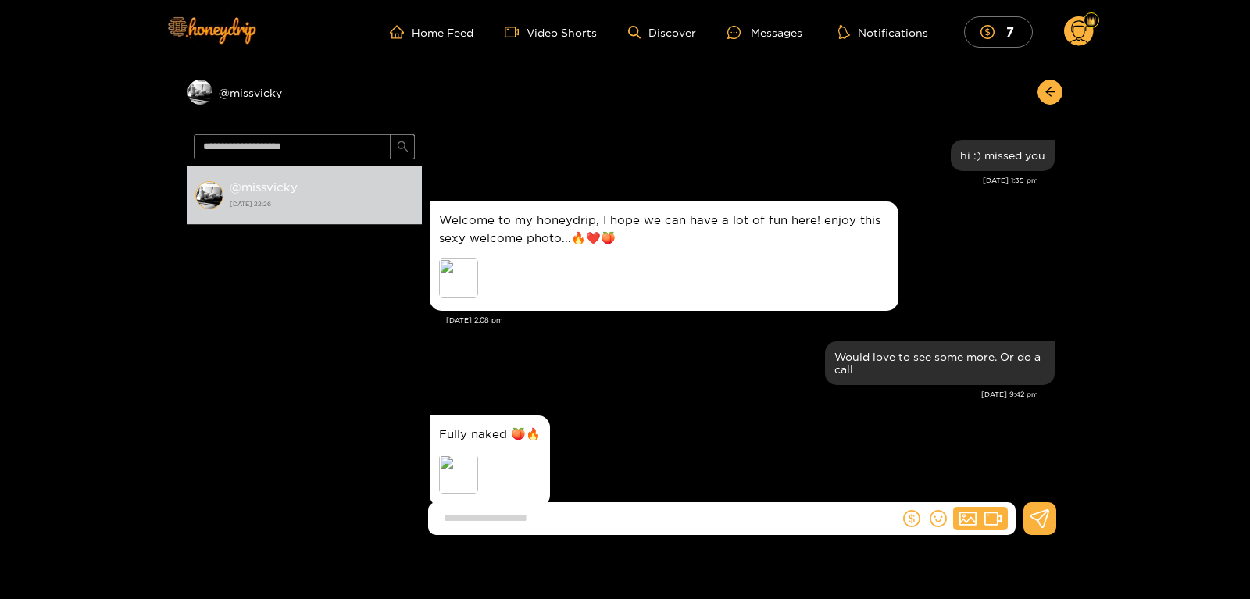
scroll to position [573, 0]
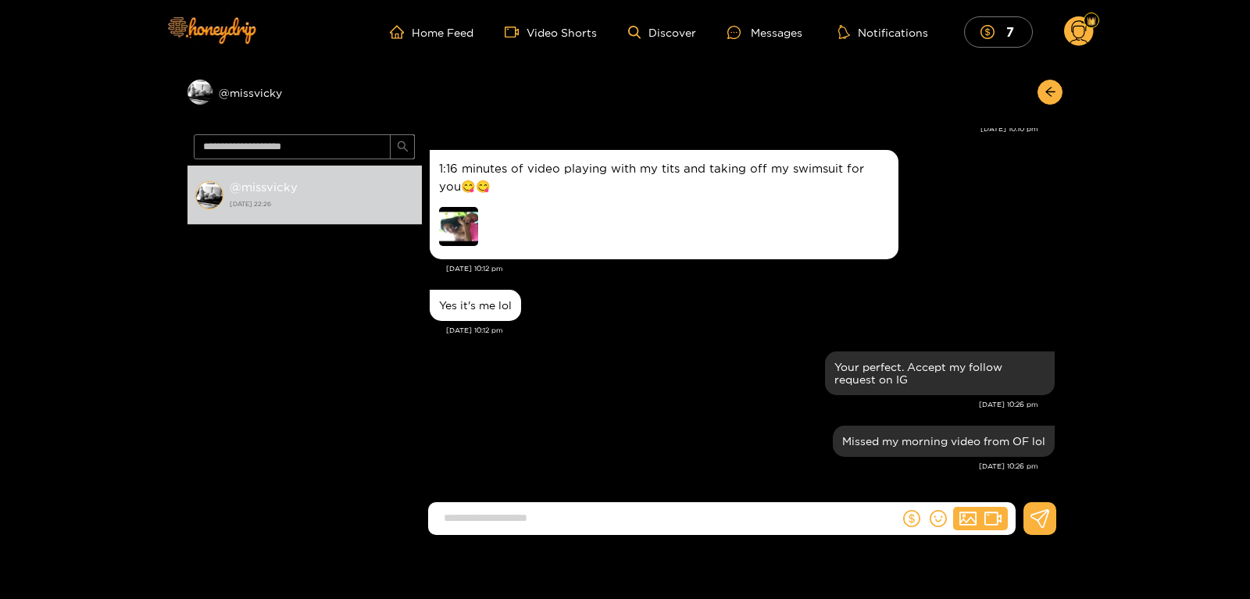
click at [452, 237] on img at bounding box center [458, 226] width 39 height 39
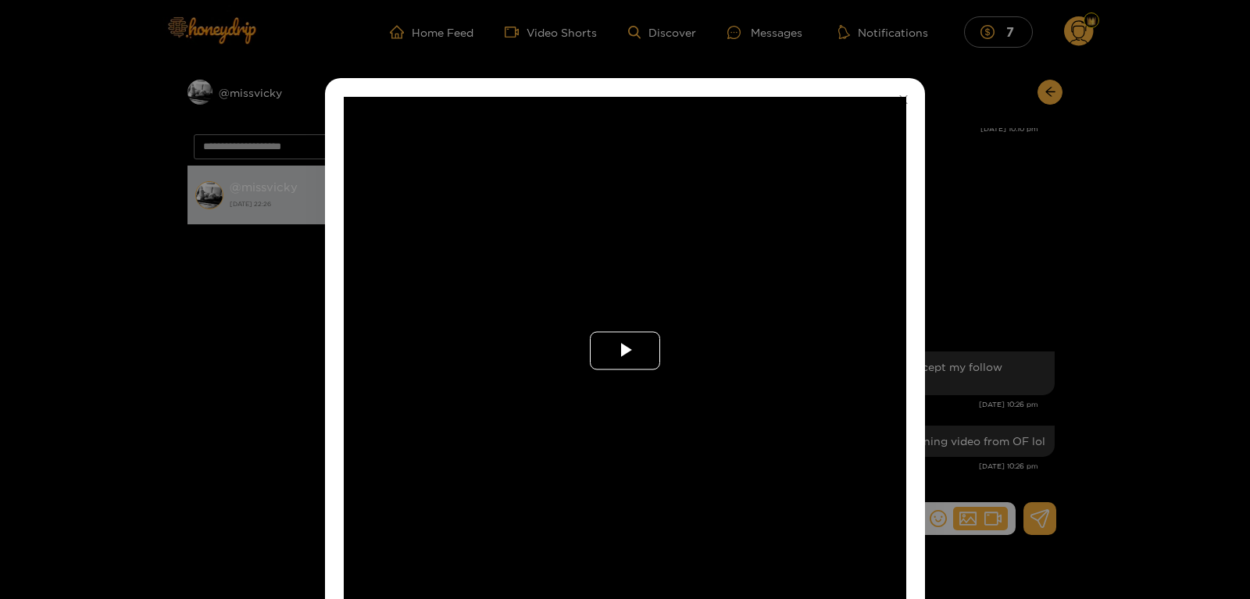
click at [625, 351] on span "Video Player" at bounding box center [625, 351] width 0 height 0
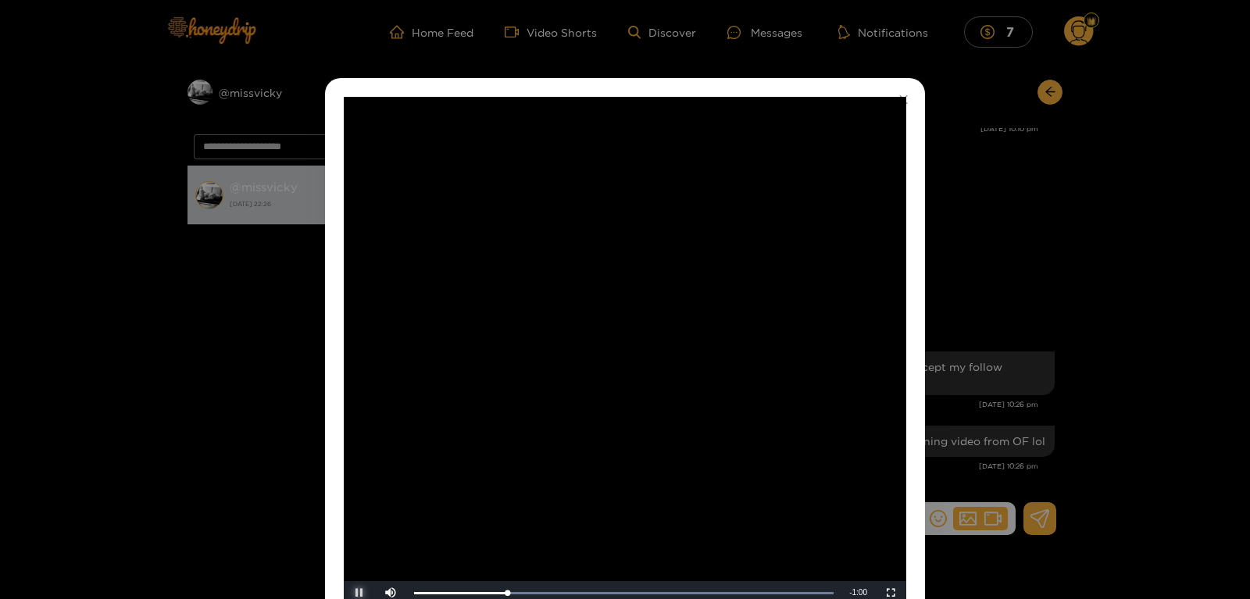
click at [359, 593] on span "Video Player" at bounding box center [359, 593] width 0 height 0
click at [147, 476] on div "**********" at bounding box center [625, 299] width 1250 height 599
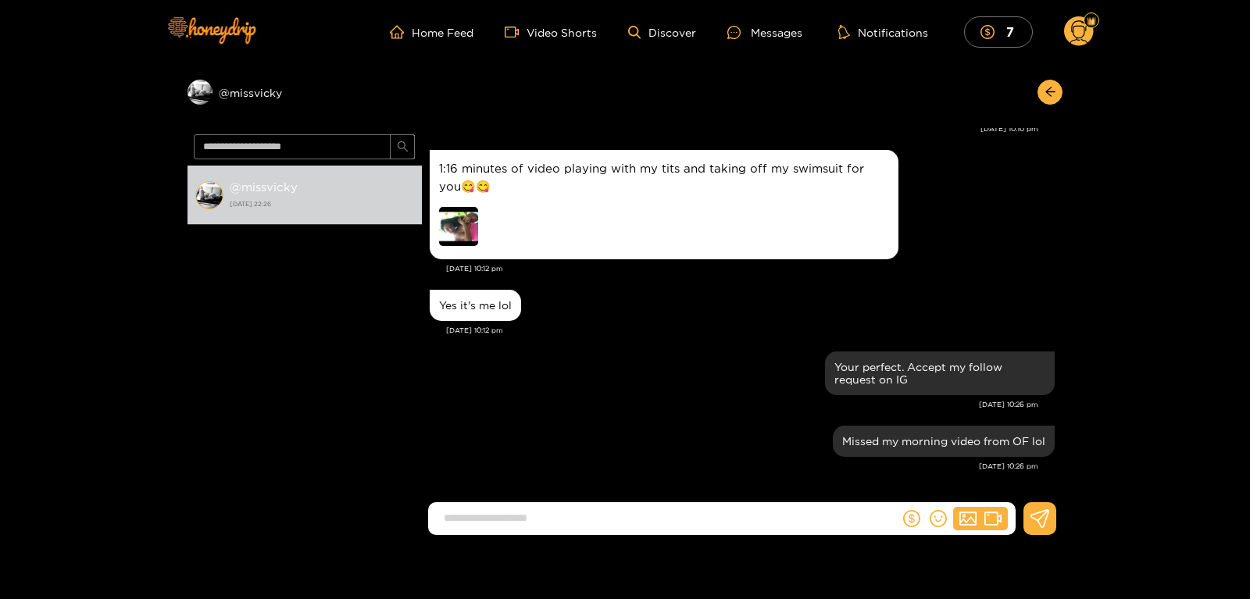
click at [147, 476] on div "Preview @ missvicky @ missvicky [DATE] 22:26 [PERSON_NAME] hi :) missed you [DA…" at bounding box center [625, 306] width 1250 height 484
click at [238, 29] on img at bounding box center [210, 30] width 109 height 66
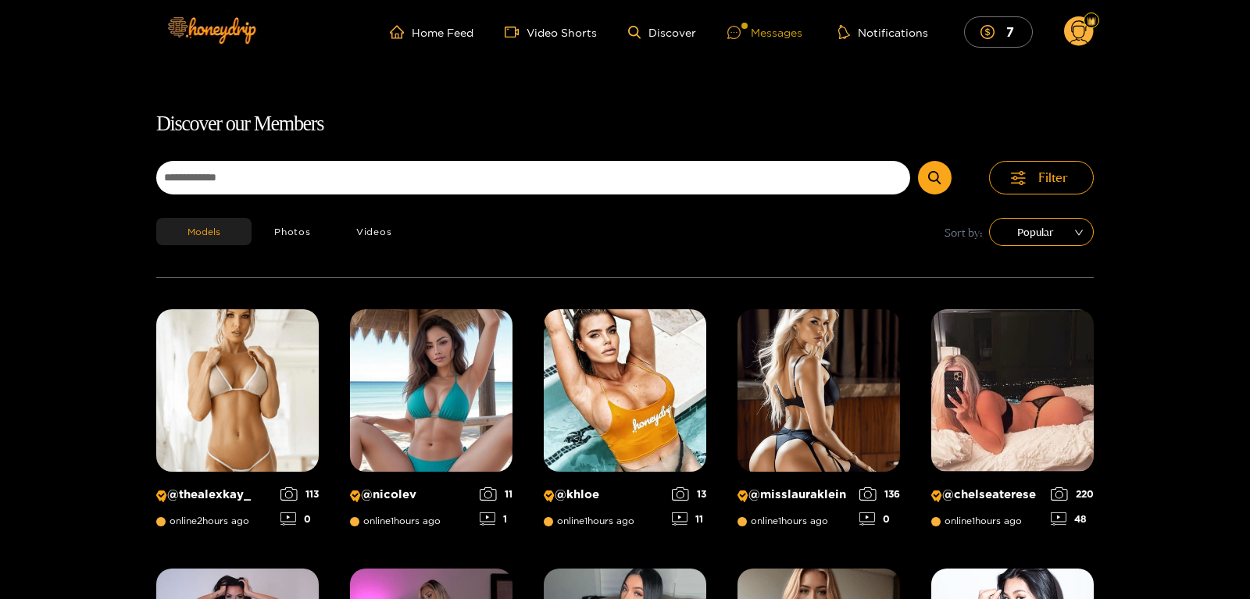
click at [736, 25] on div "Messages" at bounding box center [764, 32] width 75 height 18
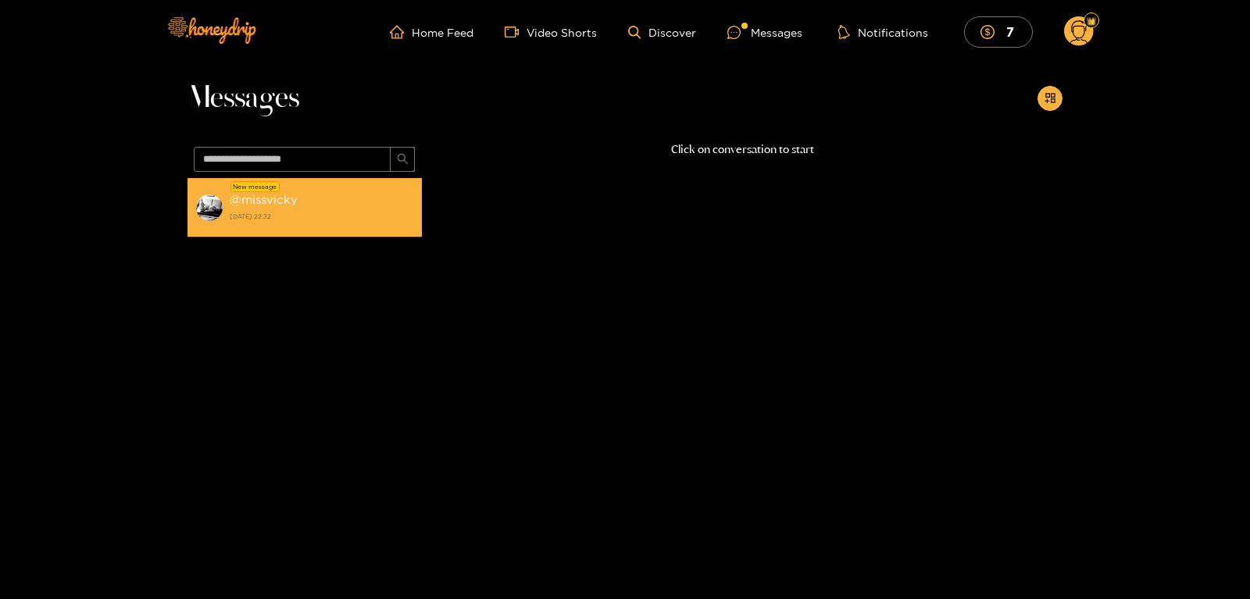
click at [272, 197] on strong "@ missvicky" at bounding box center [264, 199] width 68 height 13
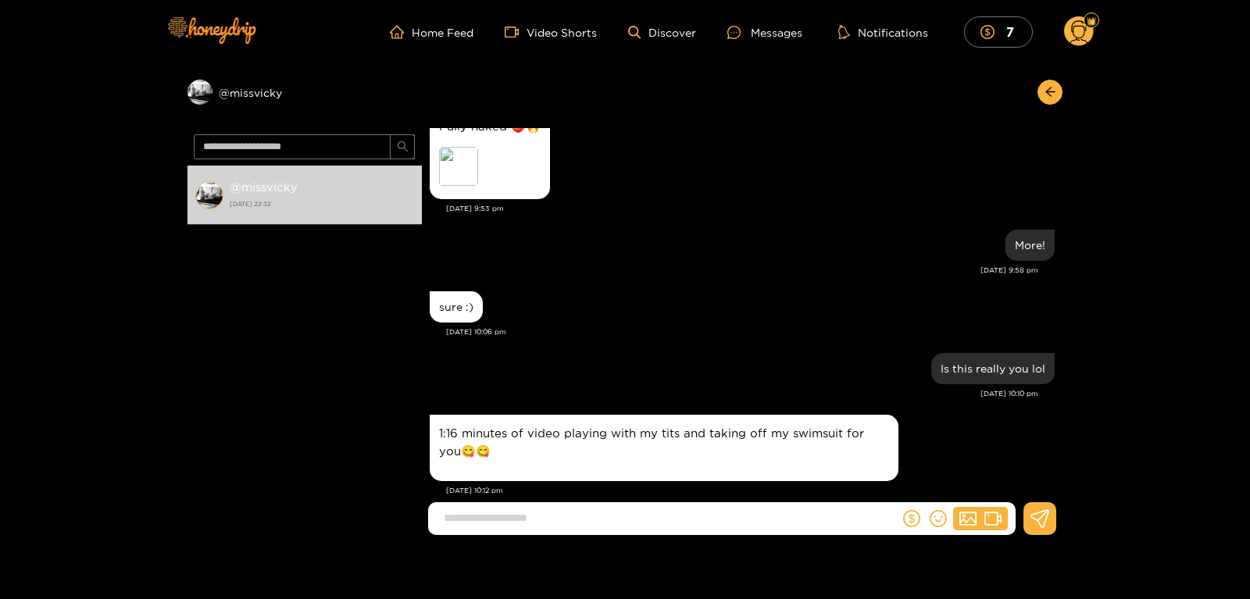
scroll to position [398, 0]
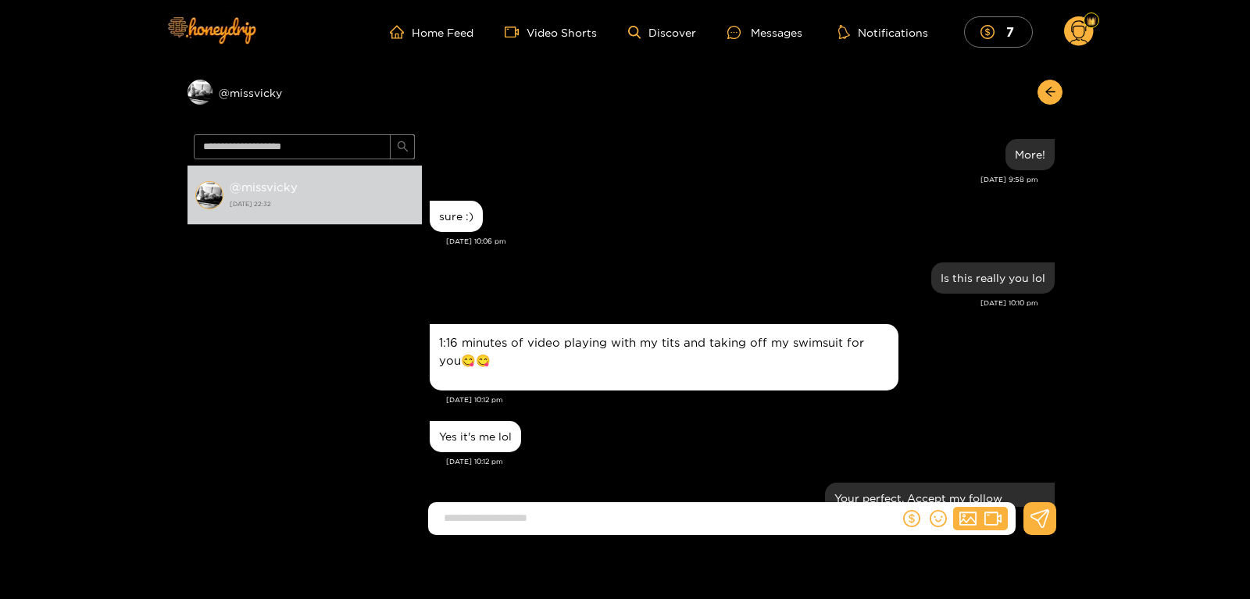
click at [552, 372] on div "1:16 minutes of video playing with my tits and taking off my swimsuit for you😋😋" at bounding box center [664, 358] width 450 height 48
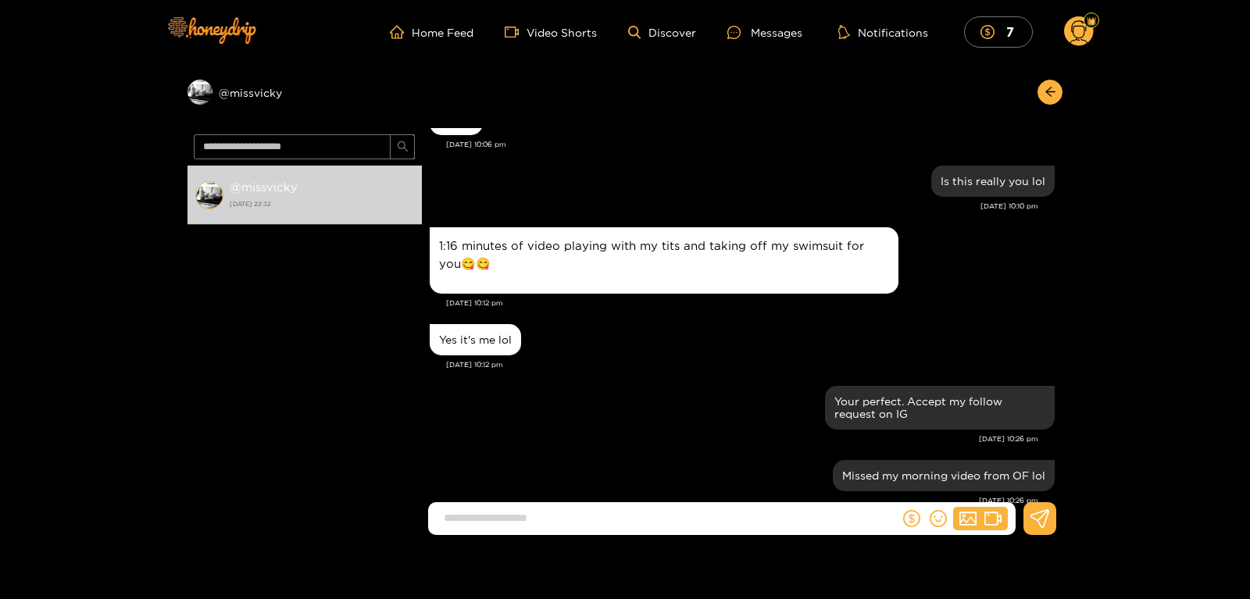
scroll to position [499, 0]
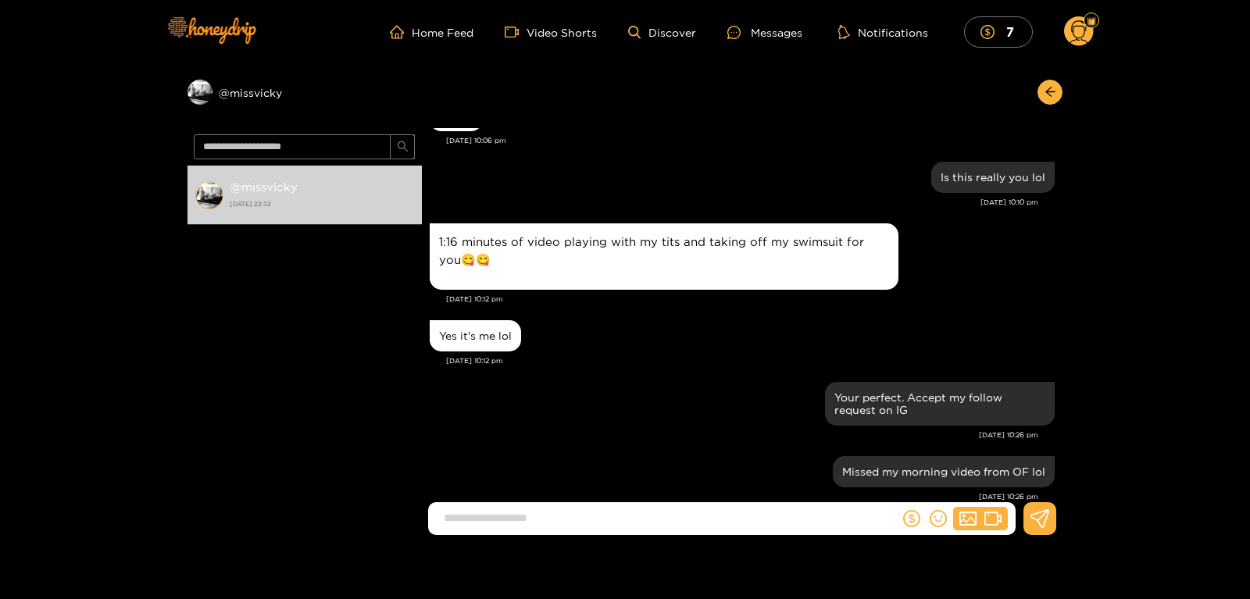
click at [445, 270] on div "1:16 minutes of video playing with my tits and taking off my swimsuit for you😋😋" at bounding box center [664, 257] width 450 height 48
click at [516, 273] on div "1:16 minutes of video playing with my tits and taking off my swimsuit for you😋😋" at bounding box center [664, 257] width 450 height 48
click at [1075, 32] on circle at bounding box center [1079, 31] width 30 height 30
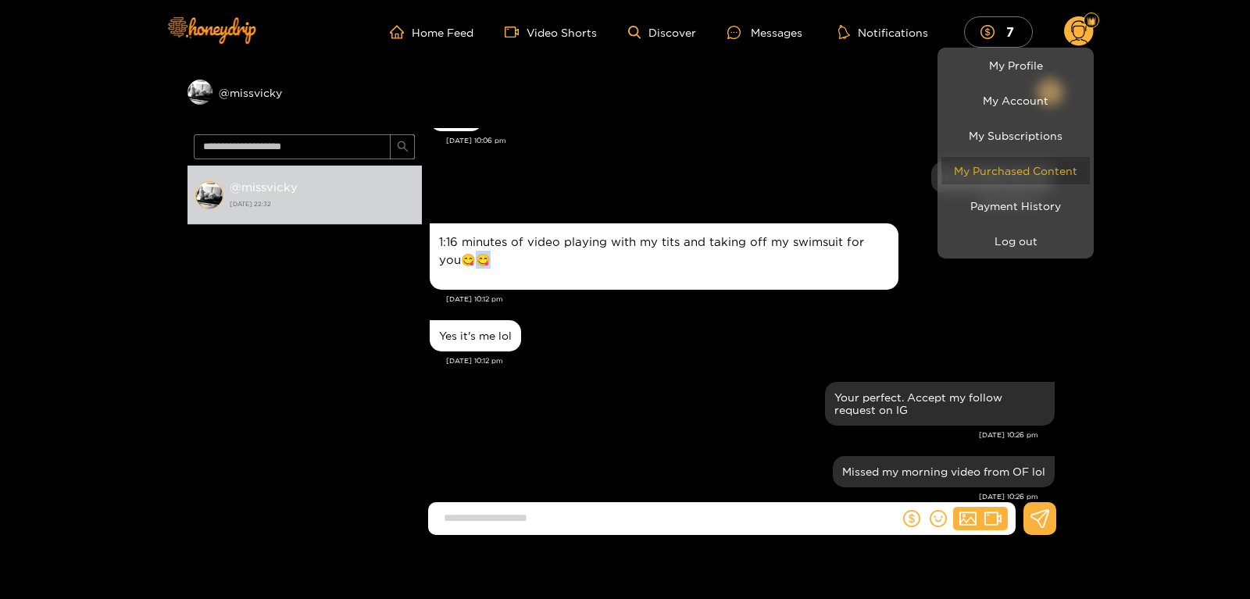
click at [989, 172] on link "My Purchased Content" at bounding box center [1015, 170] width 148 height 27
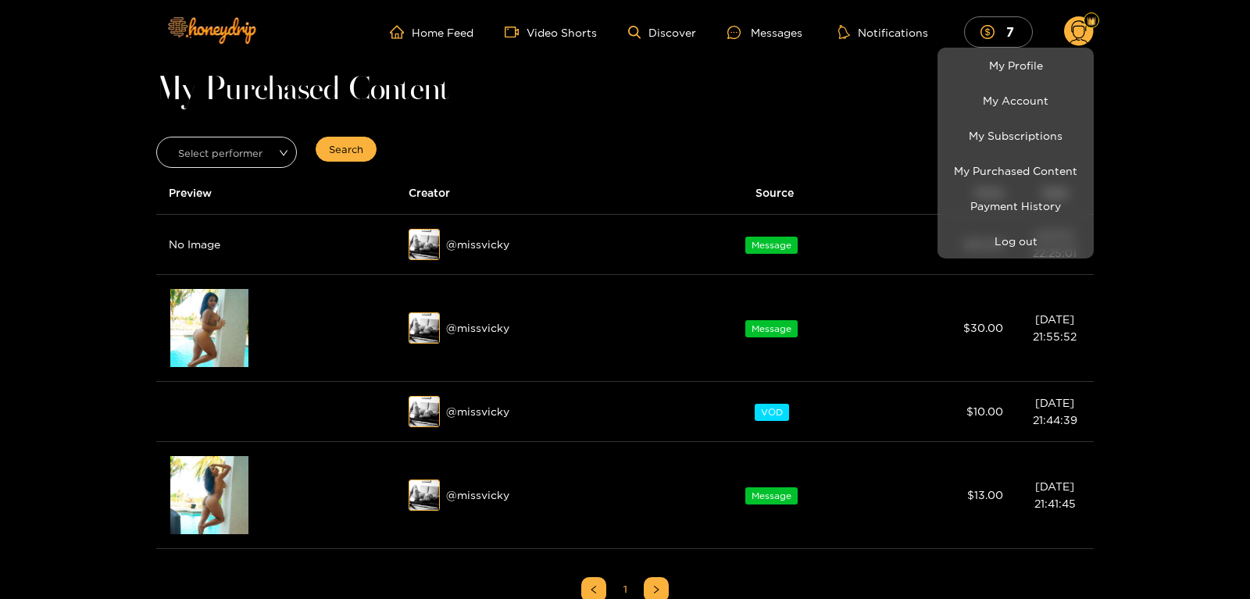
click at [253, 241] on div at bounding box center [625, 299] width 1250 height 599
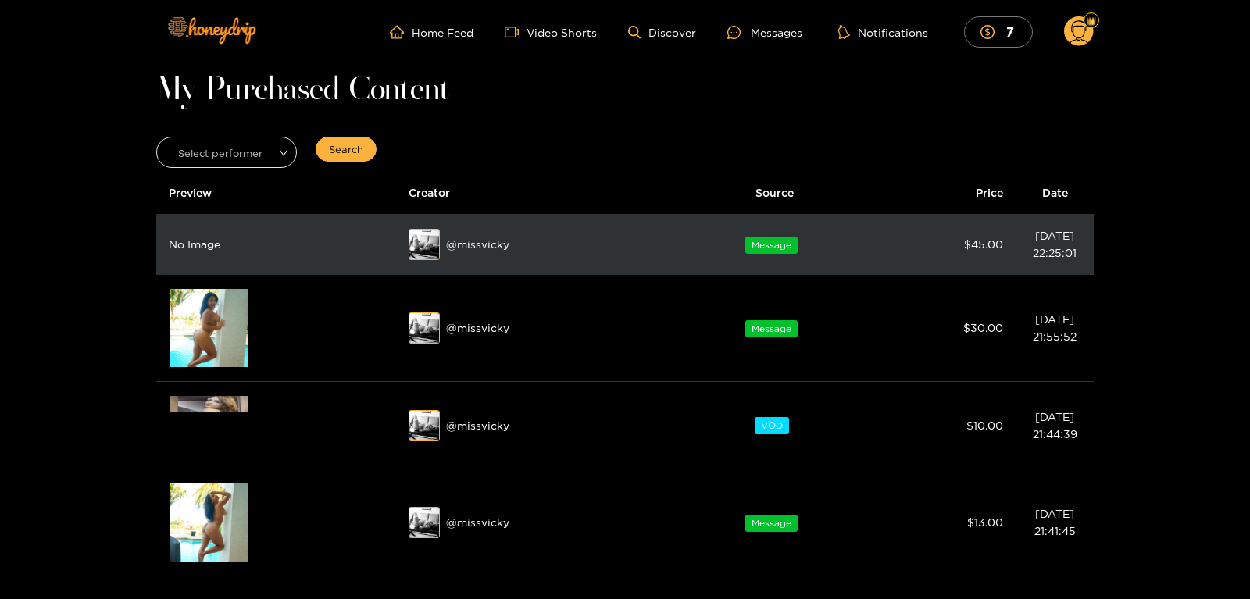
click at [241, 245] on div "No Image" at bounding box center [276, 244] width 215 height 17
click at [198, 254] on td "No Image" at bounding box center [276, 245] width 240 height 60
click at [196, 251] on div "No Image" at bounding box center [276, 244] width 215 height 17
click at [209, 254] on td "No Image" at bounding box center [276, 245] width 240 height 60
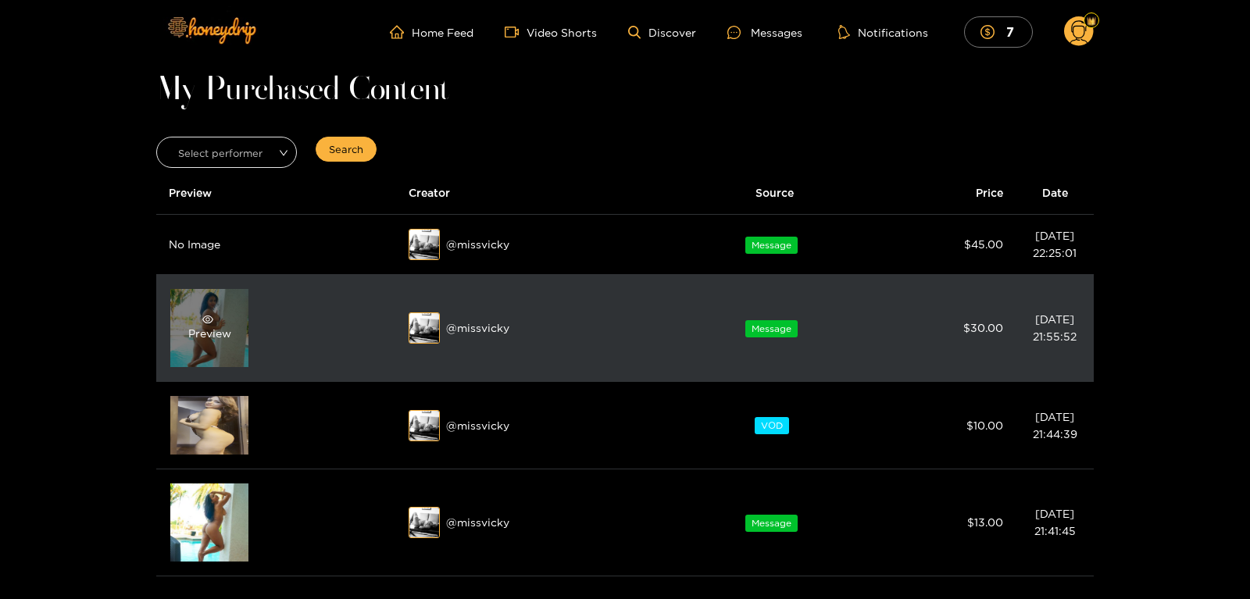
click at [203, 309] on div "Preview" at bounding box center [209, 328] width 78 height 78
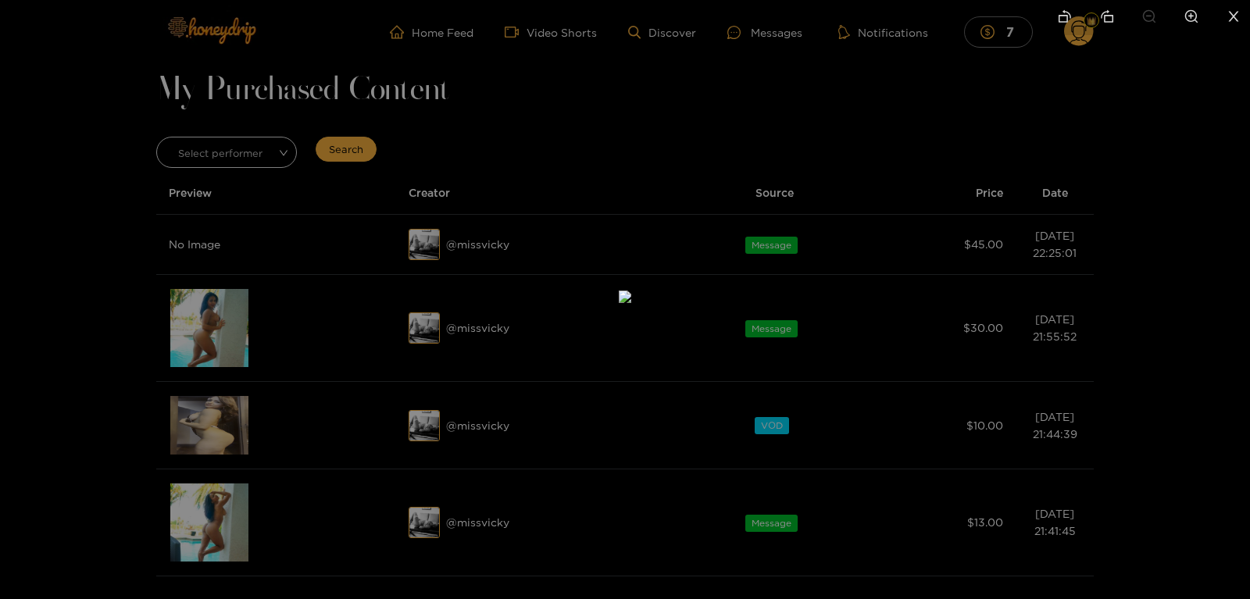
click at [1242, 10] on li at bounding box center [1233, 17] width 33 height 35
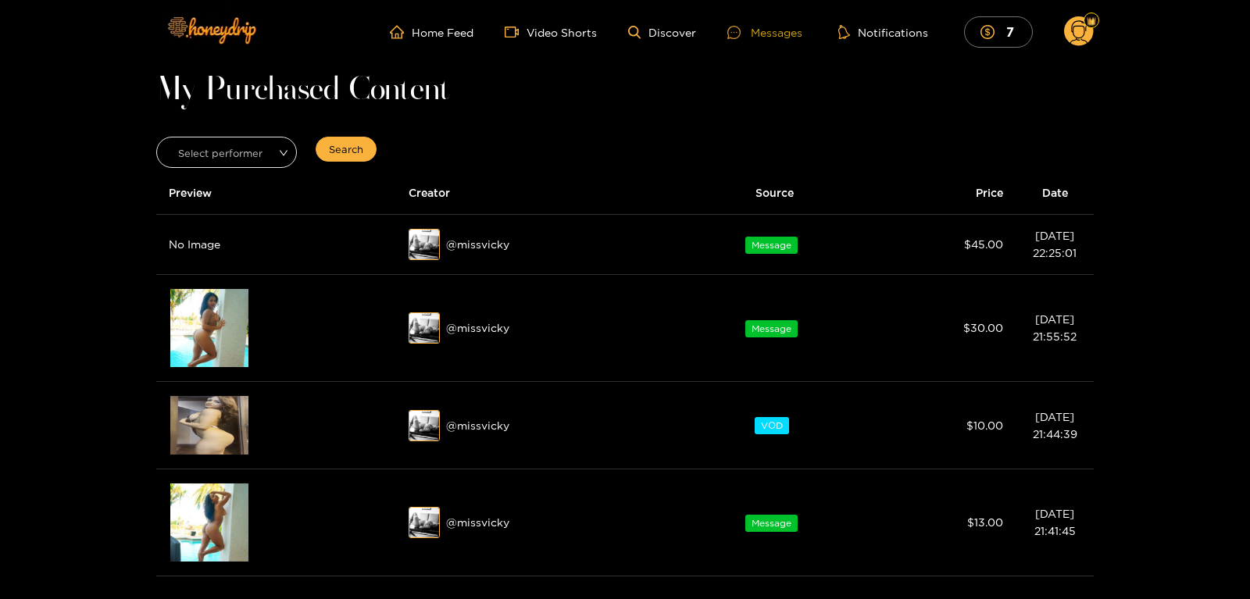
click at [770, 35] on div "Messages" at bounding box center [764, 32] width 75 height 18
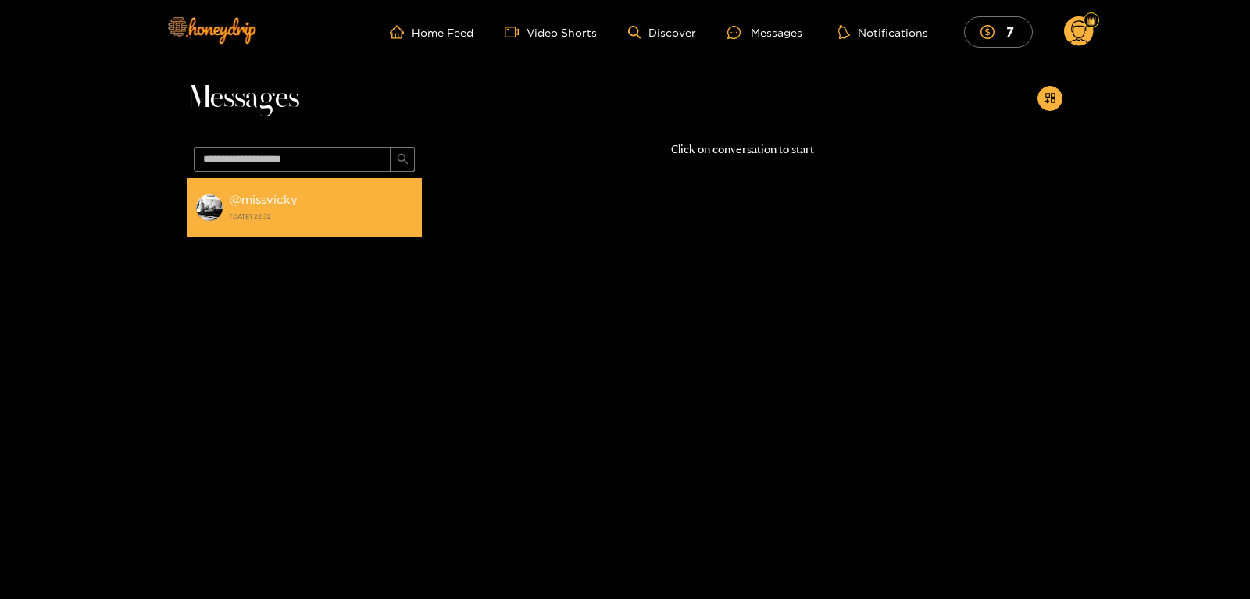
click at [279, 207] on div "@ missvicky [DATE] 22:32" at bounding box center [322, 207] width 184 height 35
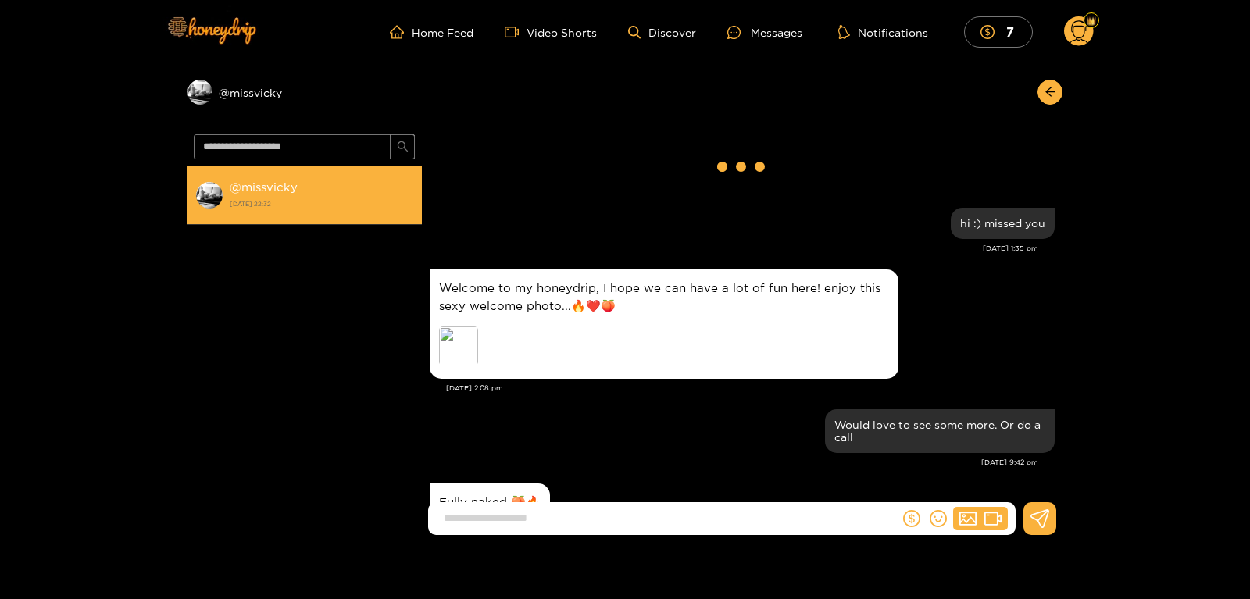
scroll to position [591, 0]
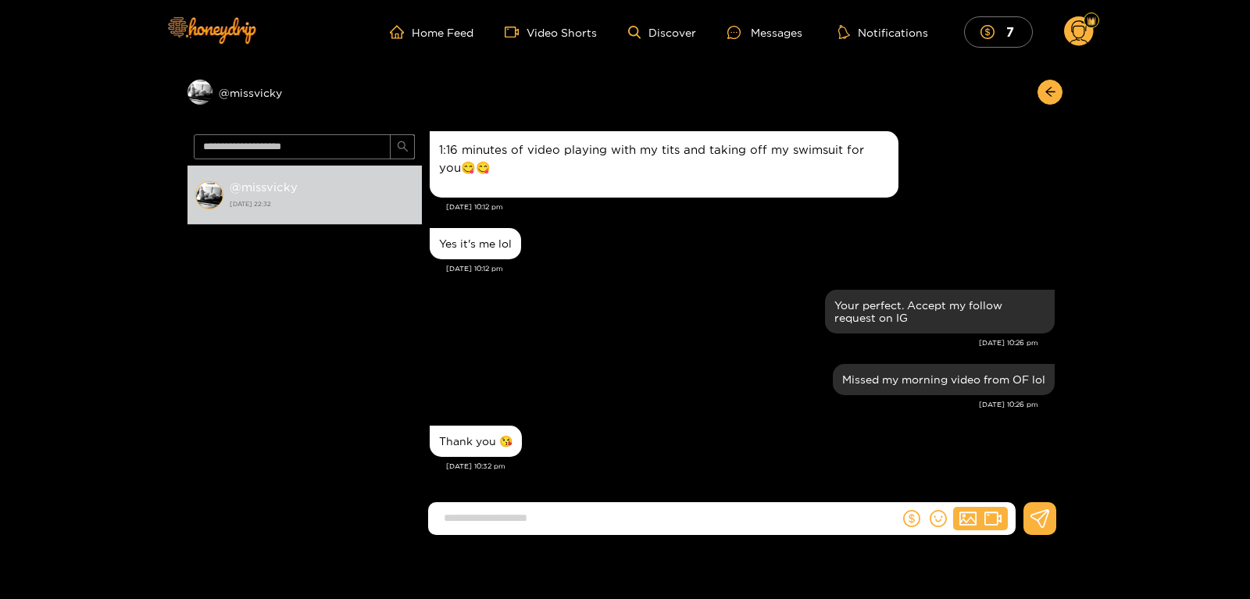
scroll to position [392, 0]
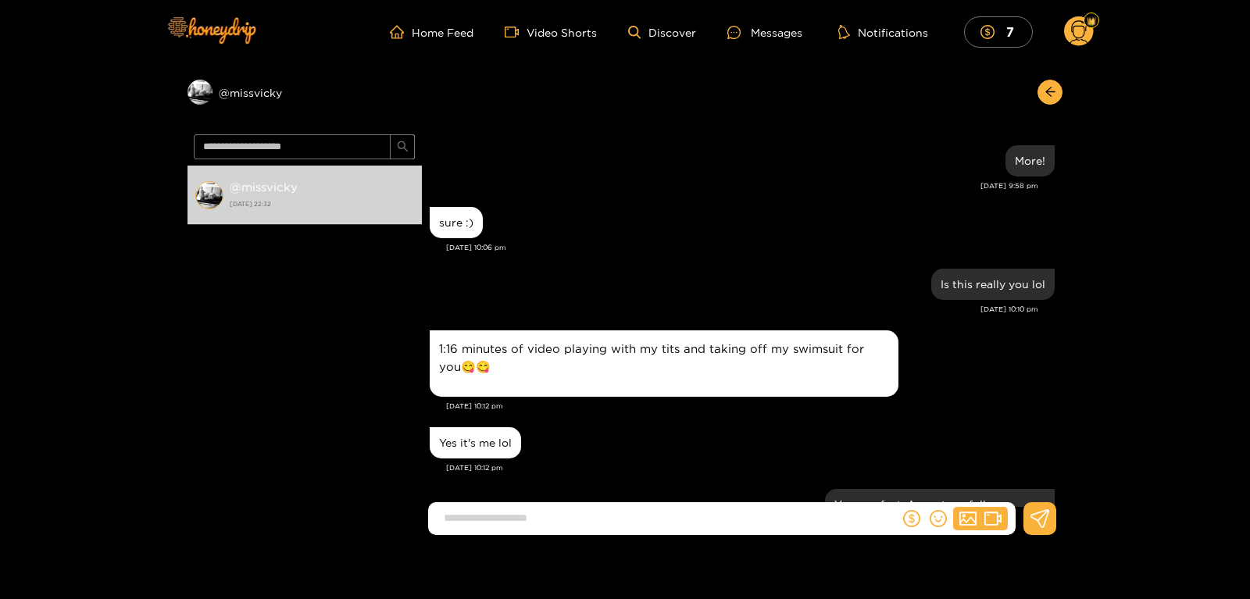
click at [485, 384] on div "1:16 minutes of video playing with my tits and taking off my swimsuit for you😋😋" at bounding box center [664, 364] width 450 height 48
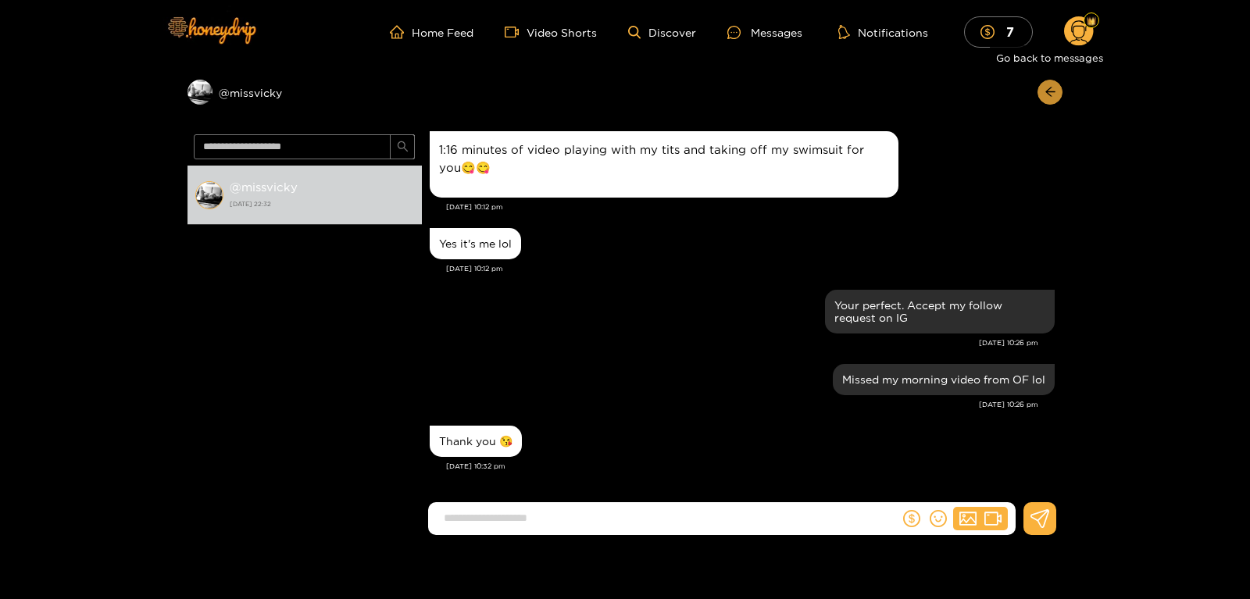
click at [1058, 98] on button "button" at bounding box center [1050, 92] width 25 height 25
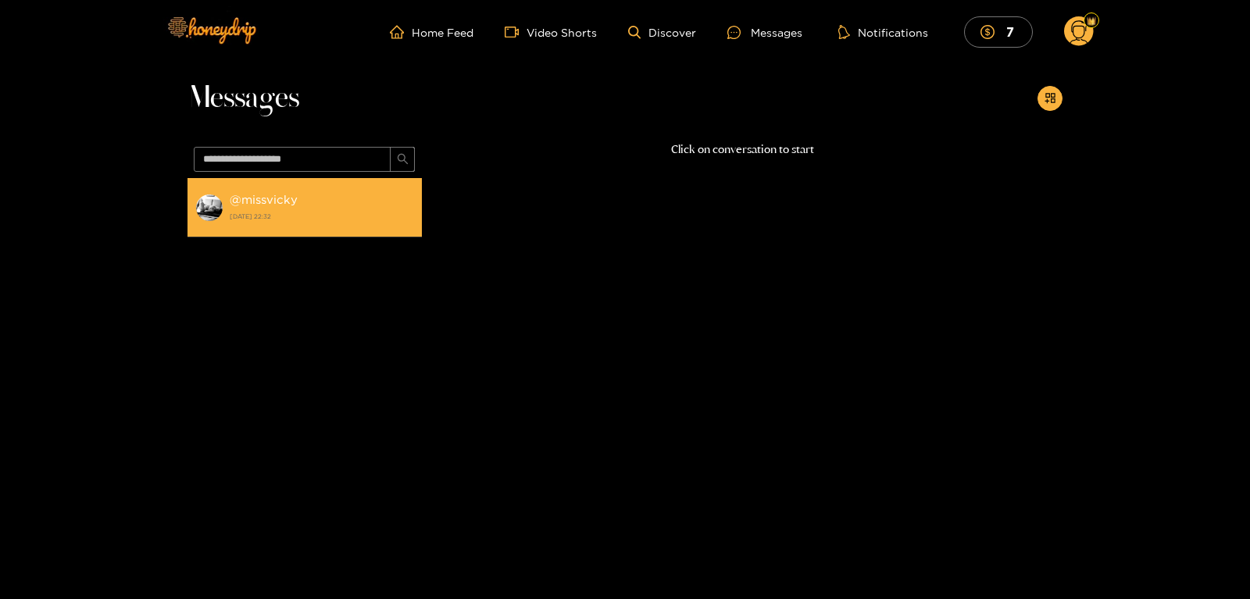
click at [310, 211] on strong "[DATE] 22:32" at bounding box center [322, 216] width 184 height 14
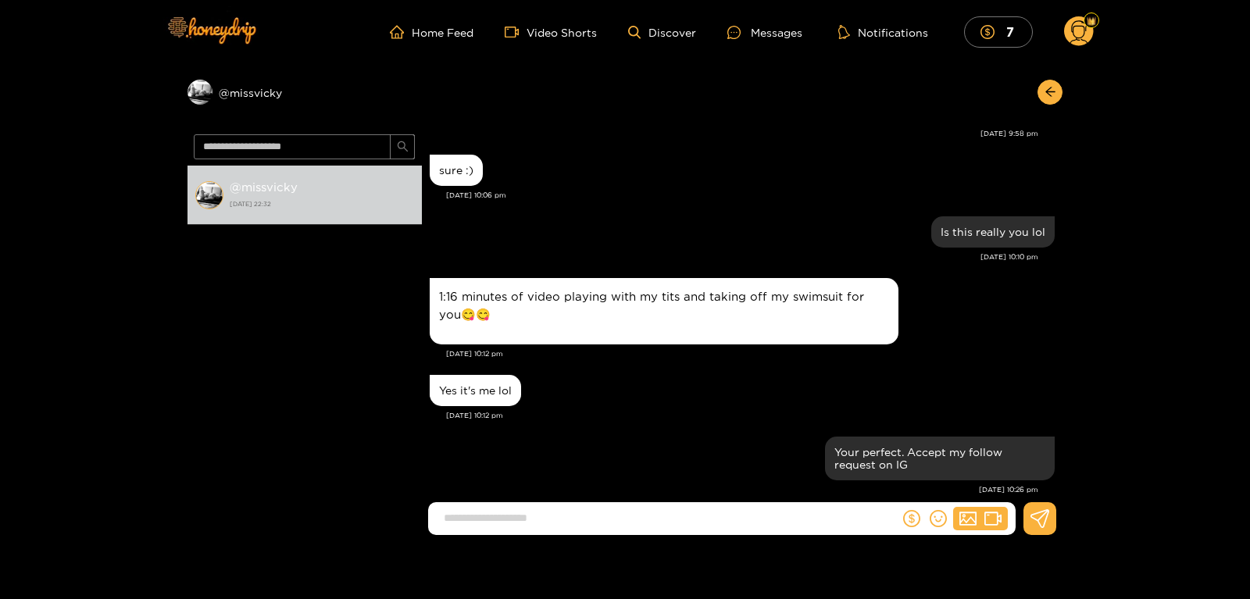
scroll to position [405, 0]
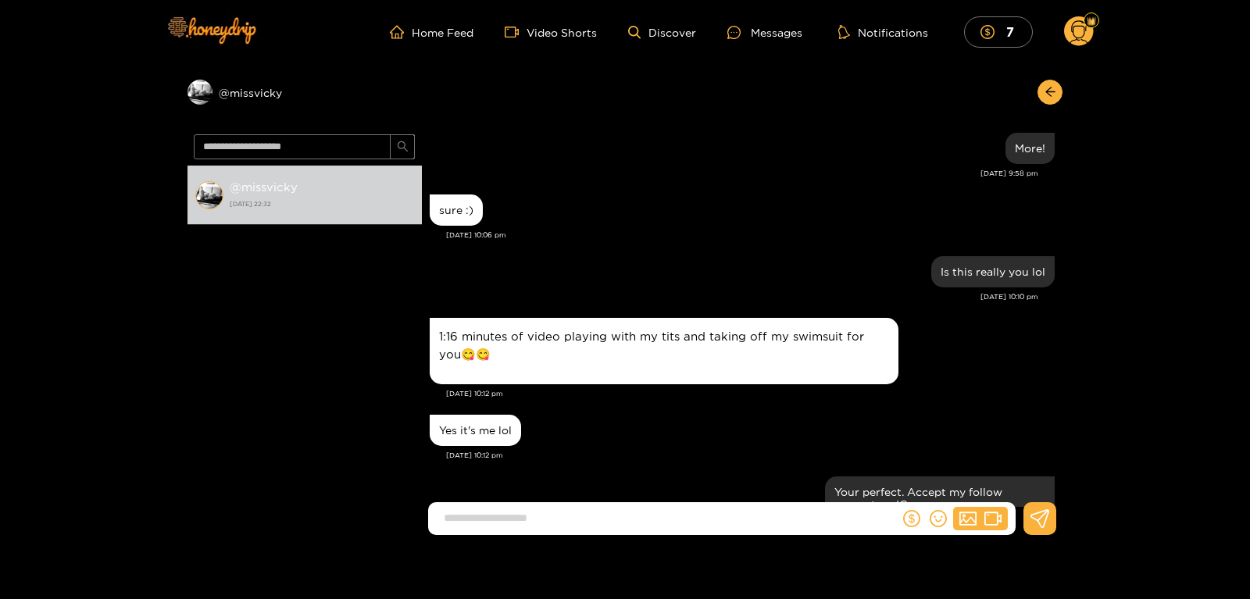
click at [1084, 27] on icon at bounding box center [1079, 33] width 18 height 27
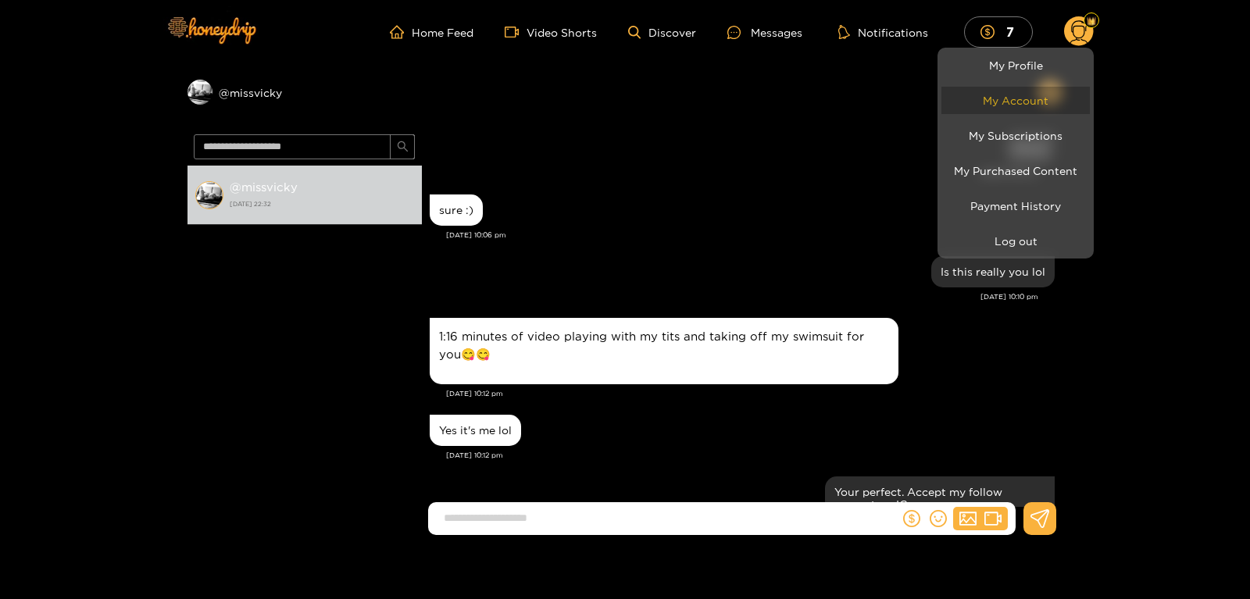
scroll to position [591, 0]
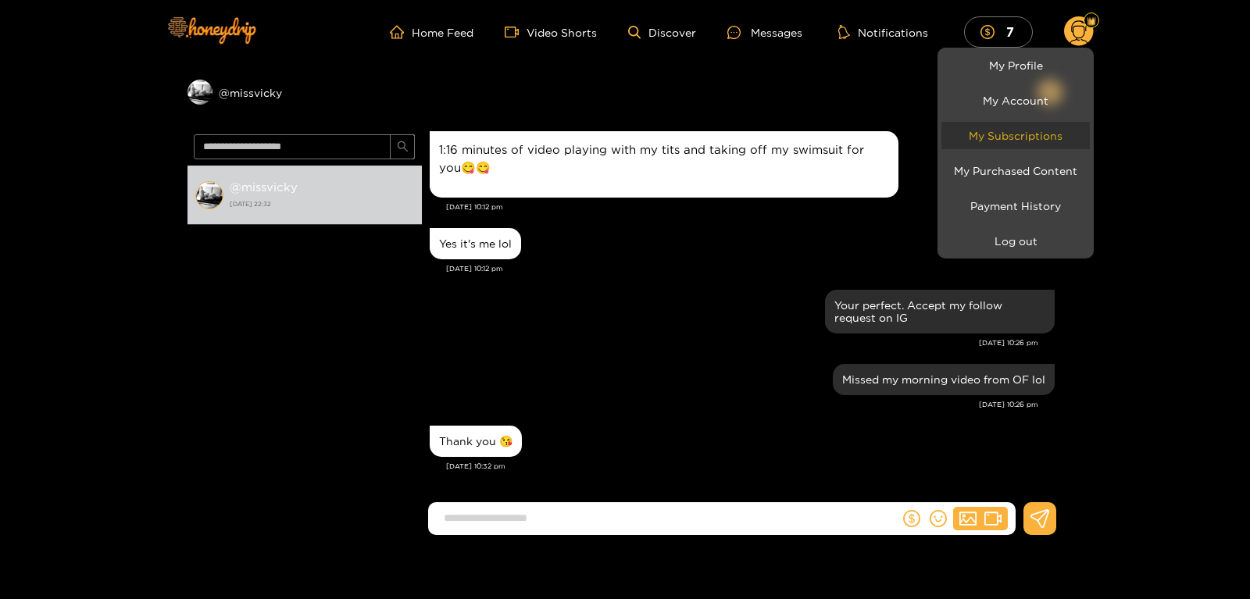
click at [1007, 142] on link "My Subscriptions" at bounding box center [1015, 135] width 148 height 27
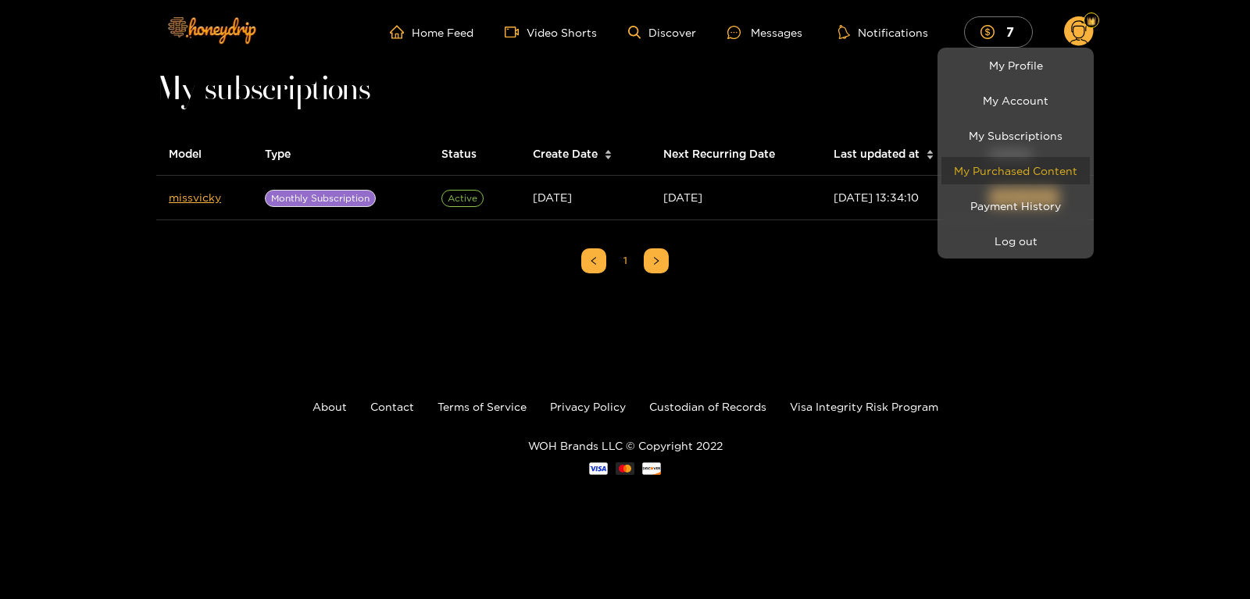
click at [999, 170] on link "My Purchased Content" at bounding box center [1015, 170] width 148 height 27
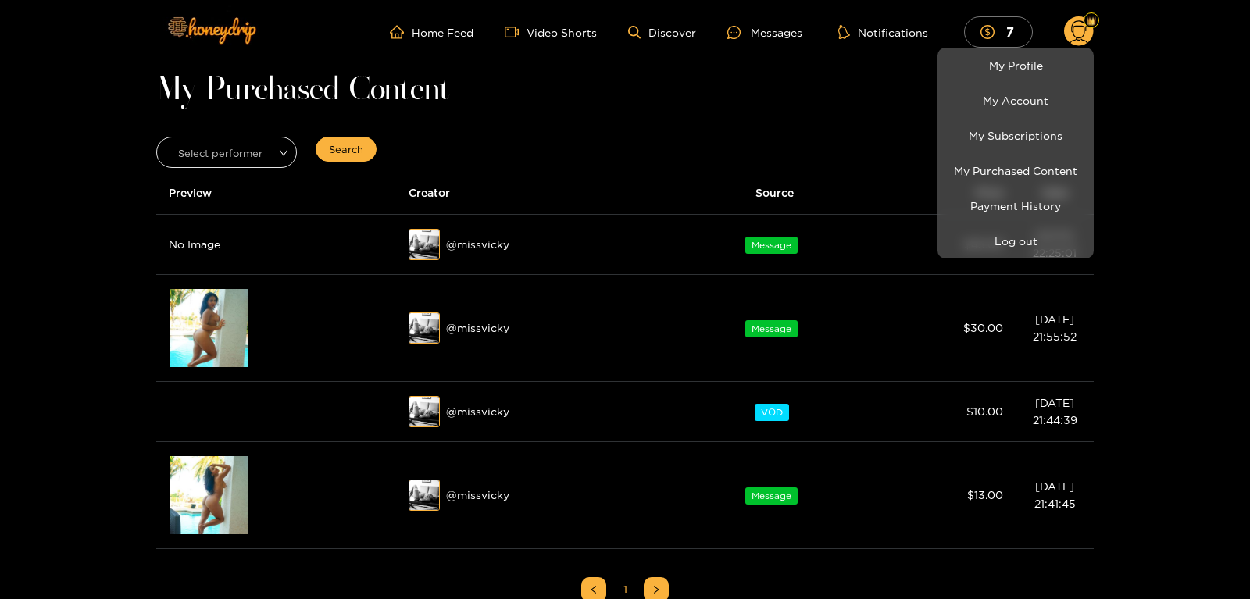
click at [205, 311] on div at bounding box center [625, 299] width 1250 height 599
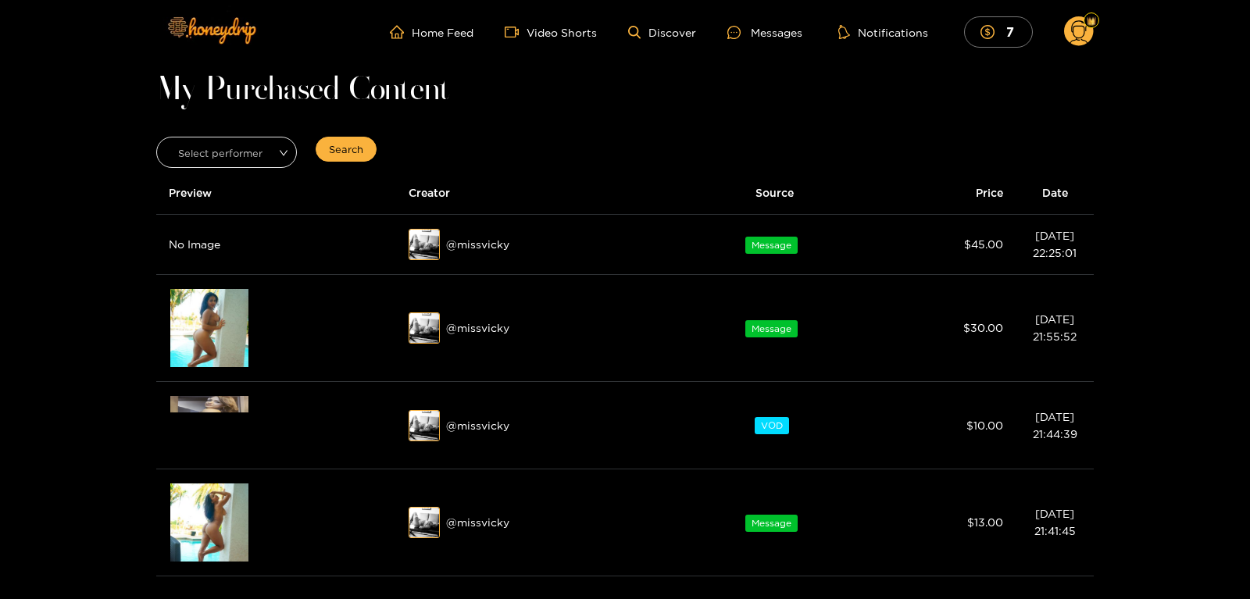
click at [205, 311] on div "Preview" at bounding box center [209, 328] width 78 height 78
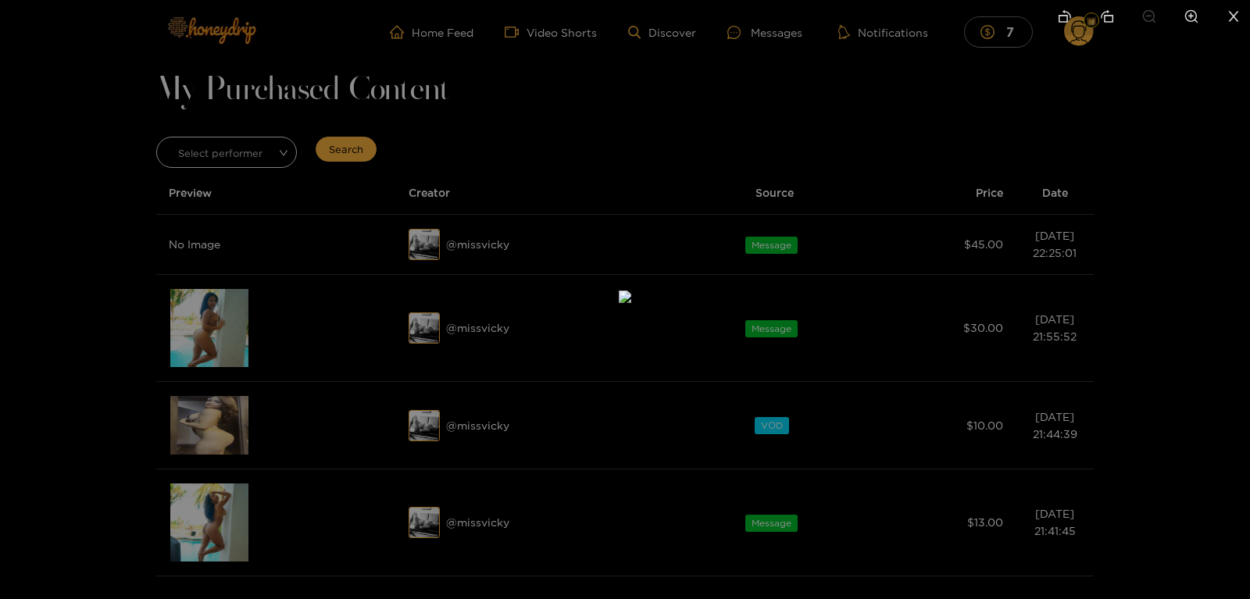
click at [120, 295] on div at bounding box center [625, 299] width 1250 height 599
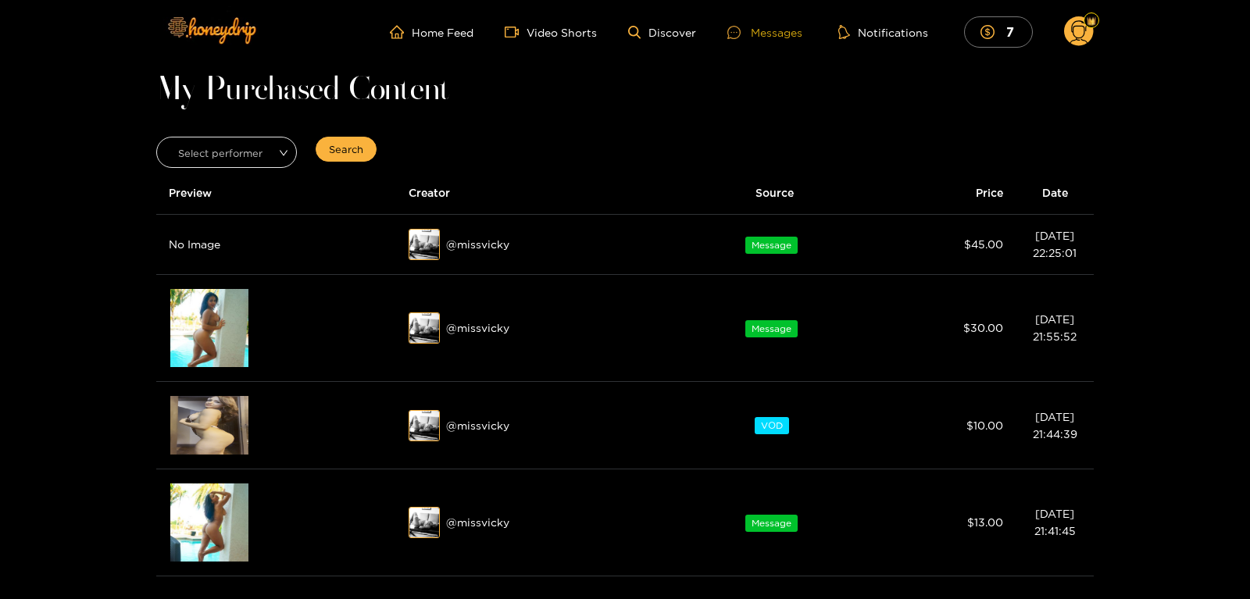
click at [784, 32] on div "Messages" at bounding box center [764, 32] width 75 height 18
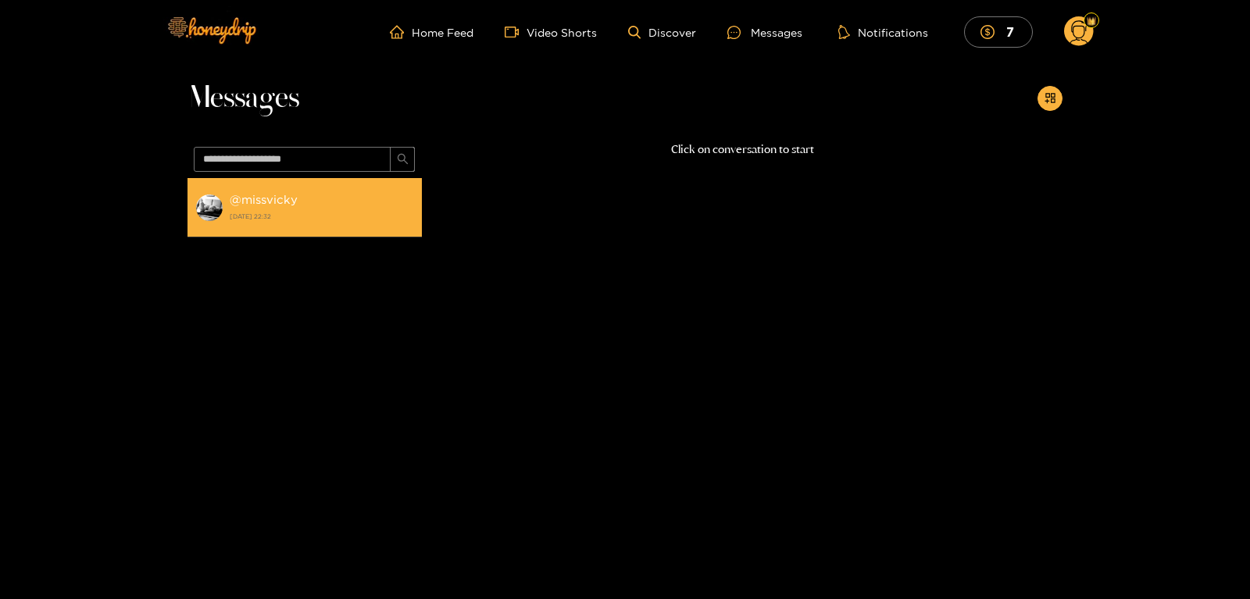
click at [288, 213] on strong "[DATE] 22:32" at bounding box center [322, 216] width 184 height 14
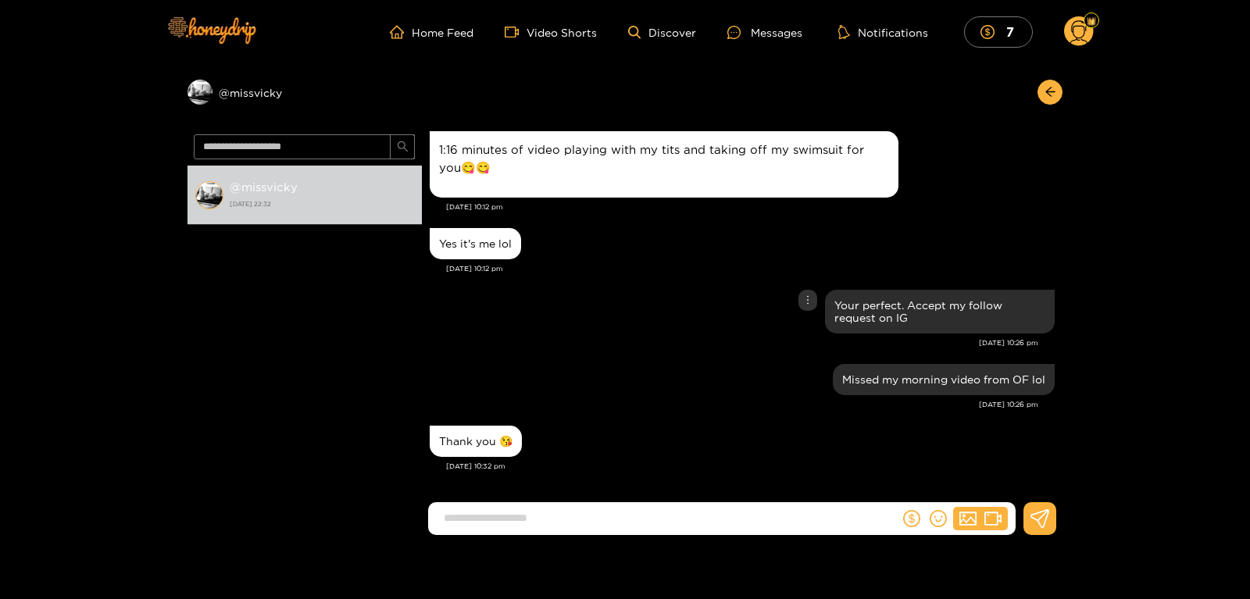
scroll to position [591, 0]
click at [509, 526] on input at bounding box center [667, 518] width 463 height 26
type input "**********"
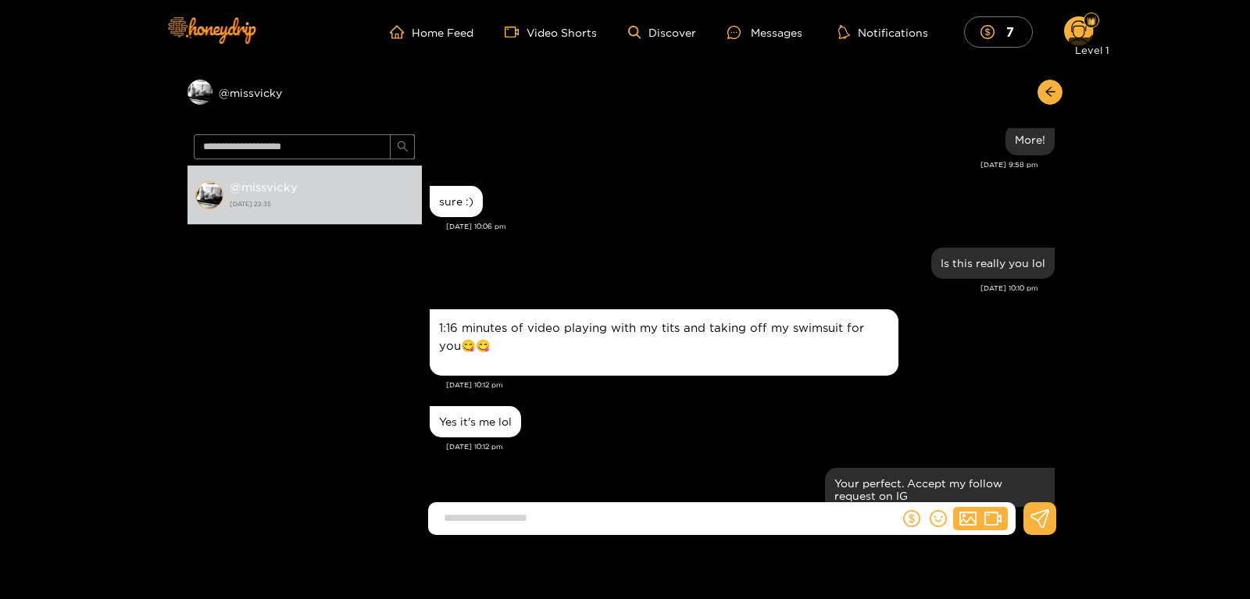
scroll to position [666, 0]
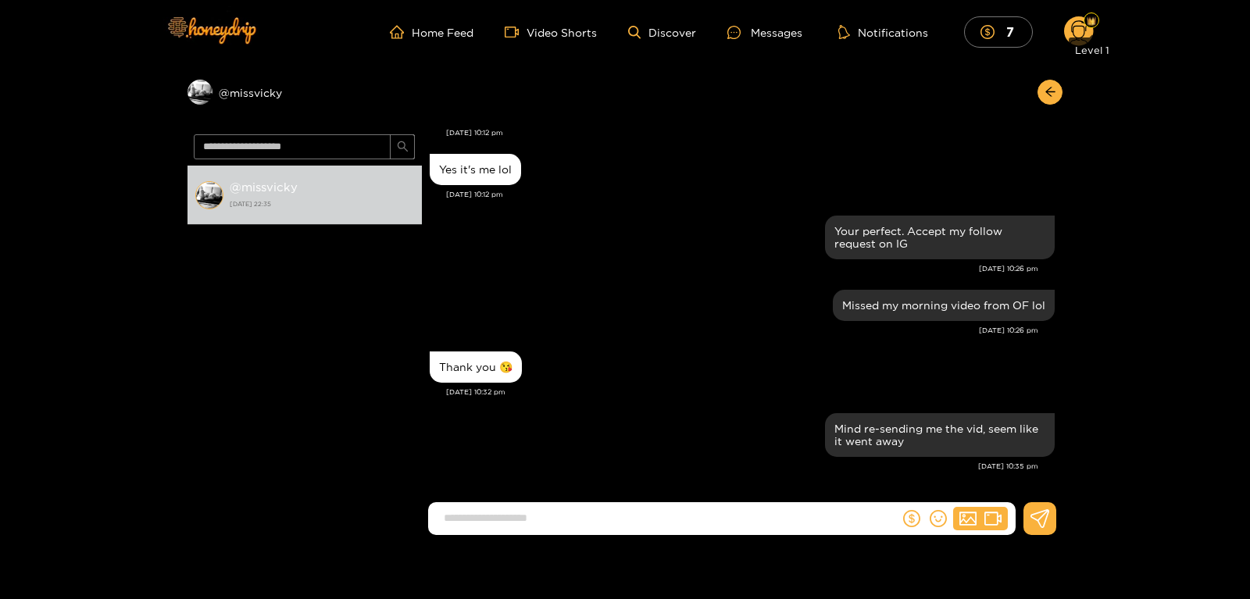
click at [1087, 23] on div at bounding box center [1092, 21] width 16 height 16
click at [1085, 27] on circle at bounding box center [1079, 31] width 30 height 30
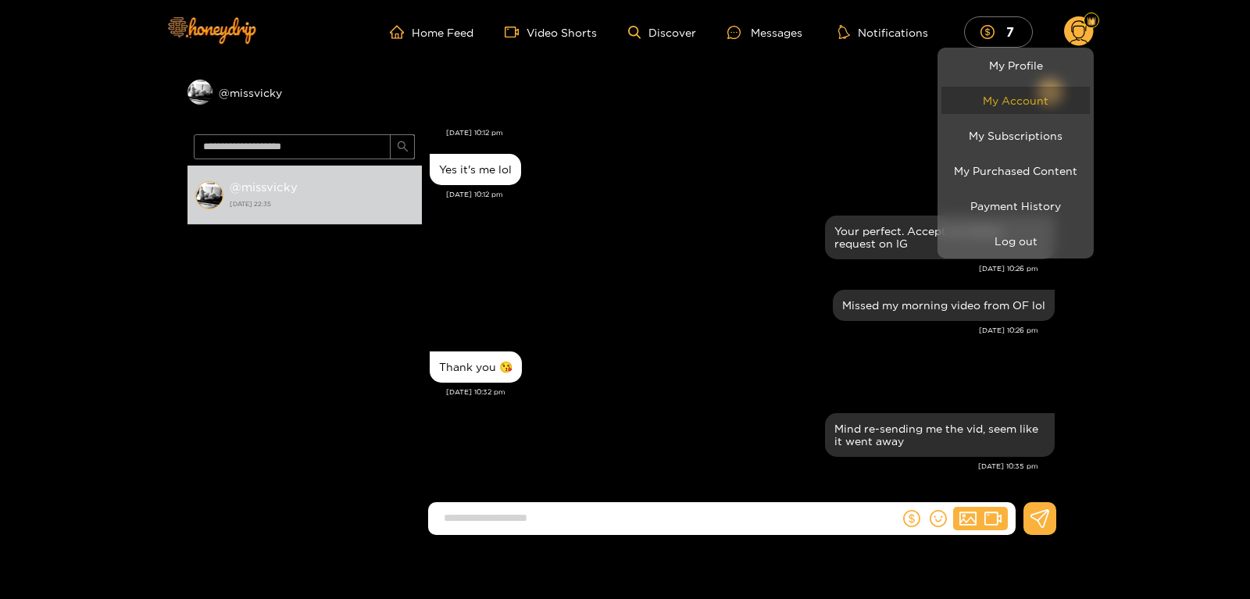
click at [1031, 103] on link "My Account" at bounding box center [1015, 100] width 148 height 27
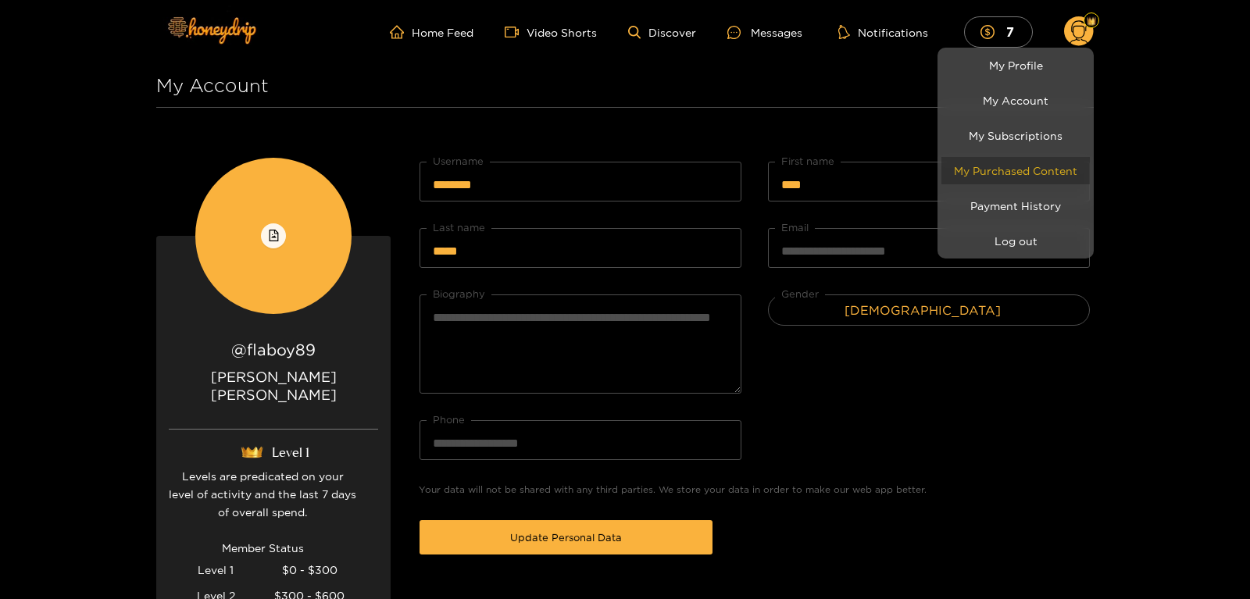
click at [986, 173] on link "My Purchased Content" at bounding box center [1015, 170] width 148 height 27
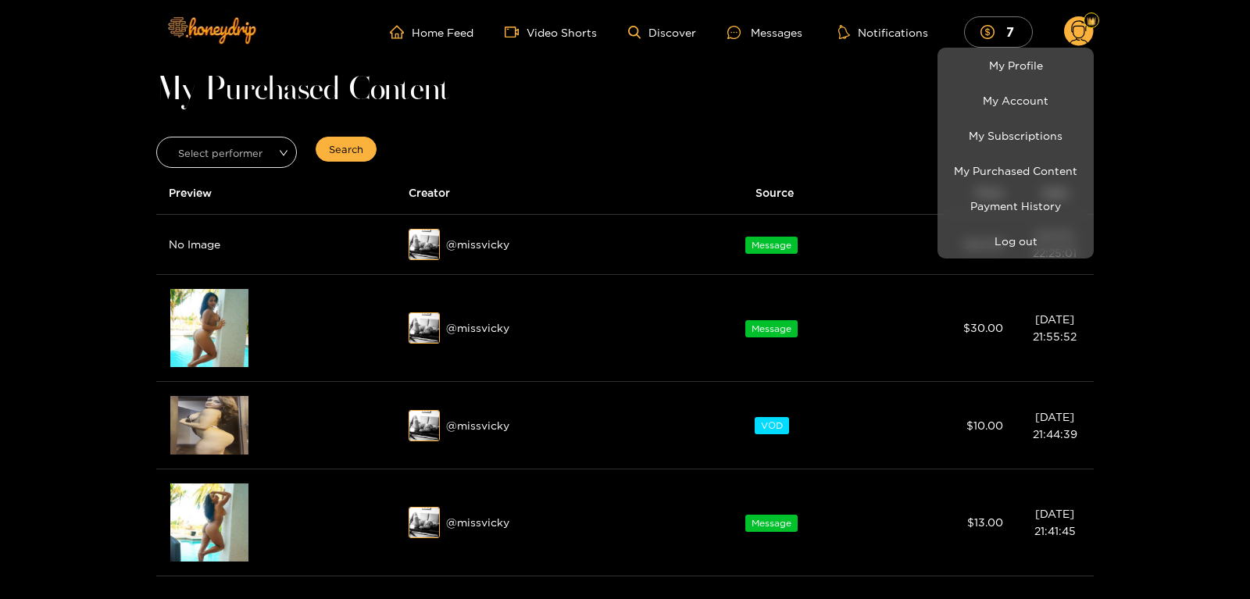
click at [216, 333] on div at bounding box center [625, 299] width 1250 height 599
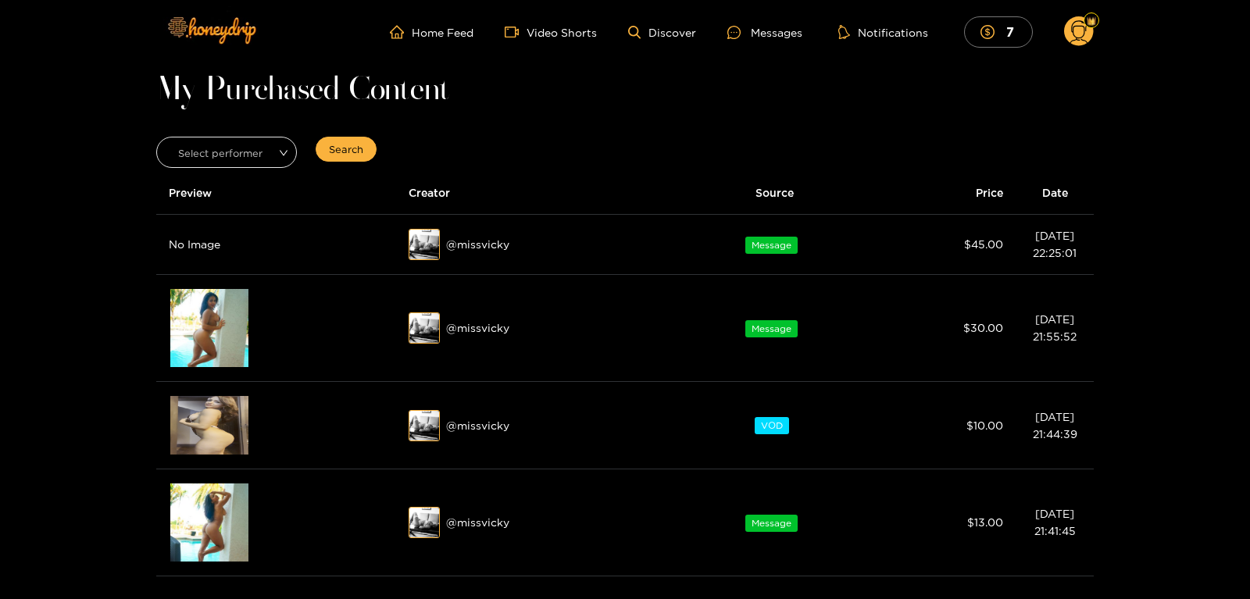
click at [216, 333] on div "Preview" at bounding box center [209, 328] width 43 height 28
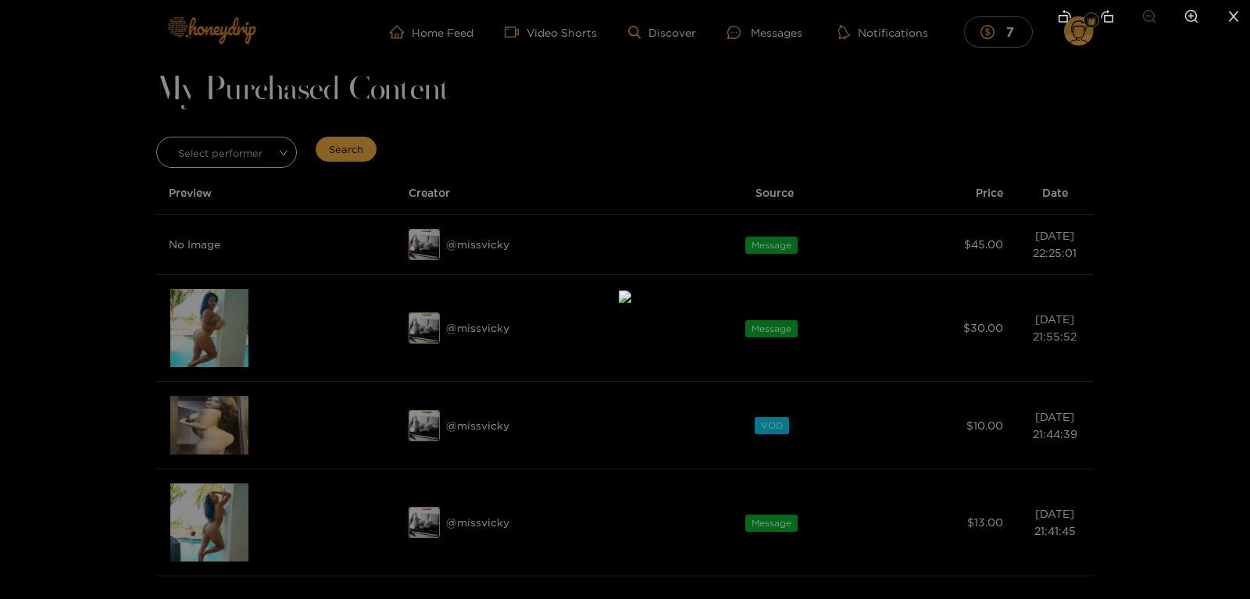
click at [985, 111] on div at bounding box center [625, 299] width 1250 height 599
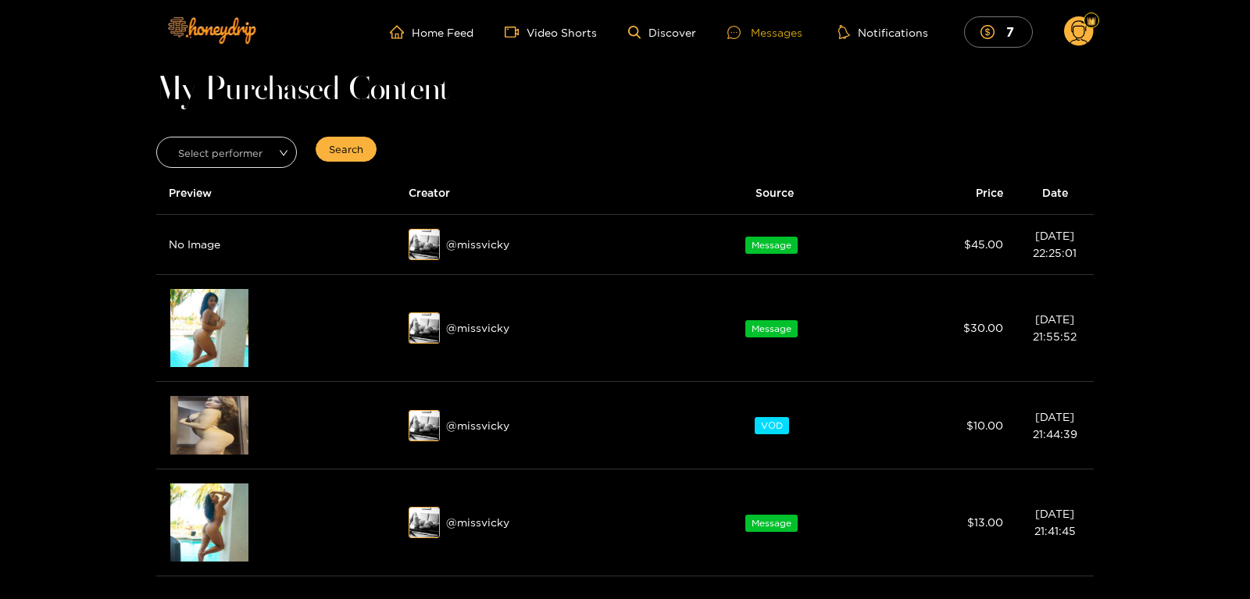
click at [766, 28] on div "Messages" at bounding box center [764, 32] width 75 height 18
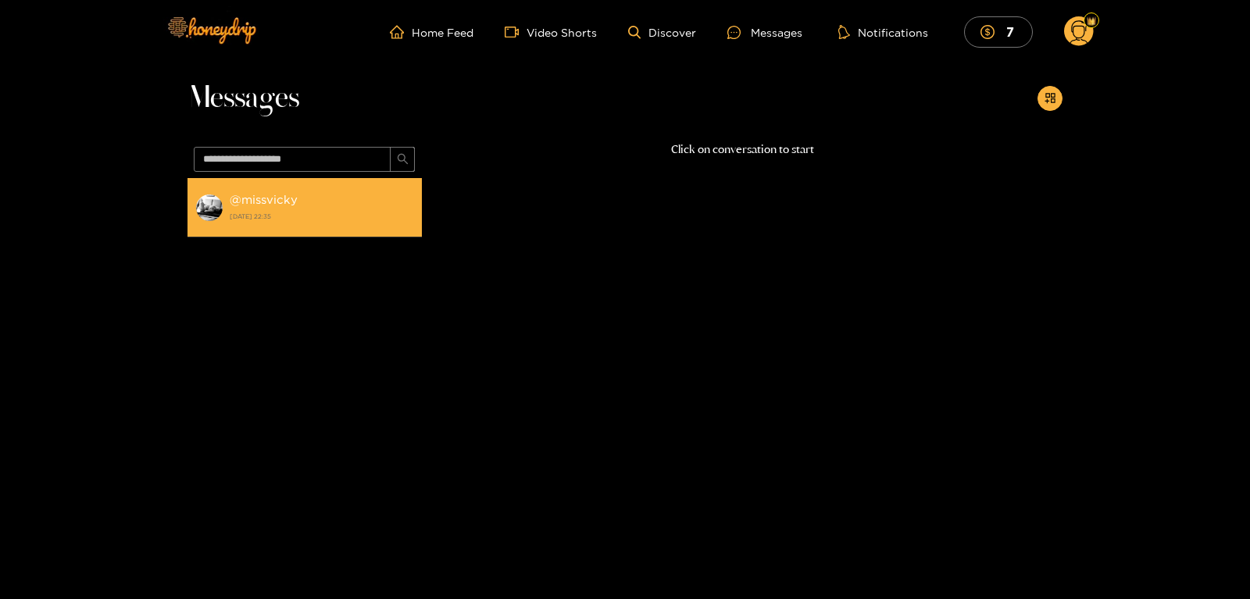
click at [245, 191] on div "@ missvicky [DATE] 22:35" at bounding box center [322, 207] width 184 height 35
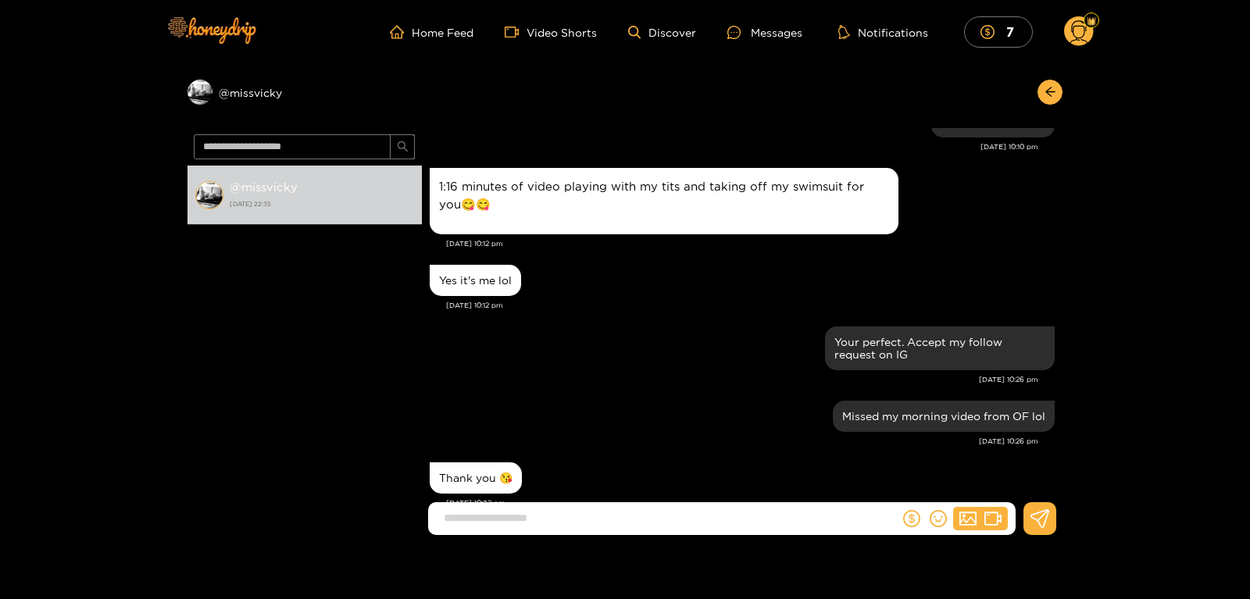
scroll to position [535, 0]
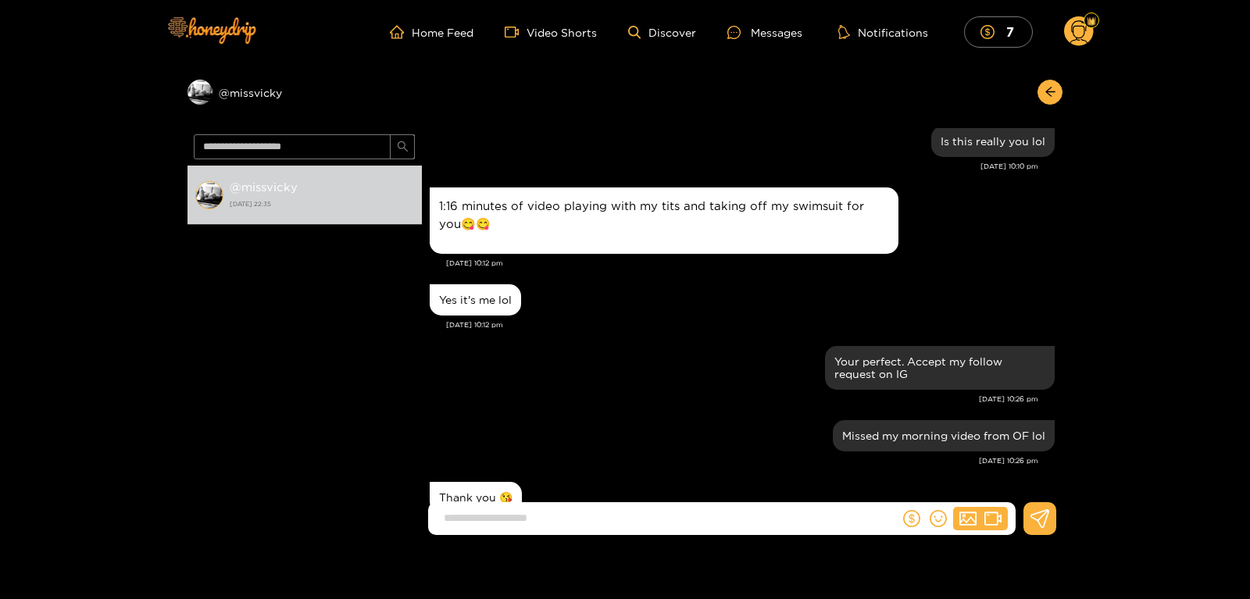
click at [466, 234] on div "1:16 minutes of video playing with my tits and taking off my swimsuit for you😋😋" at bounding box center [664, 221] width 450 height 48
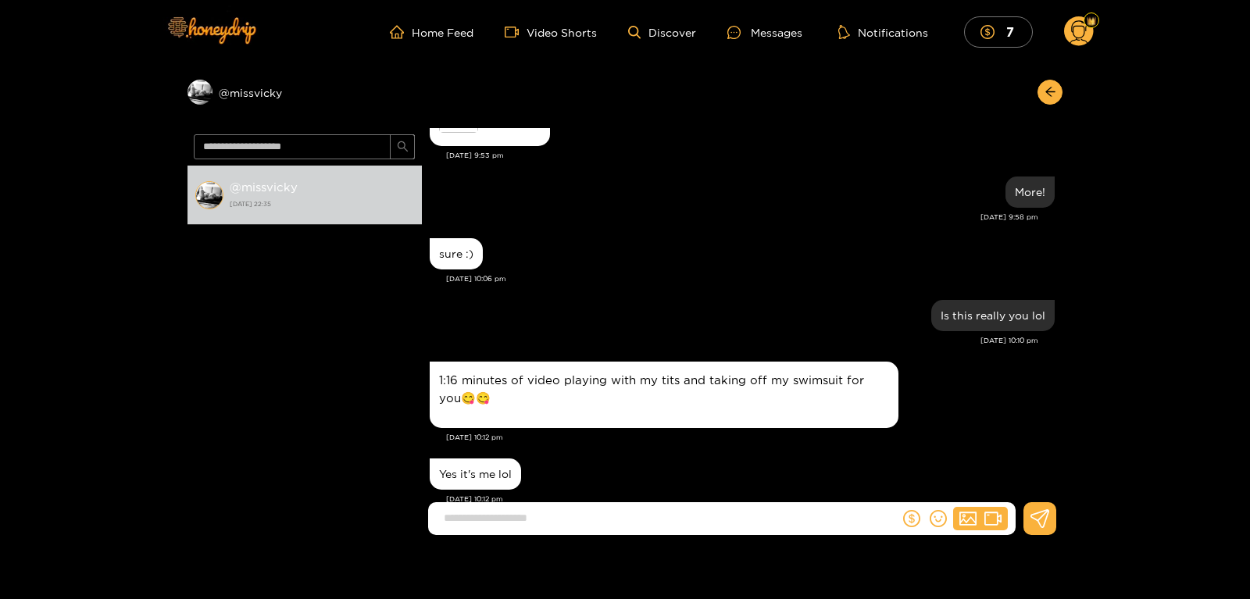
scroll to position [0, 0]
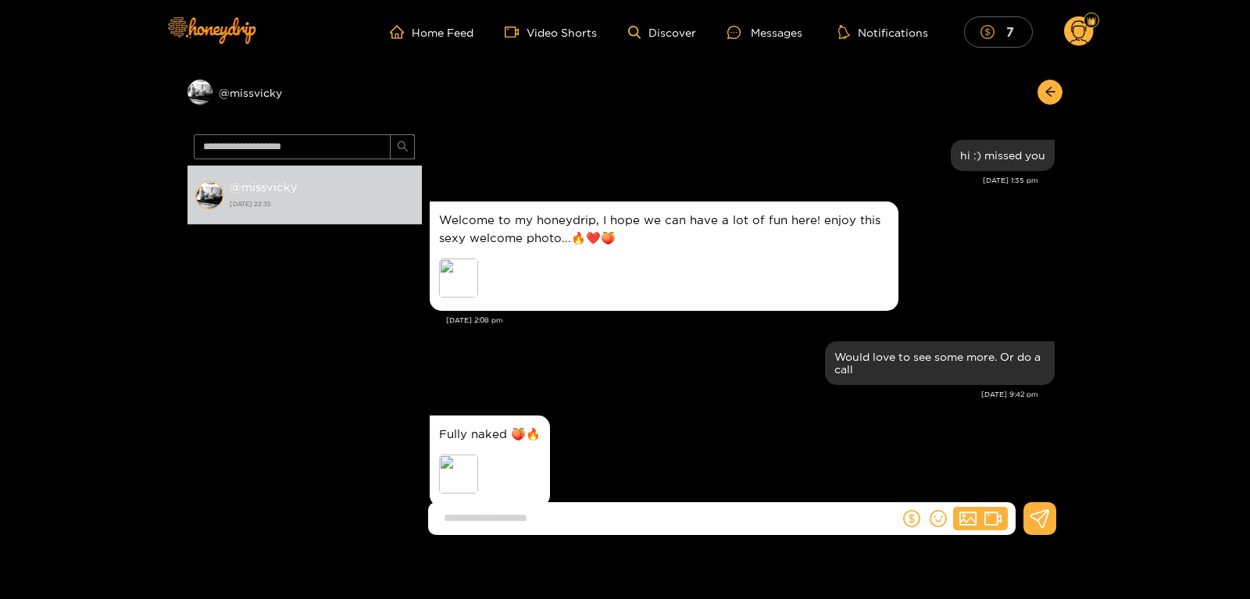
click at [1016, 26] on mark "7" at bounding box center [1010, 31] width 13 height 16
click at [452, 492] on div "Preview" at bounding box center [458, 474] width 39 height 39
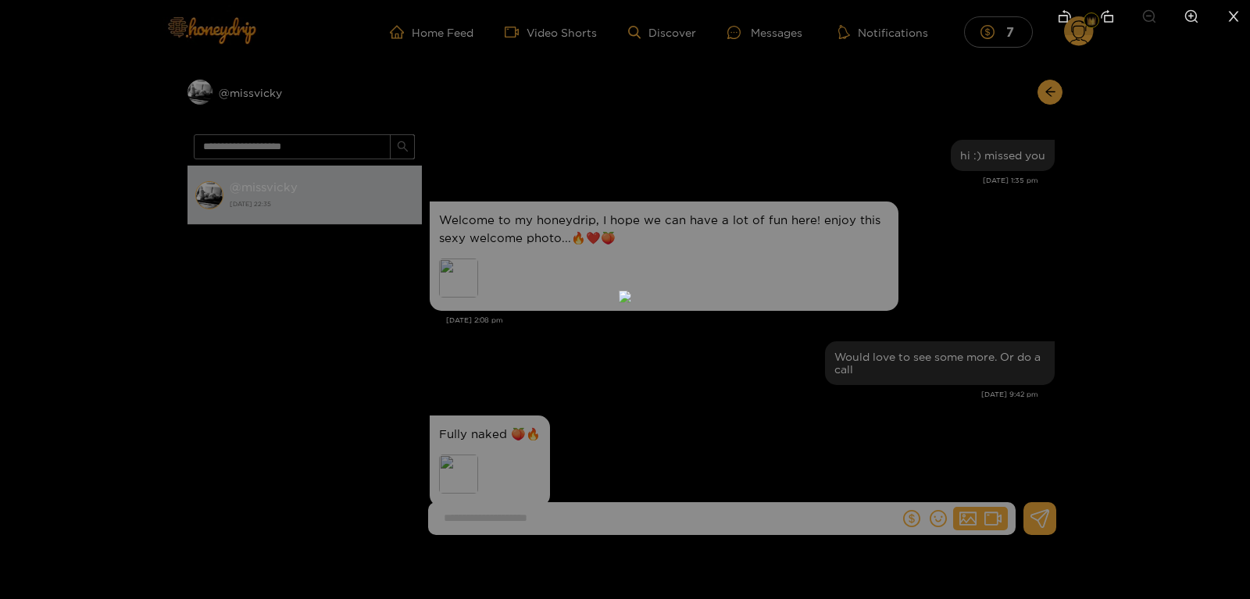
click at [345, 373] on div at bounding box center [625, 299] width 1250 height 599
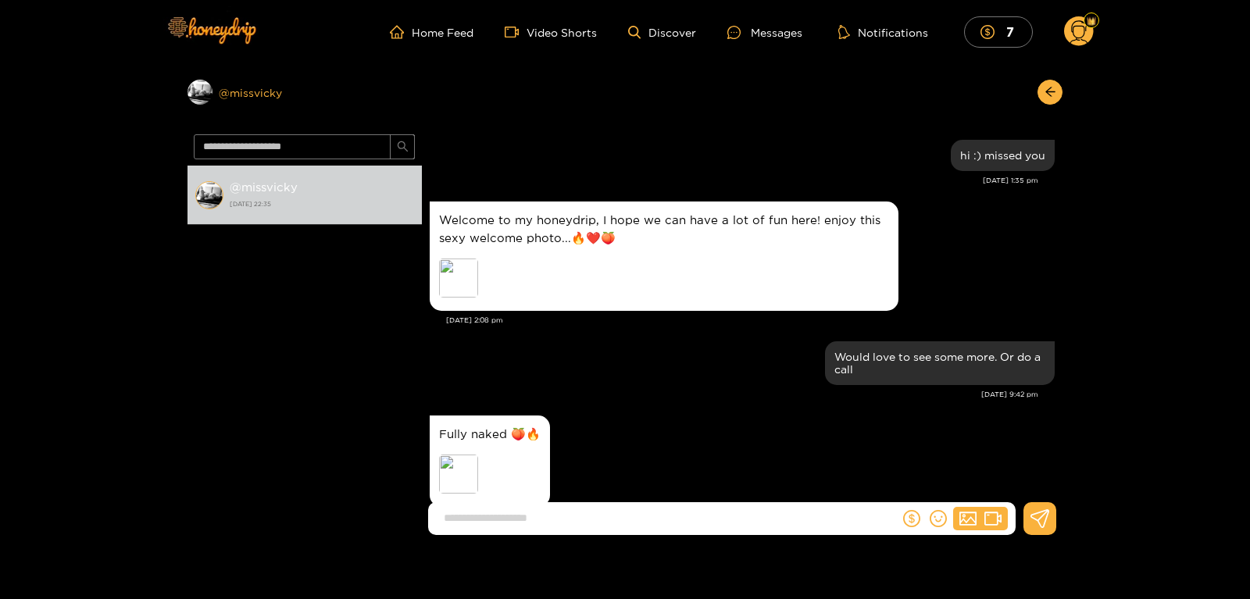
click at [261, 95] on div "Preview @ missvicky" at bounding box center [305, 92] width 234 height 25
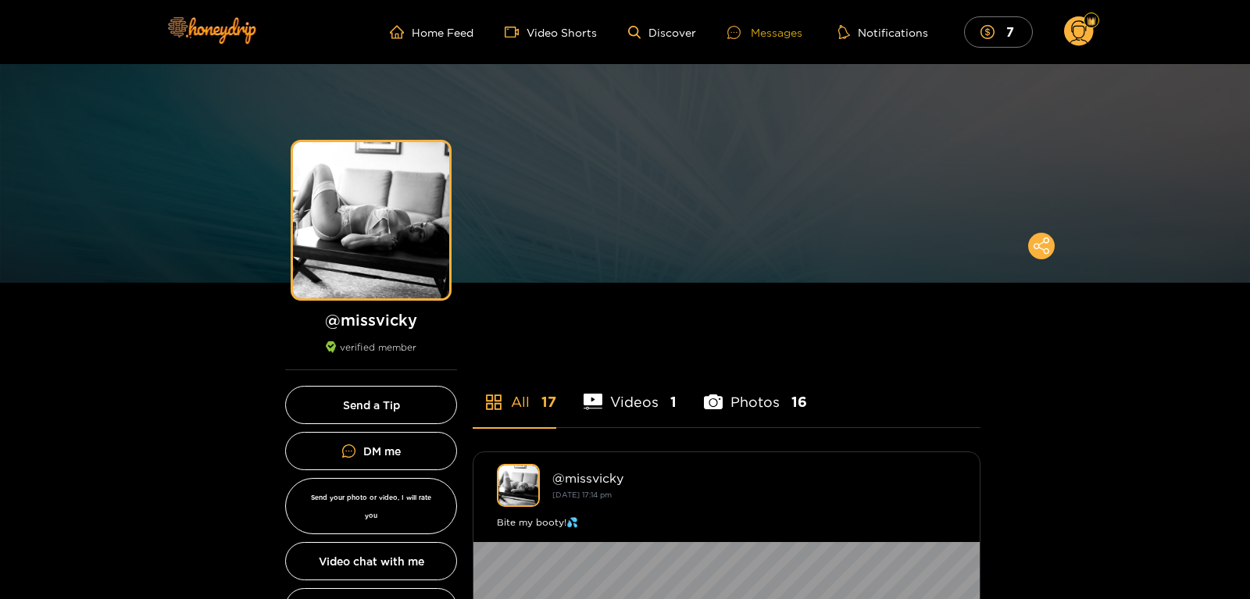
click at [793, 38] on div "Messages" at bounding box center [764, 32] width 75 height 18
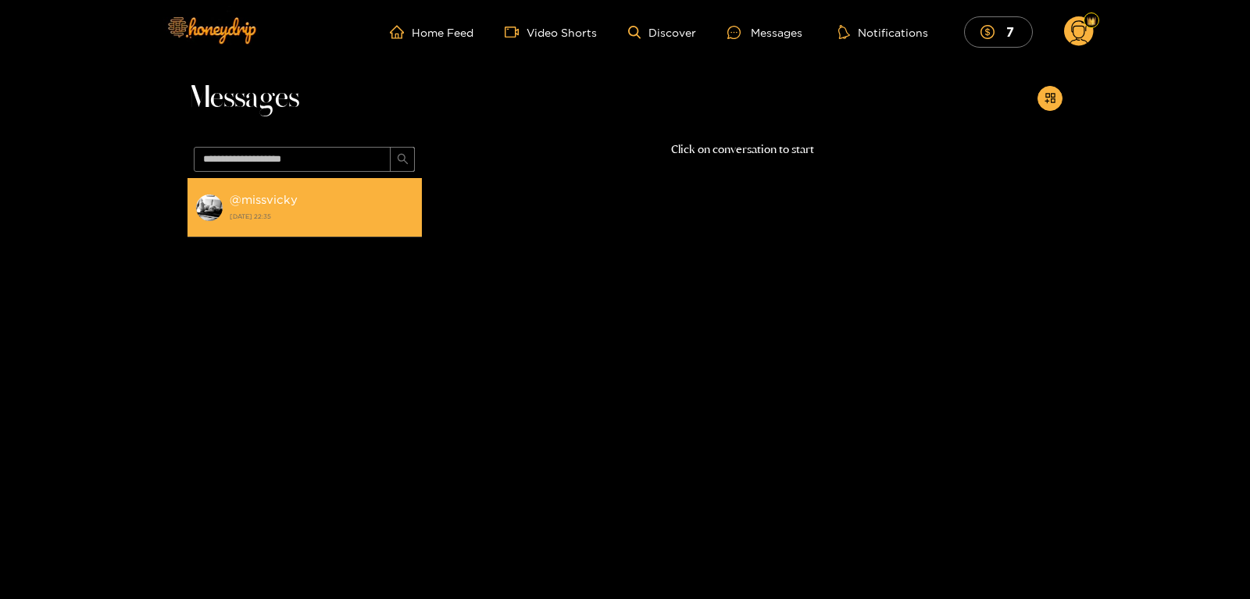
click at [282, 203] on strong "@ missvicky" at bounding box center [264, 199] width 68 height 13
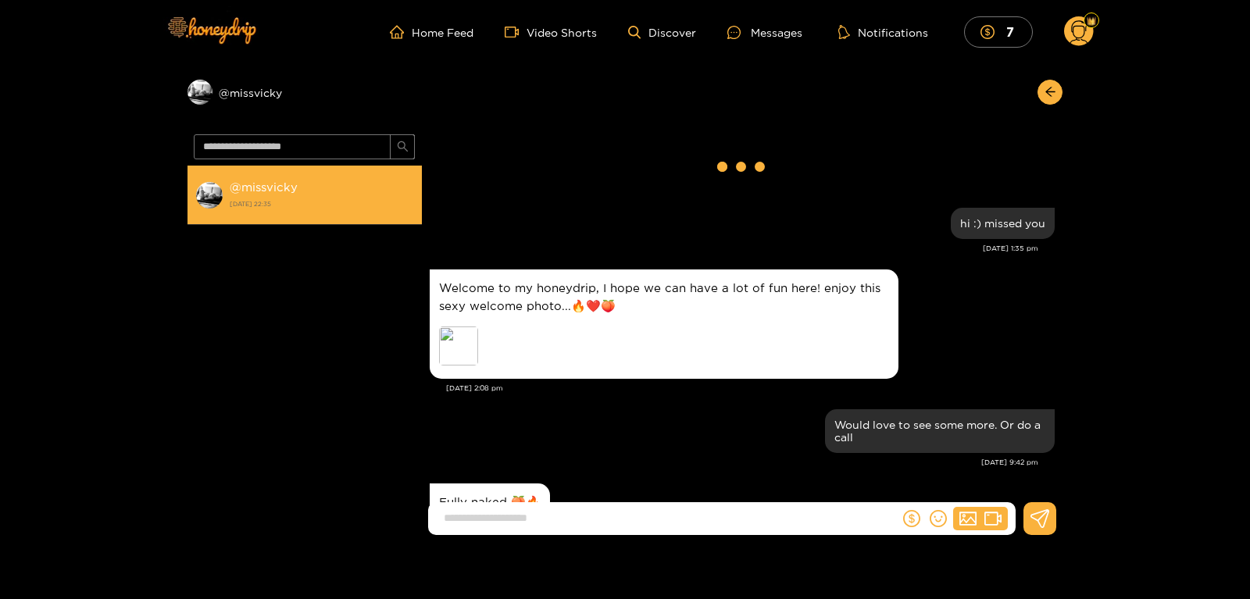
scroll to position [666, 0]
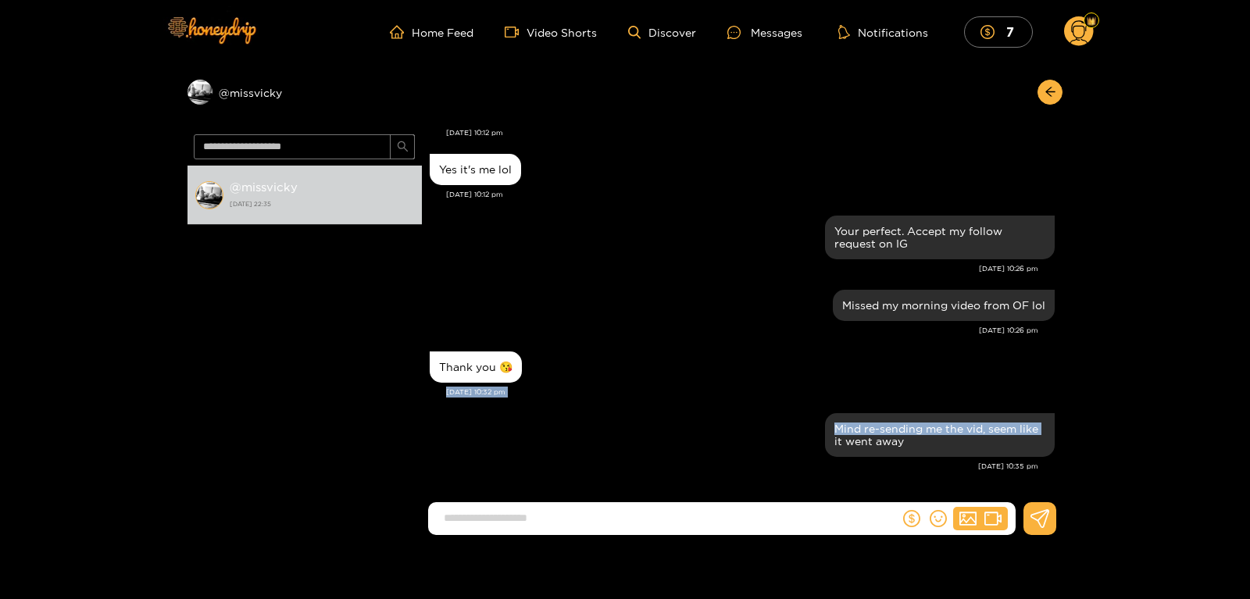
drag, startPoint x: 1063, startPoint y: 415, endPoint x: 1064, endPoint y: 372, distance: 43.0
click at [1064, 372] on div "Preview @ missvicky @ missvicky [DATE] 22:35 [PERSON_NAME] hi :) missed you [DA…" at bounding box center [625, 306] width 1250 height 484
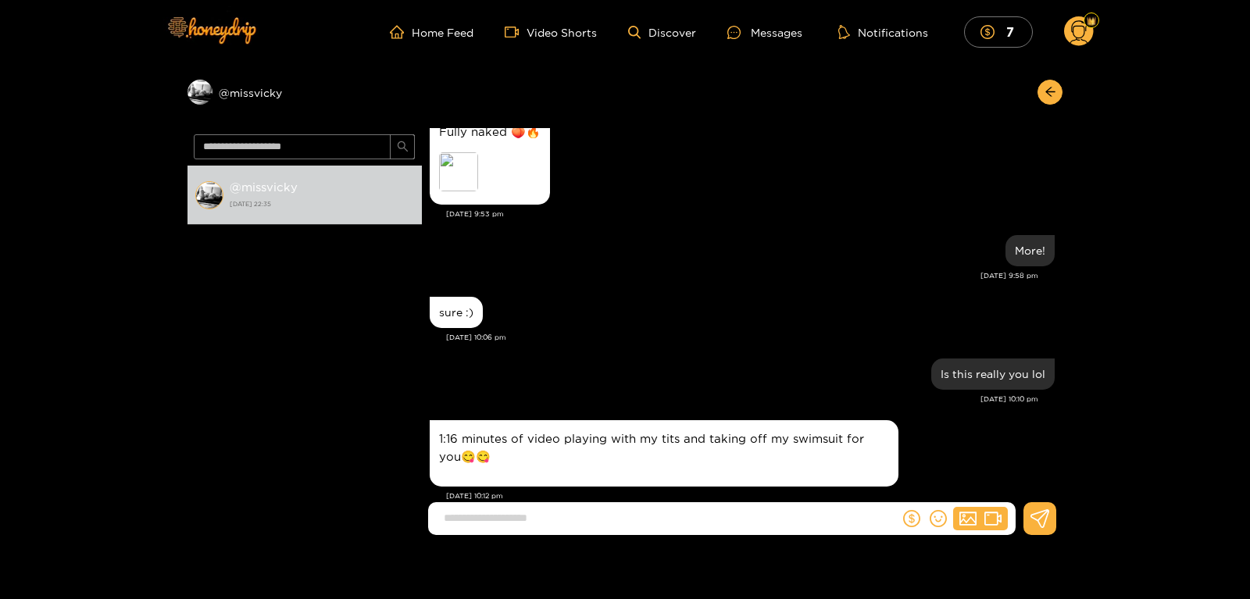
scroll to position [224, 0]
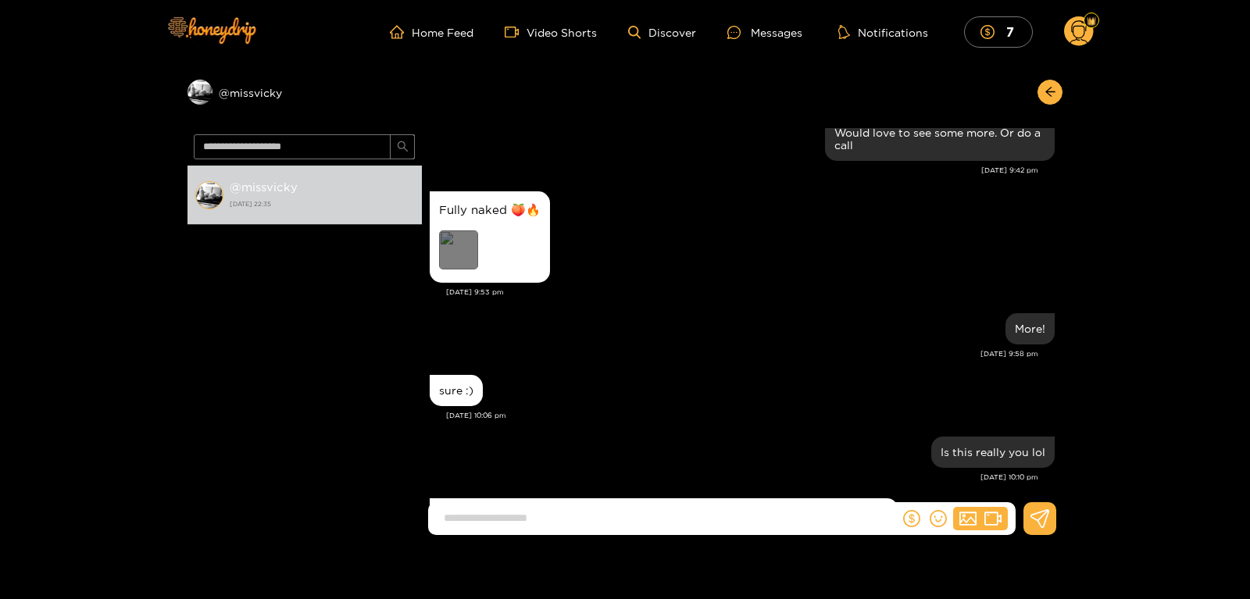
click at [469, 245] on div "Preview" at bounding box center [458, 249] width 39 height 39
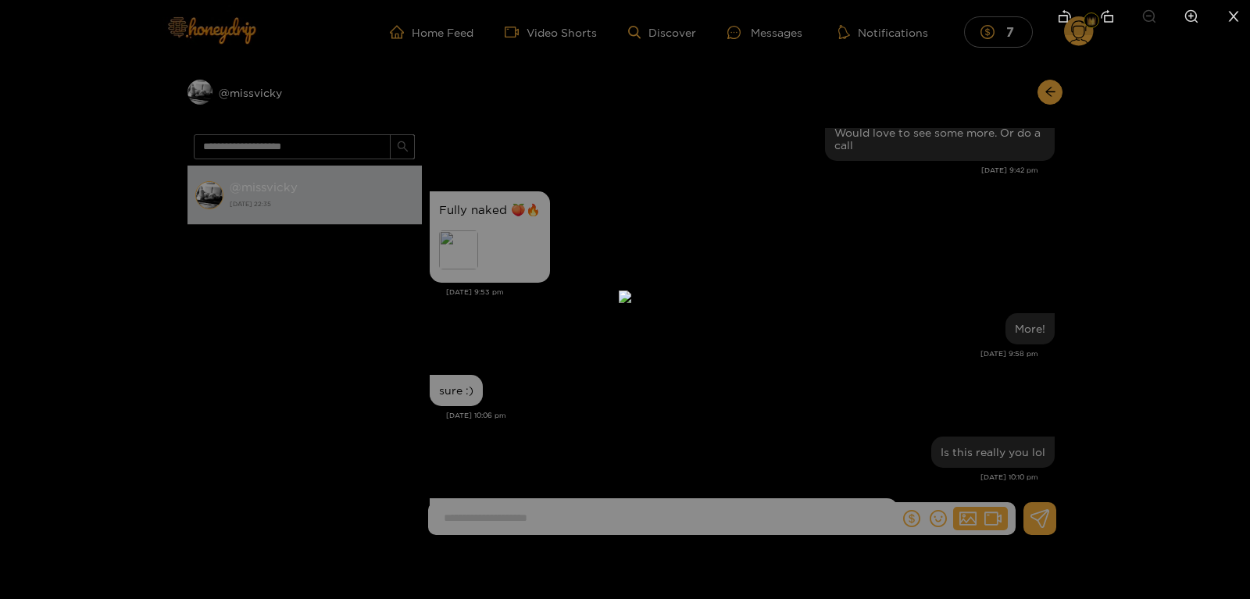
click at [1156, 242] on div at bounding box center [625, 299] width 1250 height 599
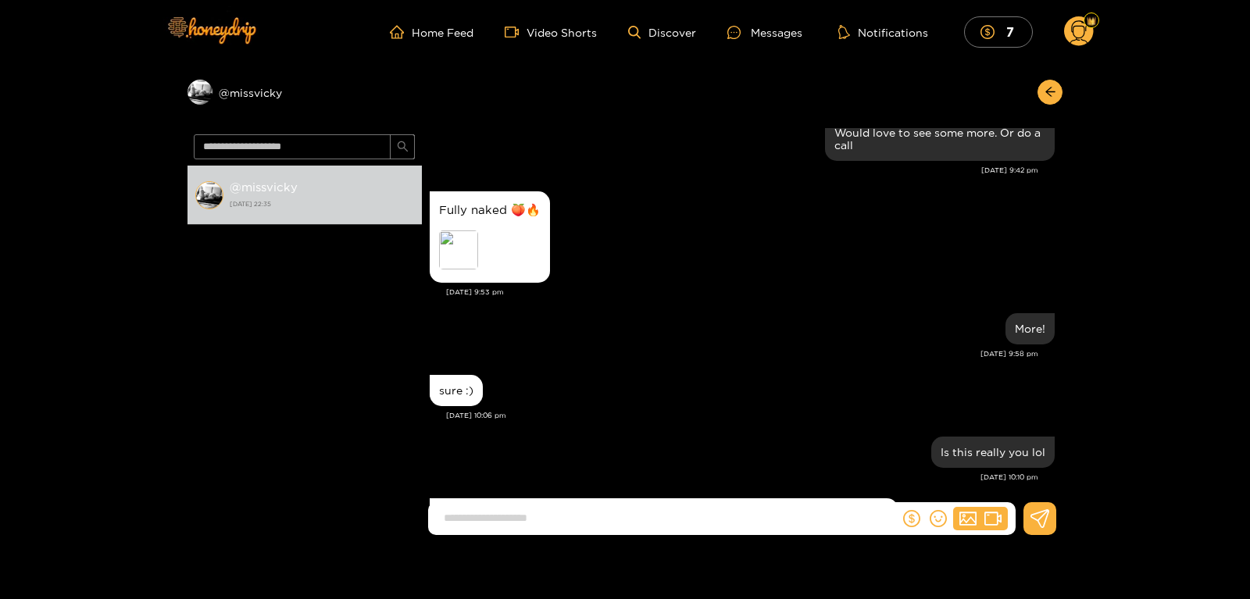
click at [1064, 244] on div "Preview @ missvicky @ missvicky [DATE] 22:35 [PERSON_NAME] hi :) missed you [DA…" at bounding box center [625, 306] width 1250 height 484
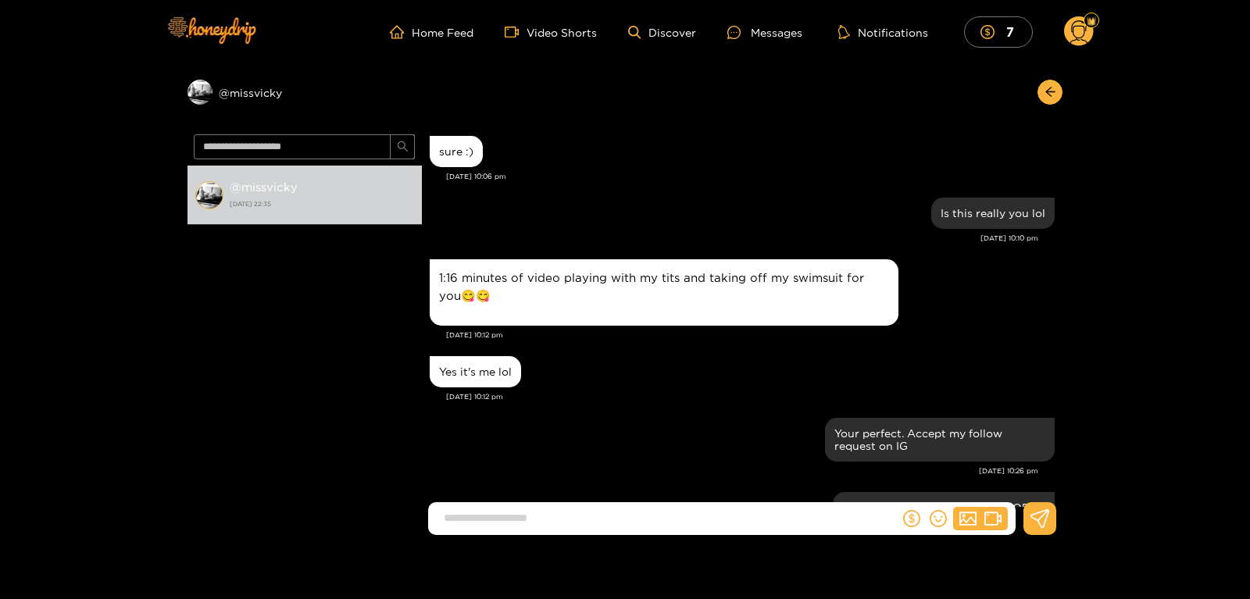
scroll to position [440, 0]
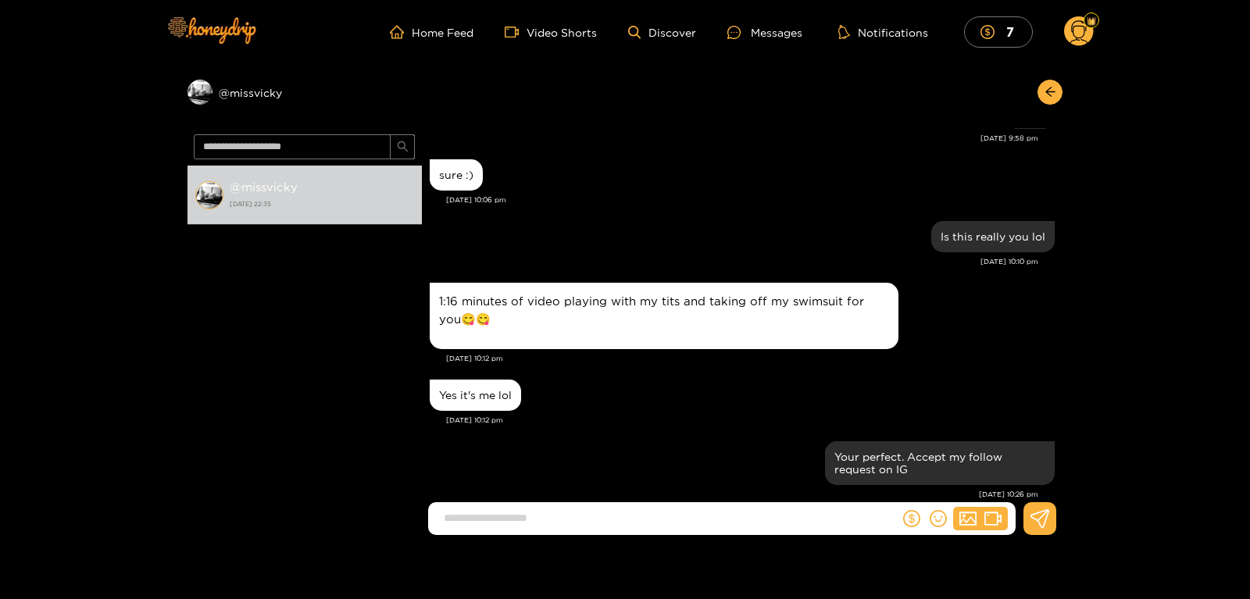
drag, startPoint x: 1056, startPoint y: 339, endPoint x: 1052, endPoint y: 280, distance: 59.5
click at [998, 339] on div "1:16 minutes of video playing with my tits and taking off my swimsuit for you😋😋" at bounding box center [742, 316] width 625 height 74
drag, startPoint x: 1061, startPoint y: 359, endPoint x: 1059, endPoint y: 289, distance: 69.6
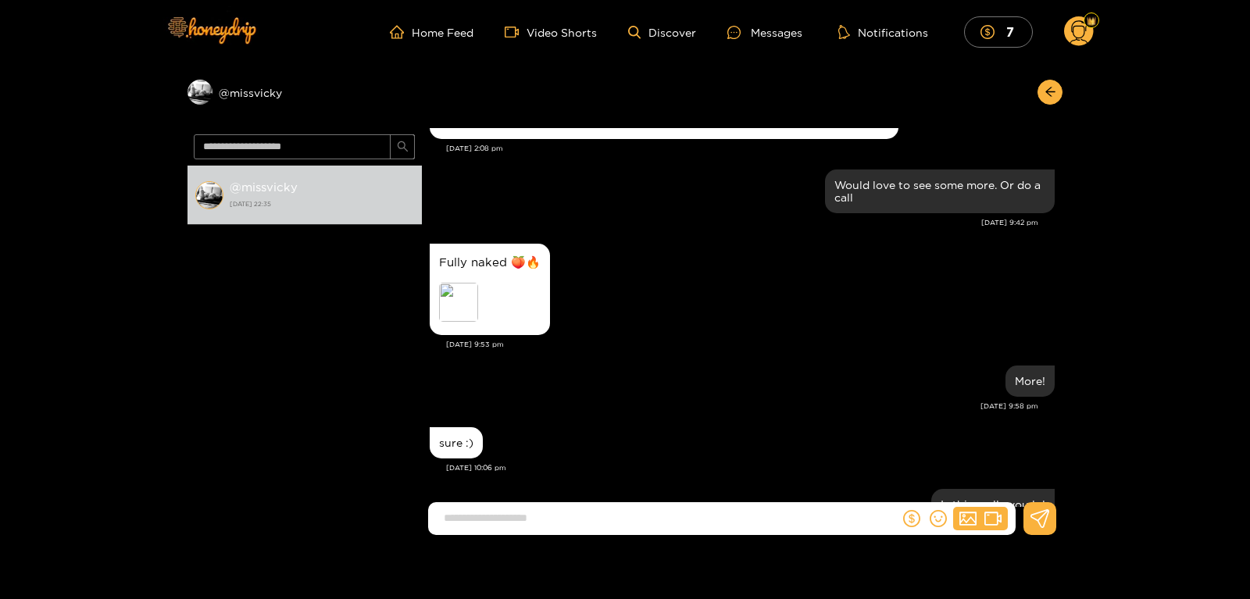
scroll to position [167, 0]
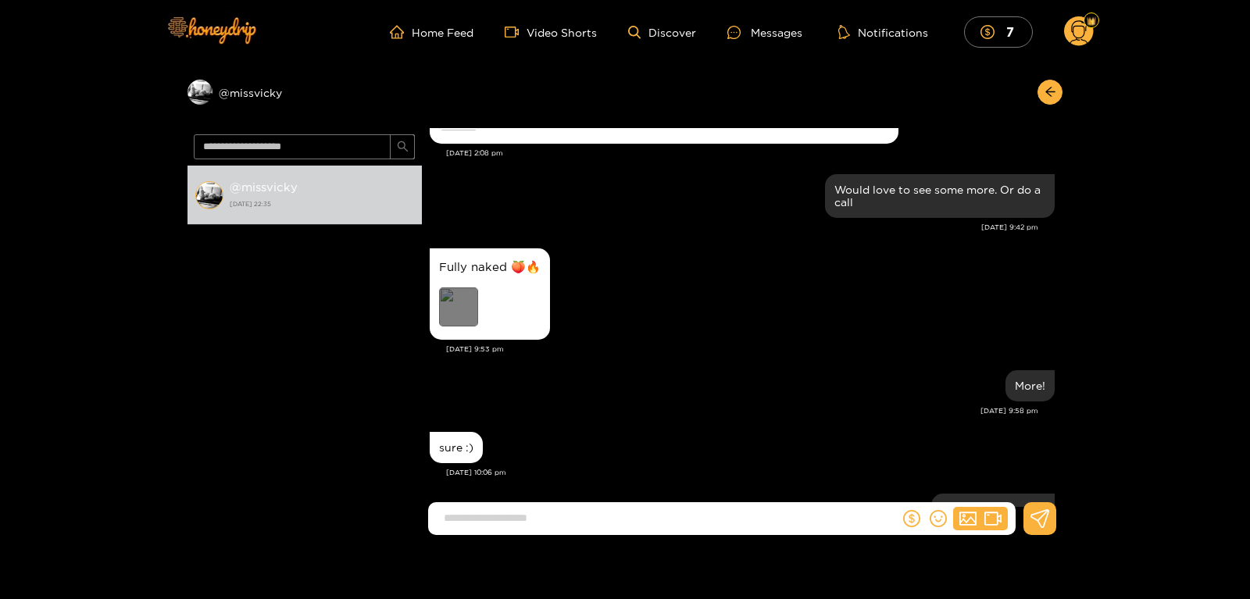
click at [460, 315] on div "Preview" at bounding box center [458, 307] width 39 height 39
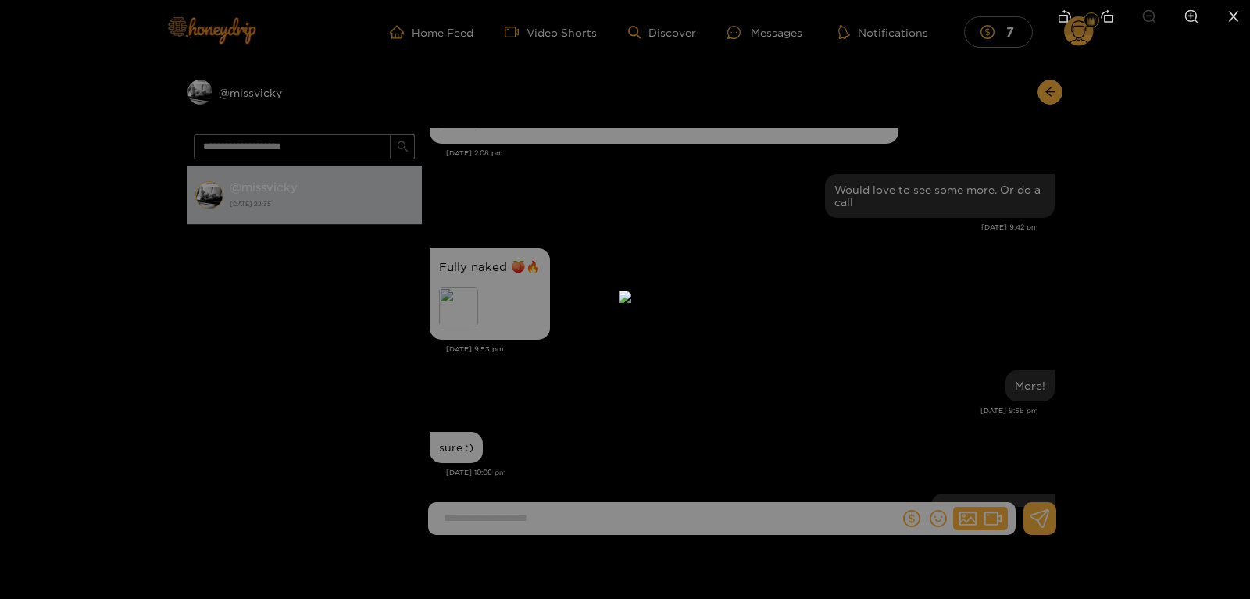
click at [372, 327] on div at bounding box center [625, 299] width 1250 height 599
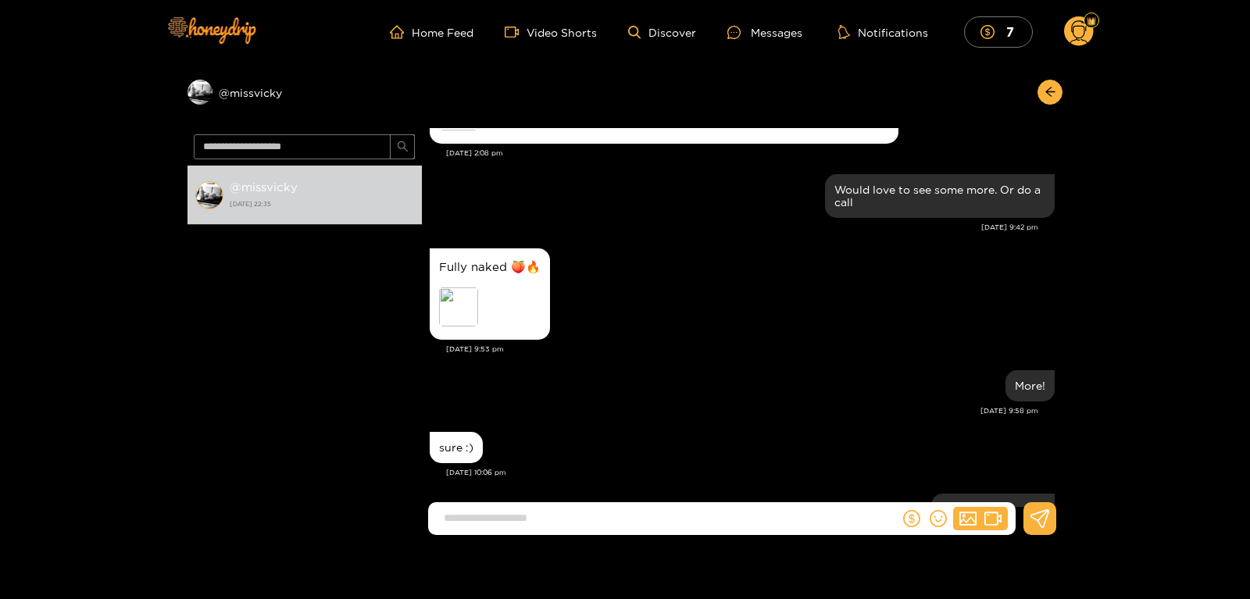
drag, startPoint x: 1063, startPoint y: 245, endPoint x: 1060, endPoint y: 275, distance: 29.8
drag, startPoint x: 1060, startPoint y: 275, endPoint x: 1058, endPoint y: 361, distance: 86.0
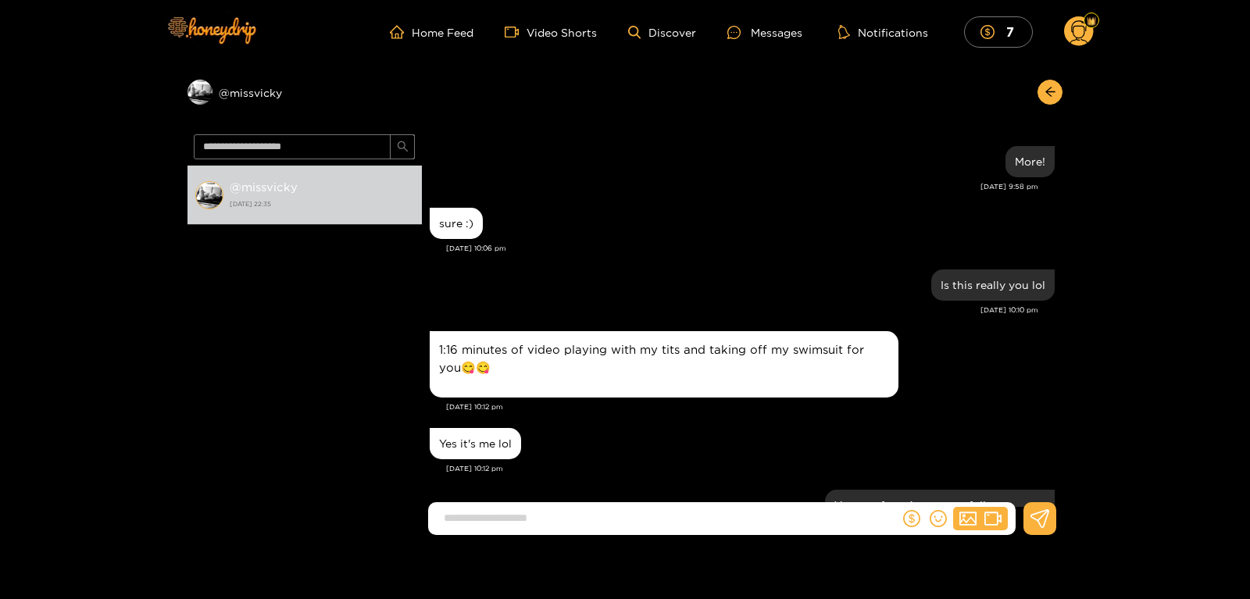
scroll to position [374, 0]
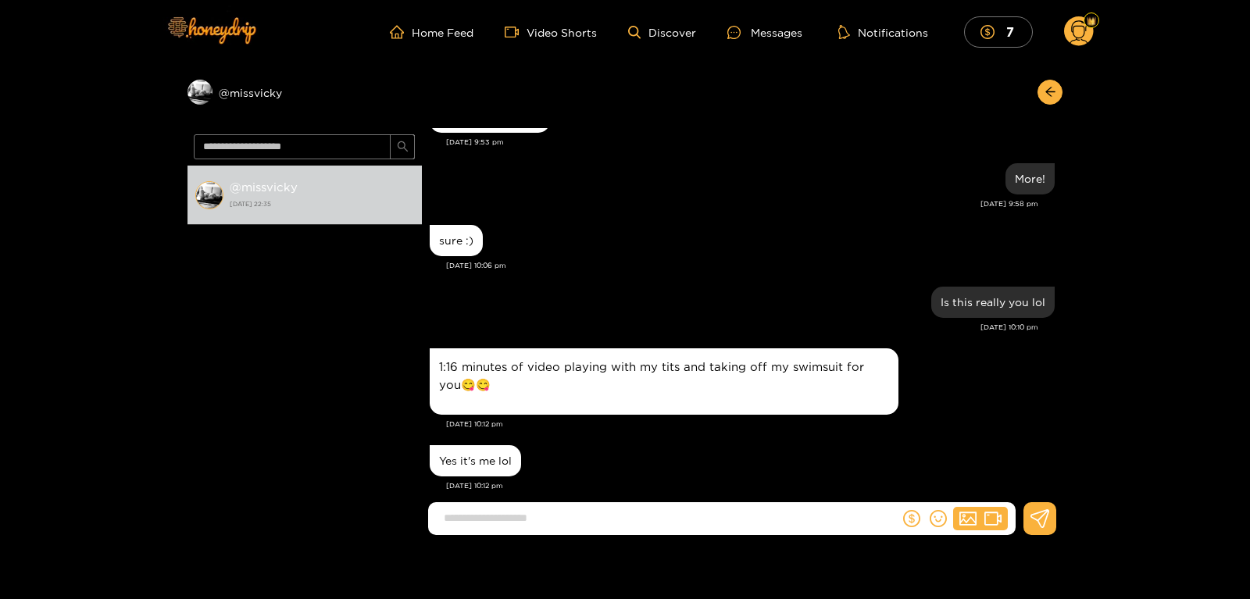
click at [567, 223] on div "sure :)" at bounding box center [742, 240] width 625 height 39
drag, startPoint x: 1060, startPoint y: 325, endPoint x: 1056, endPoint y: 259, distance: 66.6
drag, startPoint x: 1060, startPoint y: 308, endPoint x: 1062, endPoint y: 253, distance: 54.7
drag, startPoint x: 1060, startPoint y: 348, endPoint x: 1058, endPoint y: 323, distance: 25.1
drag, startPoint x: 1058, startPoint y: 323, endPoint x: 1057, endPoint y: 288, distance: 35.9
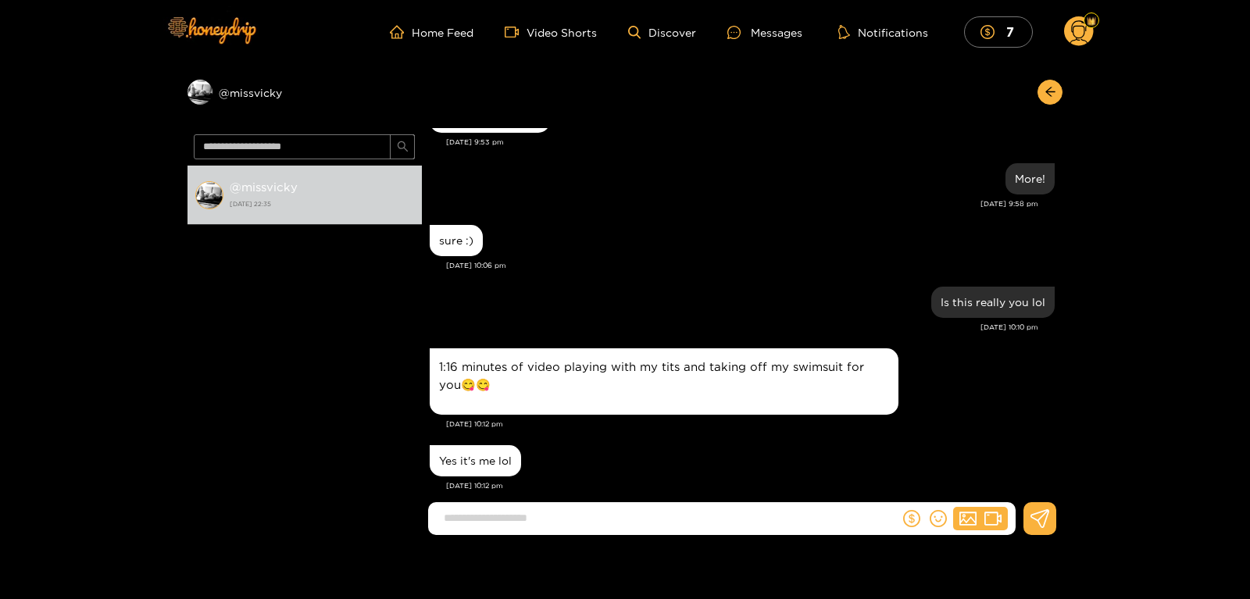
drag, startPoint x: 1057, startPoint y: 288, endPoint x: 1055, endPoint y: 249, distance: 38.4
drag, startPoint x: 1060, startPoint y: 323, endPoint x: 1055, endPoint y: 364, distance: 41.0
drag, startPoint x: 1055, startPoint y: 364, endPoint x: 1054, endPoint y: 407, distance: 43.0
click at [1052, 373] on div "1:16 minutes of video playing with my tits and taking off my swimsuit for you😋😋" at bounding box center [742, 382] width 625 height 74
drag, startPoint x: 1059, startPoint y: 377, endPoint x: 1057, endPoint y: 355, distance: 21.9
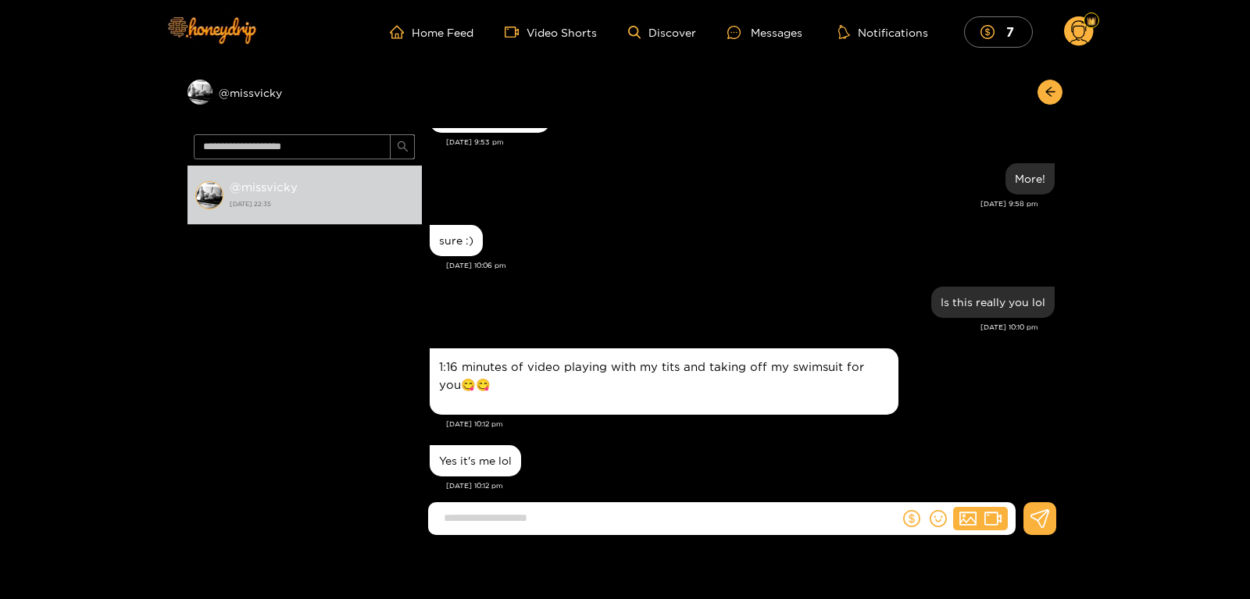
drag, startPoint x: 1057, startPoint y: 355, endPoint x: 1056, endPoint y: 316, distance: 38.3
drag, startPoint x: 1056, startPoint y: 316, endPoint x: 1051, endPoint y: 279, distance: 37.9
click at [1015, 368] on div "1:16 minutes of video playing with my tits and taking off my swimsuit for you😋😋" at bounding box center [742, 382] width 625 height 74
drag, startPoint x: 1060, startPoint y: 380, endPoint x: 1058, endPoint y: 416, distance: 36.0
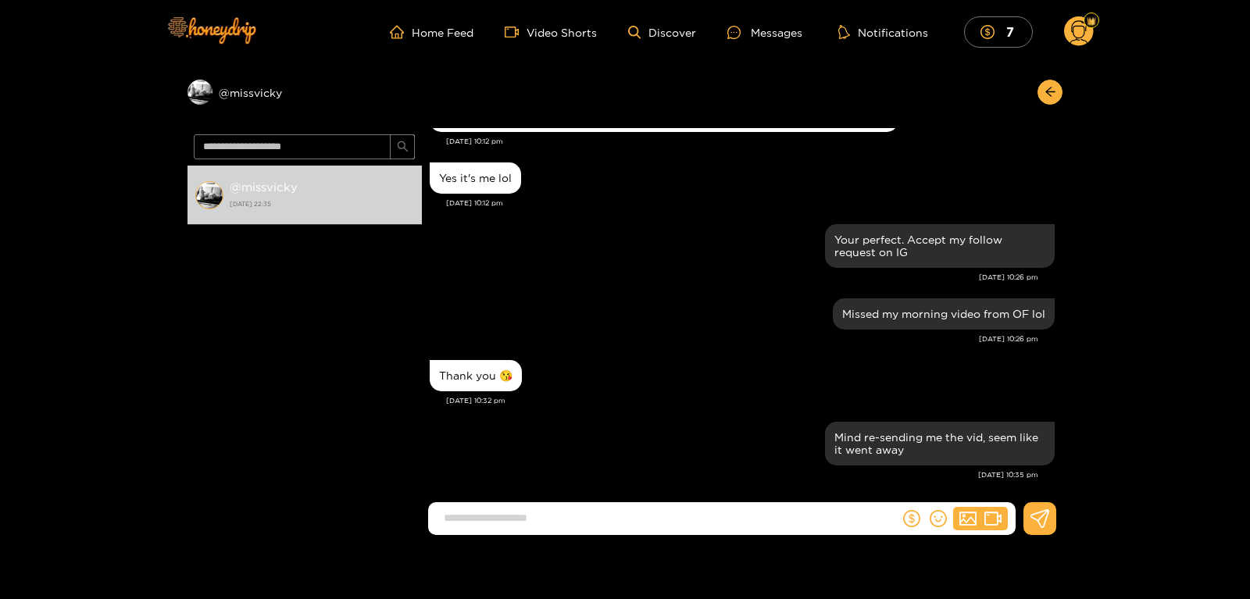
scroll to position [664, 0]
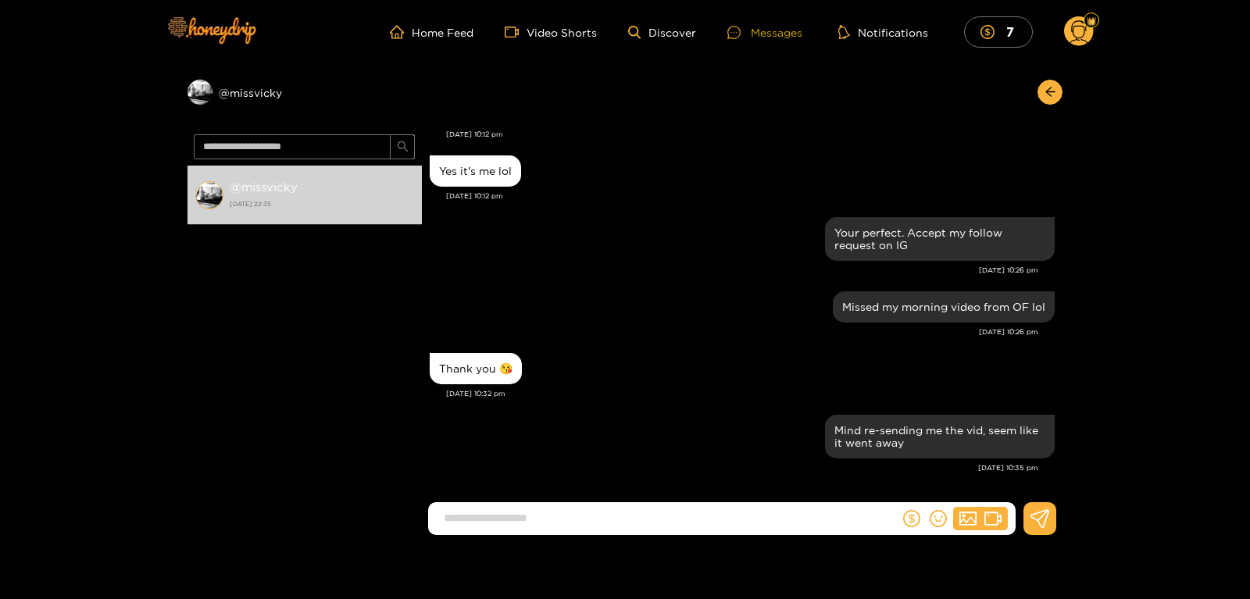
click at [746, 30] on div at bounding box center [738, 32] width 23 height 13
drag, startPoint x: 1061, startPoint y: 418, endPoint x: 1059, endPoint y: 341, distance: 76.6
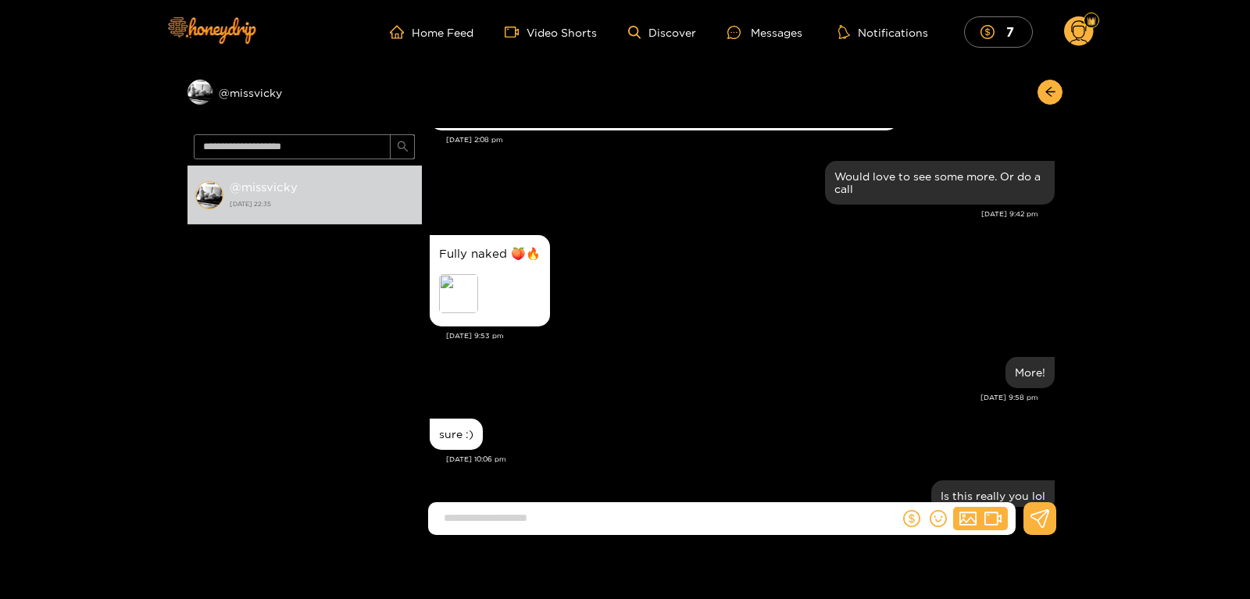
scroll to position [128, 0]
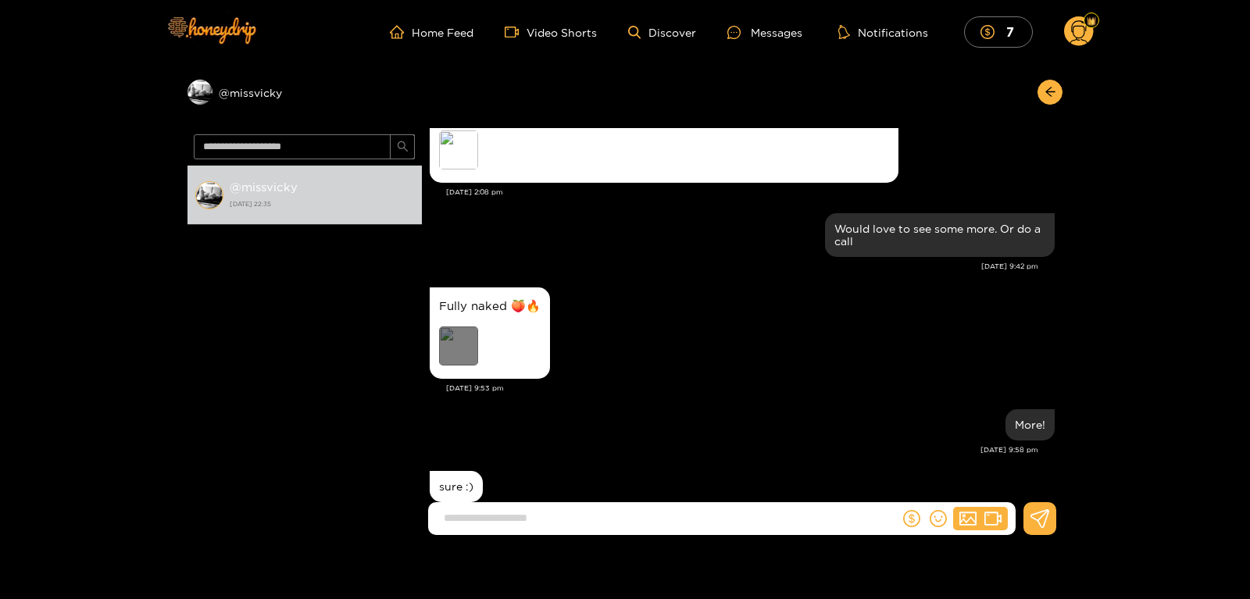
click at [448, 347] on div "Preview" at bounding box center [458, 346] width 39 height 39
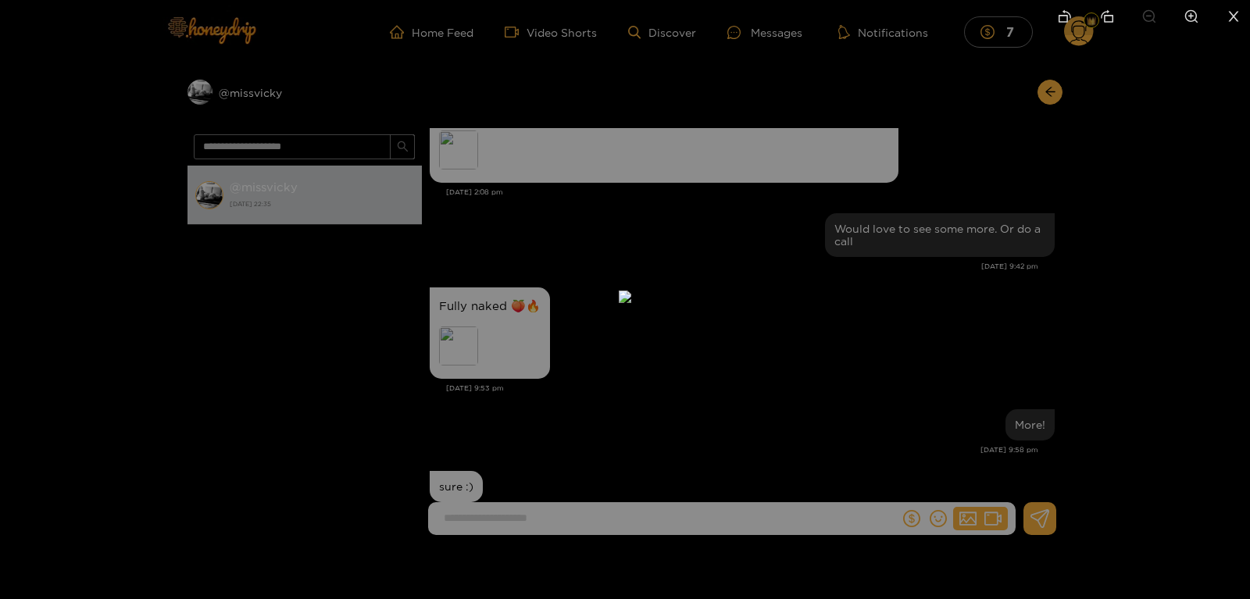
click at [375, 346] on div at bounding box center [625, 299] width 1250 height 599
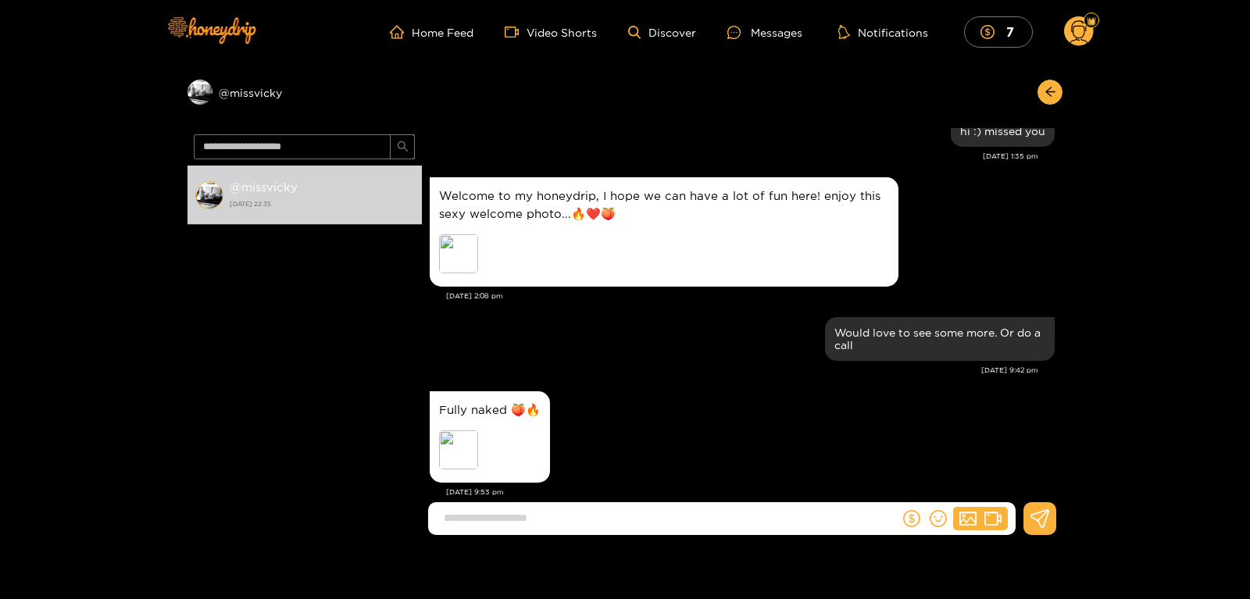
scroll to position [35, 0]
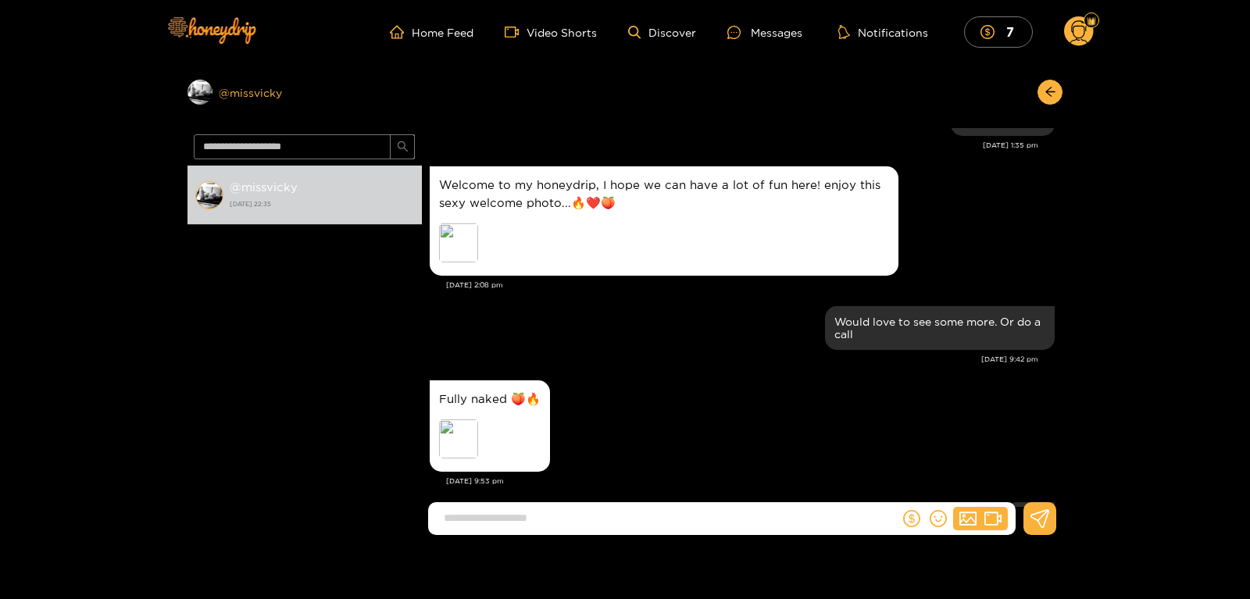
click at [238, 98] on div "Preview @ missvicky" at bounding box center [305, 92] width 234 height 25
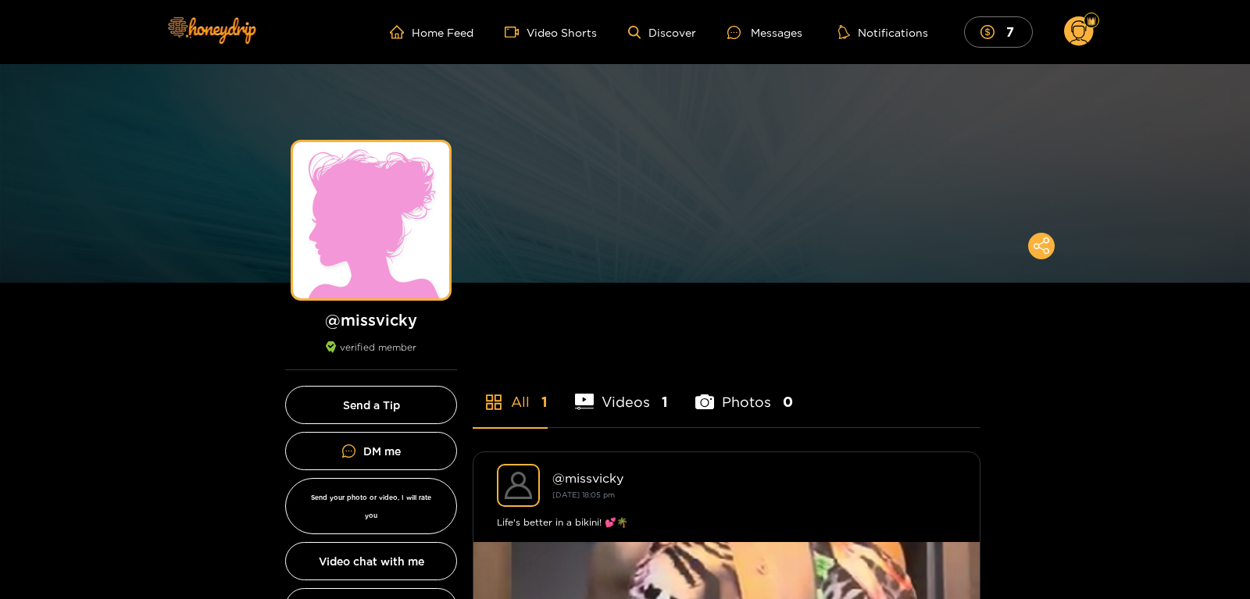
drag, startPoint x: 1249, startPoint y: 121, endPoint x: 1243, endPoint y: 211, distance: 90.1
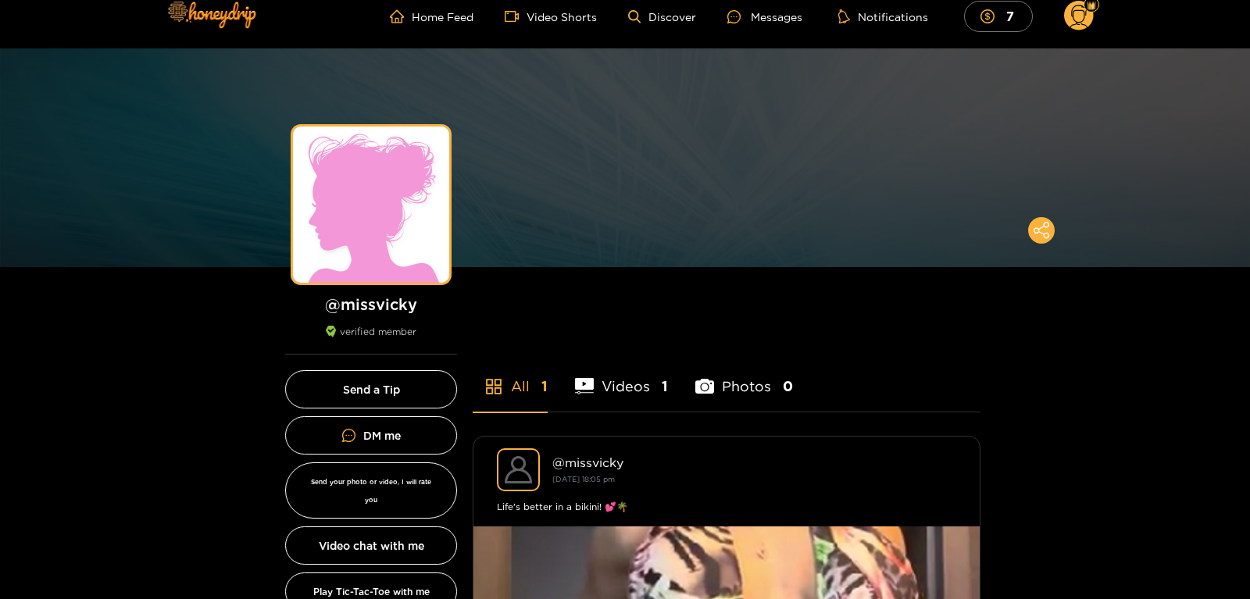
scroll to position [15, 0]
click at [311, 212] on img at bounding box center [371, 205] width 156 height 156
click at [202, 158] on img at bounding box center [625, 158] width 1250 height 219
click at [207, 9] on img at bounding box center [210, 15] width 109 height 66
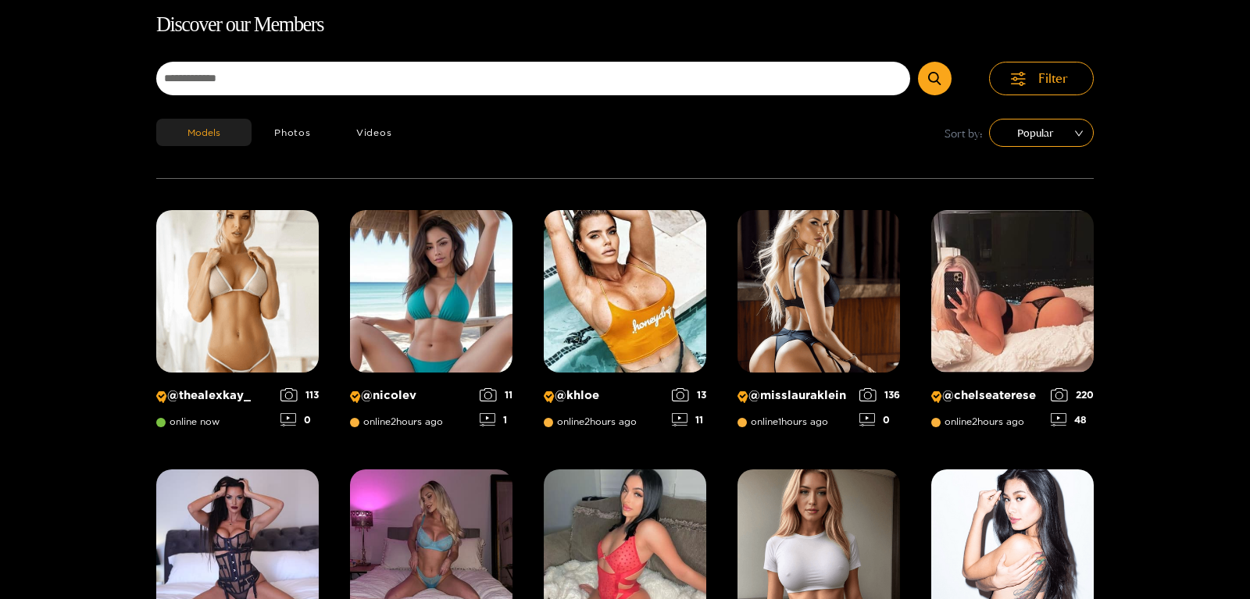
scroll to position [100, 0]
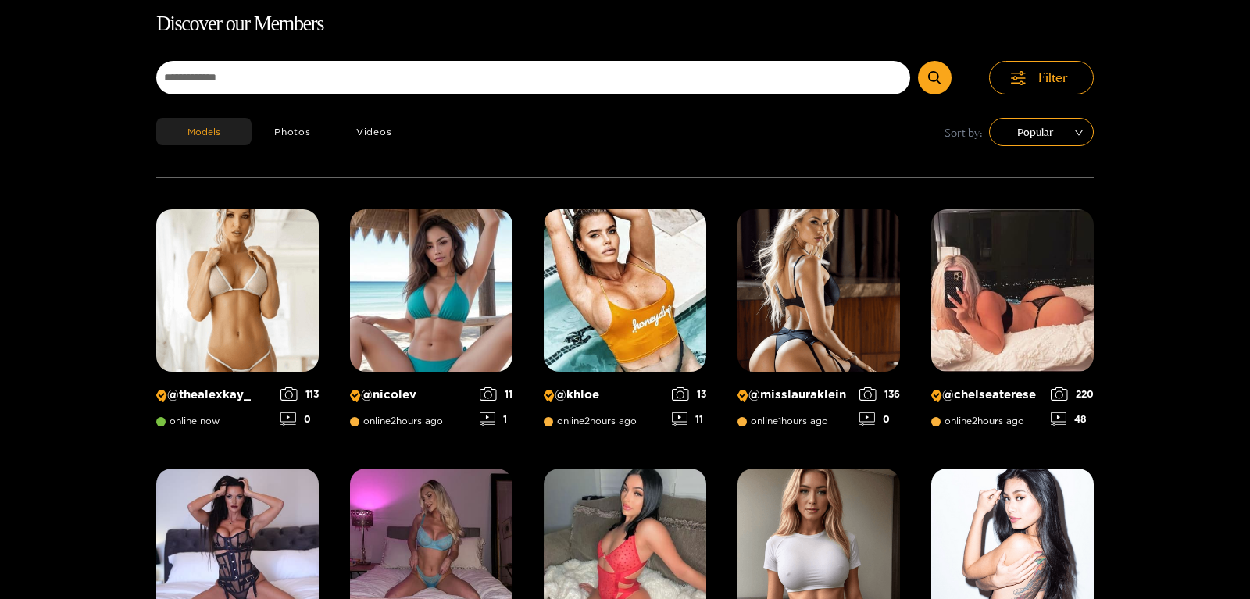
drag, startPoint x: 1249, startPoint y: 110, endPoint x: 1231, endPoint y: 3, distance: 108.5
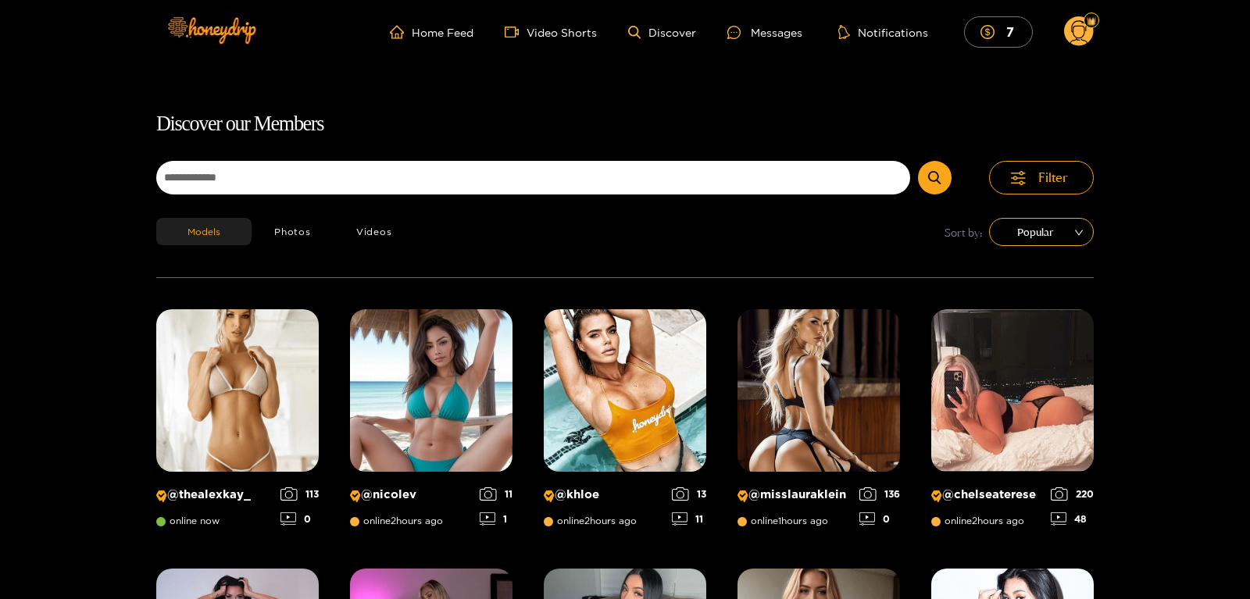
click at [555, 206] on div "Filter" at bounding box center [625, 189] width 938 height 57
click at [555, 198] on form at bounding box center [572, 181] width 833 height 41
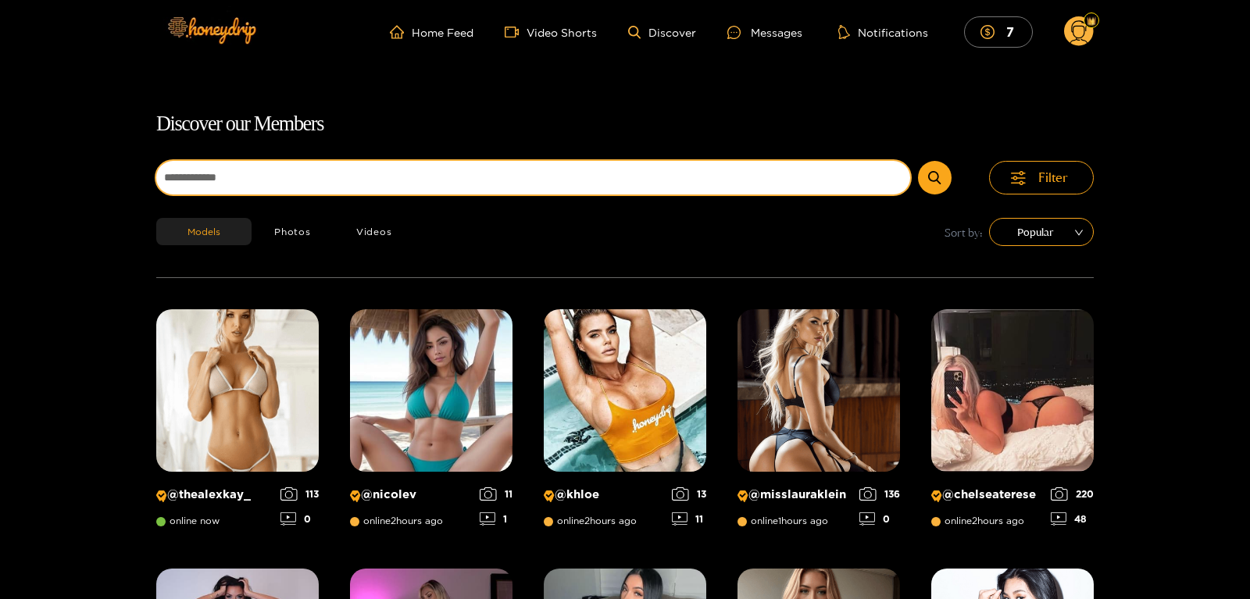
click at [552, 184] on input at bounding box center [533, 178] width 754 height 34
type input "**********"
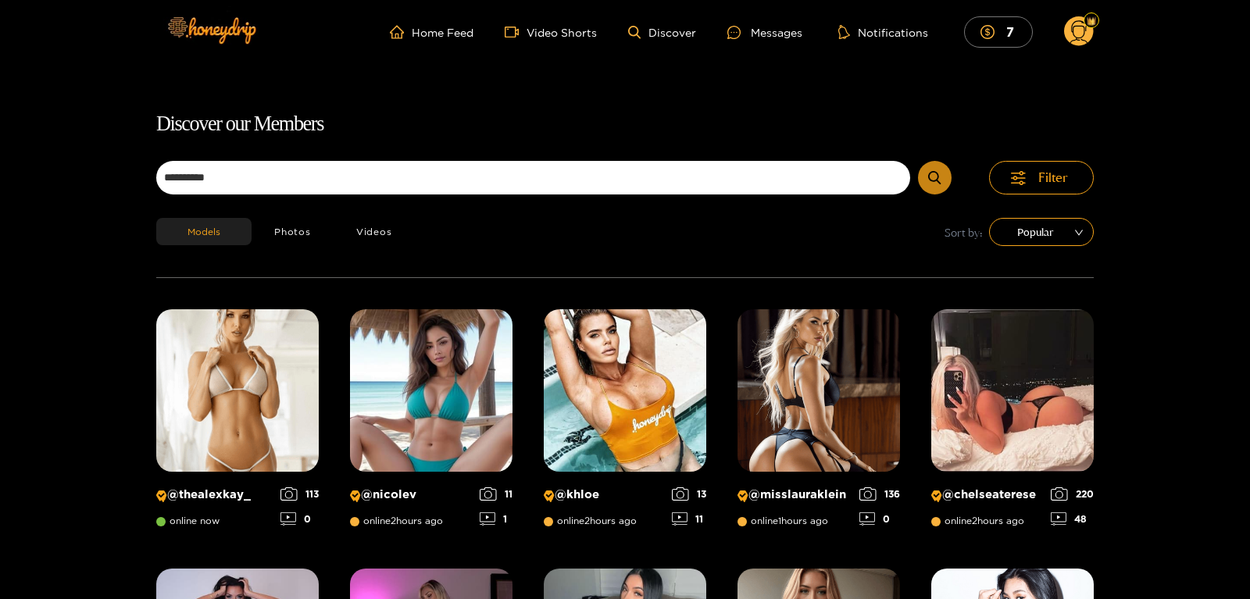
click at [928, 177] on button "submit" at bounding box center [935, 178] width 34 height 34
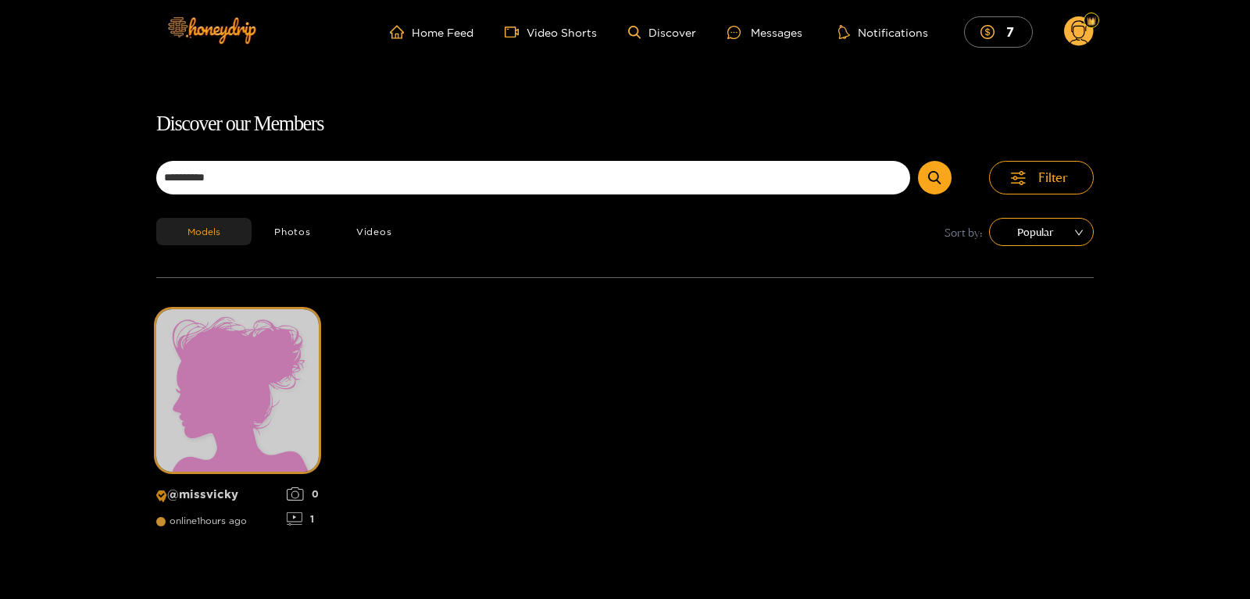
click at [265, 384] on img at bounding box center [237, 390] width 163 height 163
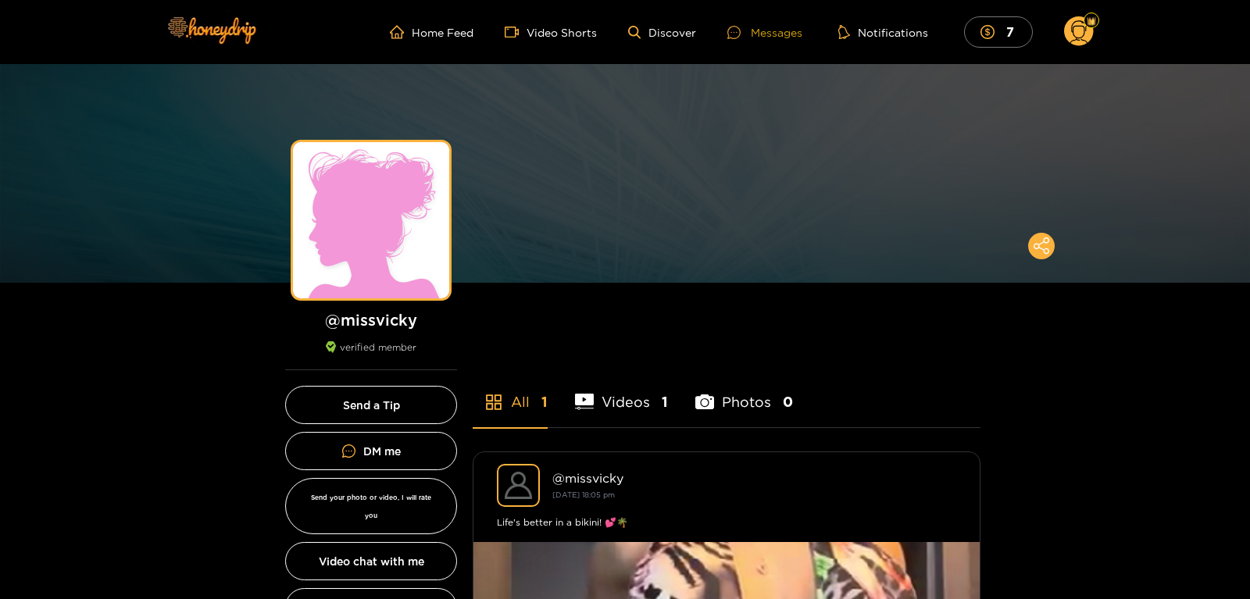
click at [771, 32] on div "Messages" at bounding box center [764, 32] width 75 height 18
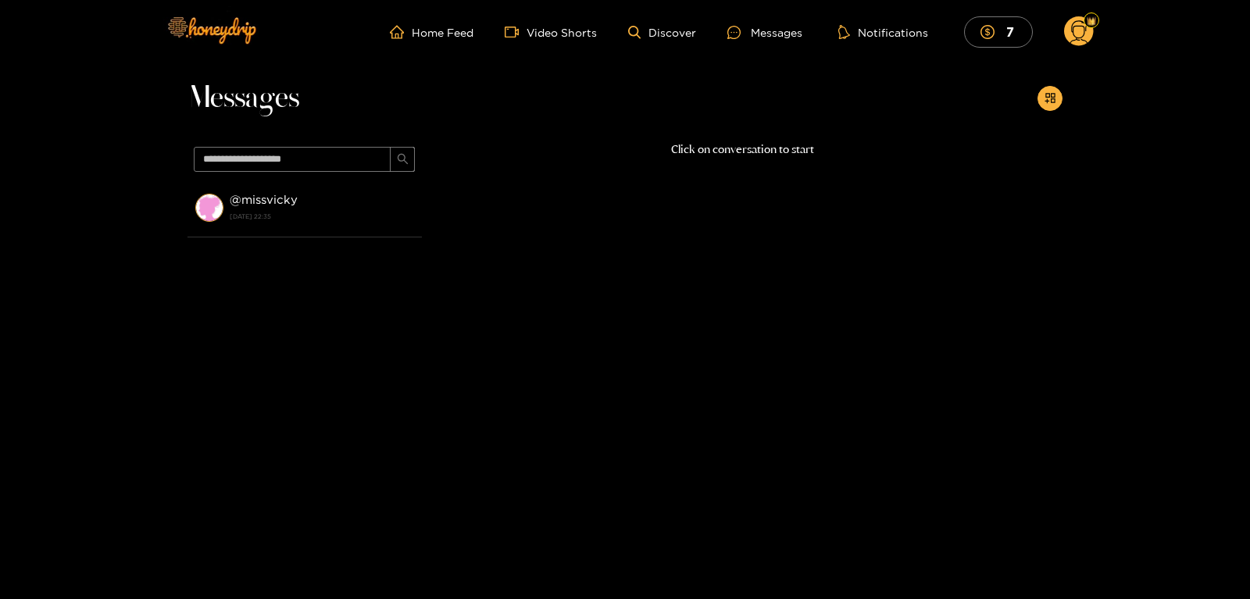
click at [1073, 35] on circle at bounding box center [1079, 31] width 30 height 30
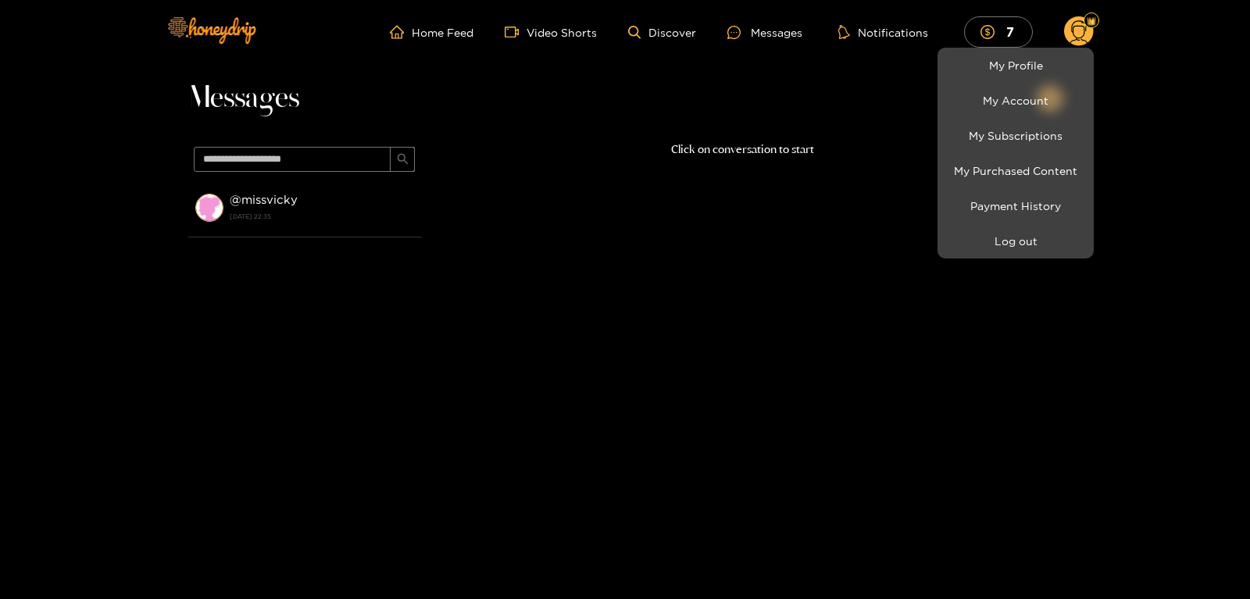
click at [1072, 33] on div at bounding box center [625, 299] width 1250 height 599
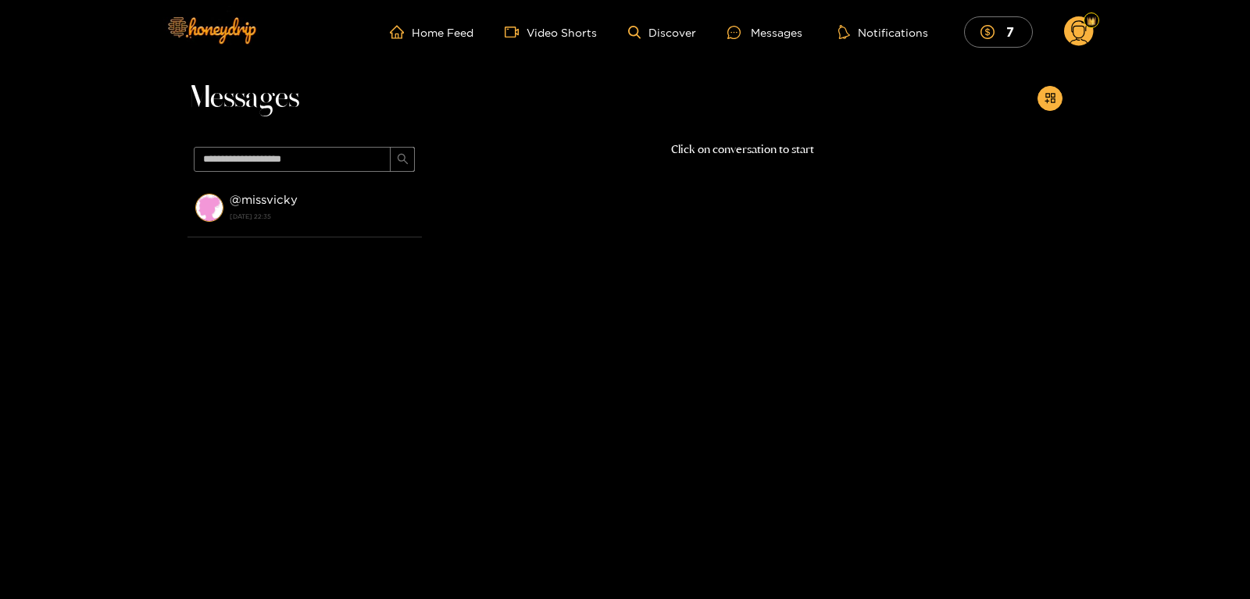
click at [1072, 33] on circle at bounding box center [1079, 31] width 30 height 30
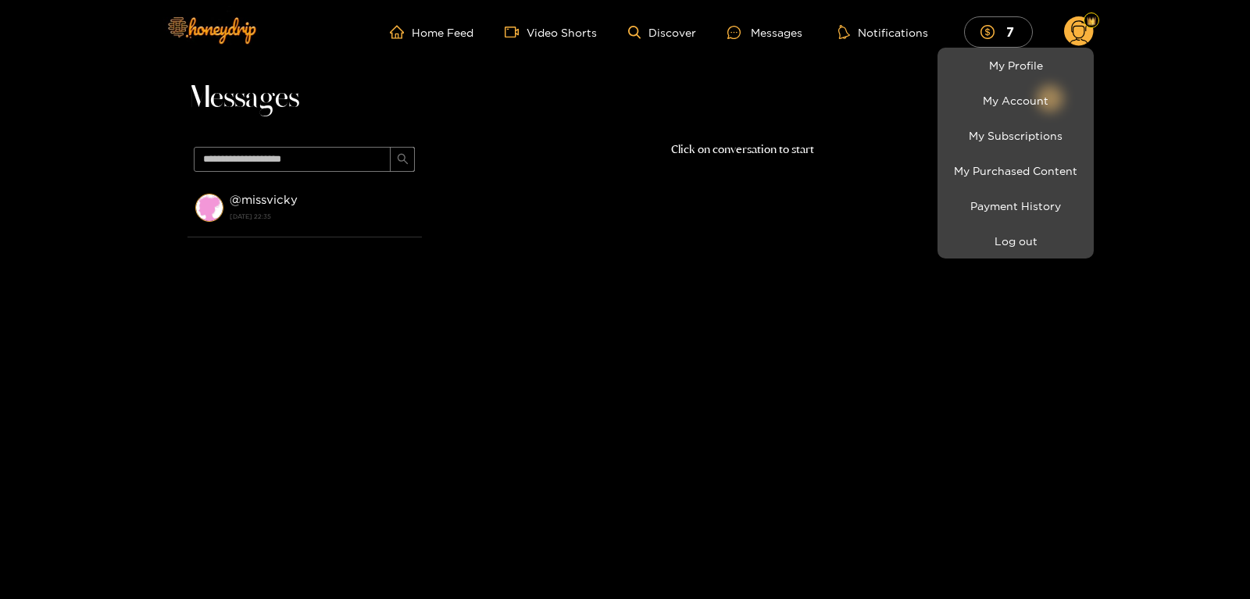
click at [998, 86] on li "My Account" at bounding box center [1016, 100] width 156 height 35
click at [998, 92] on link "My Account" at bounding box center [1015, 100] width 148 height 27
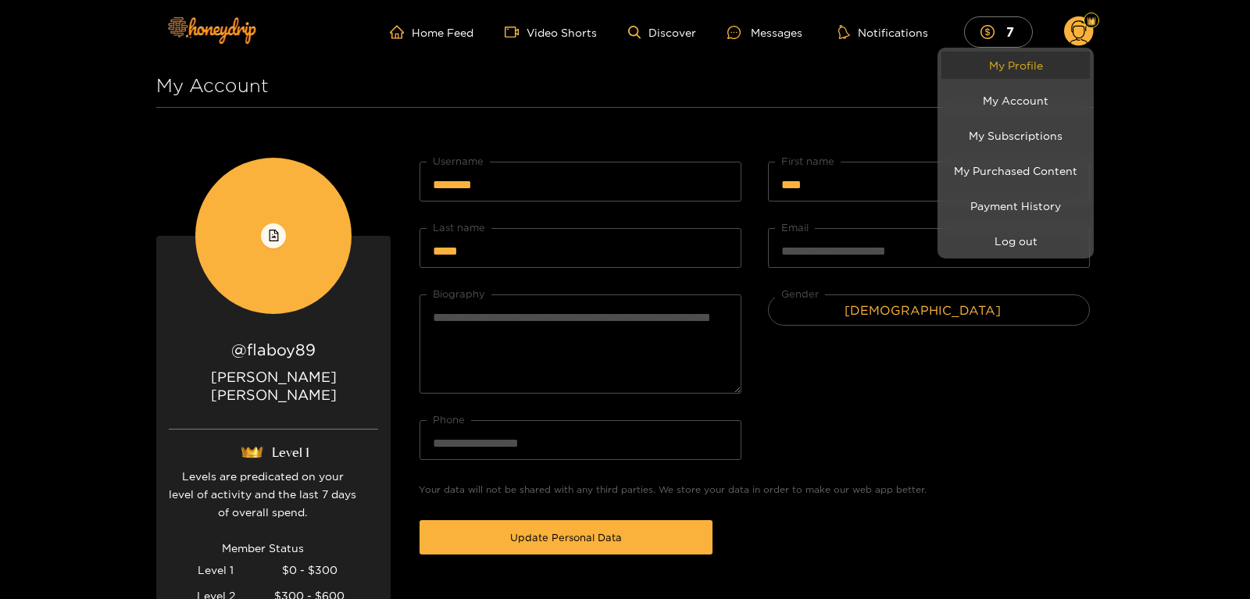
click at [1069, 59] on link "My Profile" at bounding box center [1015, 65] width 148 height 27
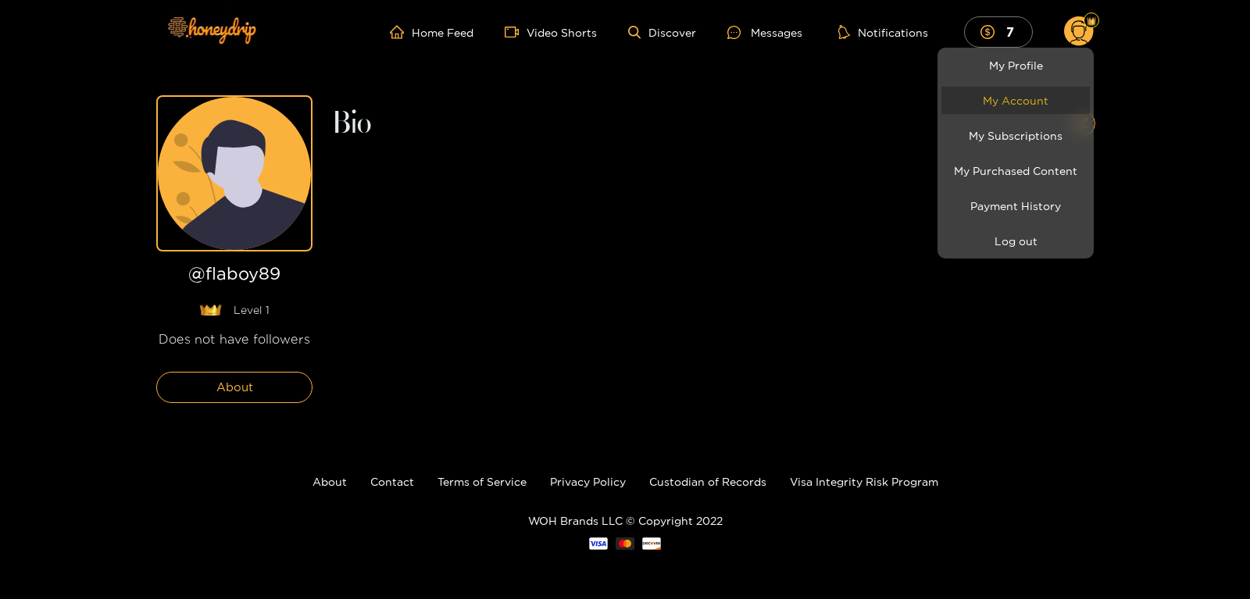
click at [1023, 100] on link "My Account" at bounding box center [1015, 100] width 148 height 27
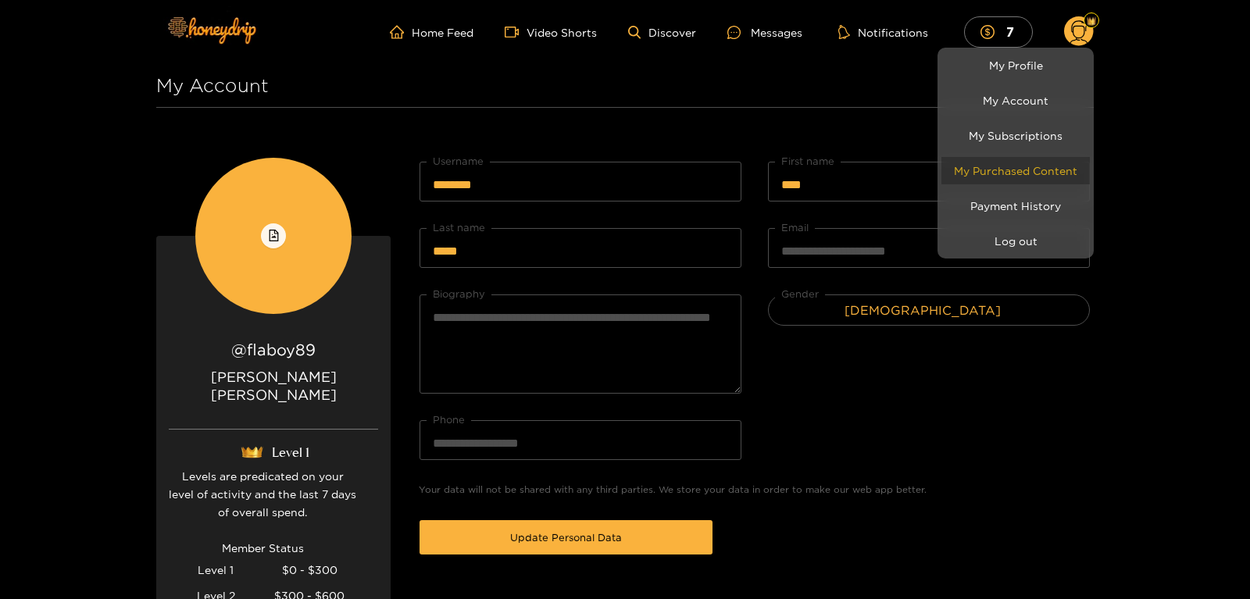
click at [1020, 172] on link "My Purchased Content" at bounding box center [1015, 170] width 148 height 27
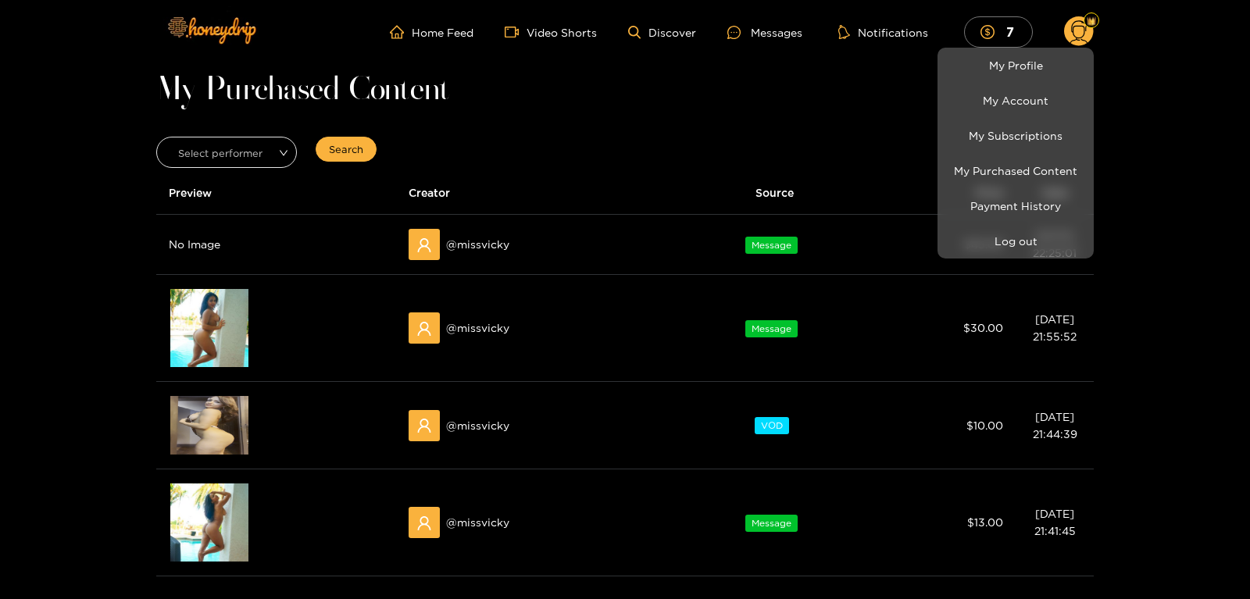
click at [498, 237] on div at bounding box center [625, 299] width 1250 height 599
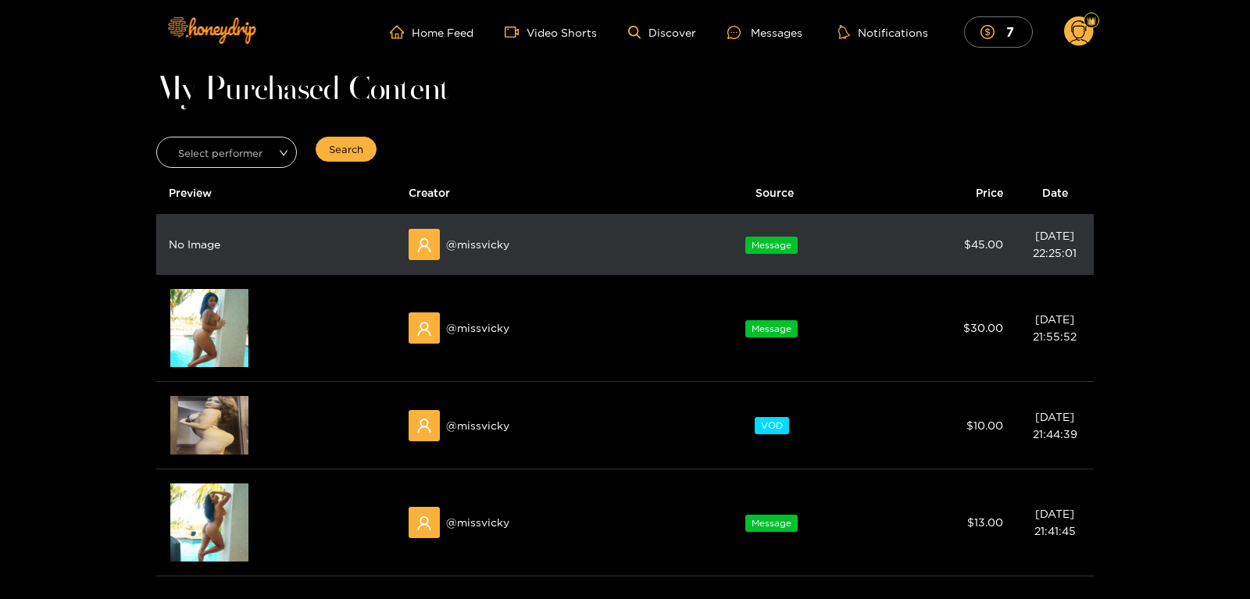
click at [494, 239] on div "@ missvicky" at bounding box center [538, 244] width 259 height 31
click at [475, 250] on div "@ missvicky" at bounding box center [538, 244] width 259 height 31
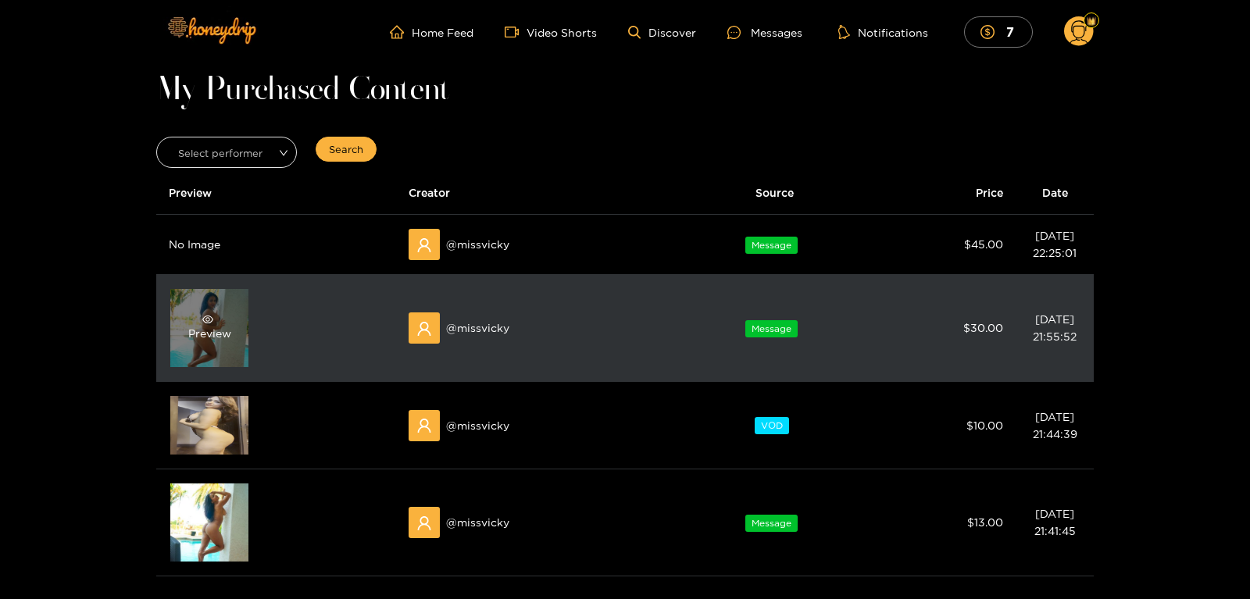
click at [228, 312] on div "Preview" at bounding box center [209, 328] width 78 height 78
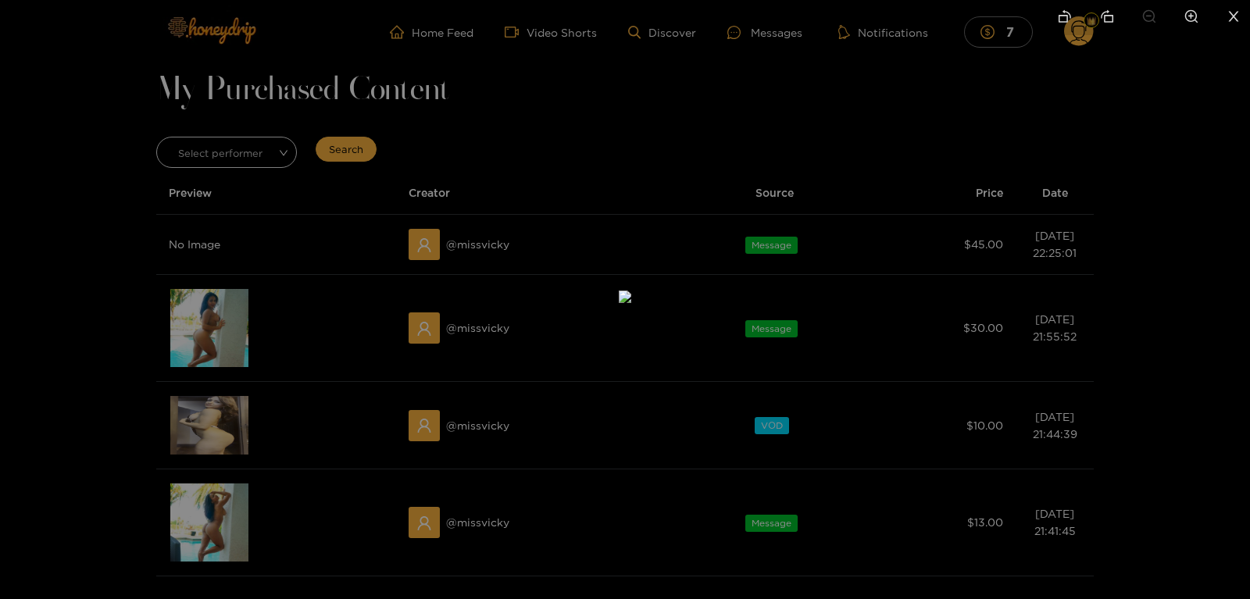
click at [1242, 16] on li at bounding box center [1233, 17] width 33 height 35
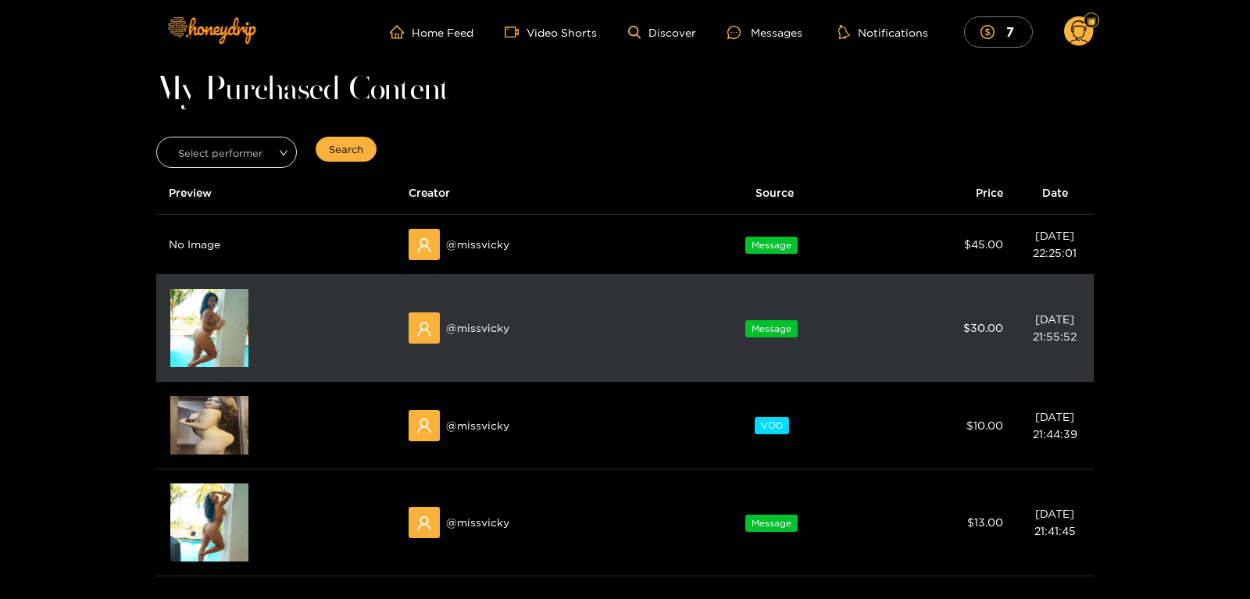
click at [465, 342] on div "@ missvicky" at bounding box center [538, 328] width 259 height 31
click at [465, 330] on div "@ missvicky" at bounding box center [538, 328] width 259 height 31
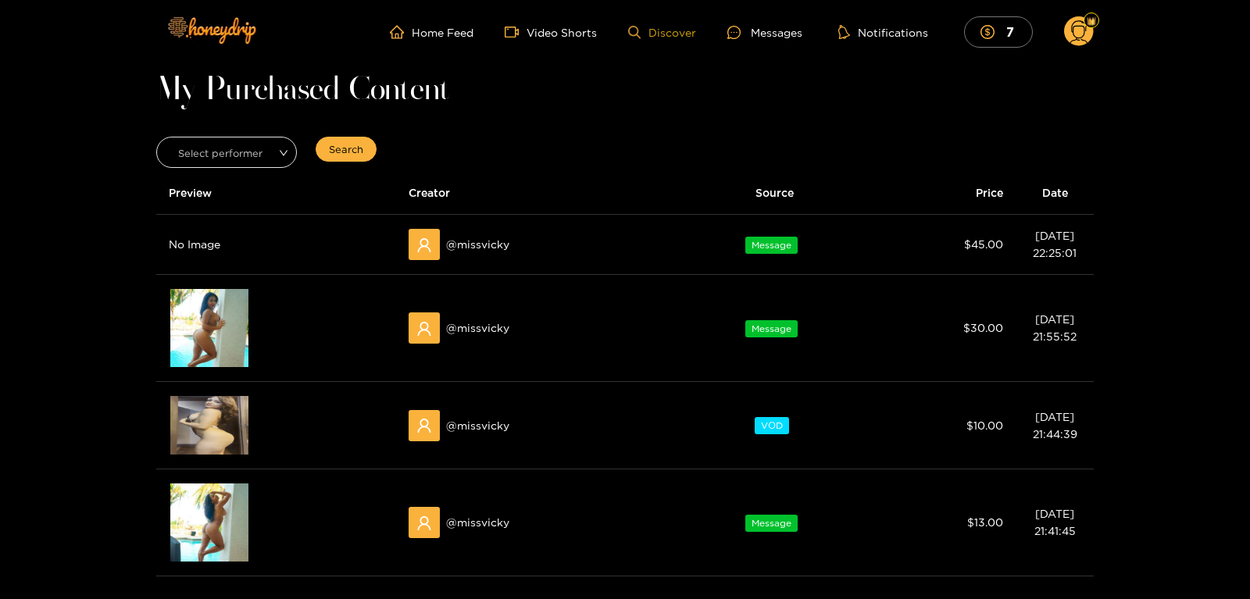
click at [678, 35] on link "Discover" at bounding box center [662, 32] width 68 height 13
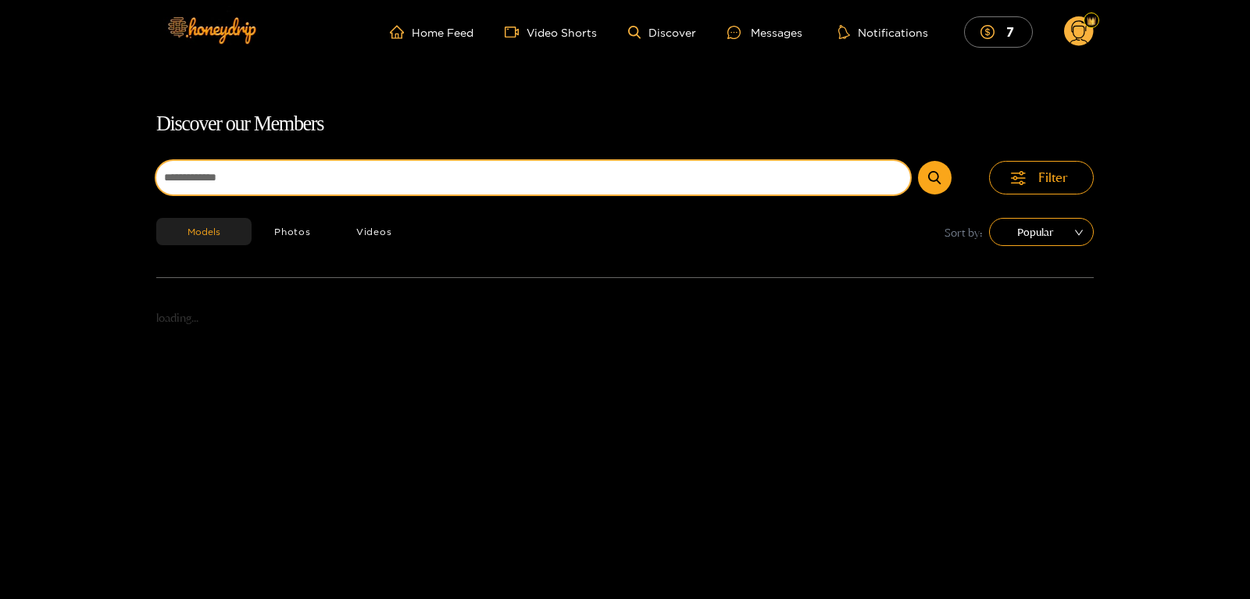
click at [470, 177] on input at bounding box center [533, 178] width 754 height 34
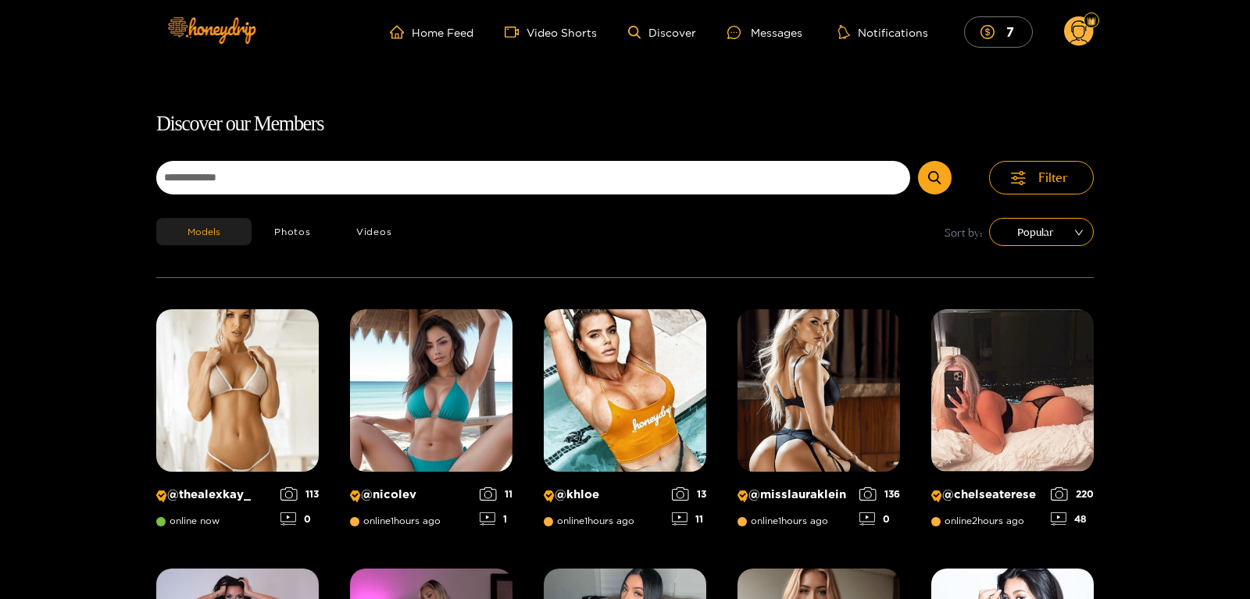
click at [1092, 34] on circle at bounding box center [1079, 31] width 30 height 30
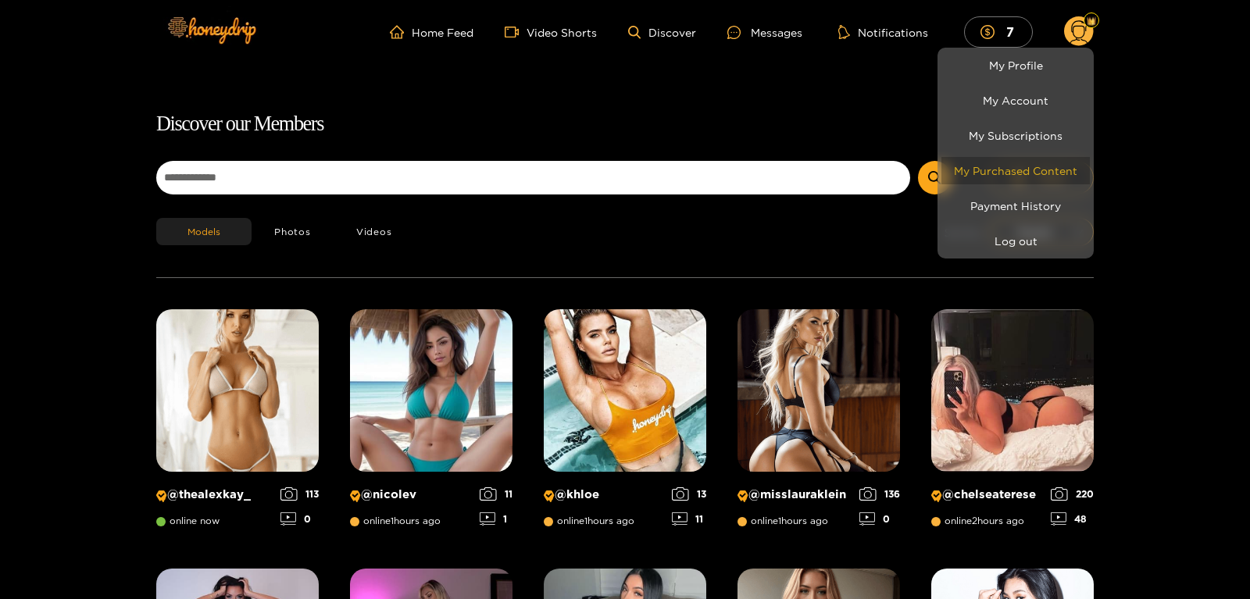
click at [996, 163] on link "My Purchased Content" at bounding box center [1015, 170] width 148 height 27
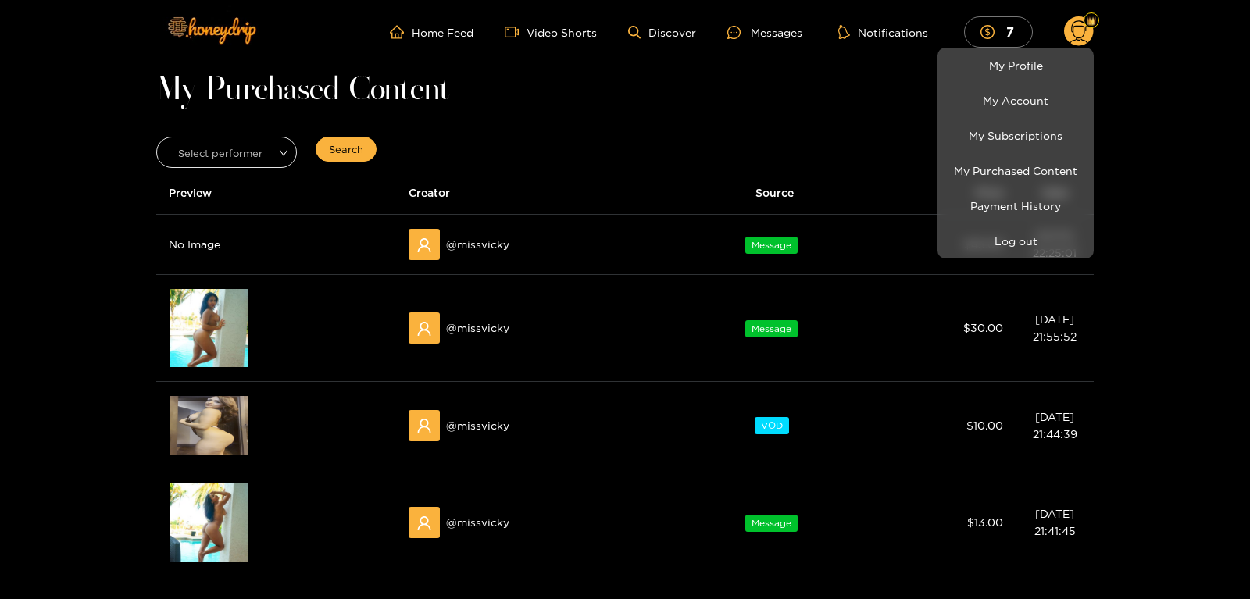
click at [210, 320] on div at bounding box center [625, 299] width 1250 height 599
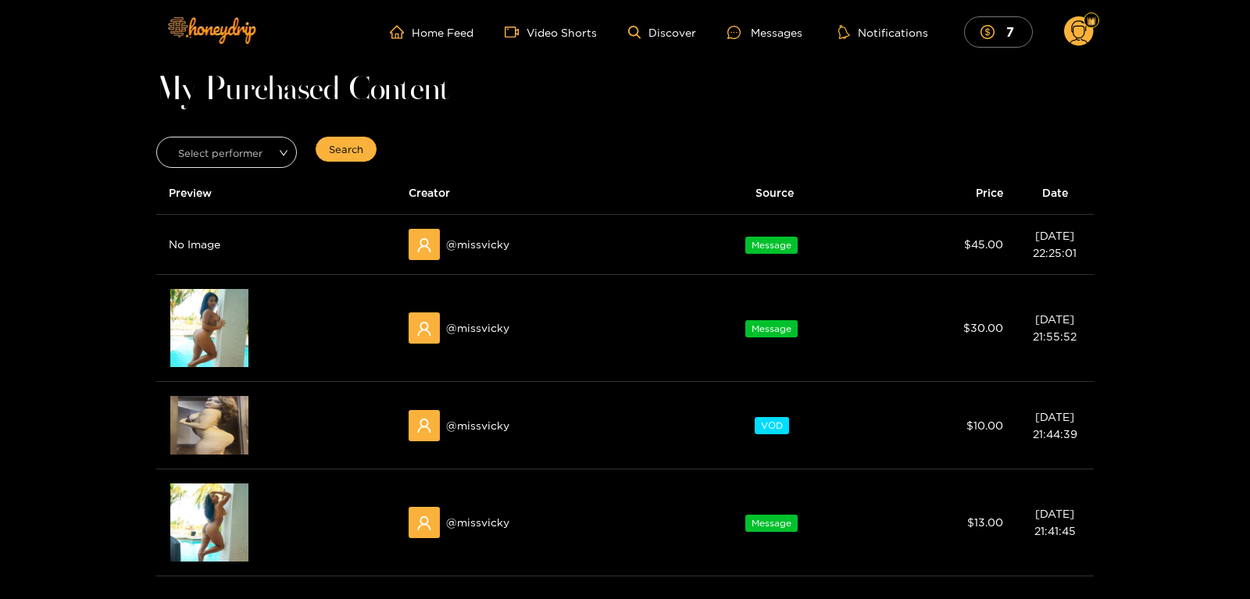
click at [210, 320] on icon "eye" at bounding box center [207, 319] width 11 height 11
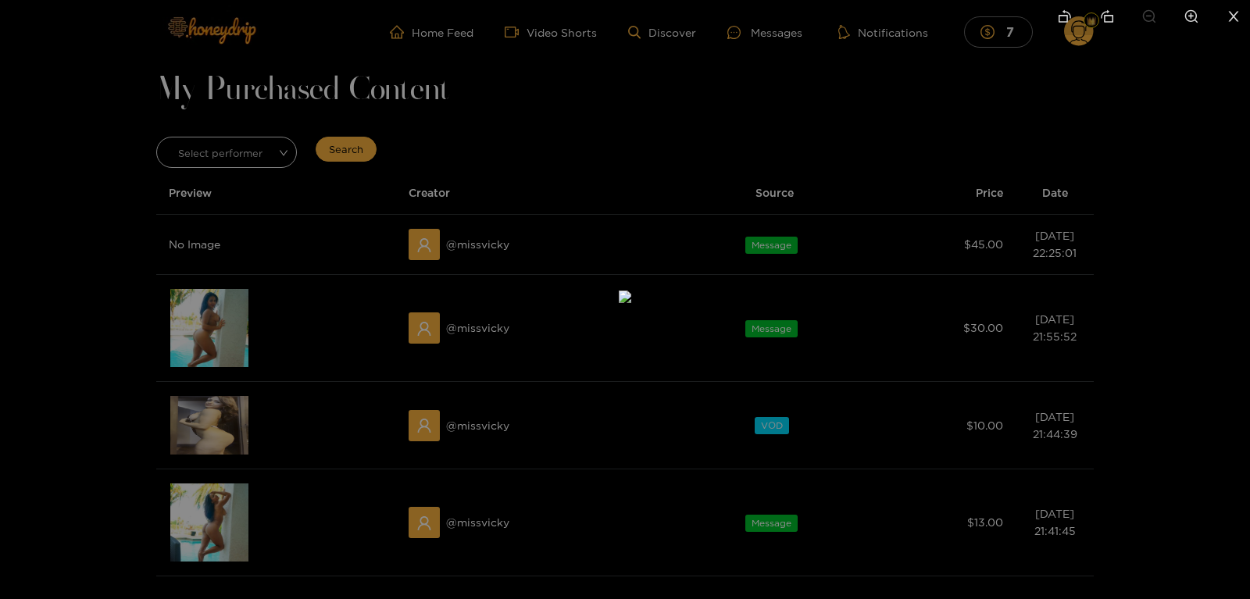
click at [210, 320] on div at bounding box center [625, 299] width 1250 height 599
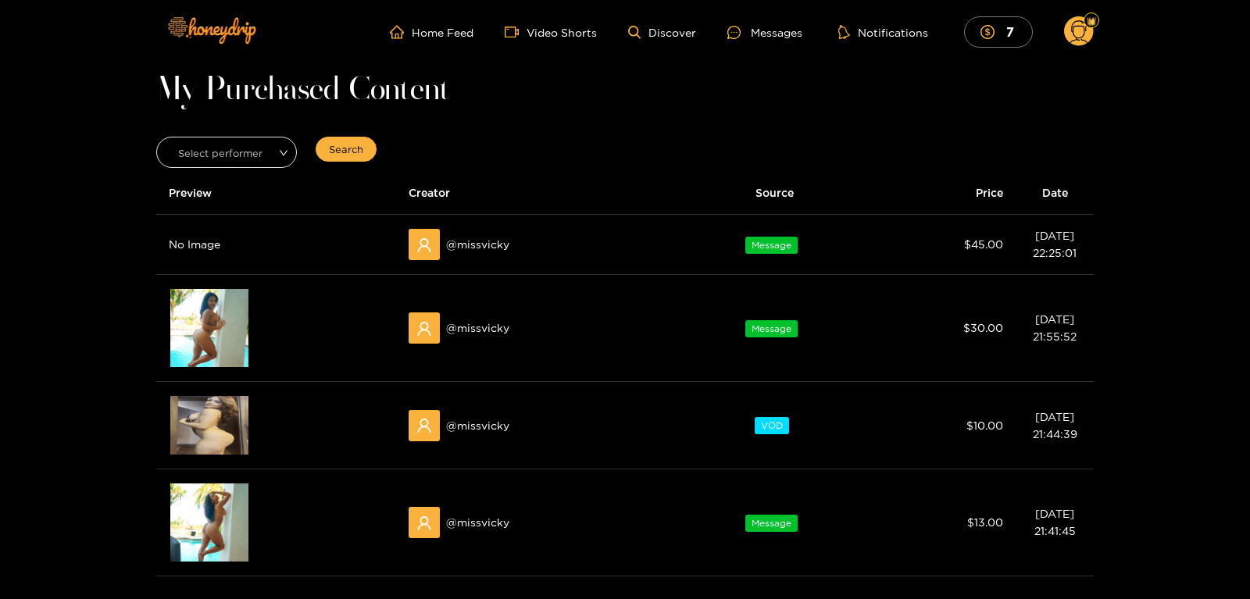
click at [210, 320] on icon "eye" at bounding box center [207, 319] width 11 height 11
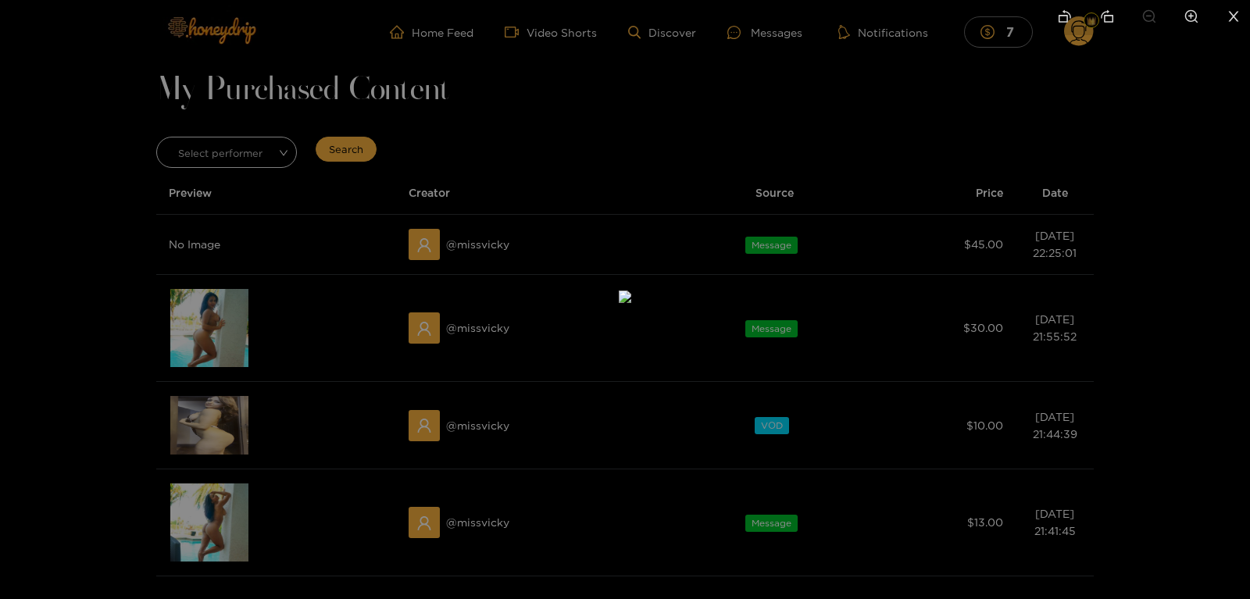
click at [182, 411] on div at bounding box center [625, 299] width 1250 height 599
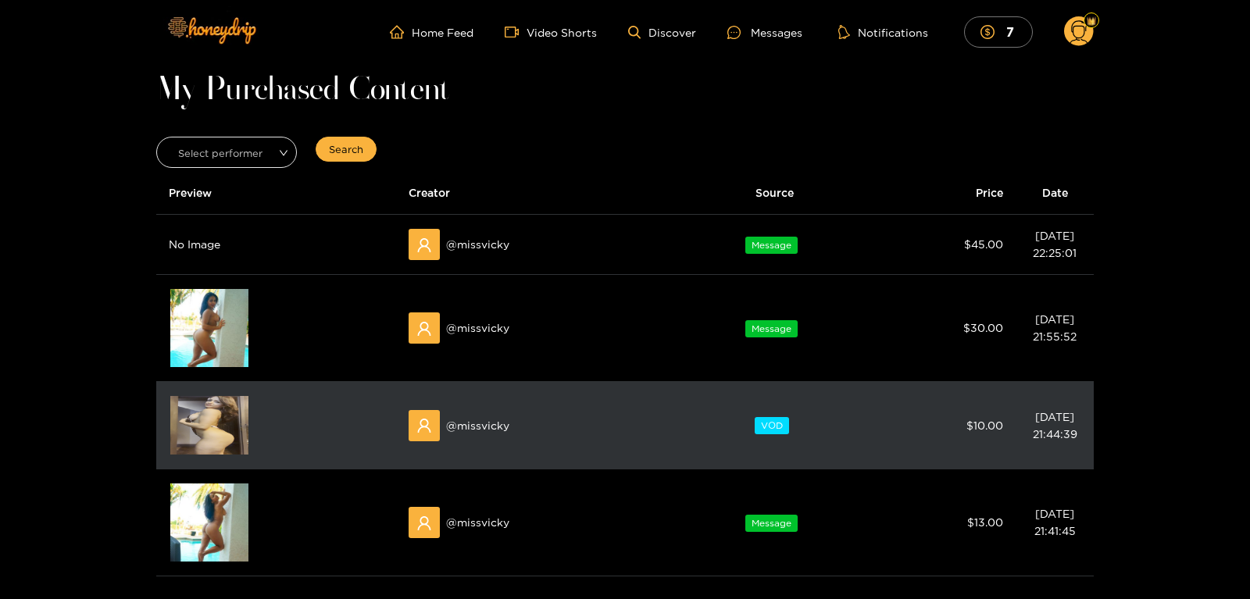
click at [200, 427] on img at bounding box center [209, 425] width 78 height 59
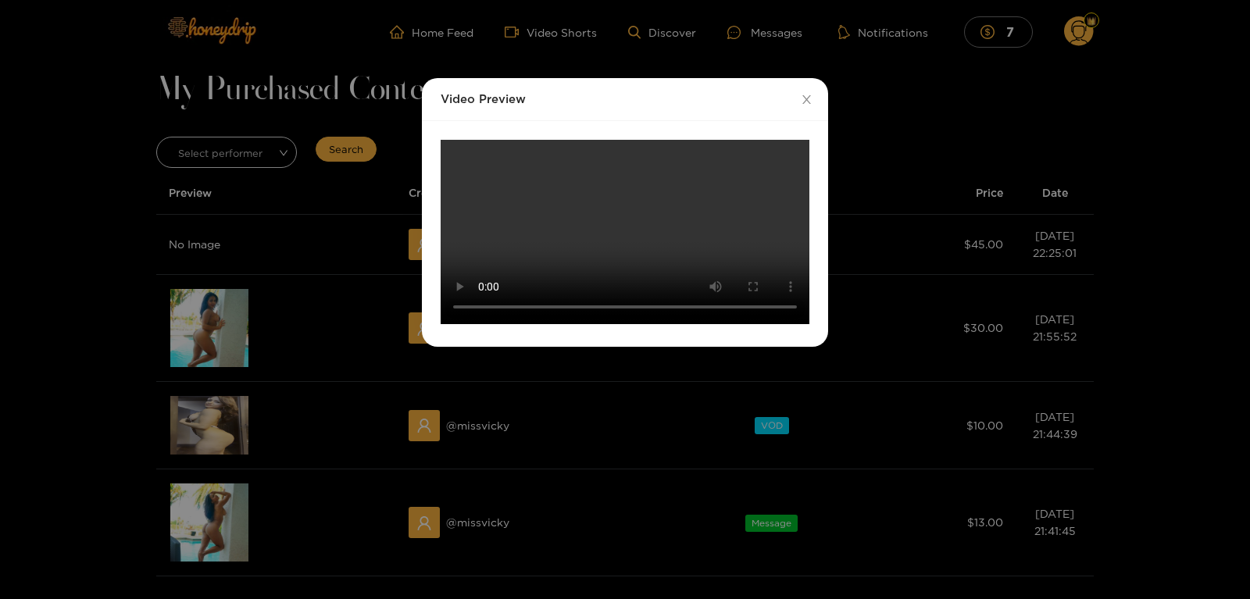
click at [363, 363] on div "Video Preview Your browser does not support the video tag." at bounding box center [625, 299] width 1250 height 599
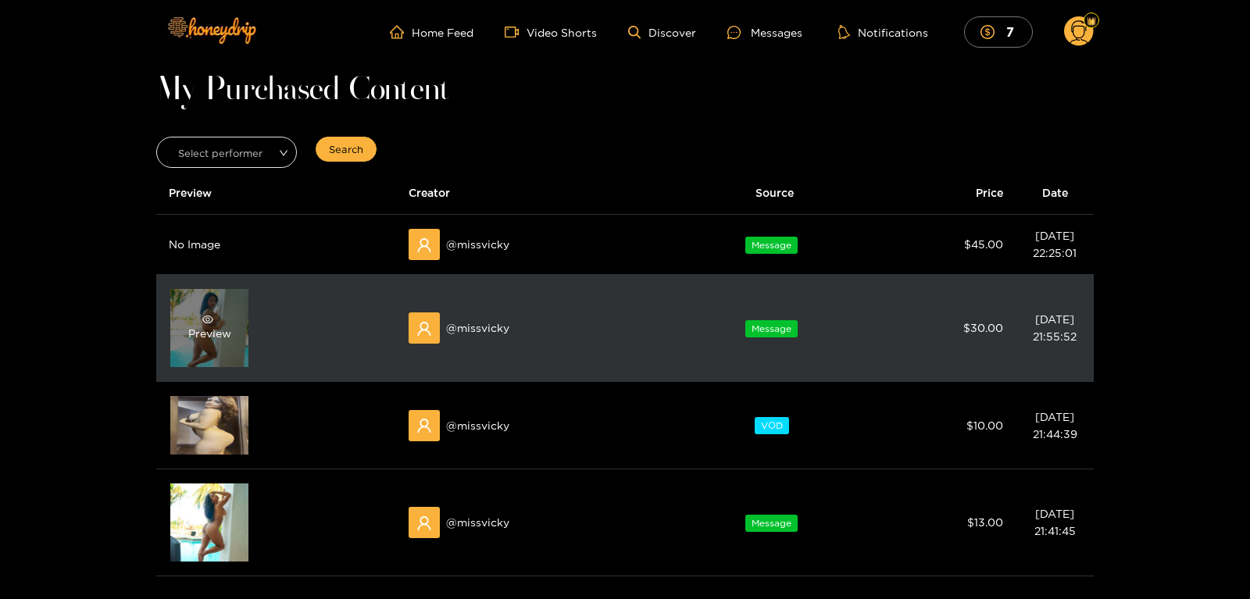
click at [231, 350] on div "Preview" at bounding box center [209, 328] width 78 height 78
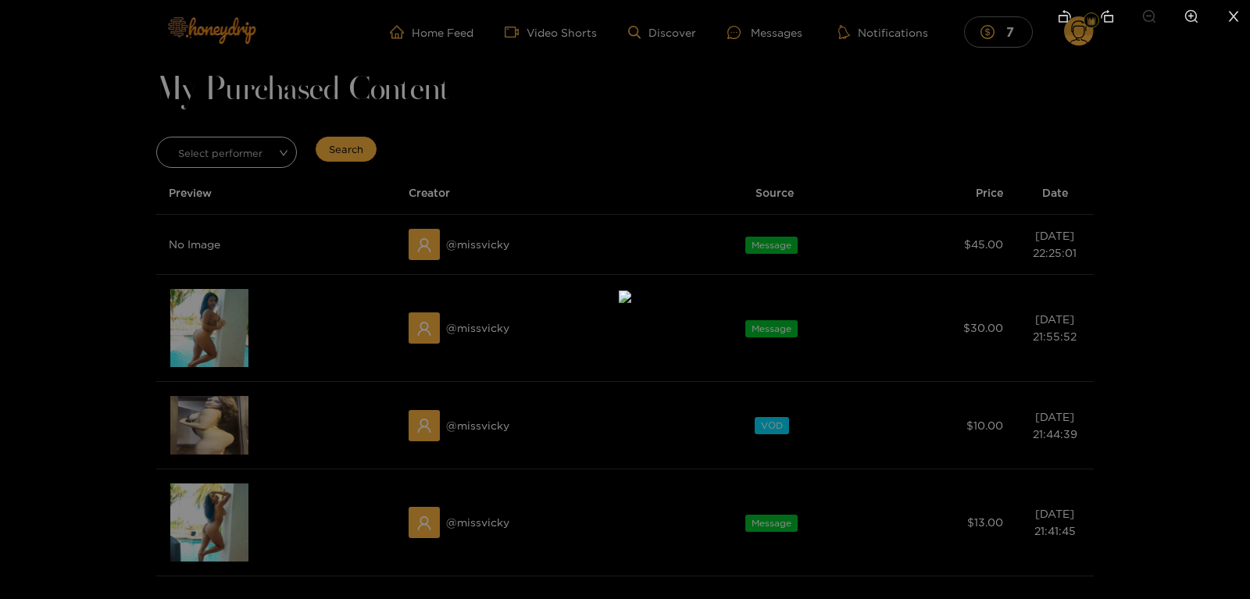
click at [73, 210] on div at bounding box center [625, 299] width 1250 height 599
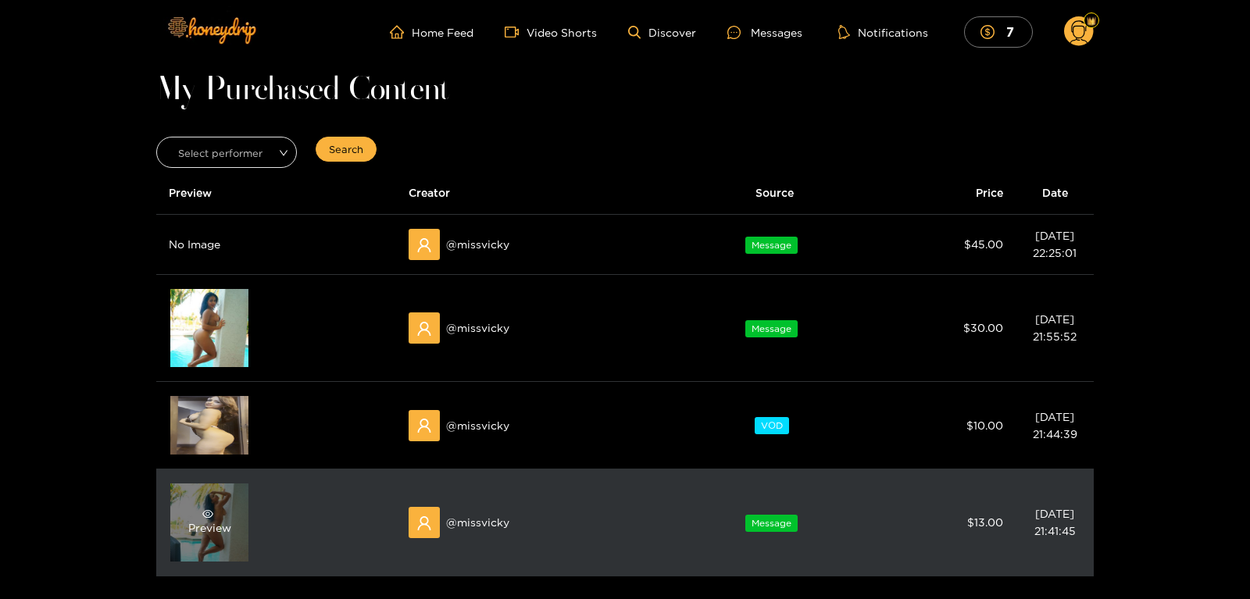
click at [202, 520] on div "Preview" at bounding box center [209, 523] width 43 height 28
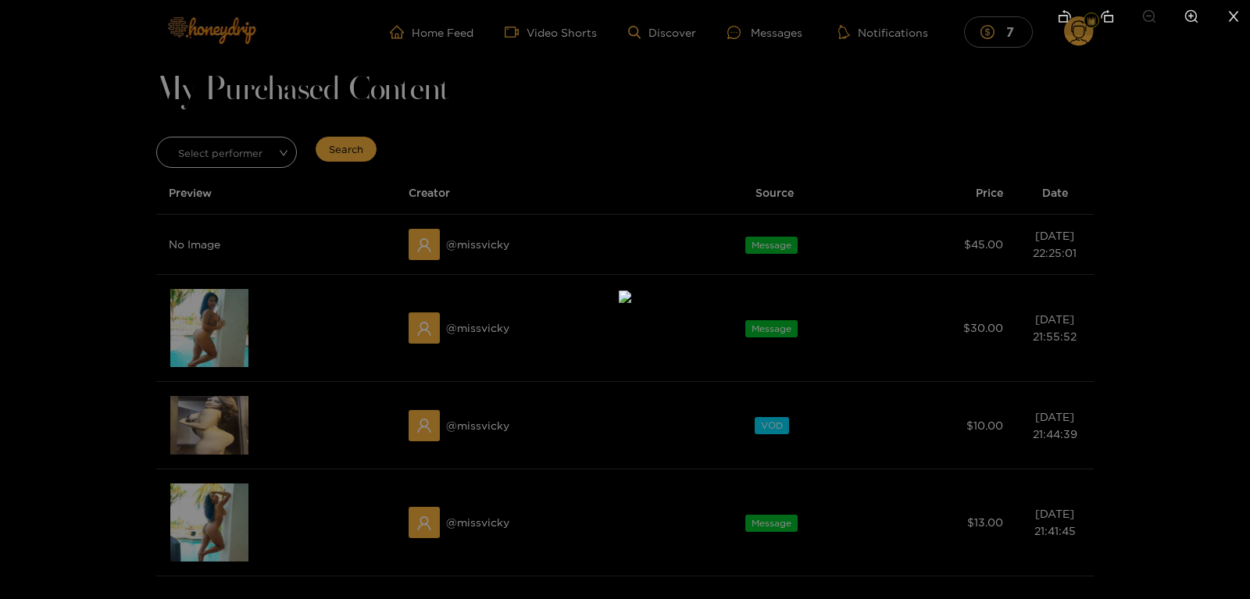
click at [209, 372] on div at bounding box center [625, 299] width 1250 height 599
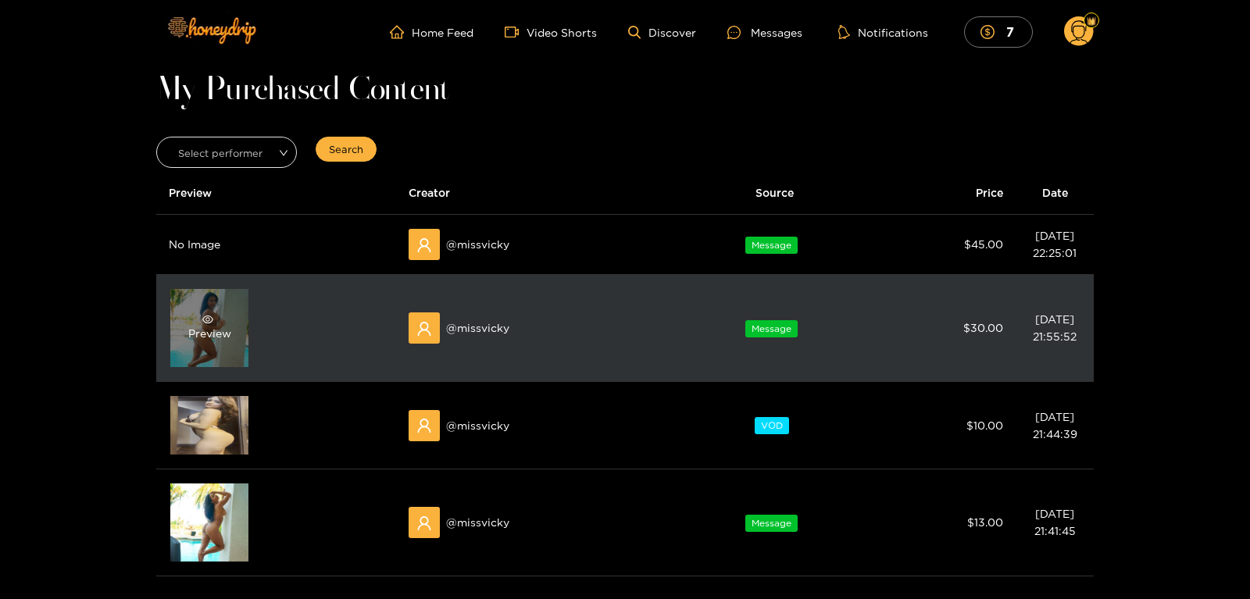
click at [208, 346] on div "Preview" at bounding box center [209, 328] width 78 height 78
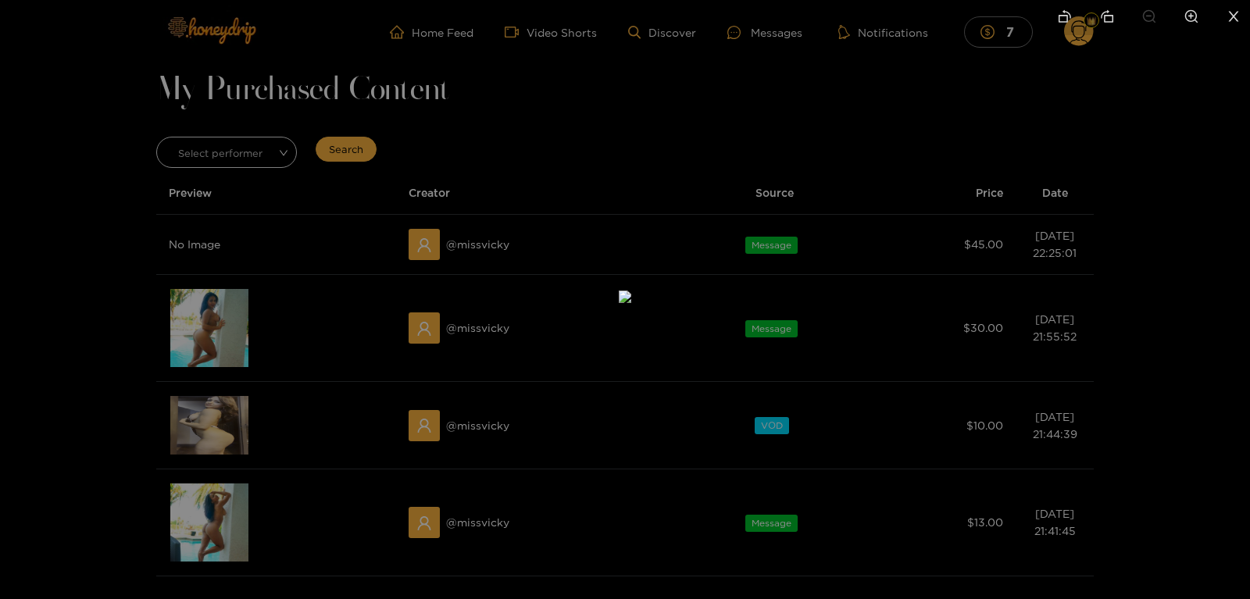
click at [142, 87] on div at bounding box center [625, 299] width 1250 height 599
